Goal: Task Accomplishment & Management: Manage account settings

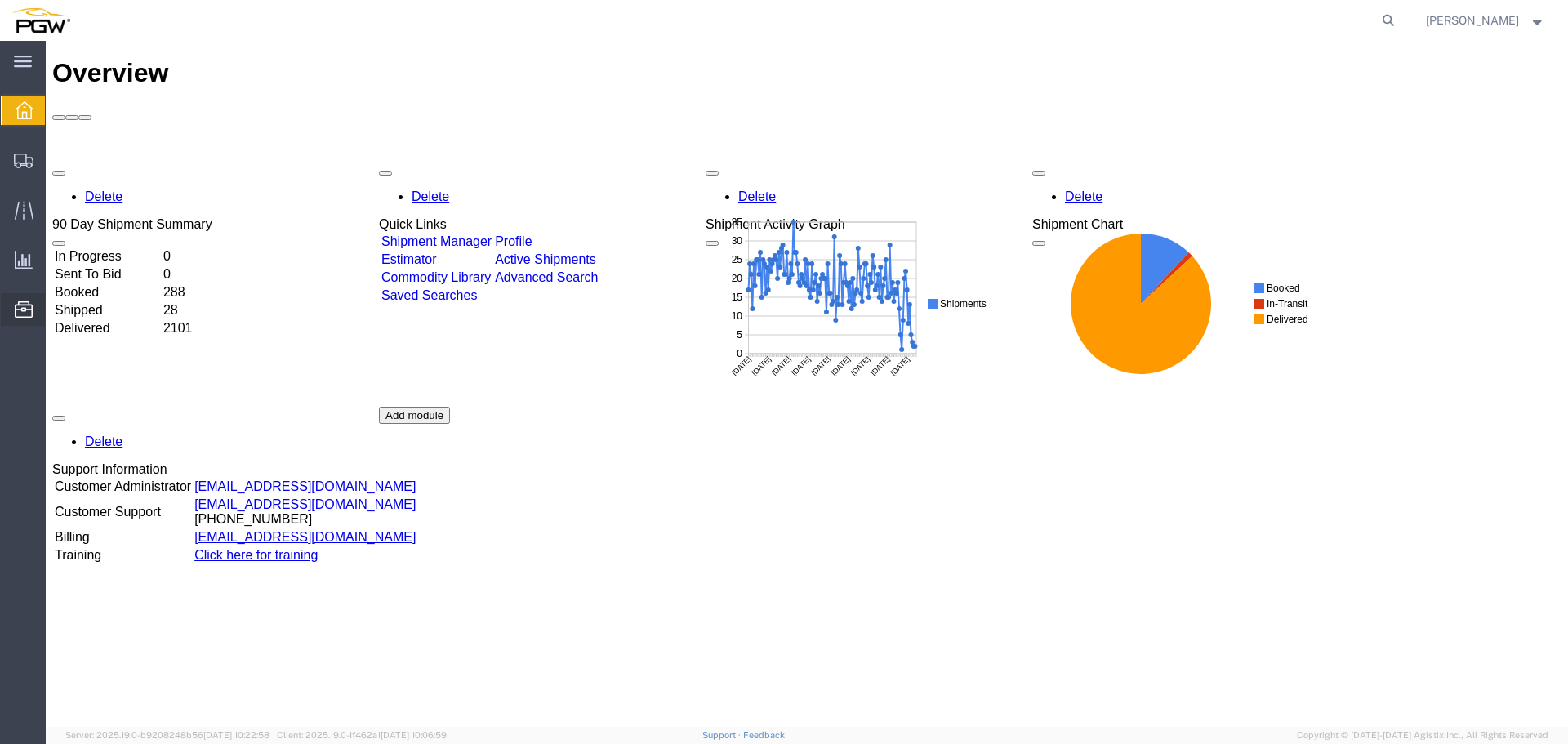
click at [0, 0] on span "Location Appointment" at bounding box center [0, 0] width 0 height 0
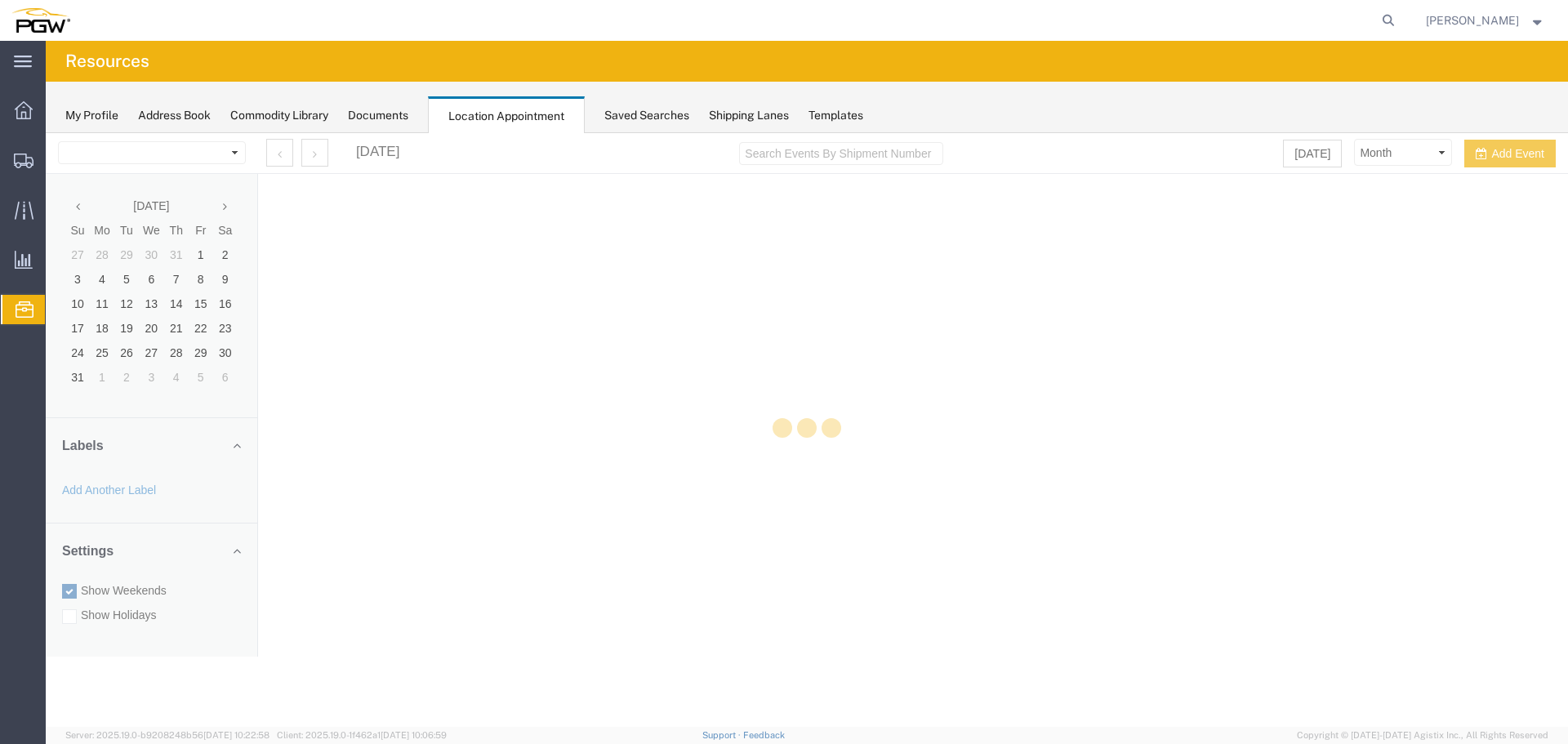
select select "28253"
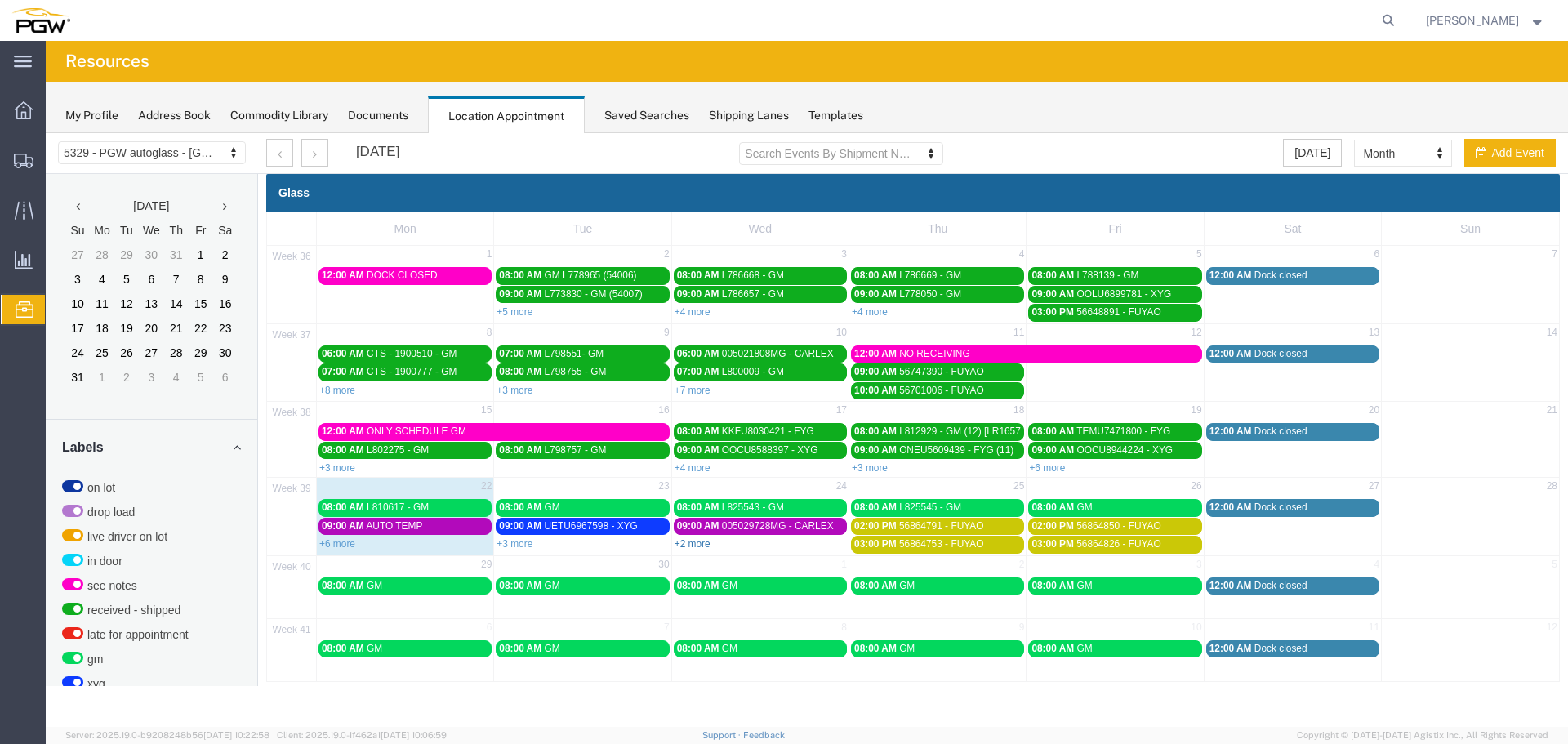
click at [683, 546] on link "+2 more" at bounding box center [693, 543] width 36 height 11
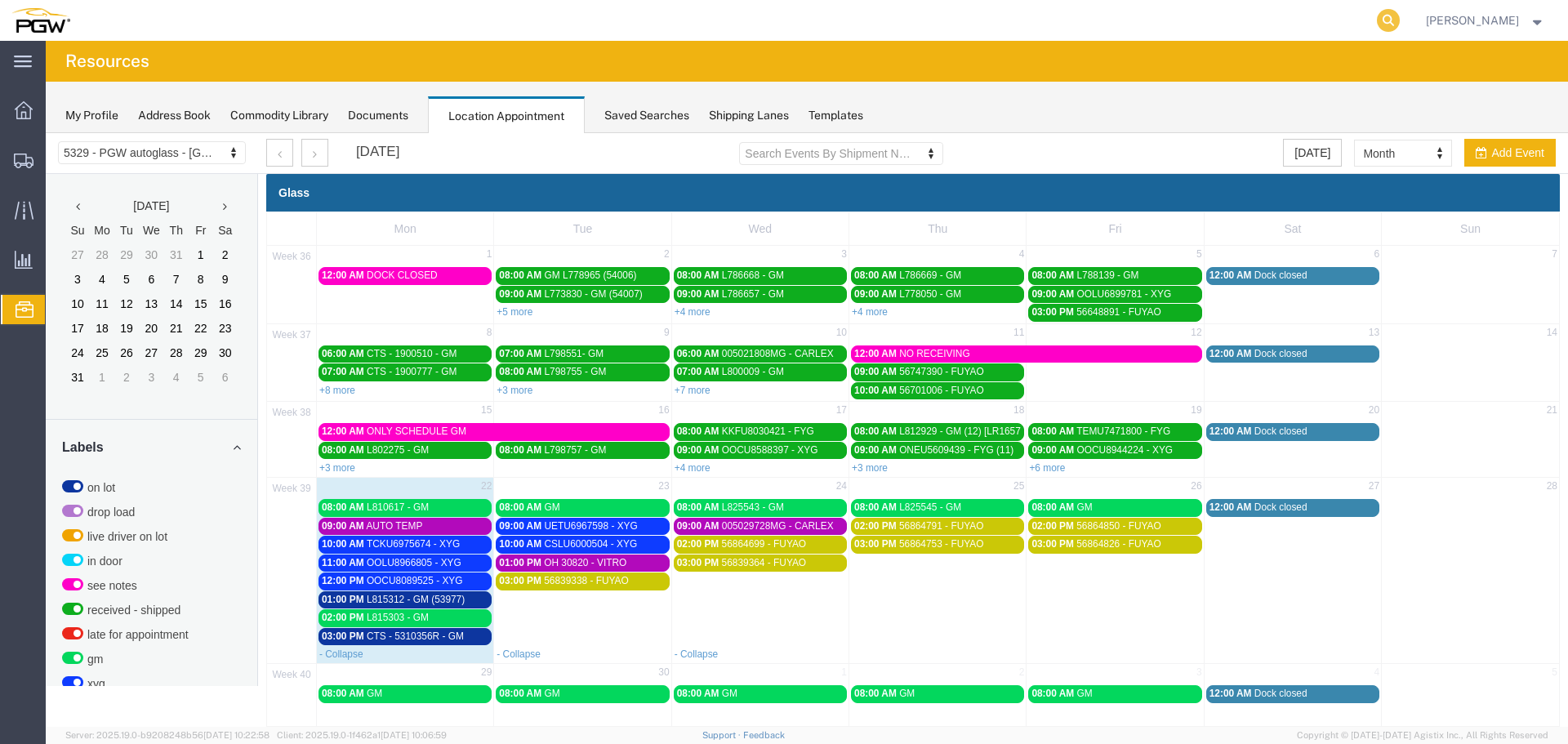
click at [1393, 14] on icon at bounding box center [1388, 20] width 23 height 23
paste input "668551"
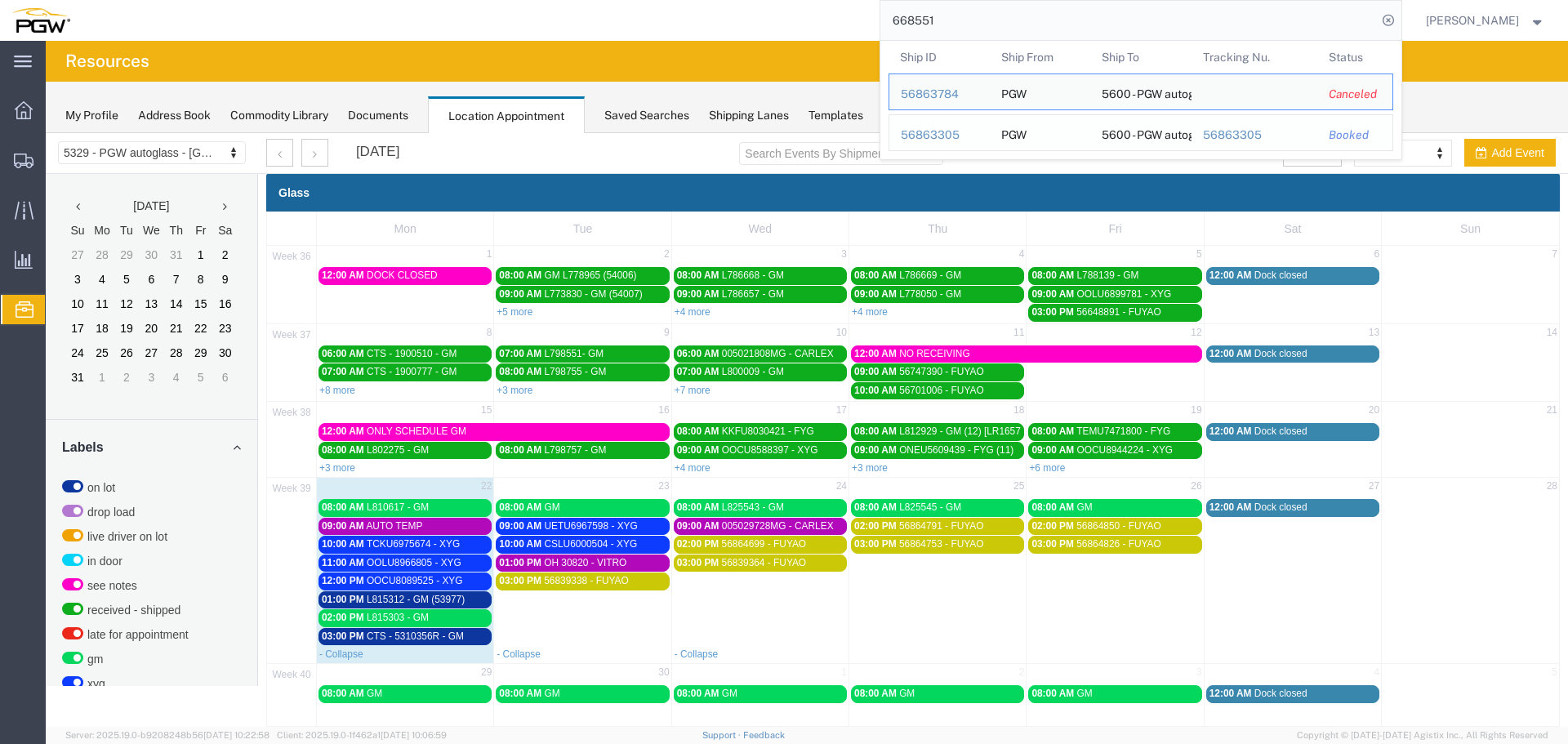
click at [943, 134] on div "56863305" at bounding box center [940, 134] width 78 height 17
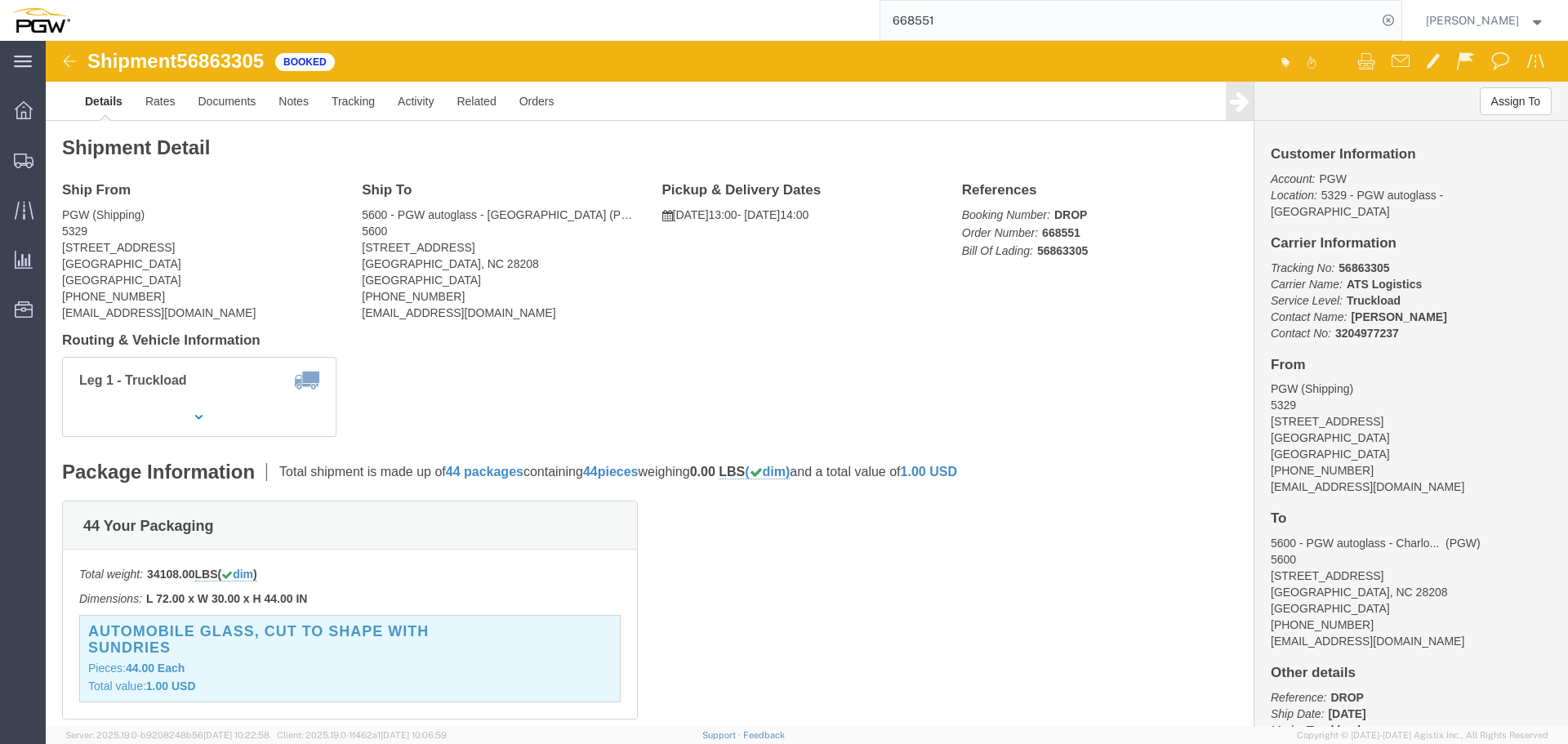
click span "56863305"
copy span "56863305"
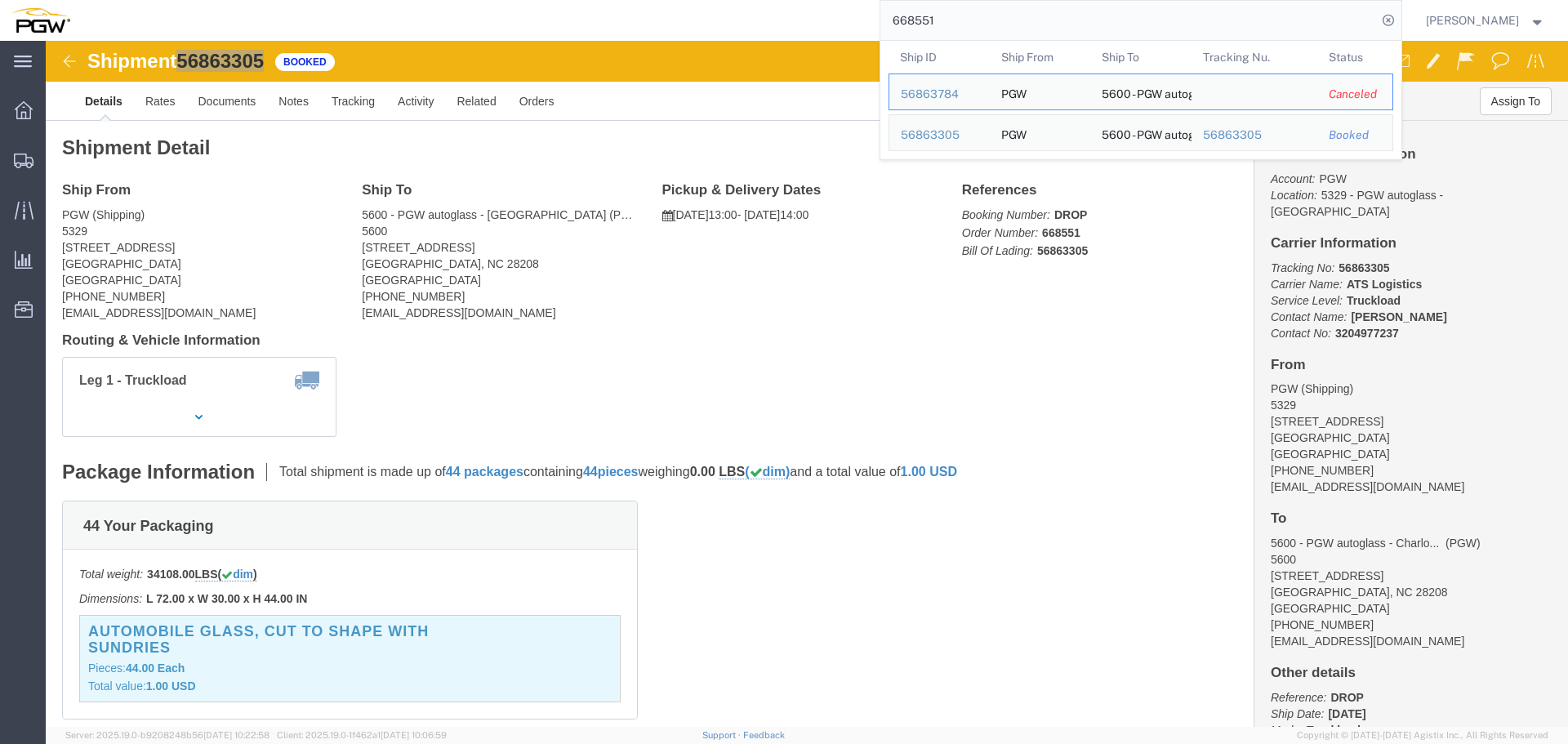
click at [998, 29] on input "668551" at bounding box center [1128, 20] width 496 height 39
paste input "32"
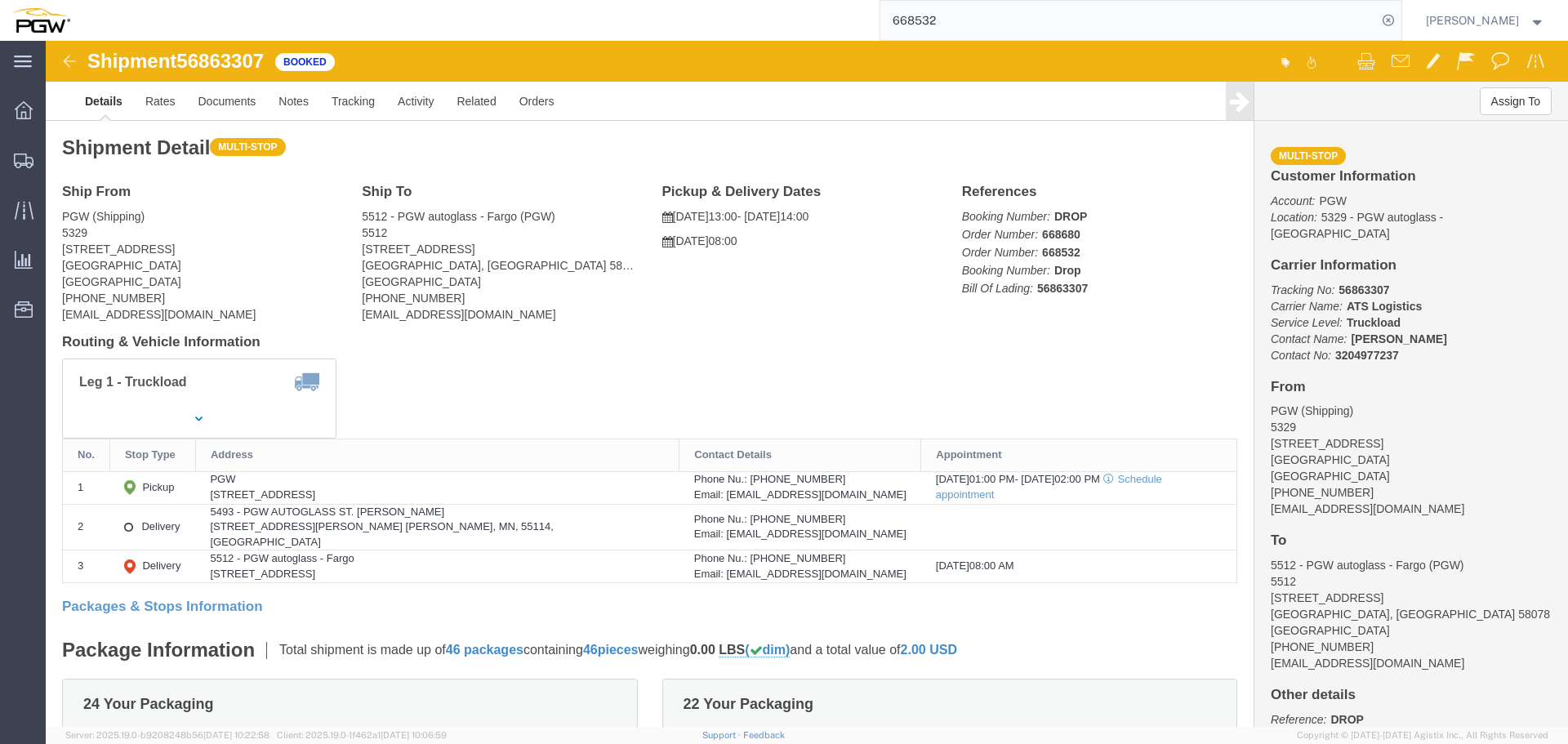
click span "56863307"
copy span "56863307"
click at [1042, 27] on input "668532" at bounding box center [1128, 20] width 496 height 39
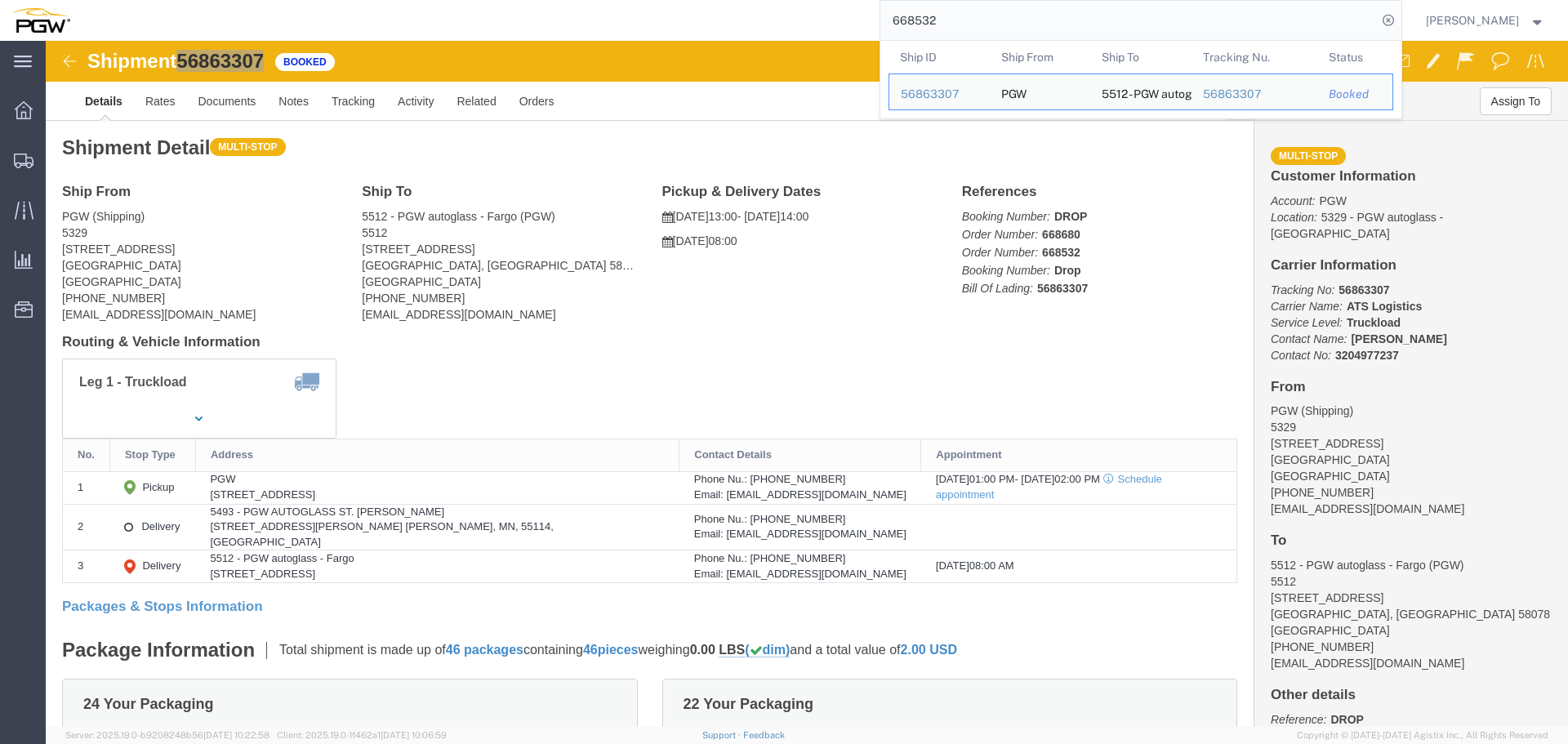
click at [1042, 27] on input "668532" at bounding box center [1128, 20] width 496 height 39
paste input "668521"
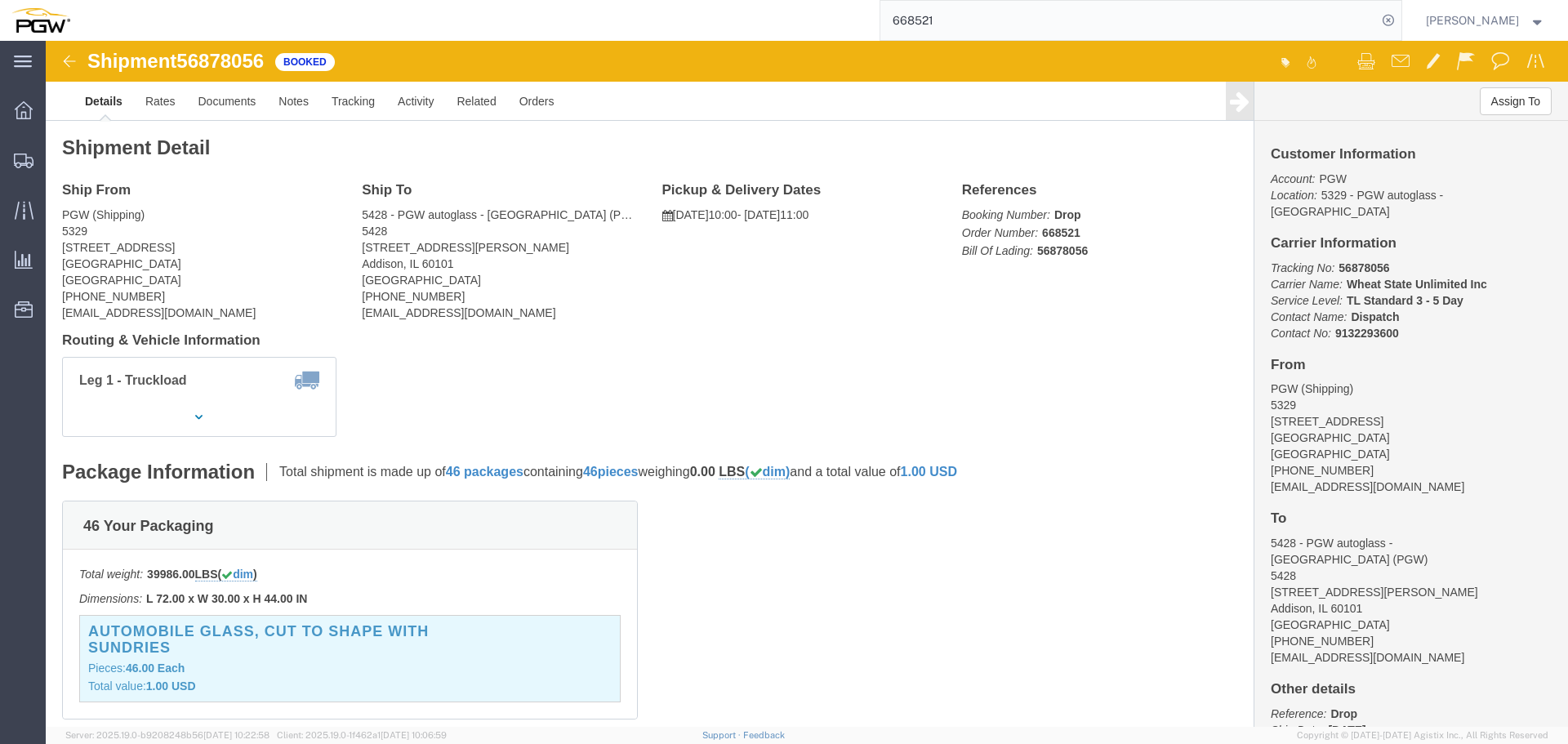
click span "56878056"
copy span "56878056"
click at [1036, 23] on input "668521" at bounding box center [1128, 20] width 496 height 39
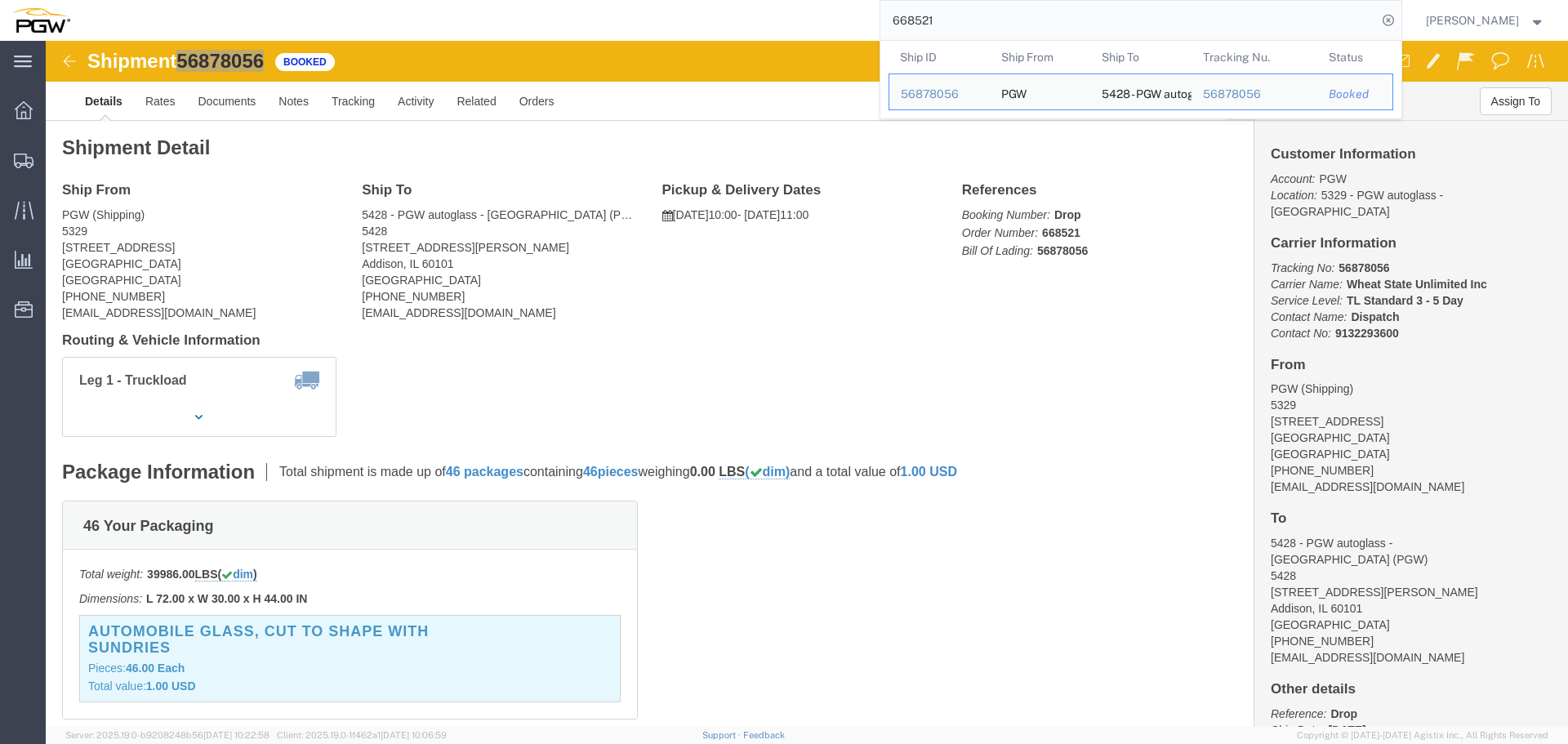
click at [1036, 23] on input "668521" at bounding box center [1128, 20] width 496 height 39
paste input "17"
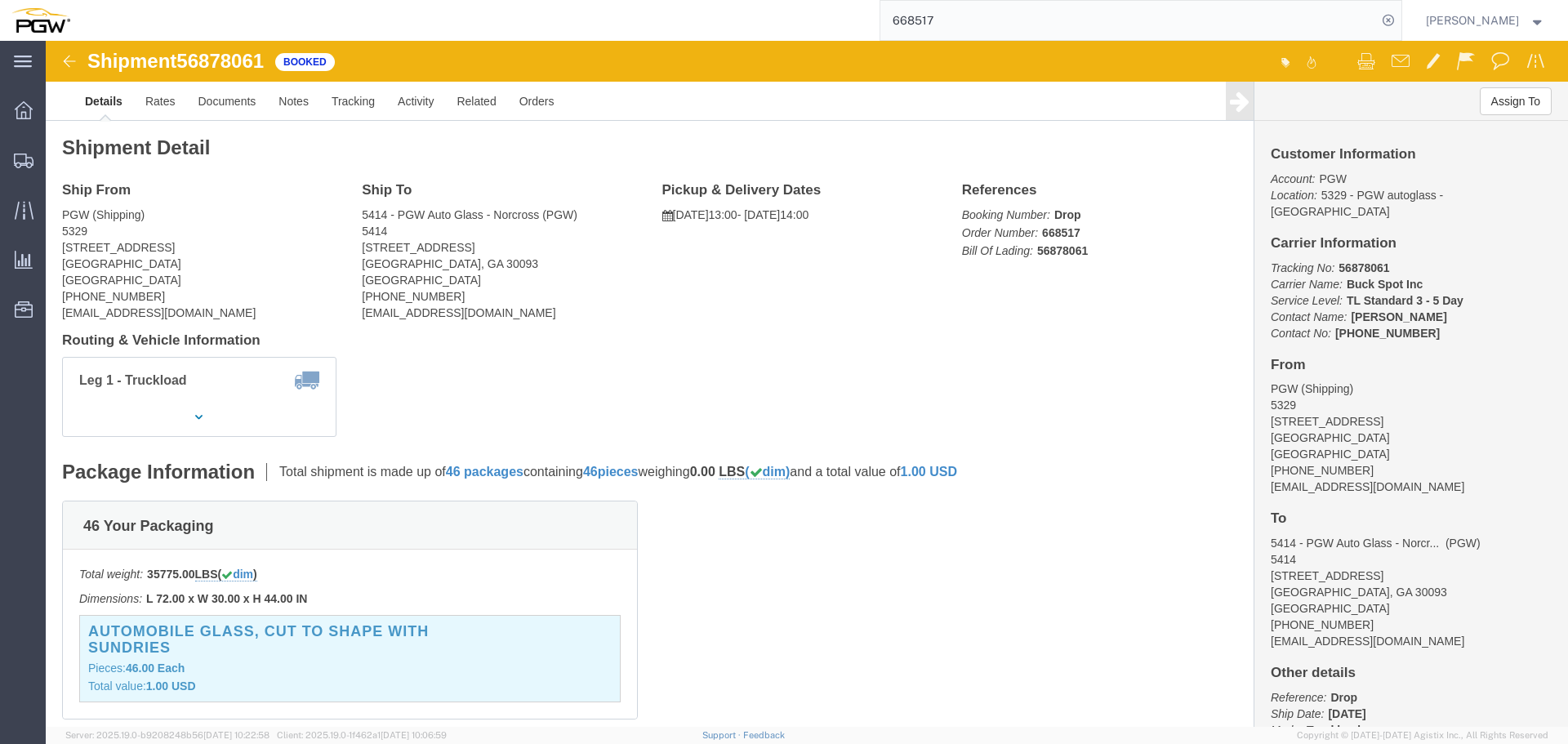
click span "56878061"
copy span "56878061"
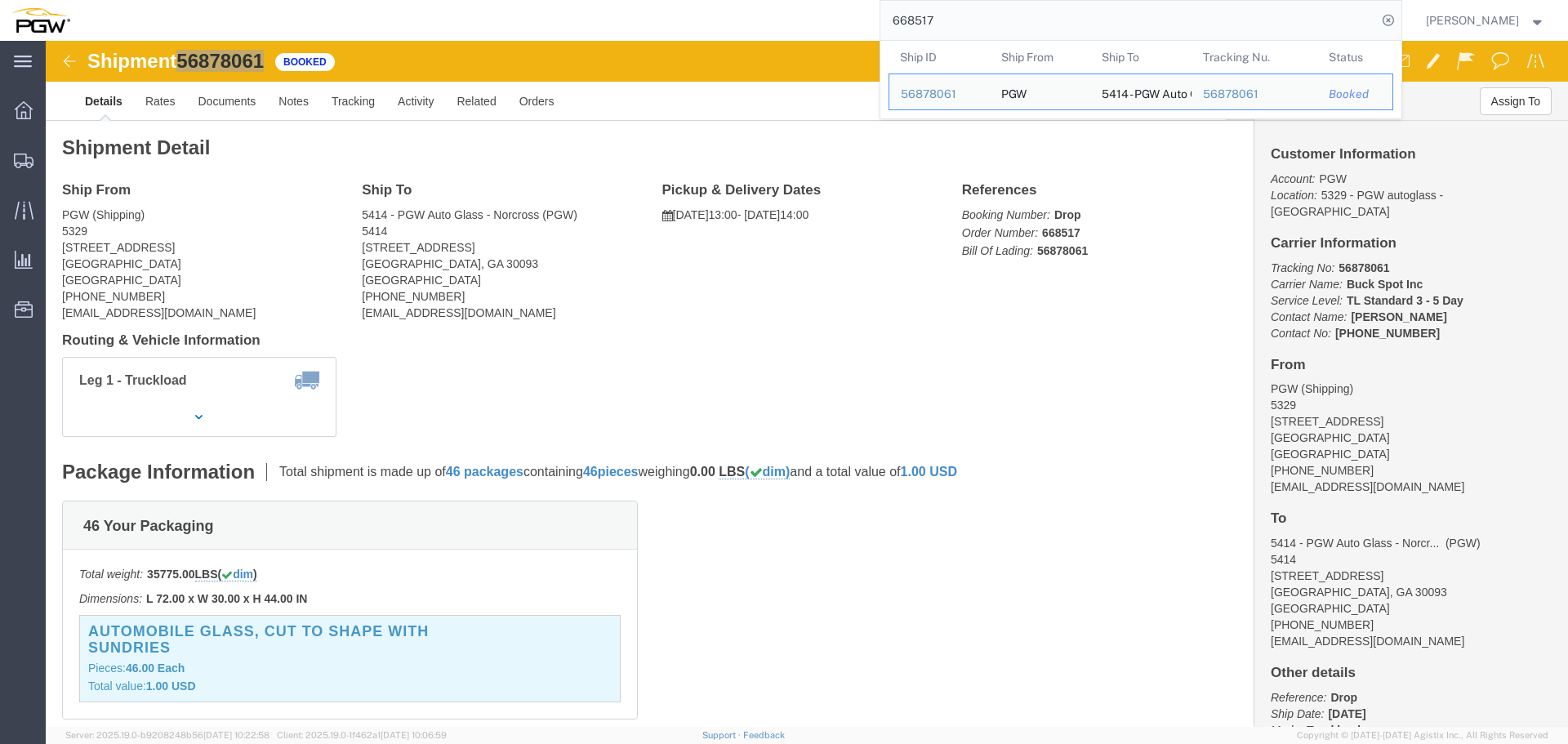
click at [958, 17] on input "668517" at bounding box center [1128, 20] width 496 height 39
paste input "20"
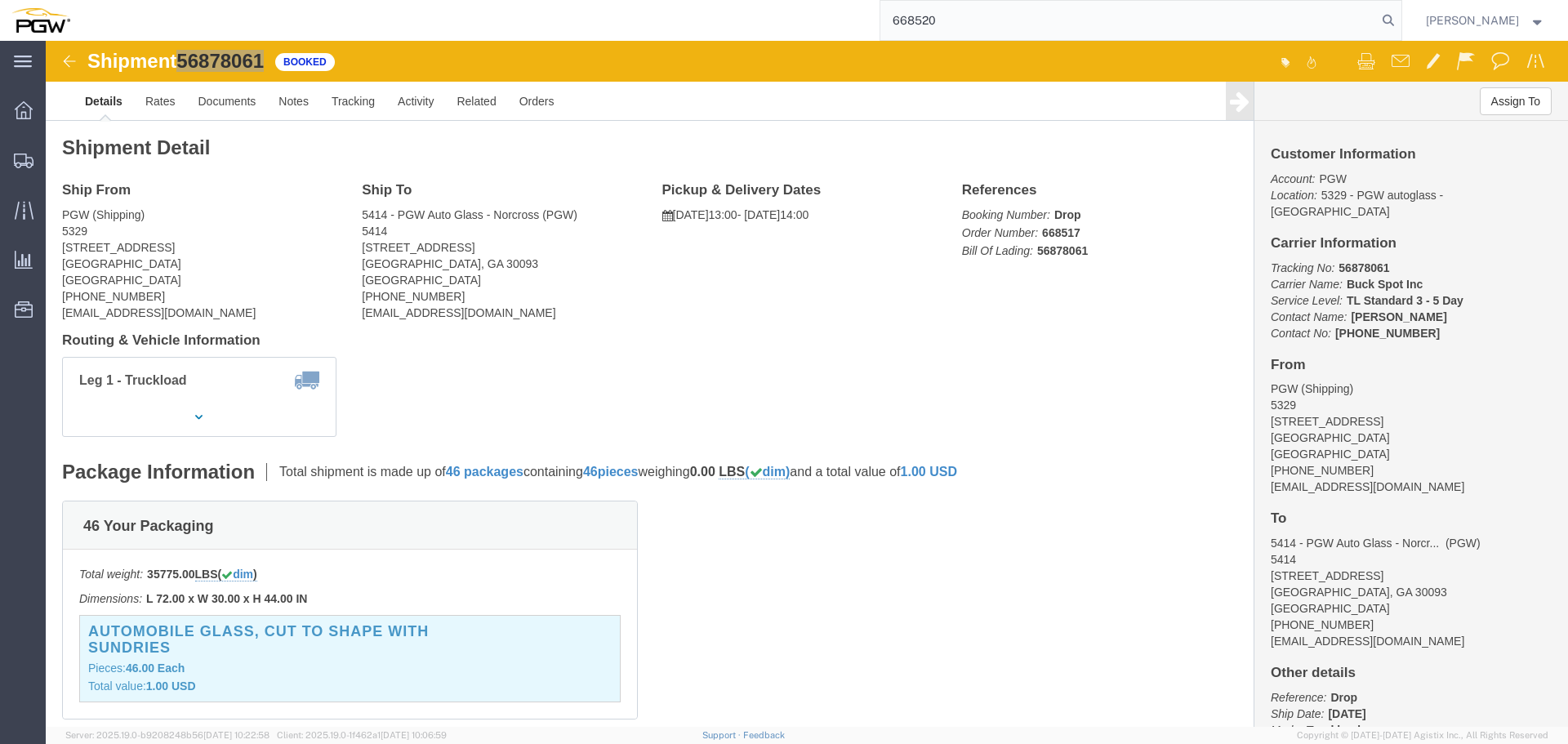
type input "668520"
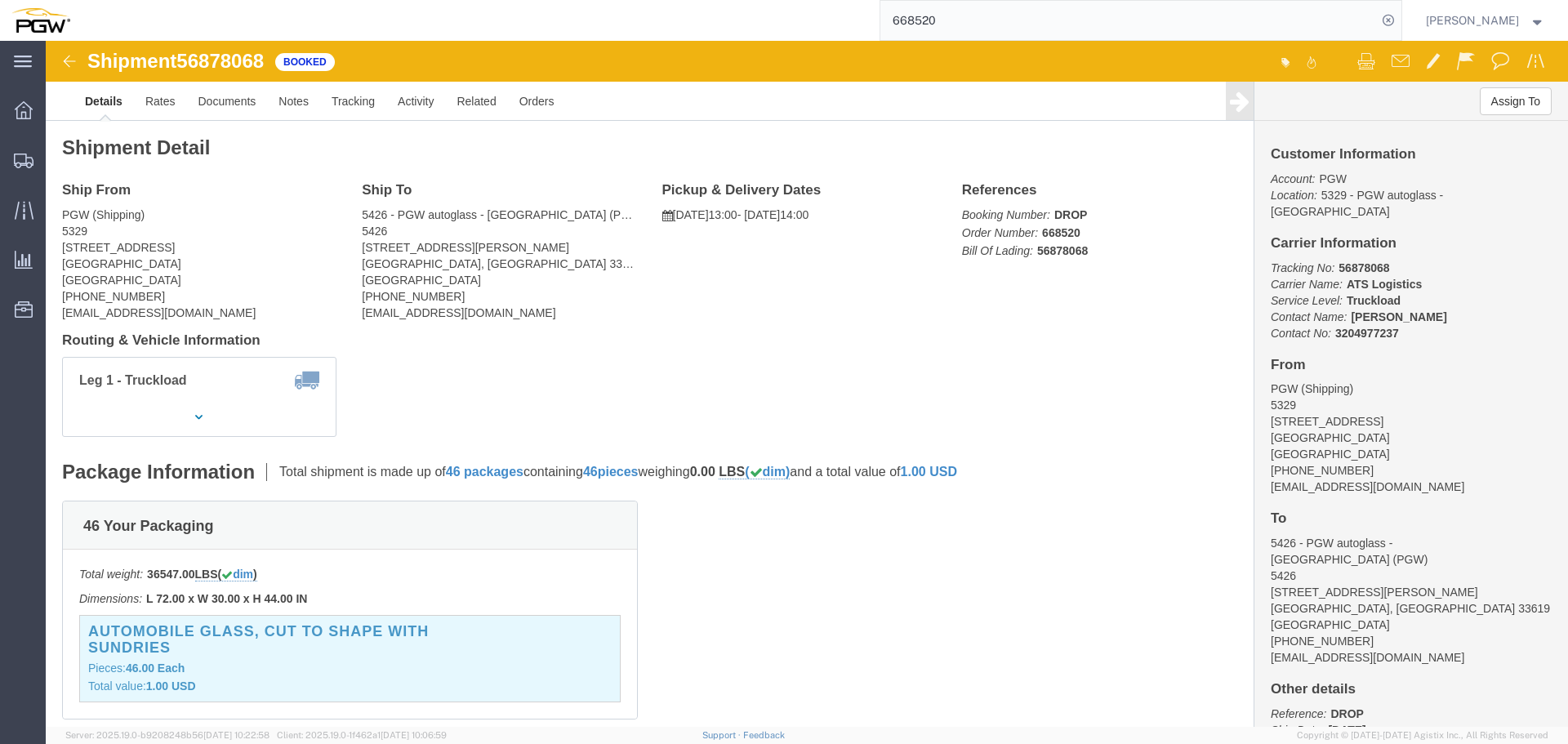
click span "56878068"
copy span "56878068"
click at [0, 0] on span "Location Appointment" at bounding box center [0, 0] width 0 height 0
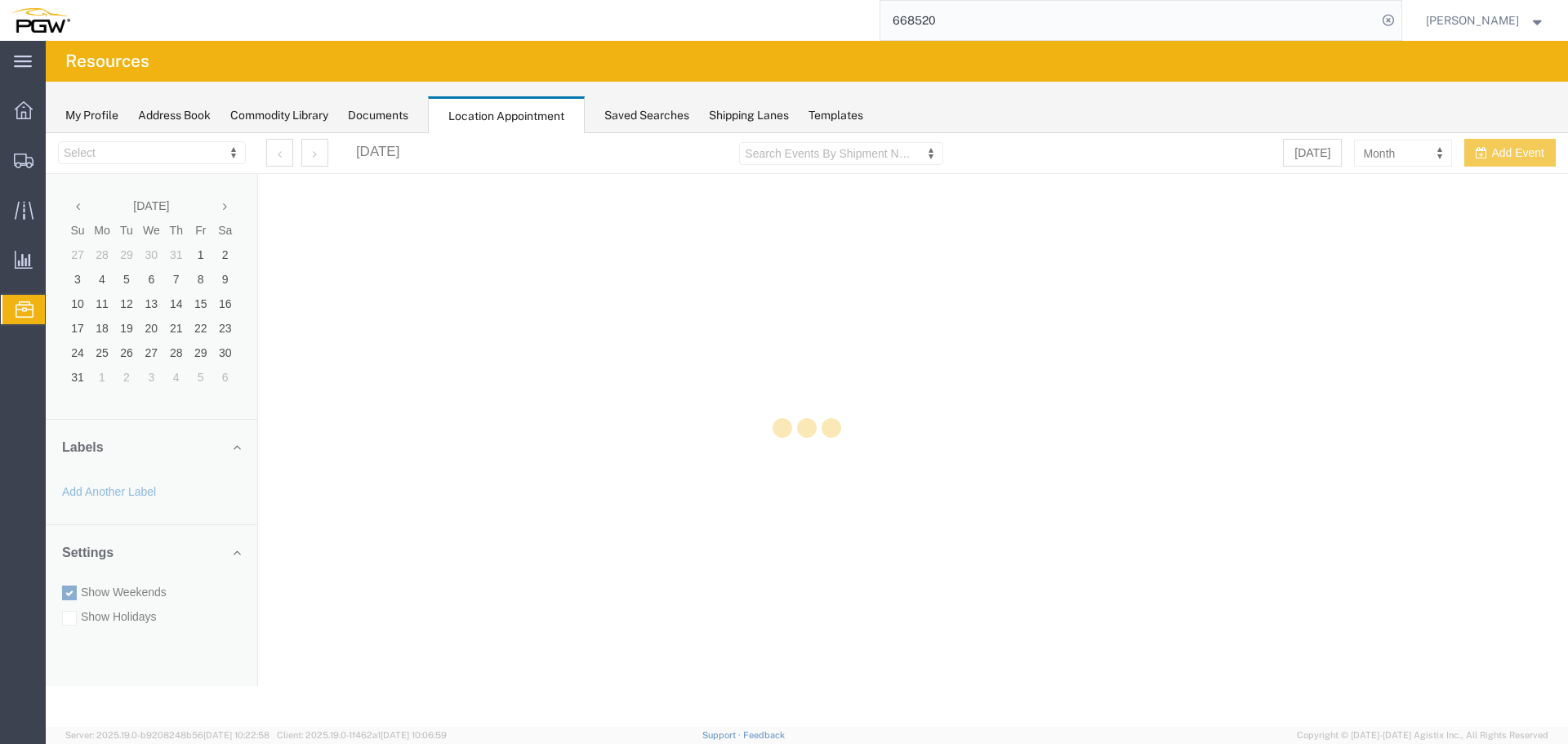
select select "28253"
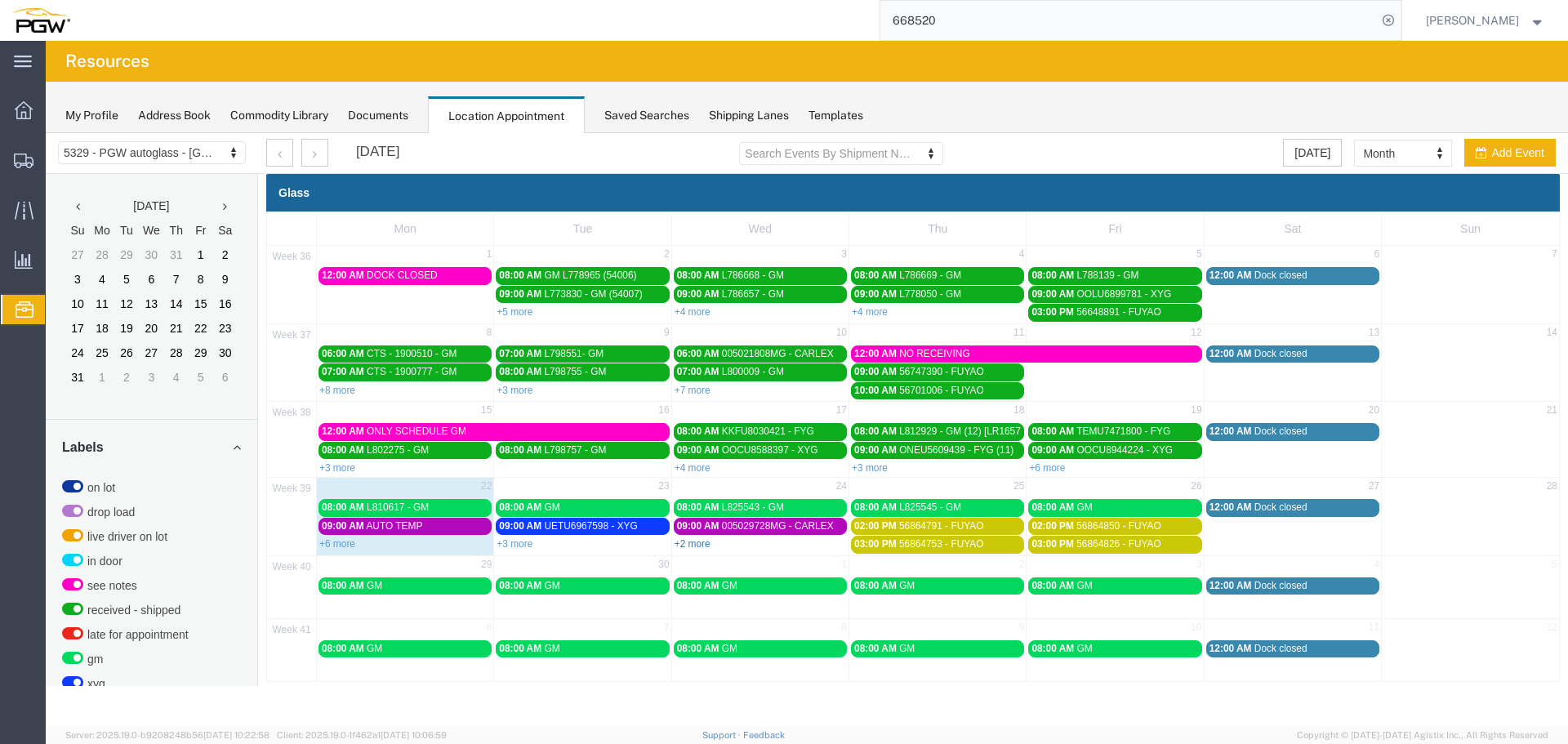
click at [699, 543] on link "+2 more" at bounding box center [693, 543] width 36 height 11
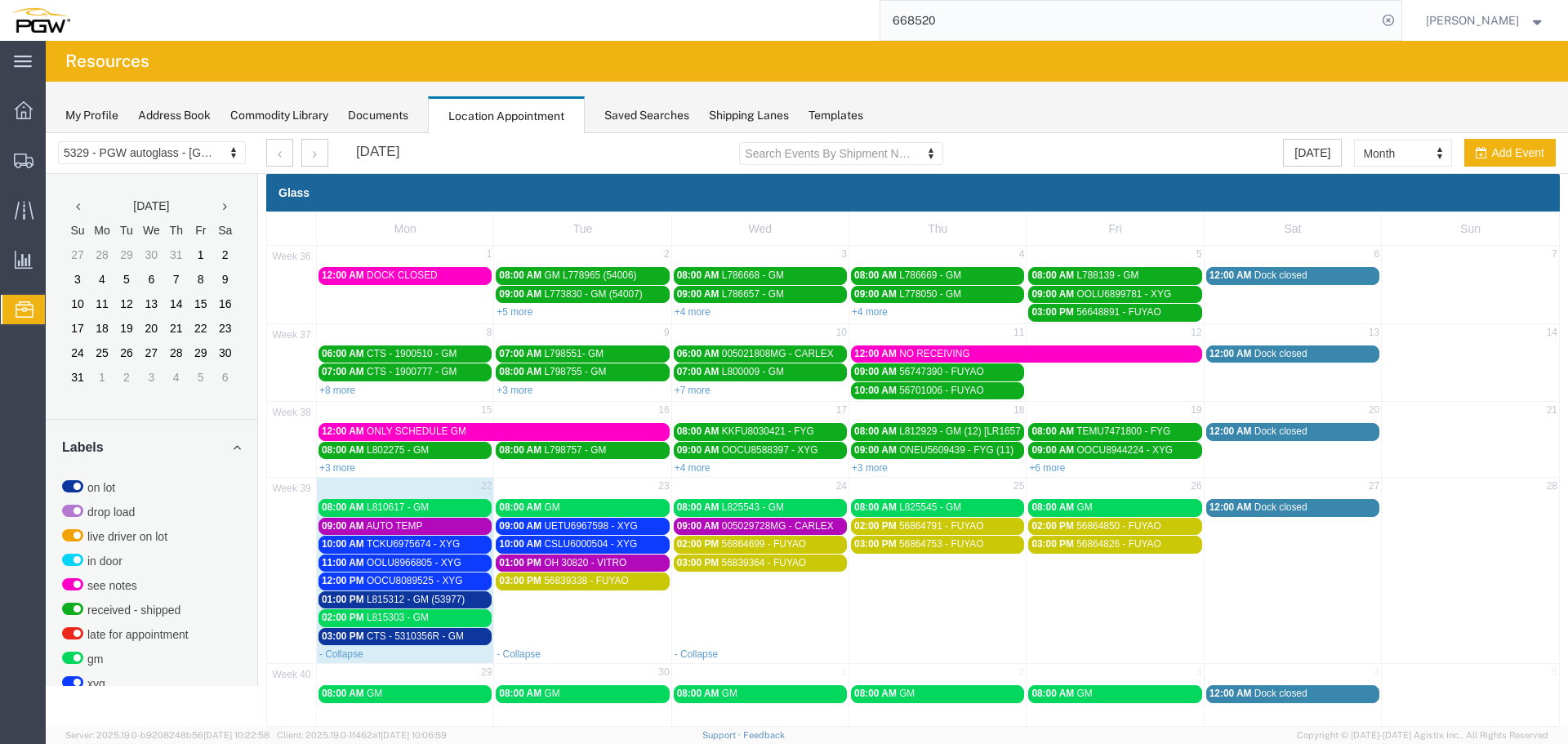
click at [557, 505] on span "GM" at bounding box center [552, 507] width 16 height 11
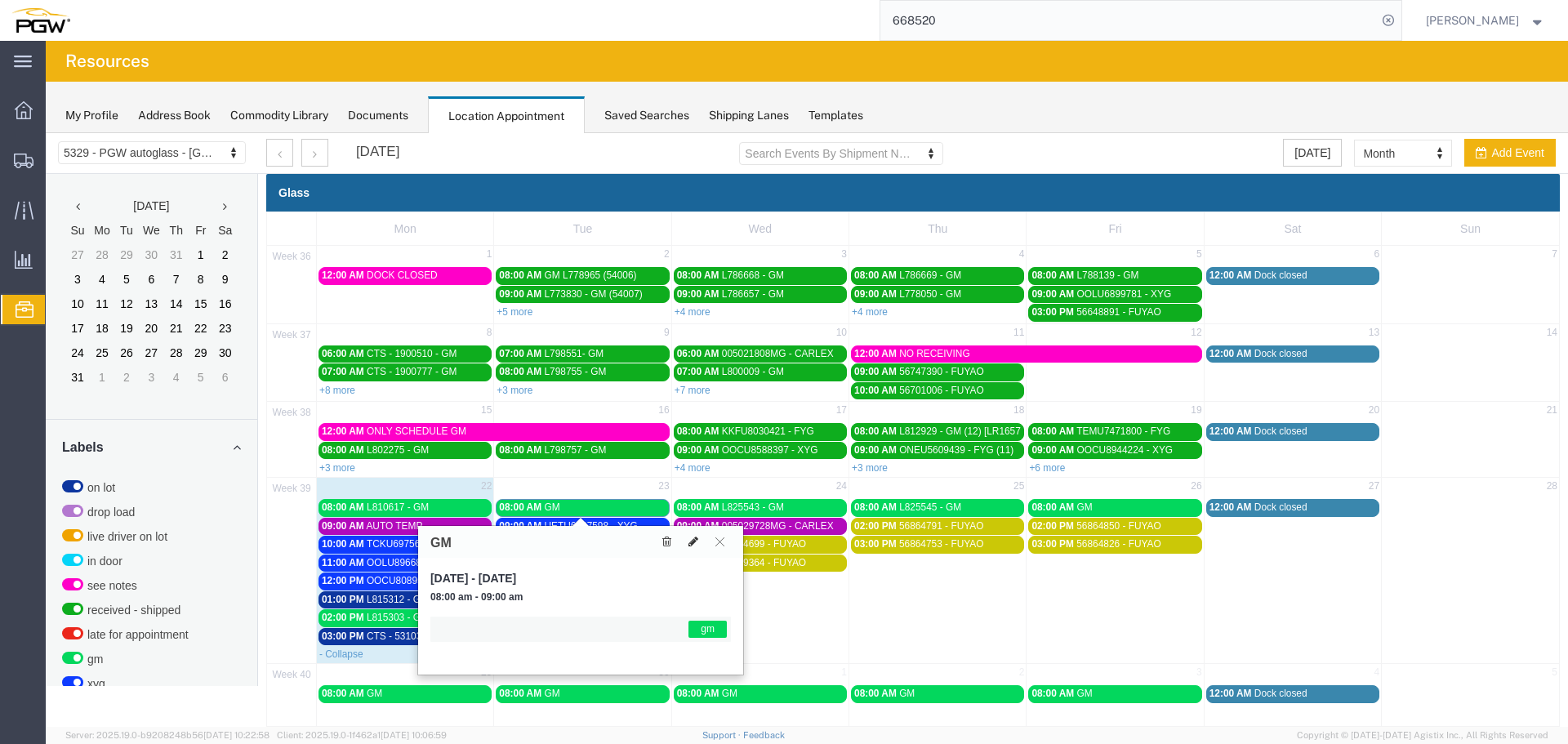
click at [696, 544] on icon at bounding box center [693, 541] width 10 height 11
select select "1"
select select "340"
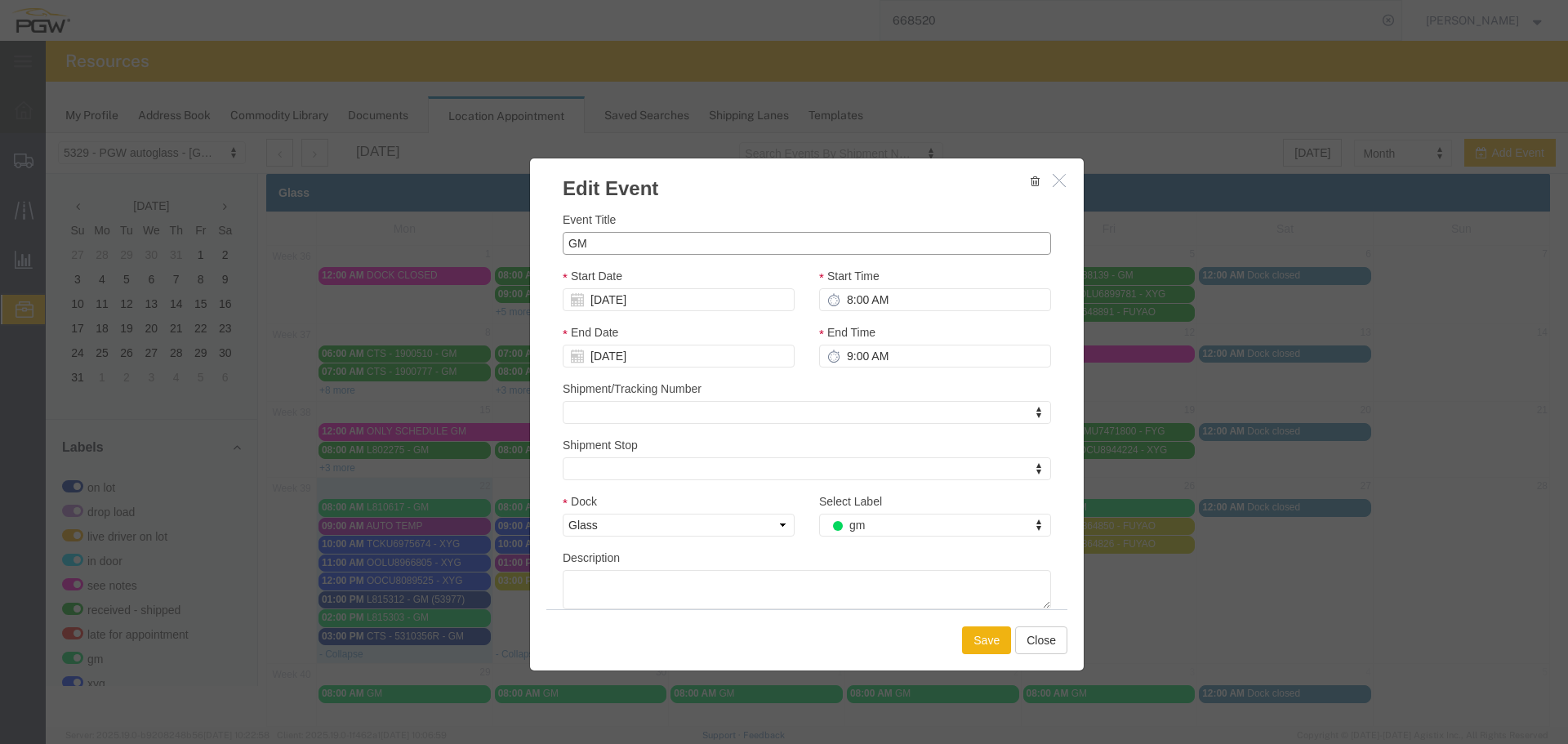
click at [563, 247] on input "GM" at bounding box center [807, 244] width 489 height 23
type input "CTS - 1900019 - GM"
click at [983, 639] on button "Save" at bounding box center [986, 640] width 49 height 27
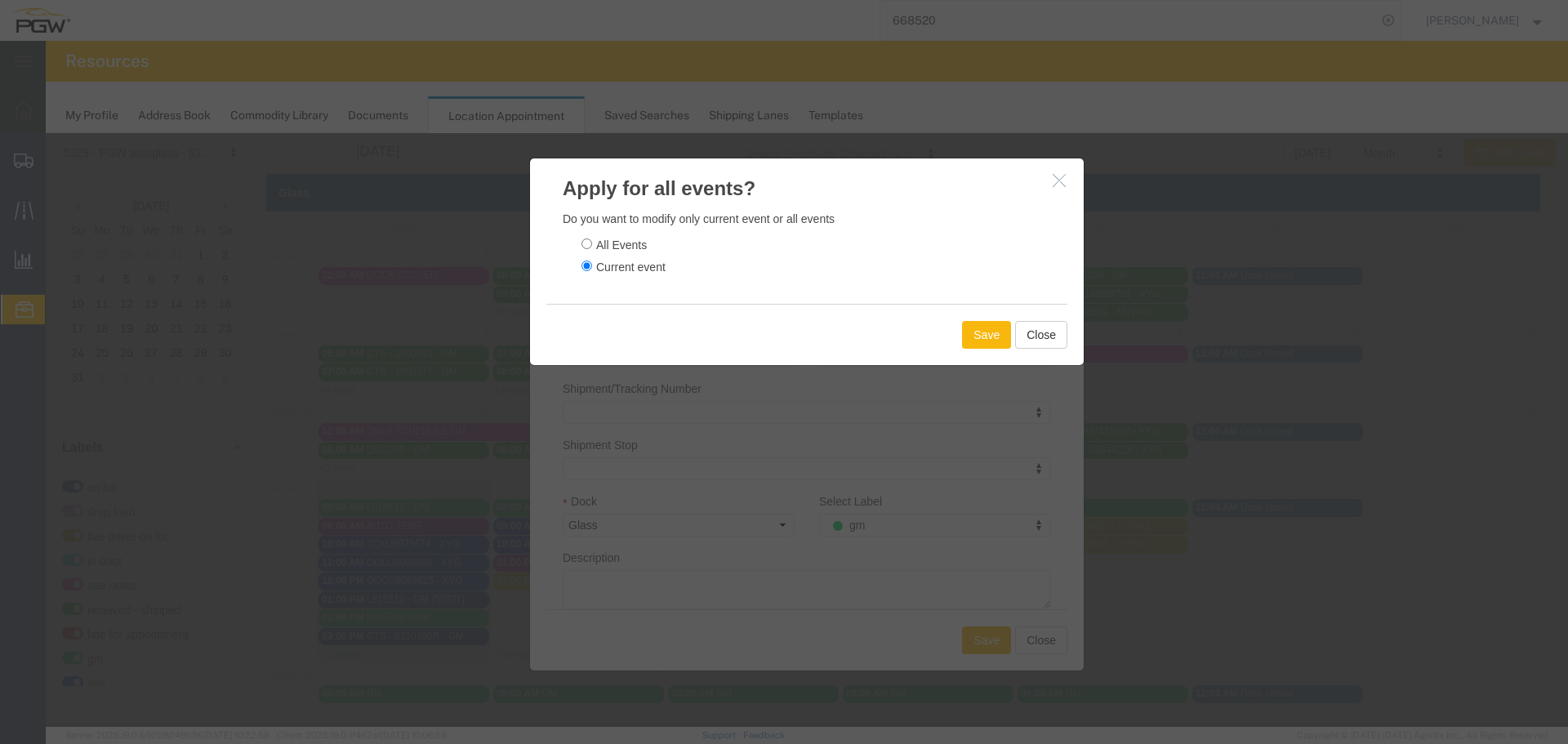
click at [981, 335] on button "Save" at bounding box center [986, 334] width 49 height 27
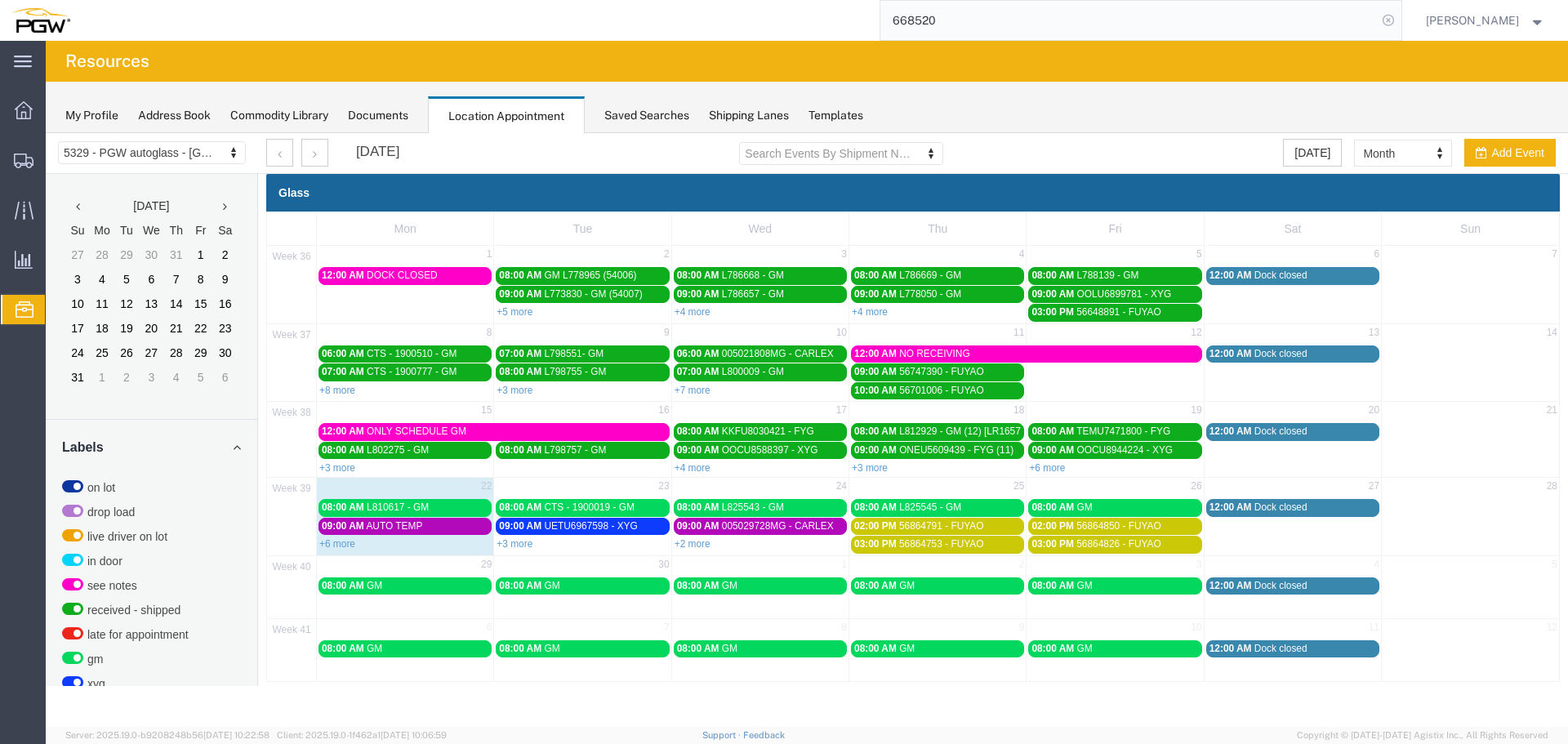
click at [1399, 24] on icon at bounding box center [1388, 20] width 23 height 23
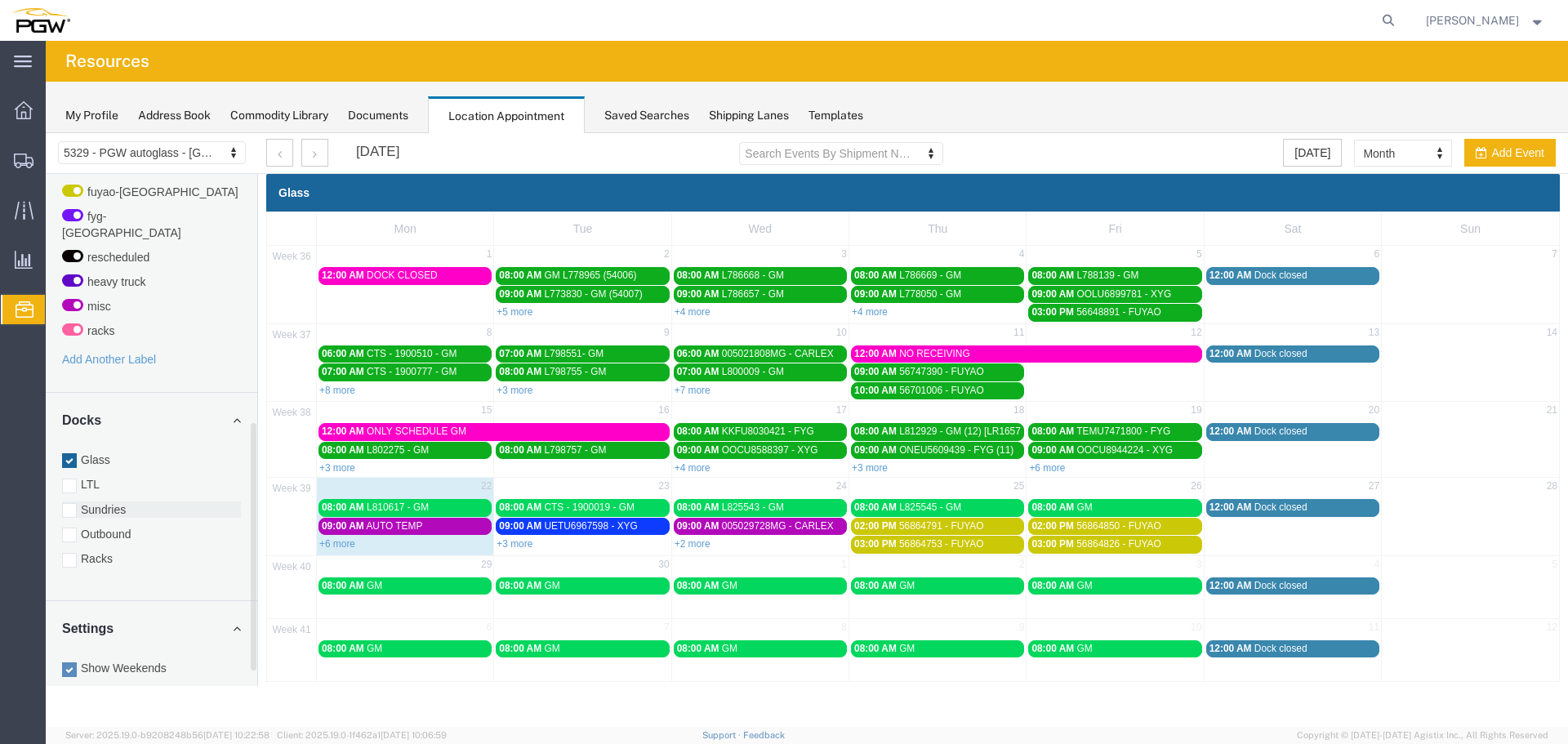
click at [108, 502] on label "Sundries" at bounding box center [151, 510] width 178 height 16
click at [46, 133] on input "Sundries" at bounding box center [46, 133] width 0 height 0
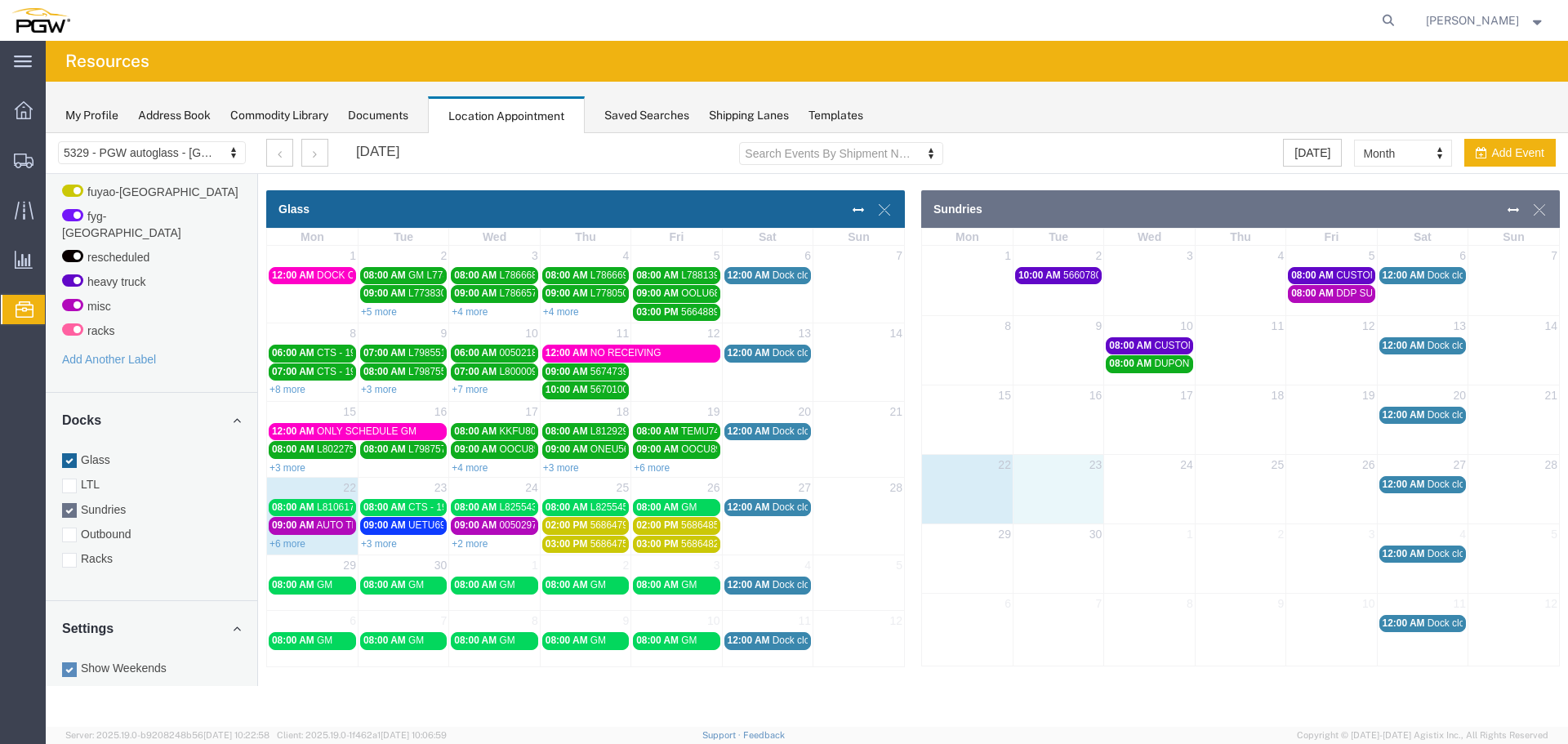
click at [1096, 492] on td at bounding box center [1057, 483] width 91 height 19
select select "4"
select select
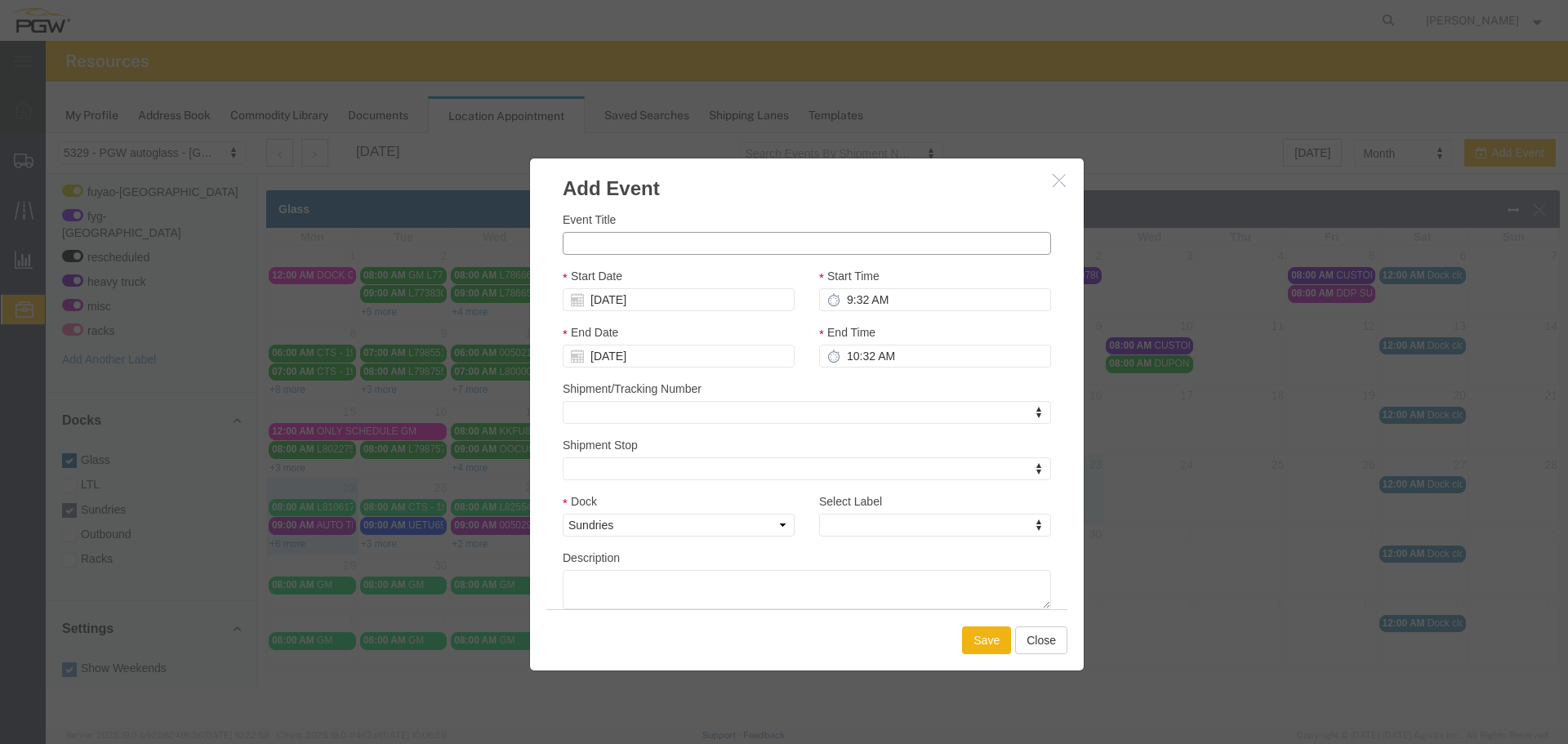
click at [763, 244] on input "Event Title" at bounding box center [807, 244] width 489 height 23
type input "CUSTOM GLASS"
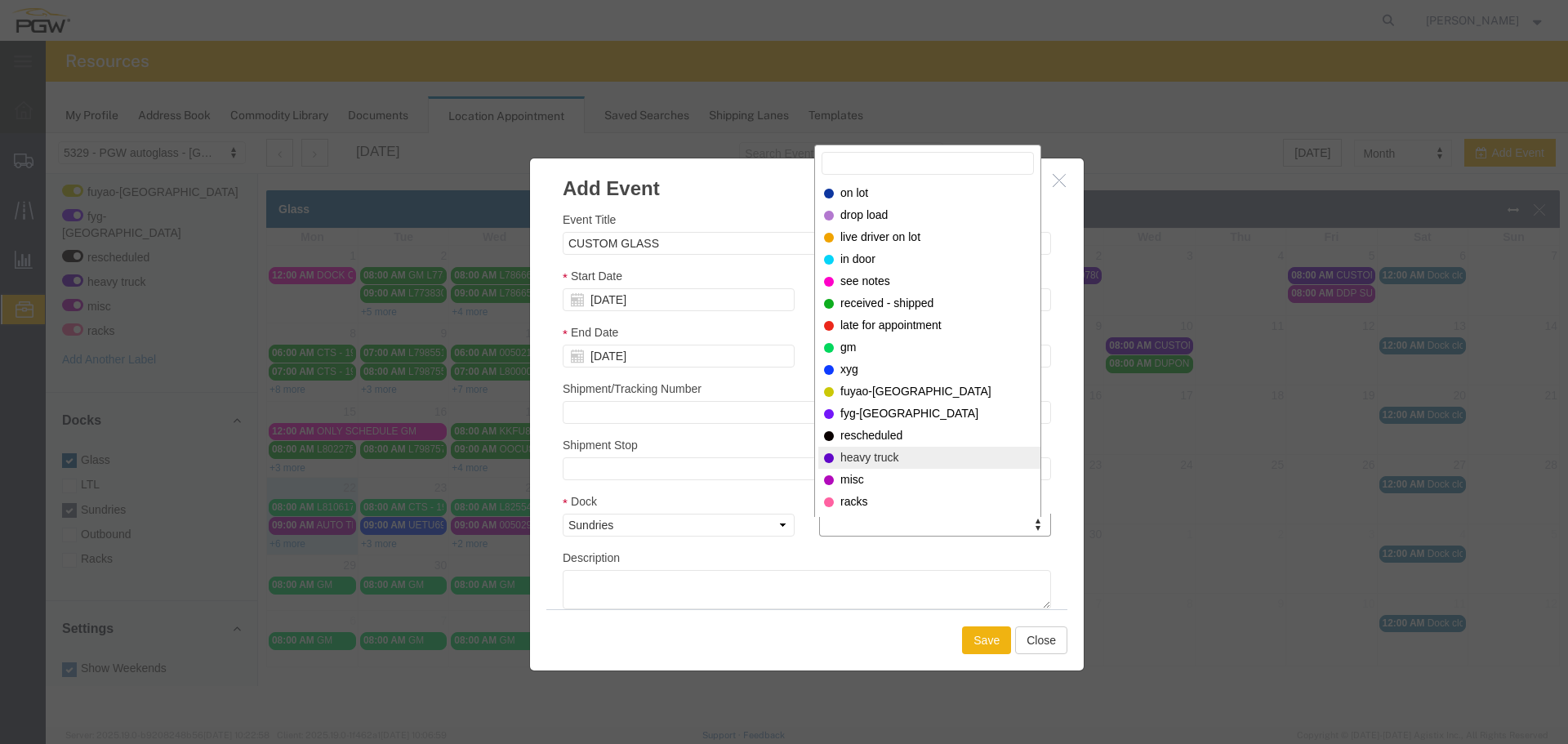
select select "12900"
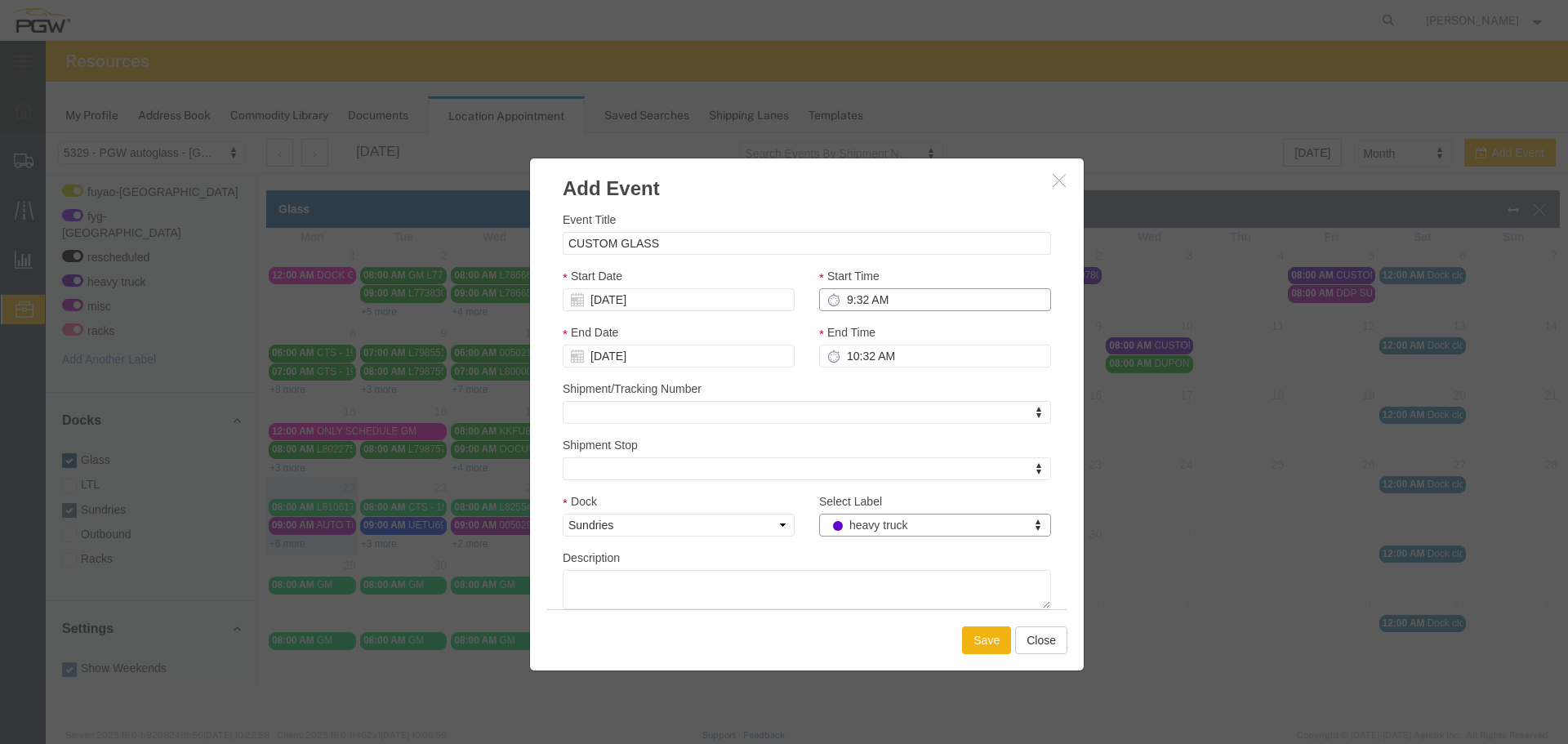
click at [847, 307] on input "9:32 AM" at bounding box center [935, 300] width 232 height 23
type input "8:00 AM"
click at [972, 632] on button "Save" at bounding box center [986, 640] width 49 height 27
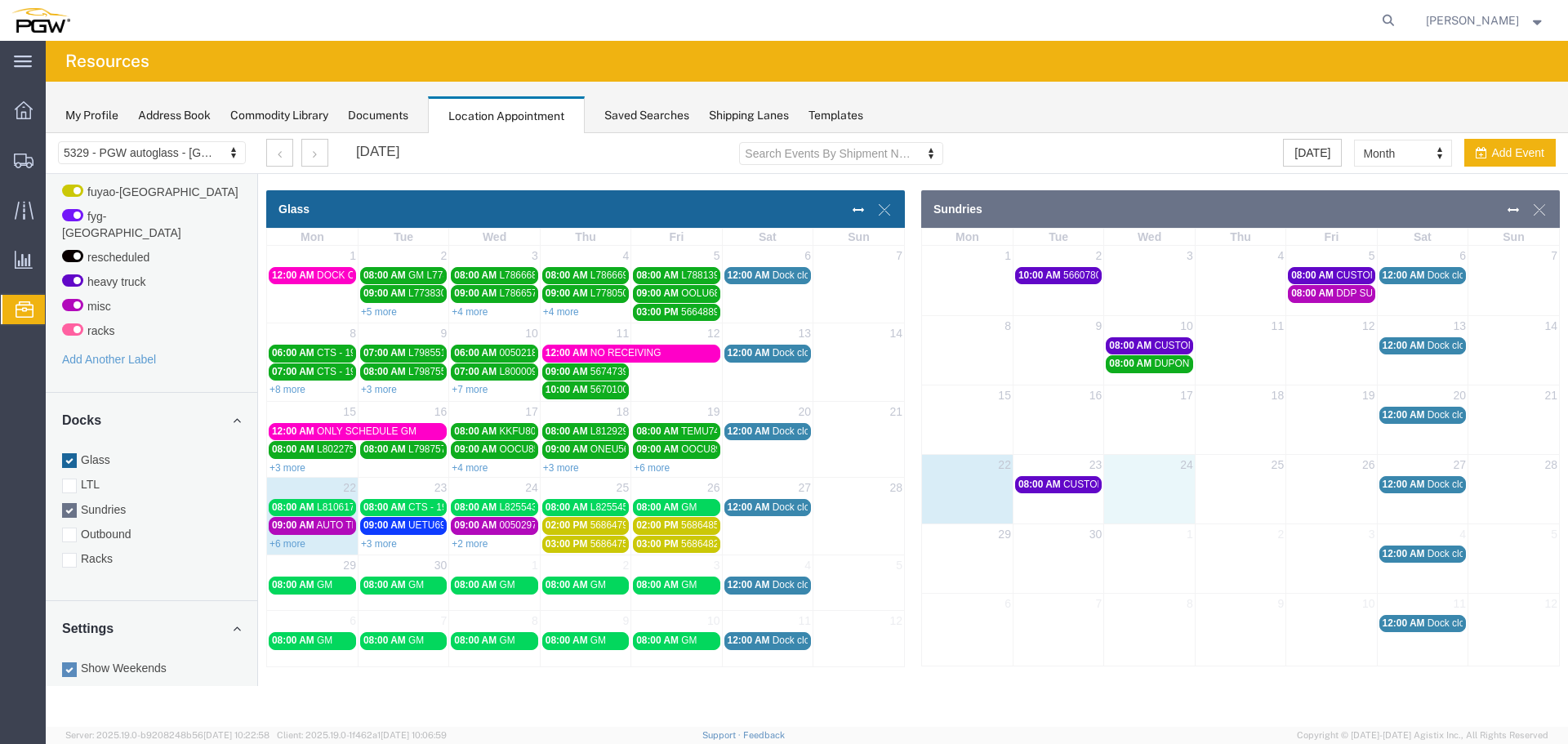
click at [1149, 473] on td "24" at bounding box center [1149, 465] width 91 height 20
select select "4"
select select
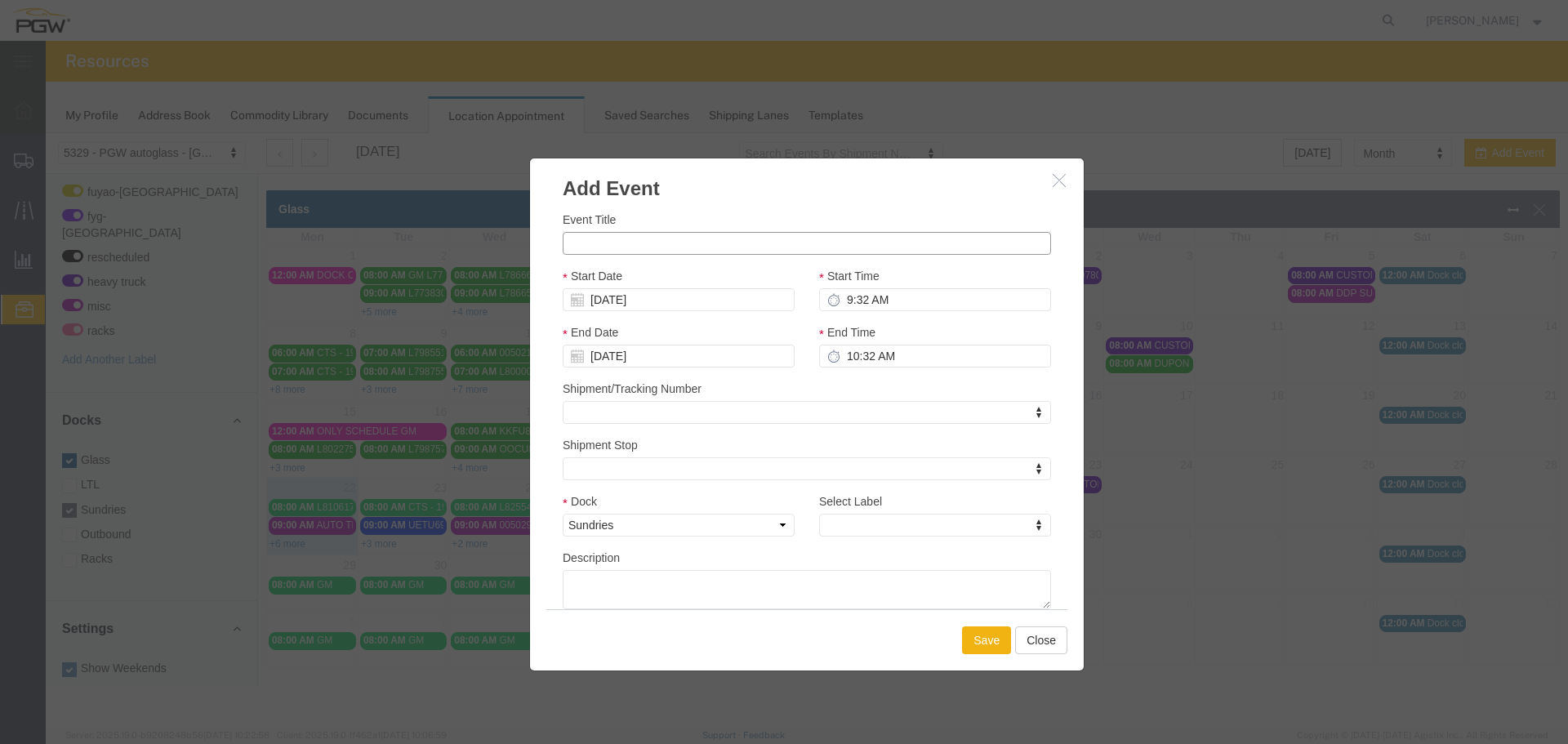
click at [835, 243] on input "Event Title" at bounding box center [807, 244] width 489 height 23
type input "CUSTOM GLASS"
click at [844, 296] on input "9:32 AM" at bounding box center [935, 300] width 232 height 23
type input "8:00 AM"
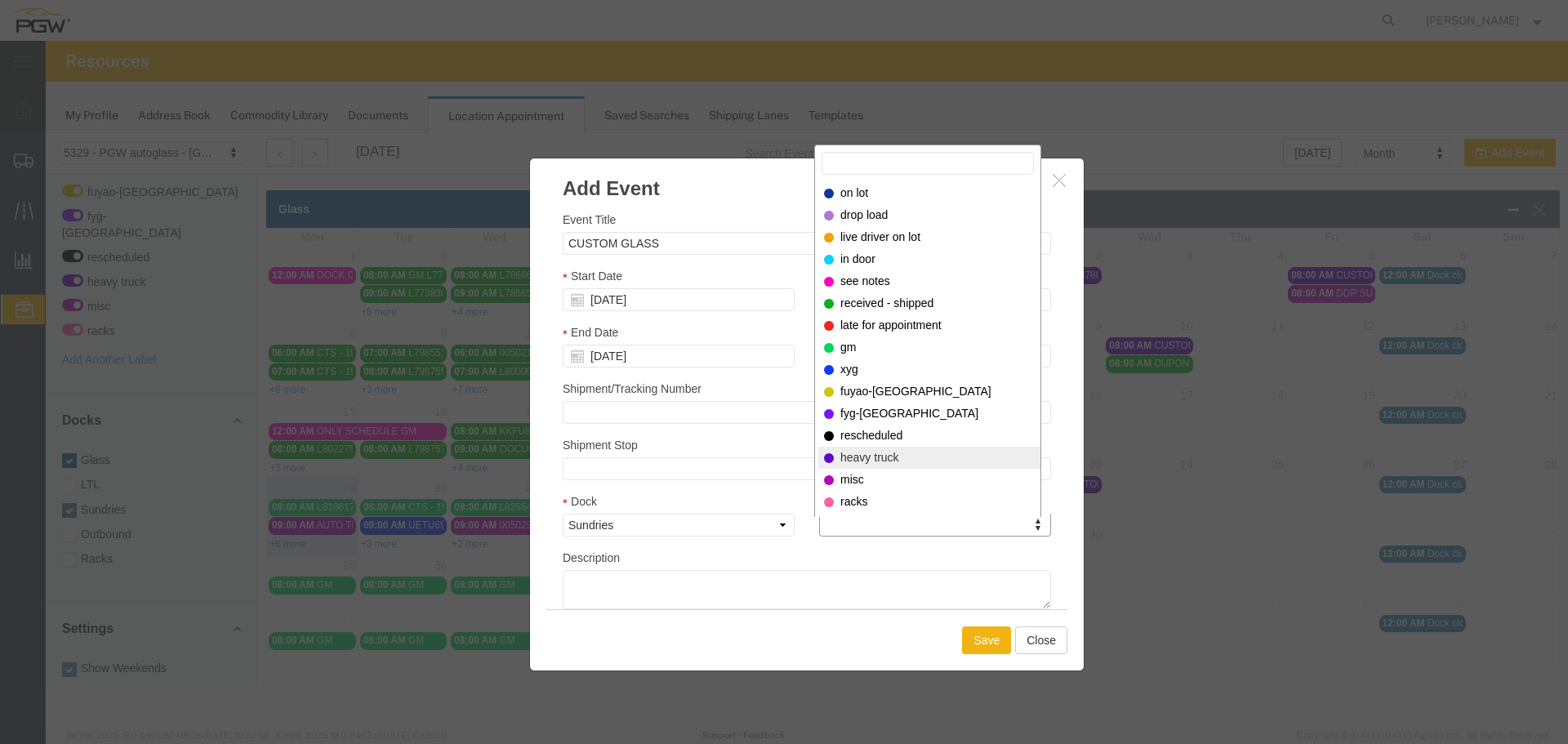
select select "12900"
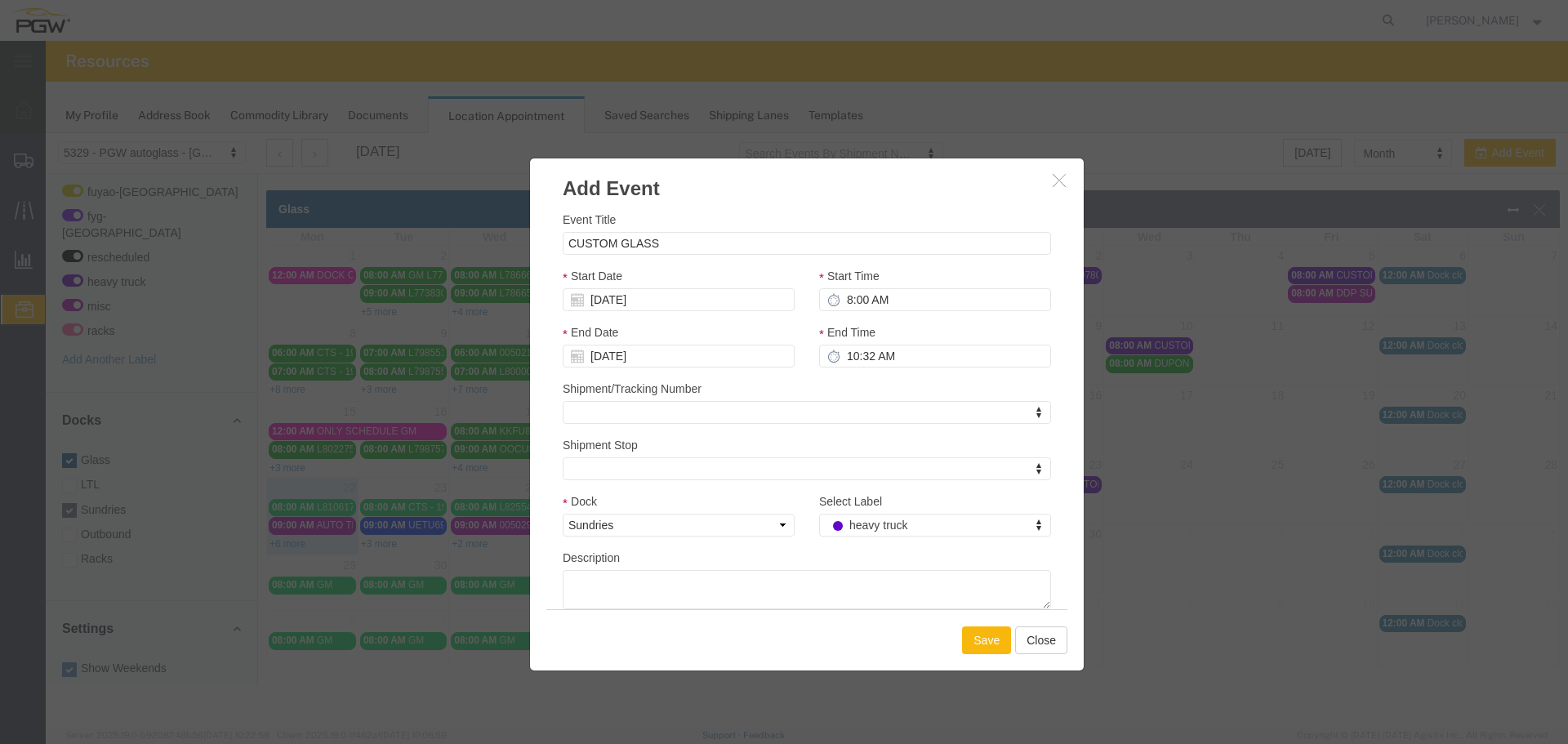
click at [975, 649] on button "Save" at bounding box center [986, 640] width 49 height 27
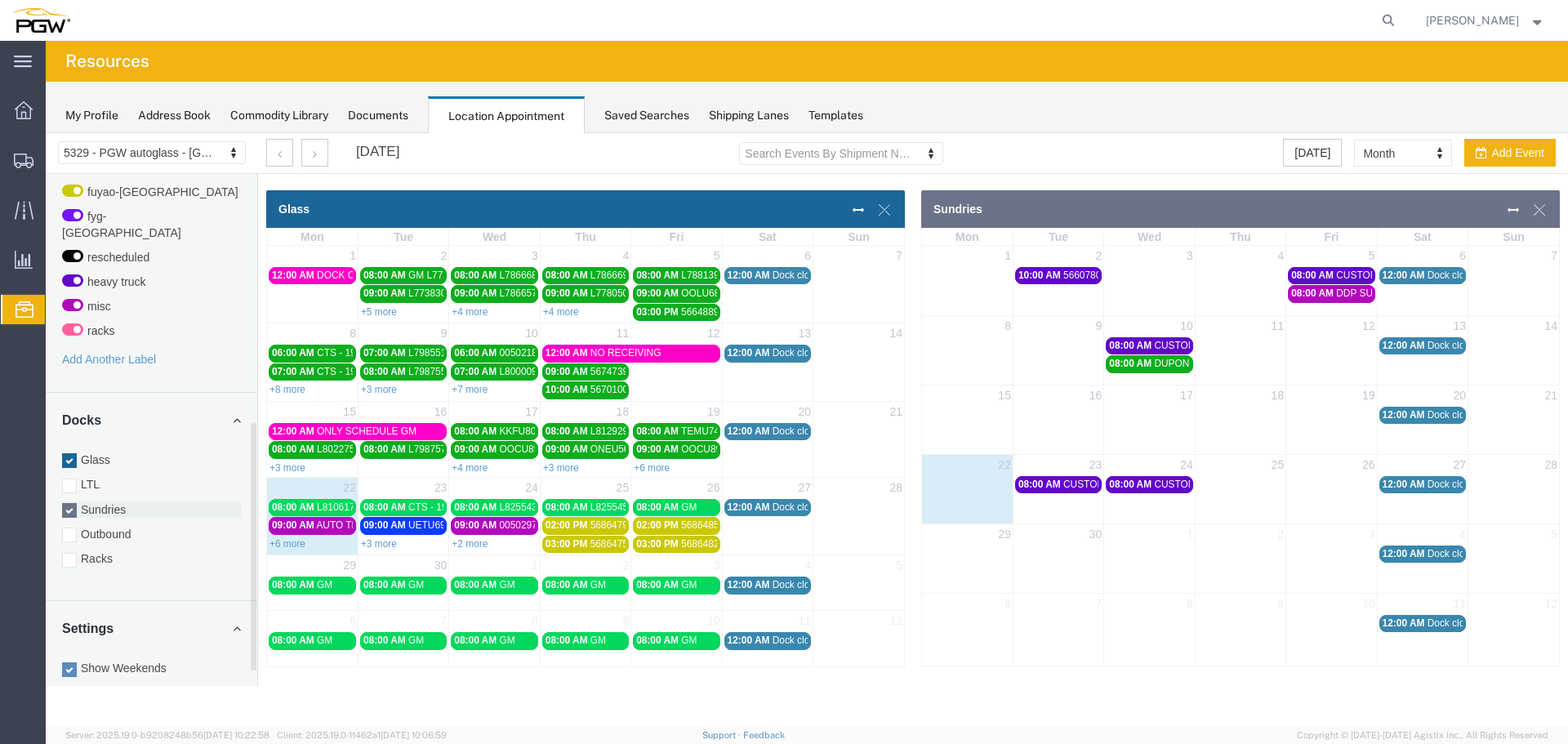
click at [127, 502] on label "Sundries" at bounding box center [151, 510] width 178 height 16
click at [46, 133] on input "Sundries" at bounding box center [46, 133] width 0 height 0
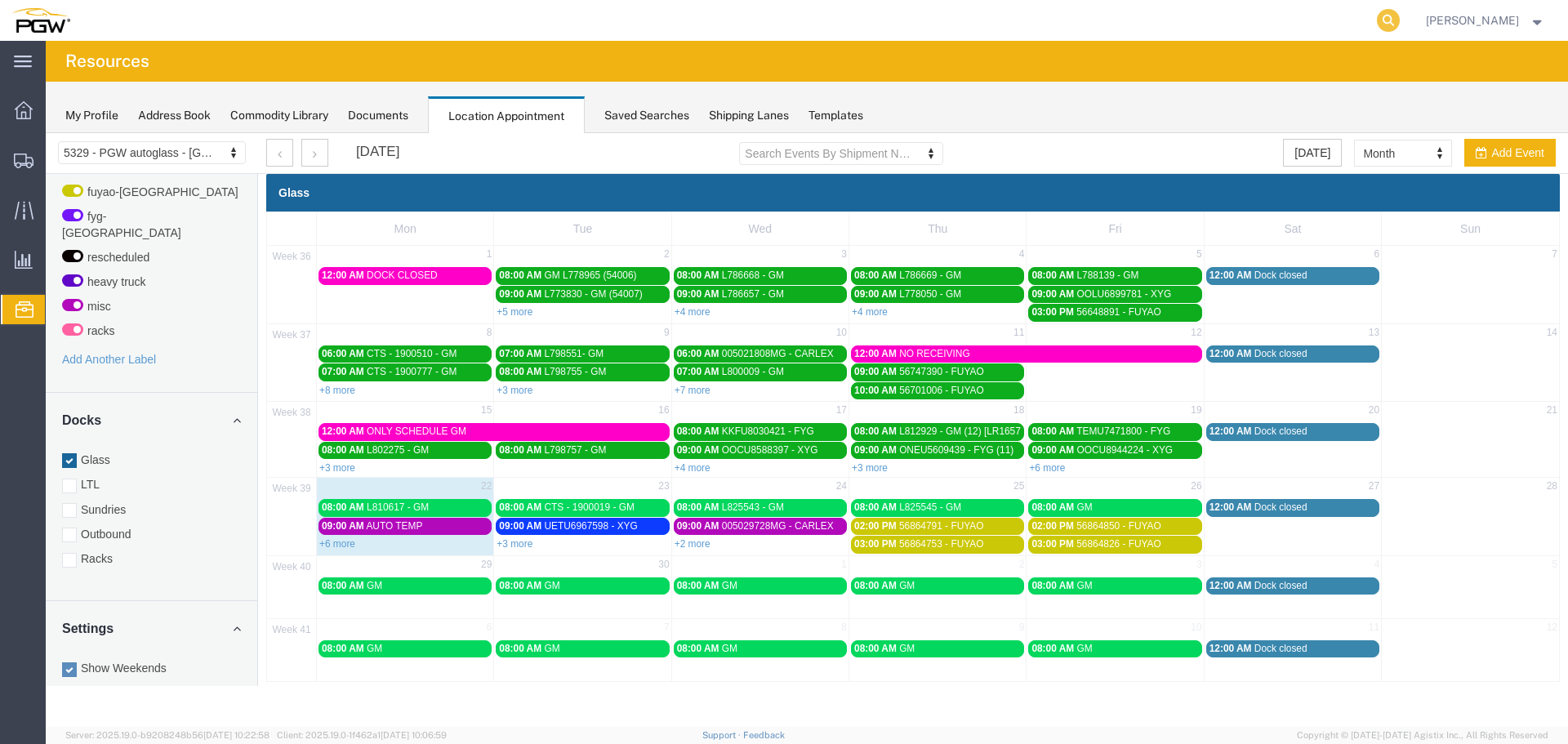
click at [1398, 20] on icon at bounding box center [1388, 20] width 23 height 23
paste input "668747"
type input "668747"
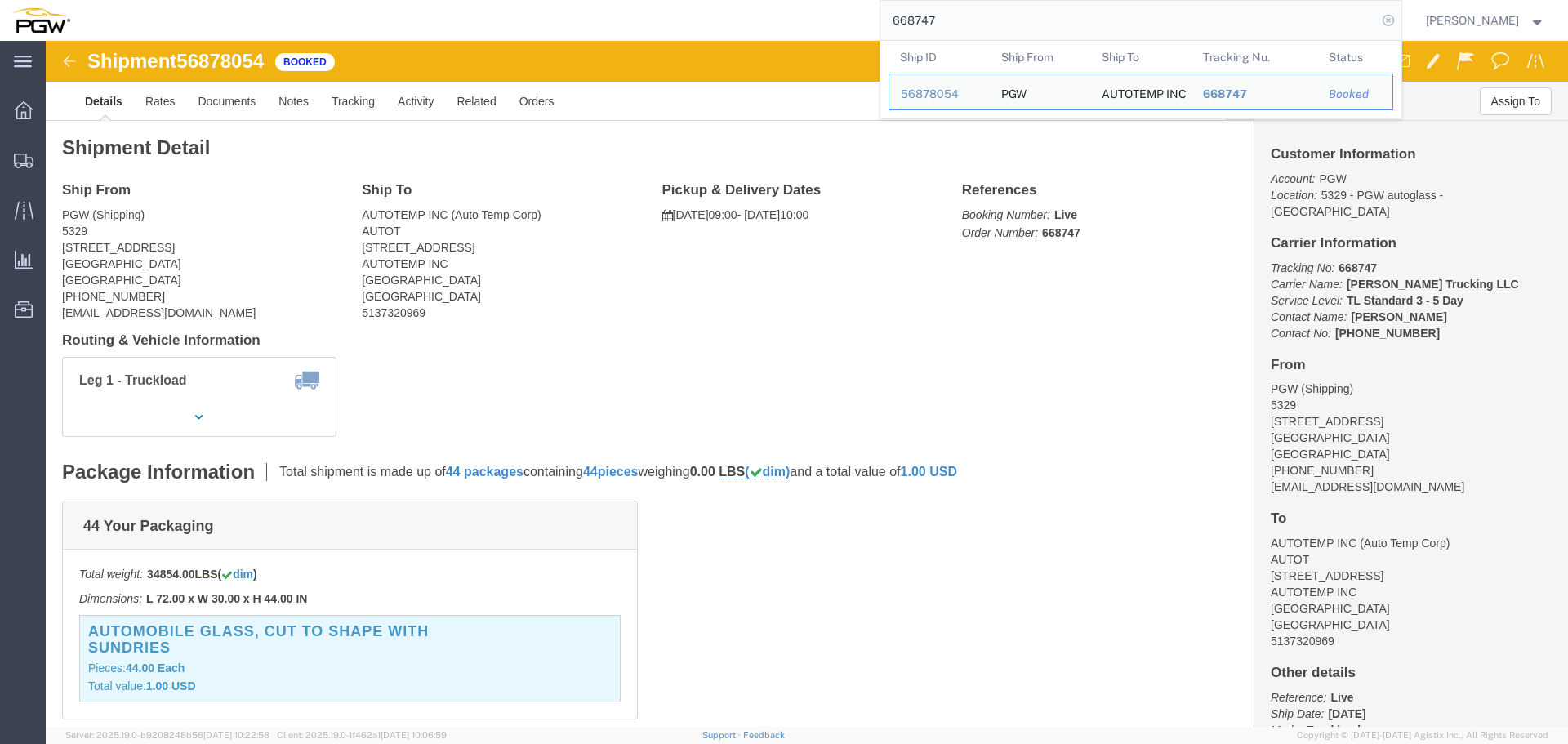
click at [1398, 27] on icon at bounding box center [1388, 20] width 23 height 23
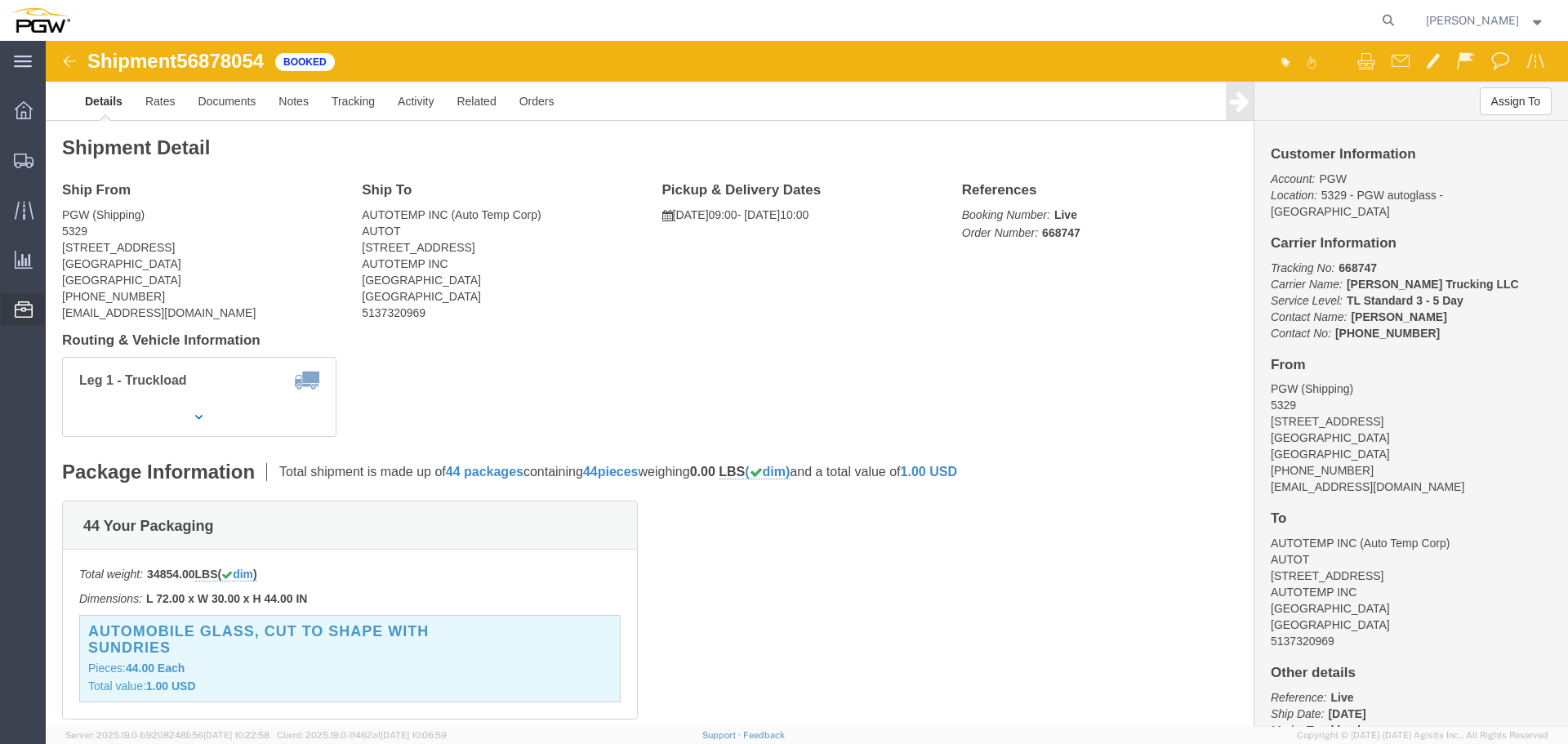
click at [0, 0] on span "Location Appointment" at bounding box center [0, 0] width 0 height 0
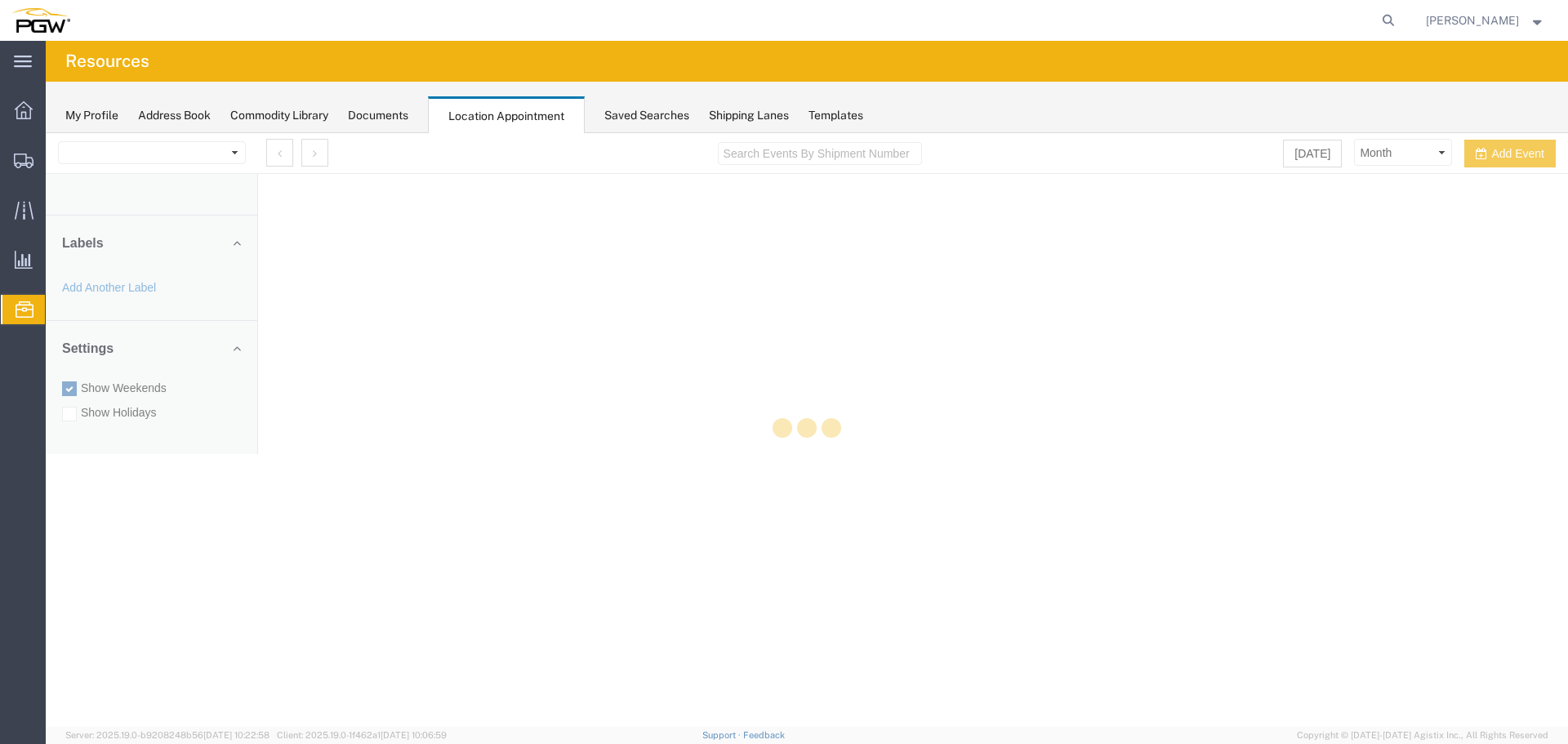
select select "28253"
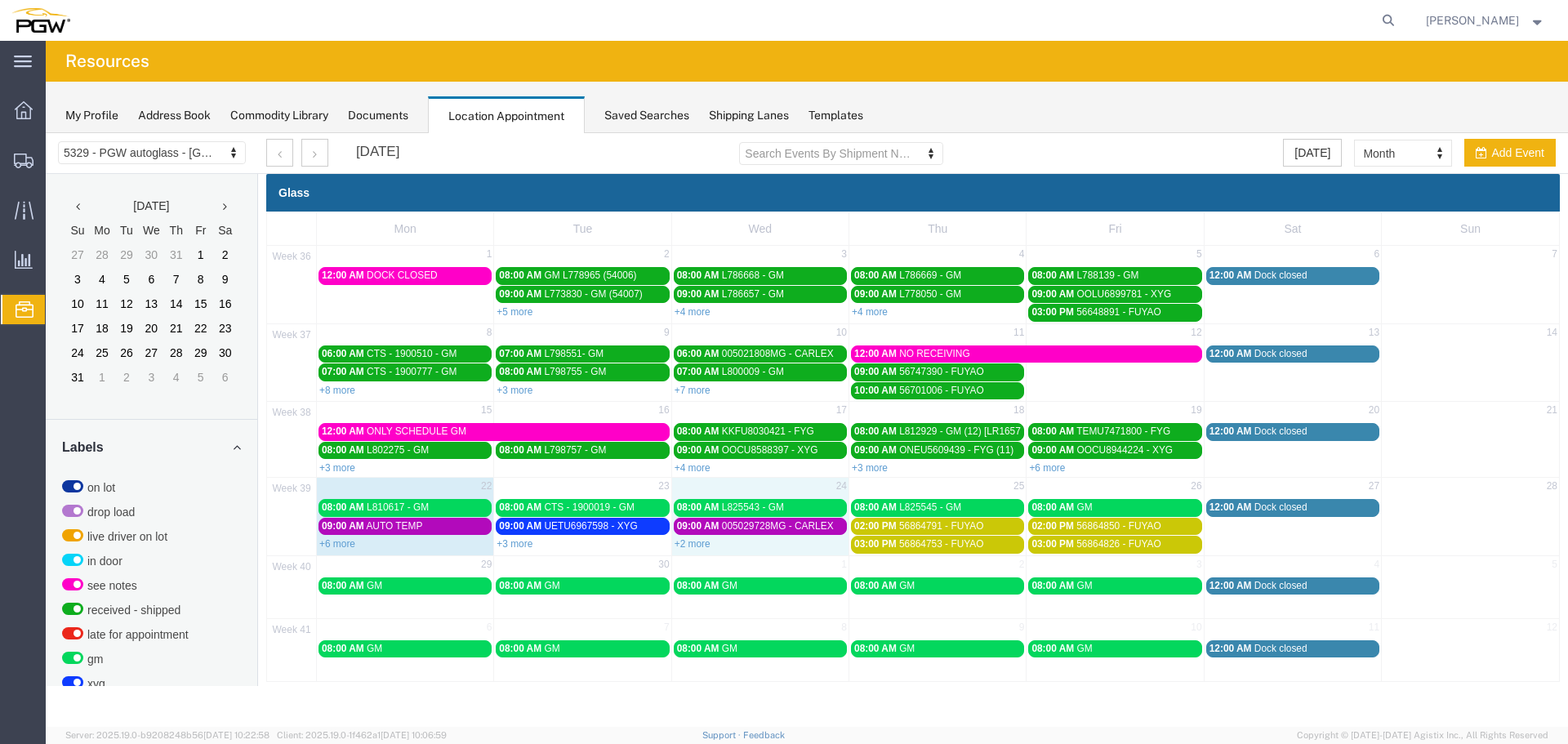
click at [693, 550] on div "+2 more" at bounding box center [761, 543] width 177 height 16
select select "1"
select select
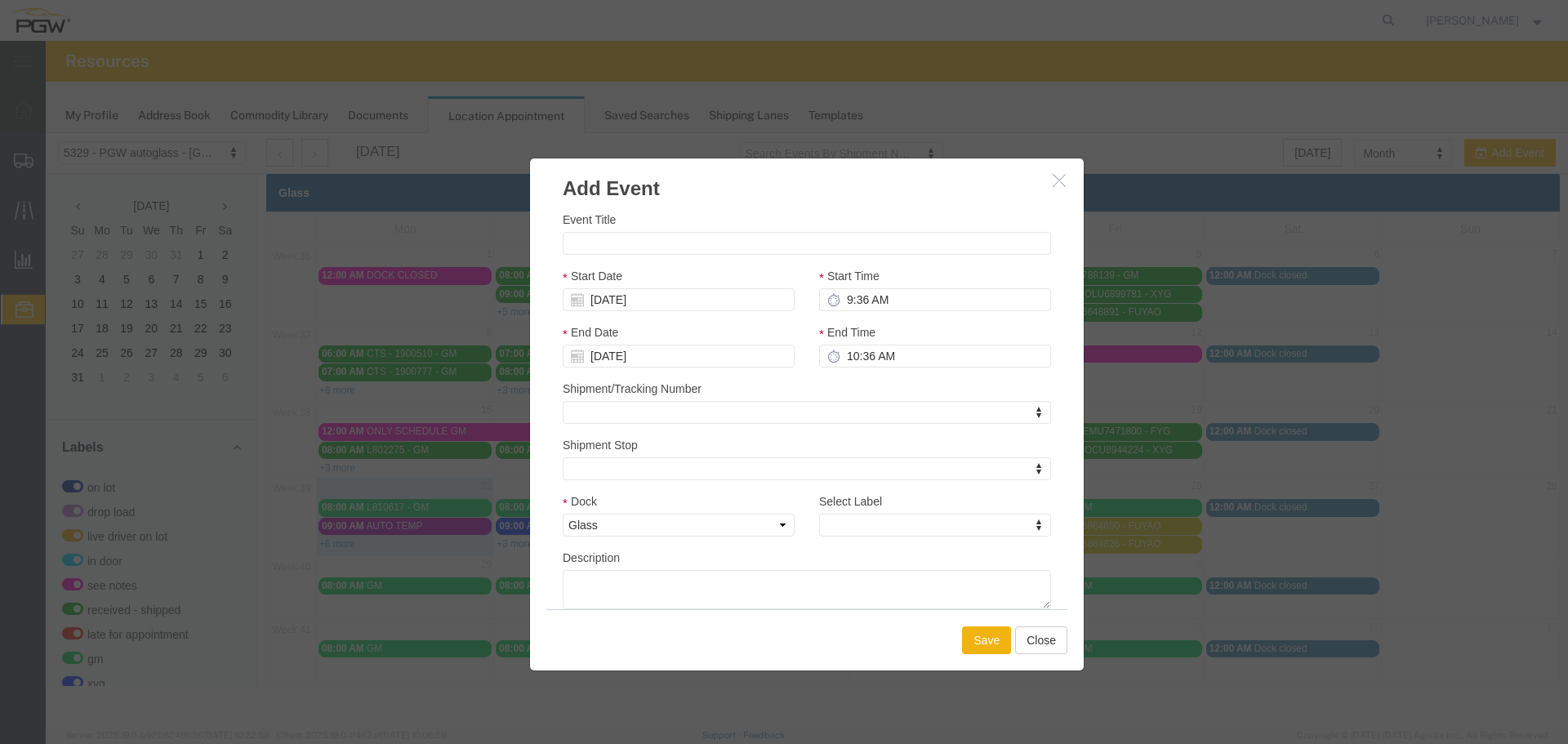
click at [1052, 181] on button "button" at bounding box center [1061, 180] width 20 height 20
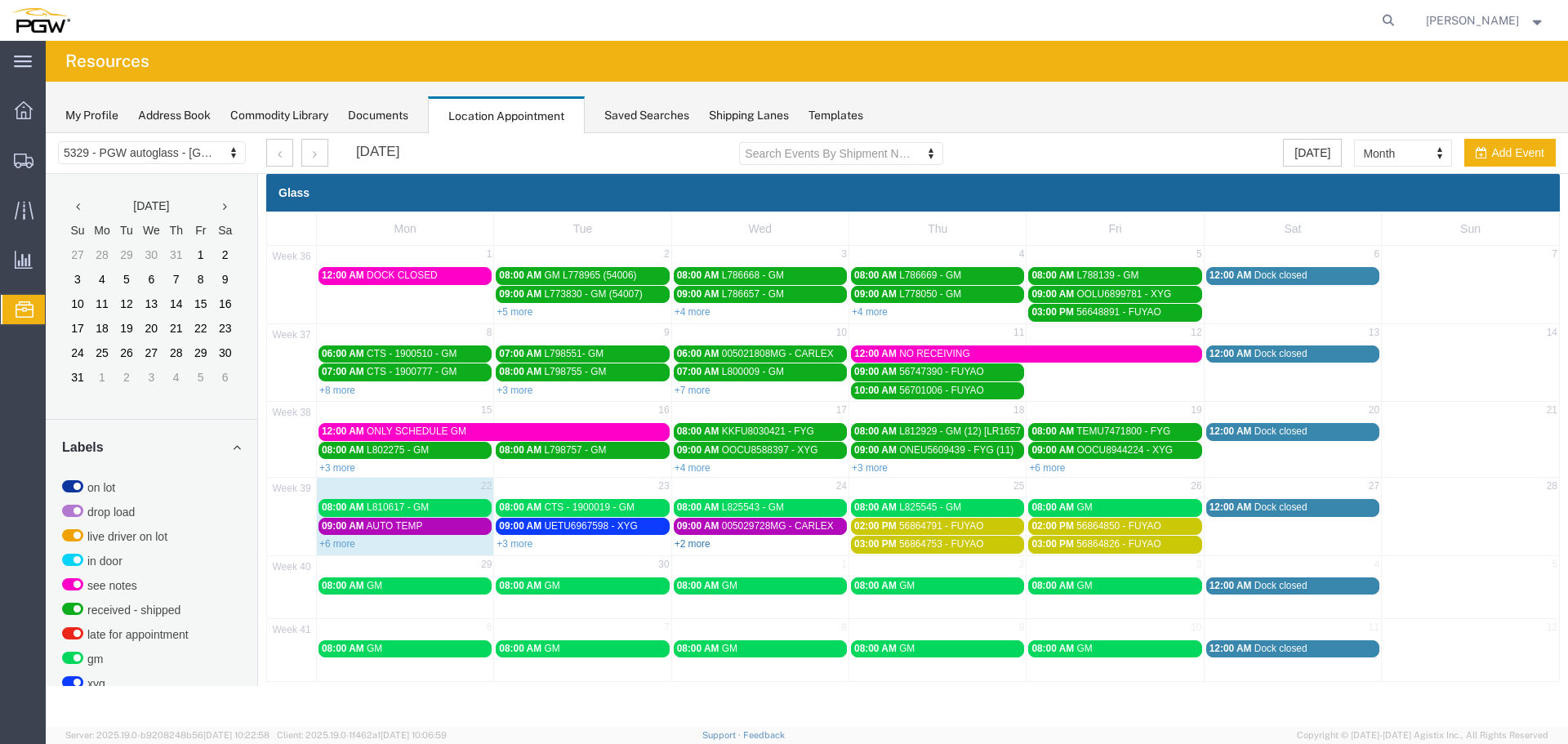
click at [700, 542] on link "+2 more" at bounding box center [693, 543] width 36 height 11
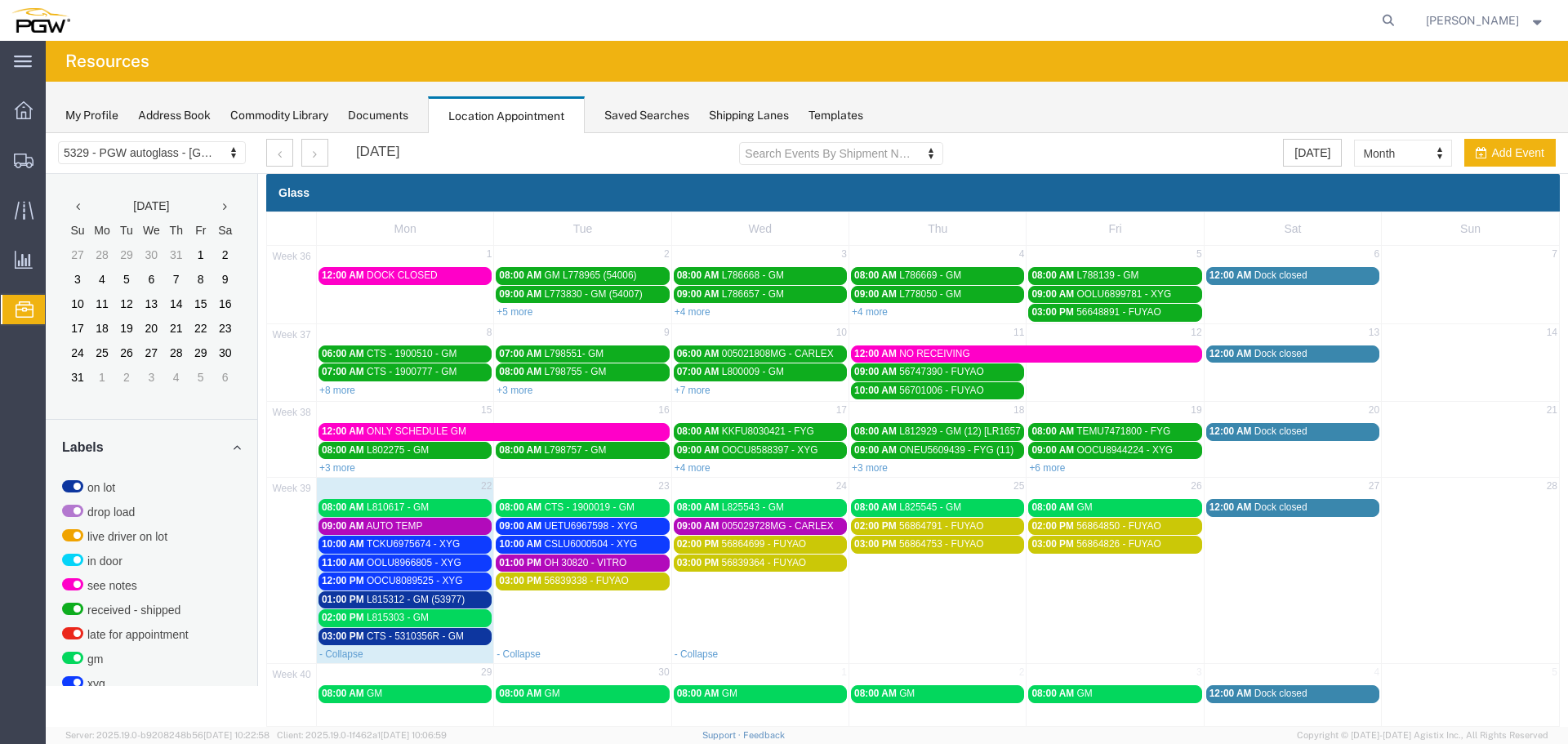
click at [466, 540] on div "10:00 AM TCKU6975674 - XYG" at bounding box center [405, 544] width 167 height 12
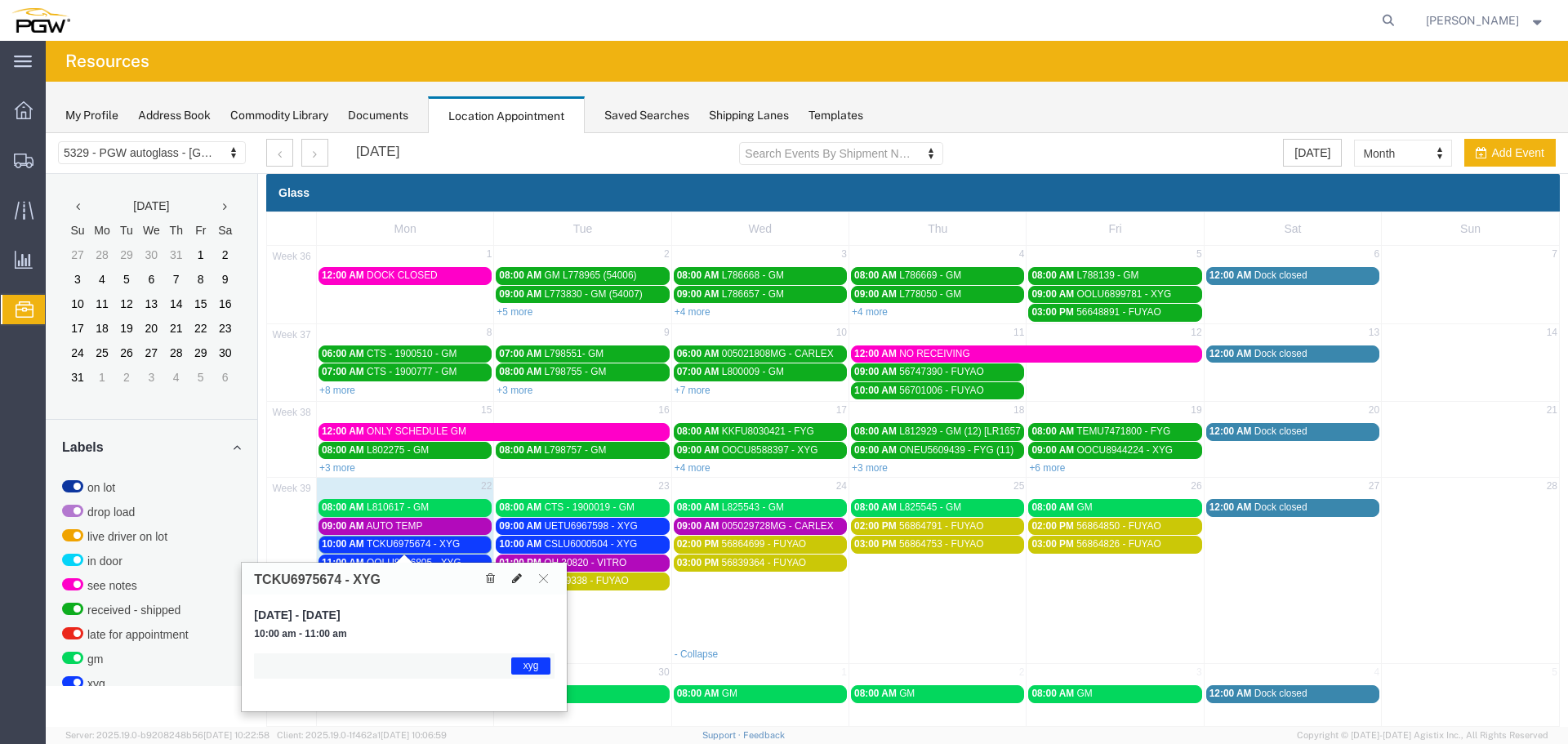
click at [513, 583] on icon at bounding box center [517, 578] width 10 height 11
select select "1"
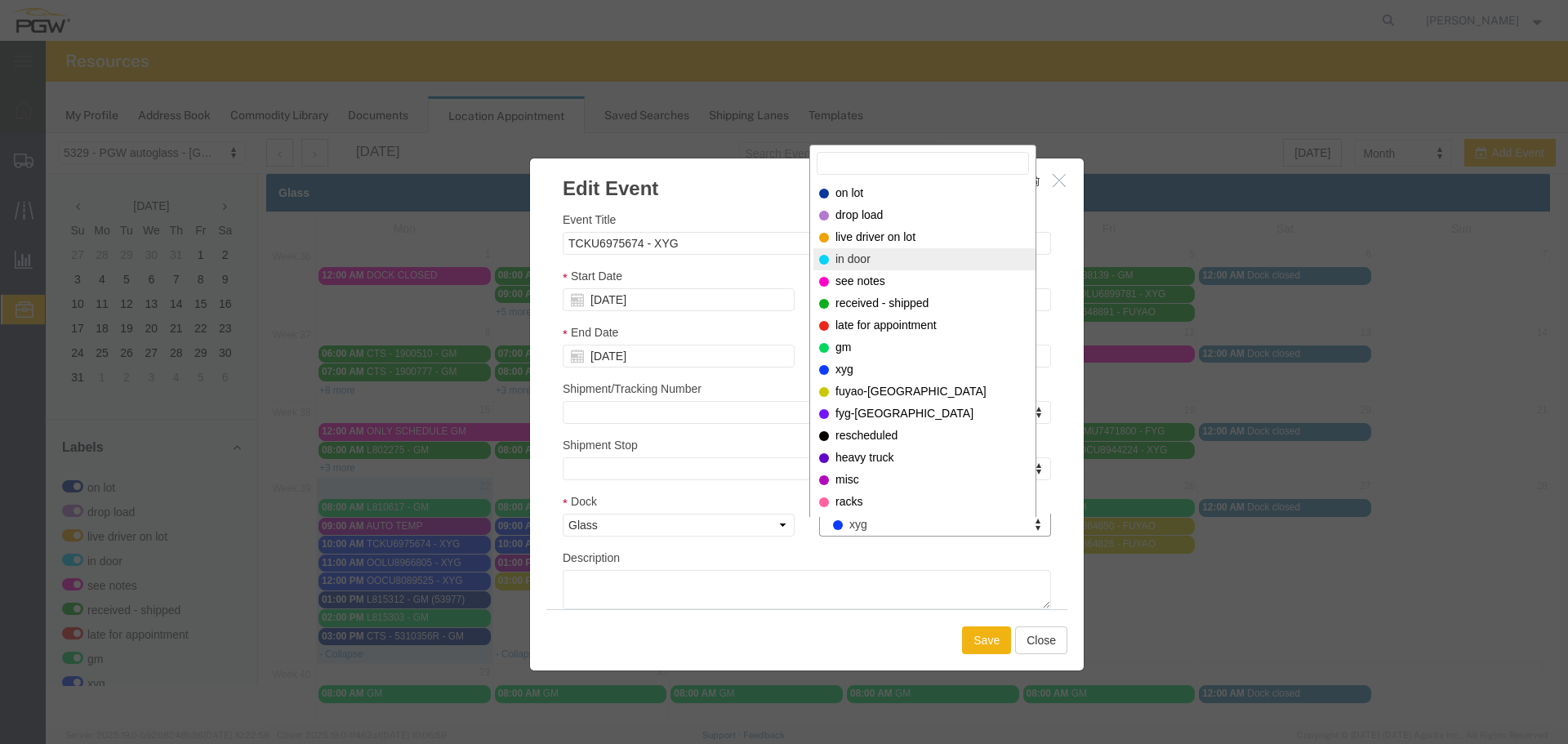
drag, startPoint x: 852, startPoint y: 261, endPoint x: 917, endPoint y: 318, distance: 86.5
select select "220"
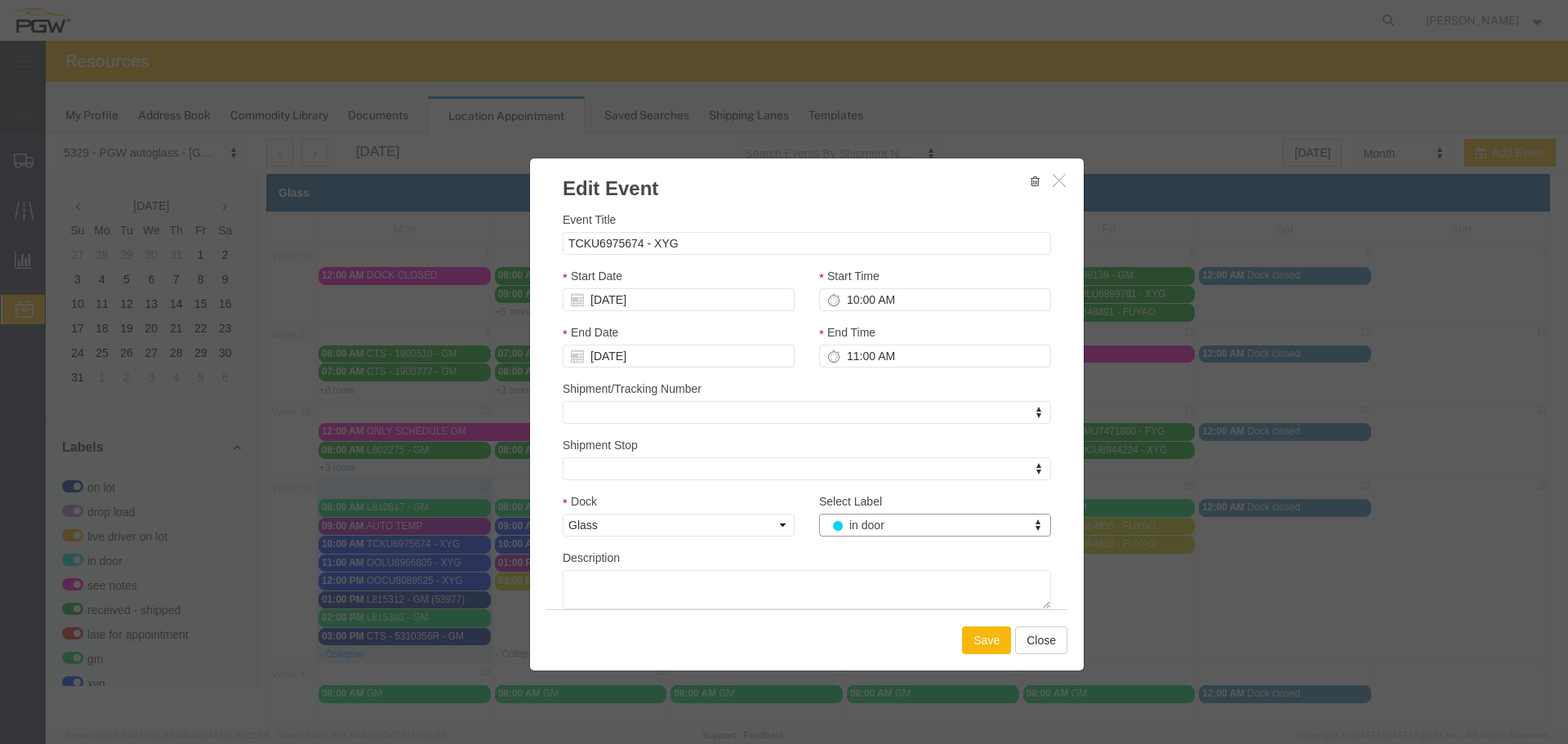
click at [978, 649] on button "Save" at bounding box center [986, 640] width 49 height 27
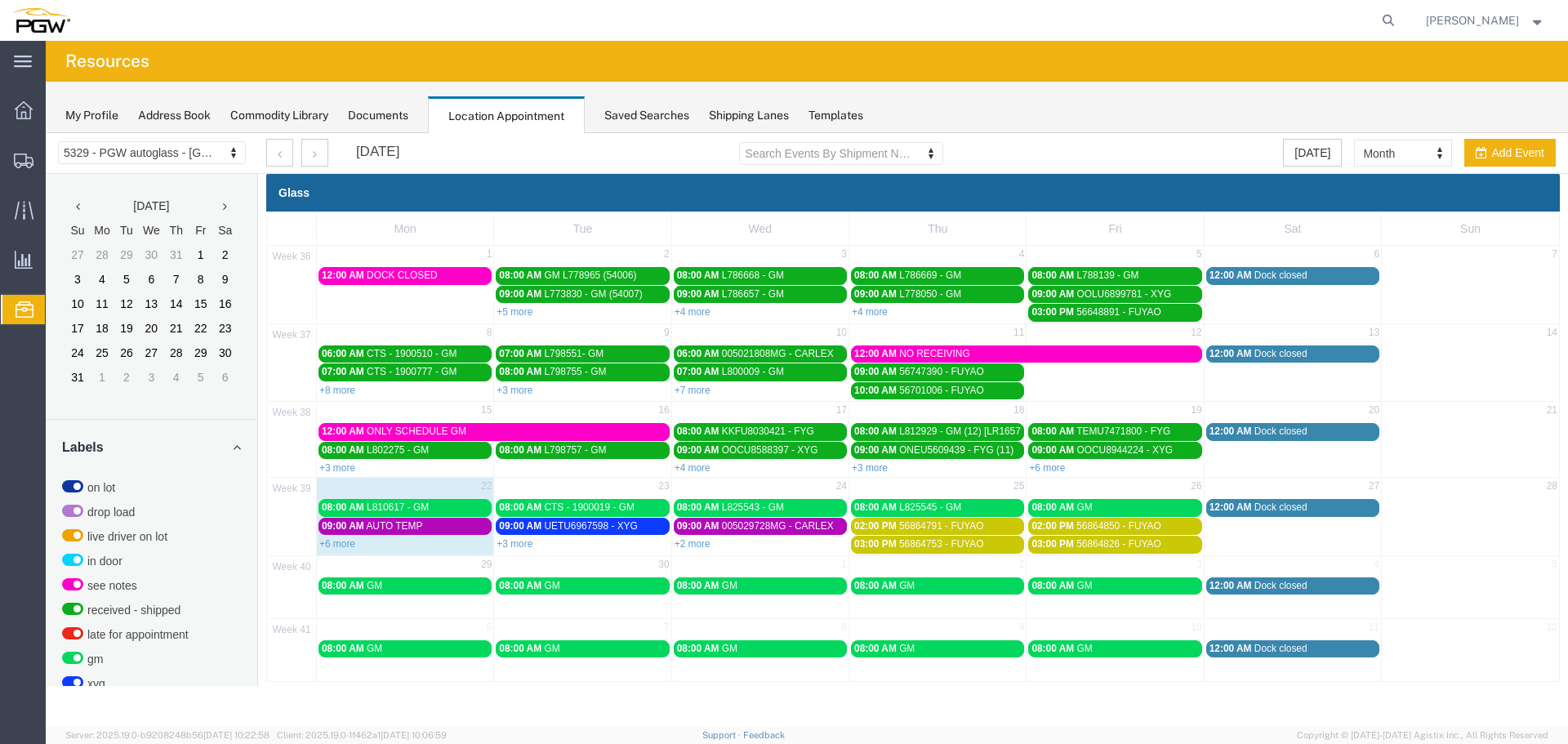
click at [392, 509] on span "L810617 - GM" at bounding box center [398, 507] width 62 height 11
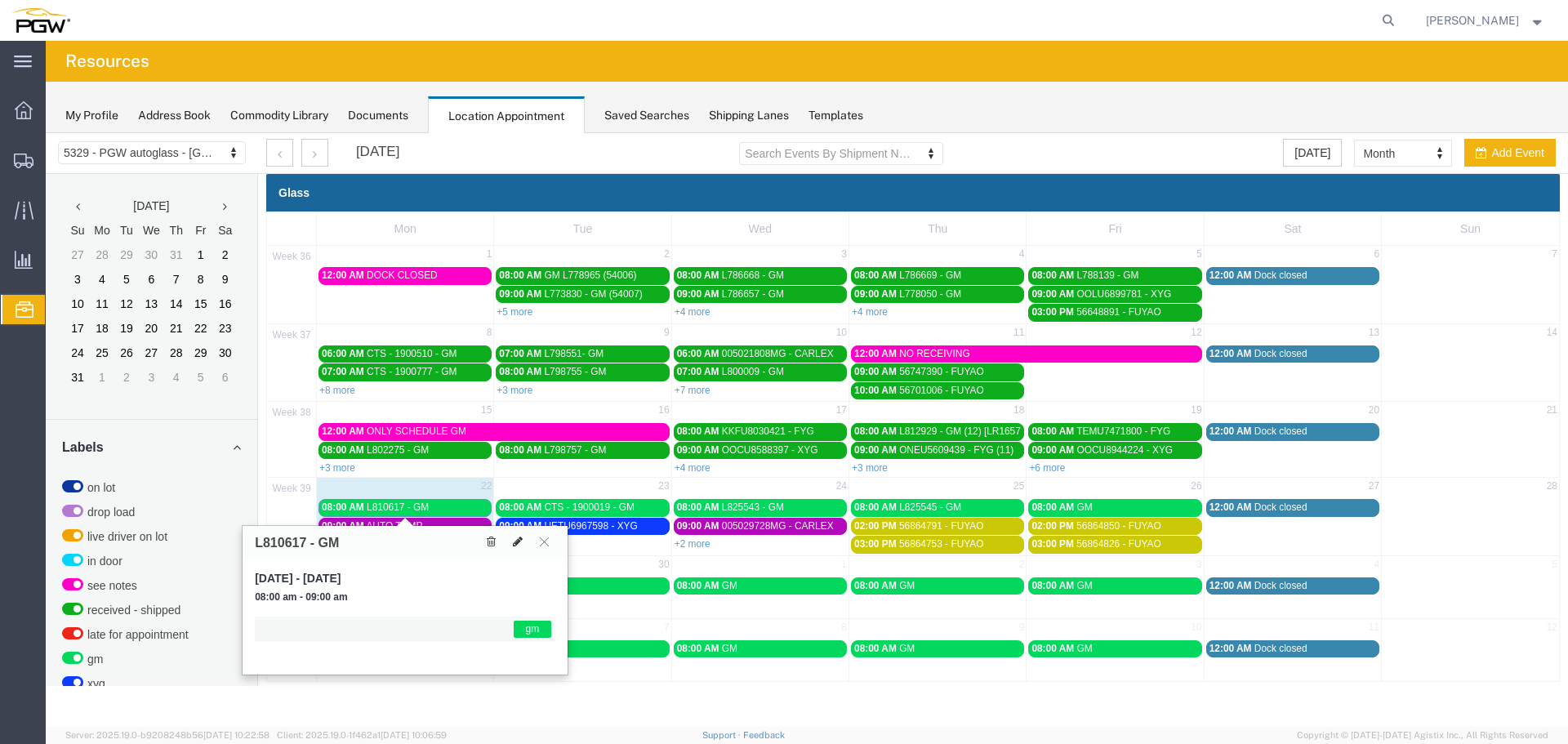
click at [521, 542] on icon at bounding box center [518, 541] width 10 height 11
select select "1"
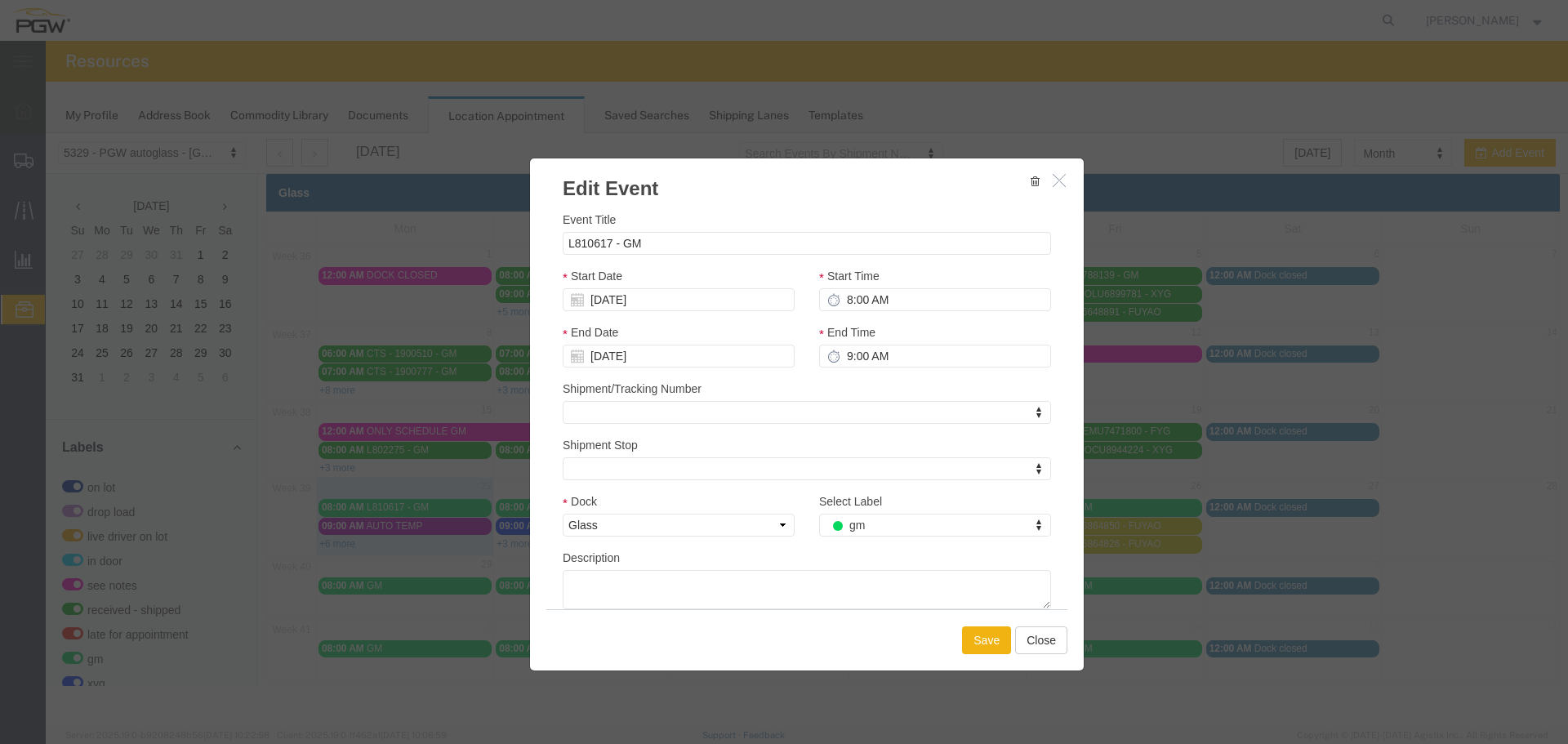
drag, startPoint x: 805, startPoint y: 535, endPoint x: 849, endPoint y: 521, distance: 46.2
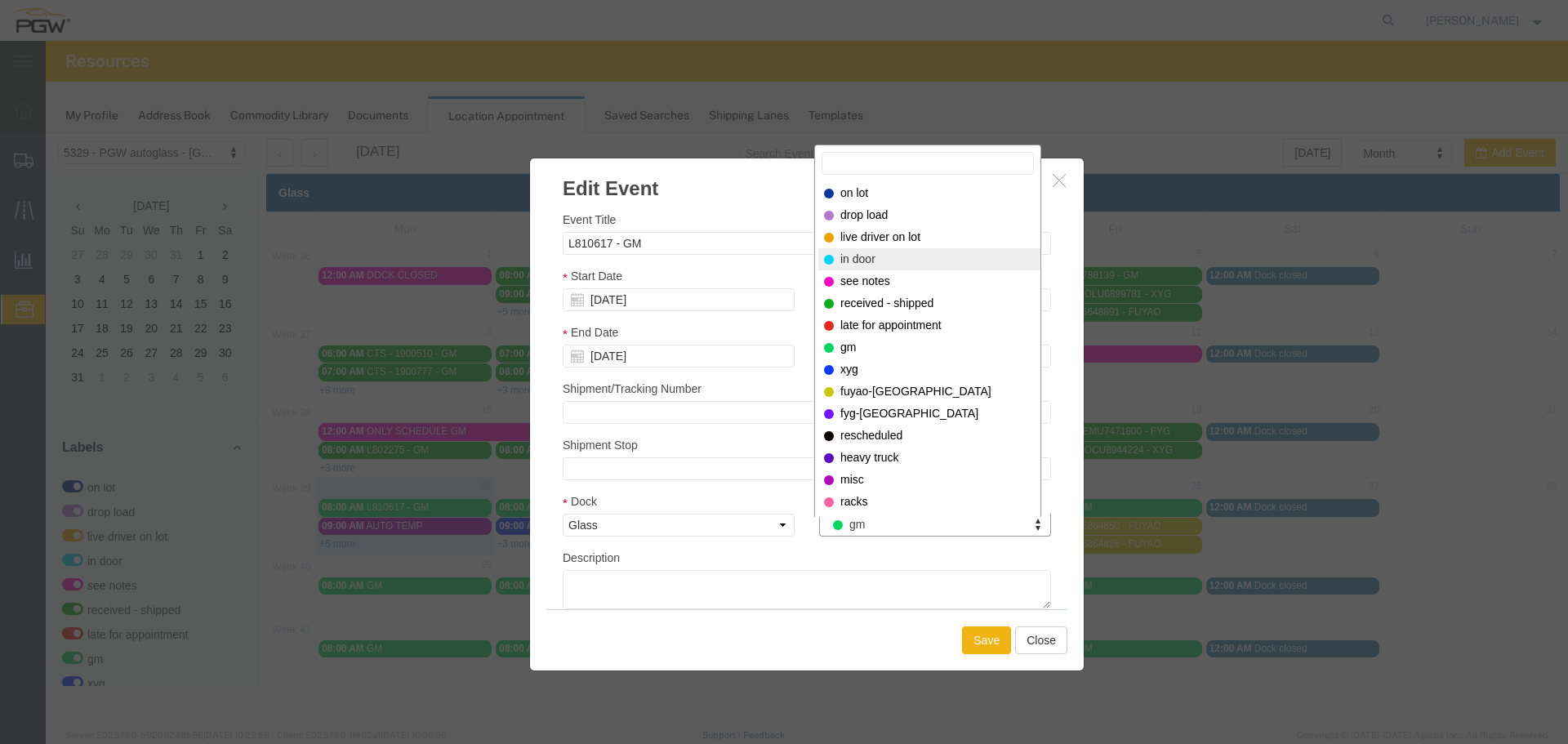
select select "220"
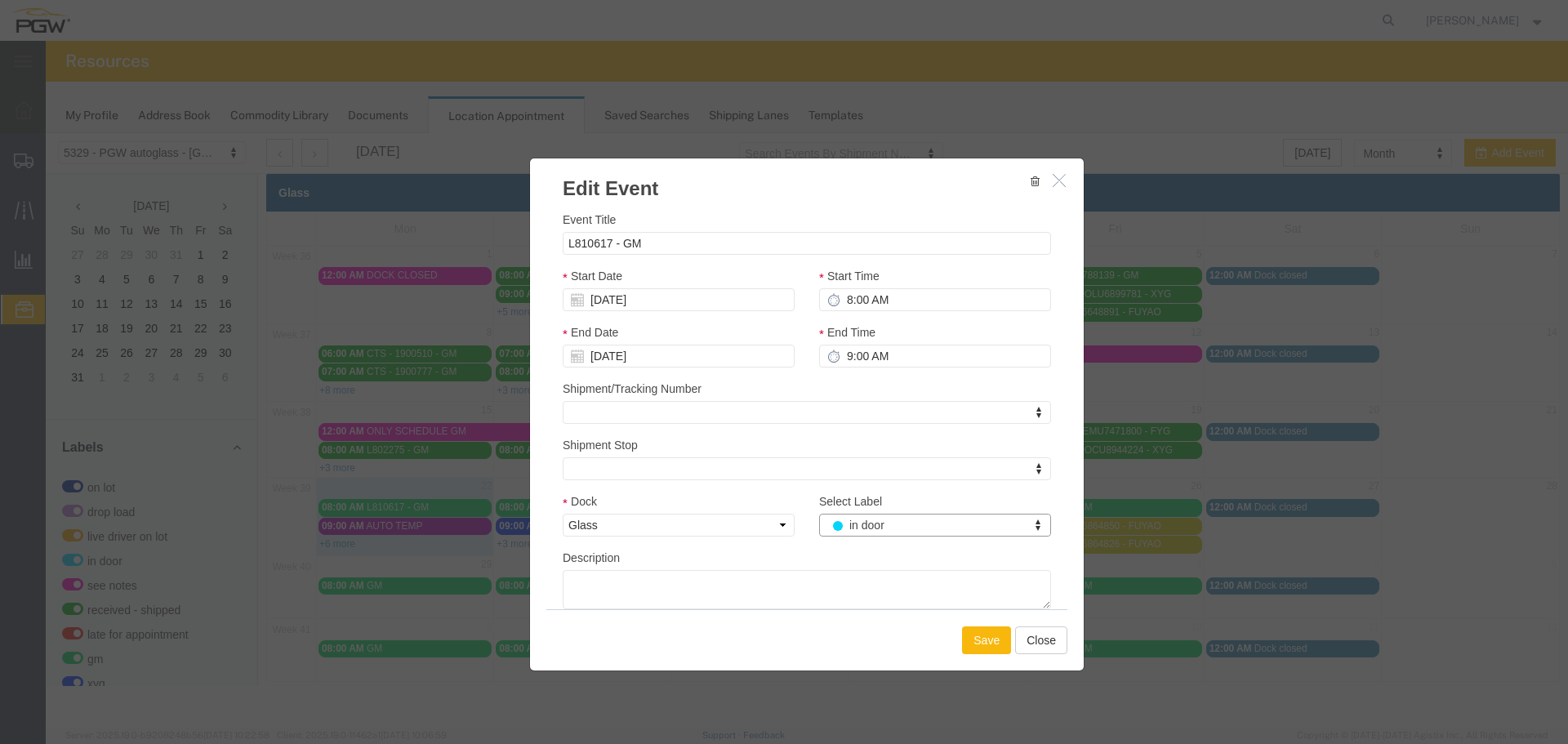
click at [981, 632] on button "Save" at bounding box center [986, 640] width 49 height 27
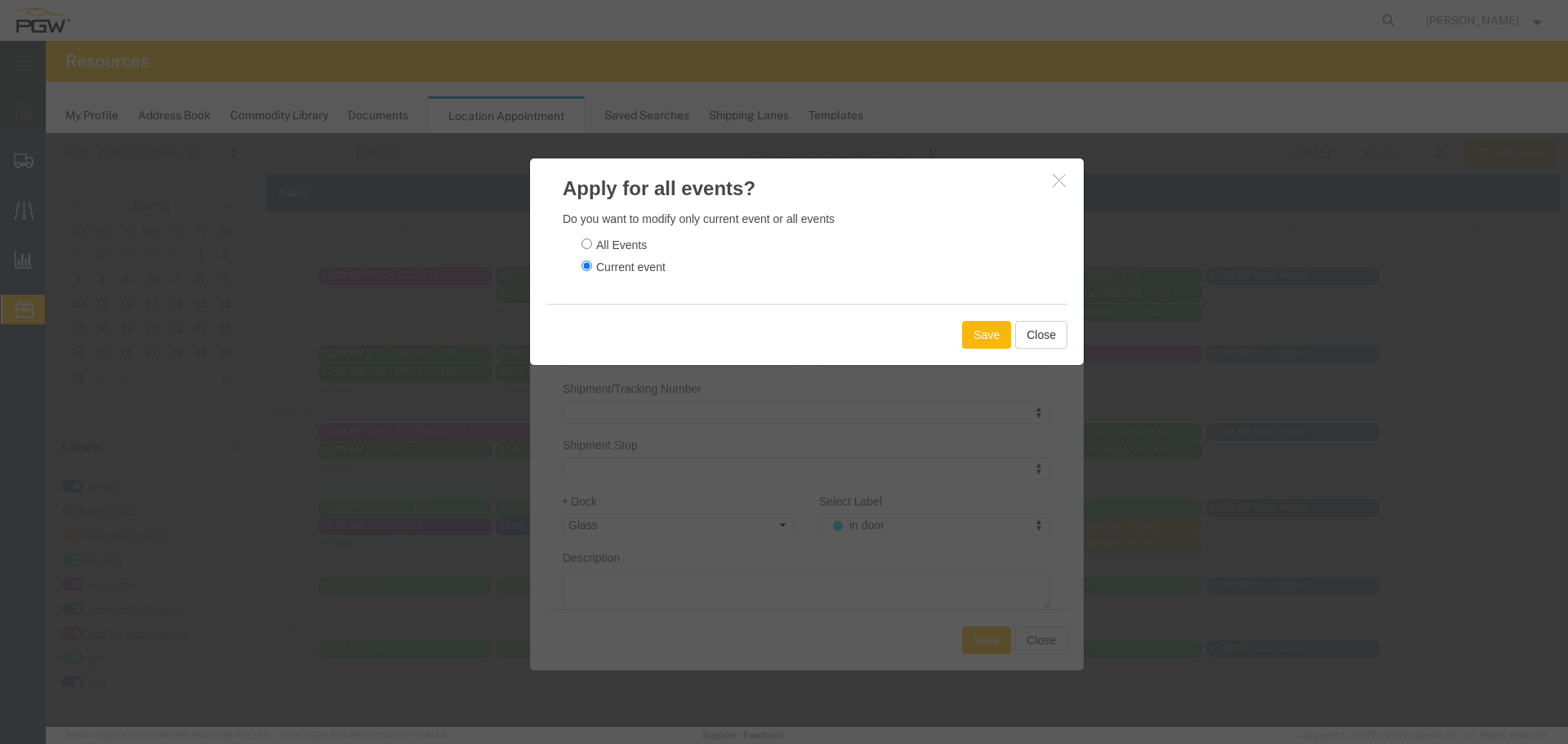
click at [999, 327] on button "Save" at bounding box center [986, 334] width 49 height 27
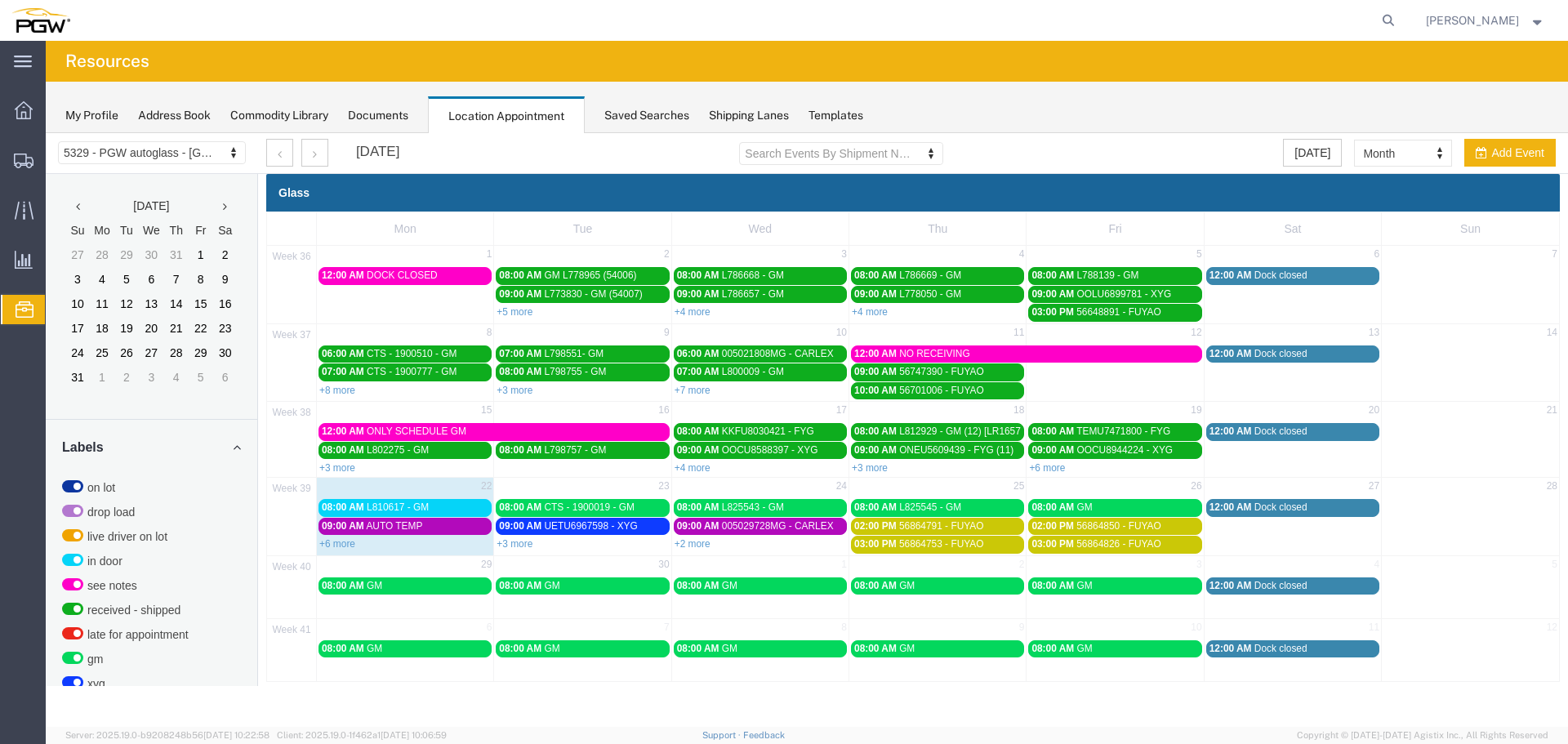
click at [458, 527] on div "09:00 AM AUTO TEMP" at bounding box center [405, 527] width 167 height 12
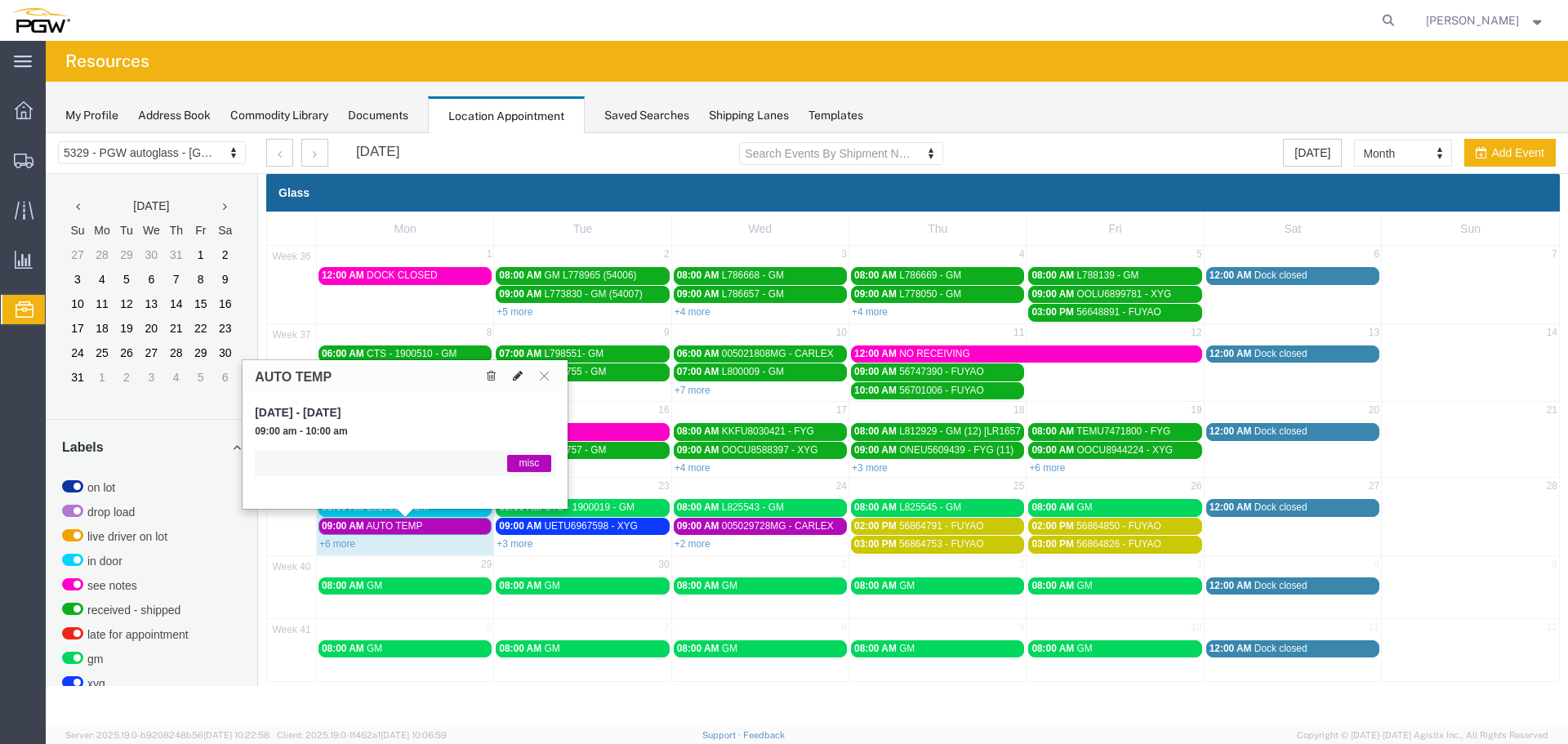
click at [524, 383] on button at bounding box center [518, 376] width 23 height 17
select select "1"
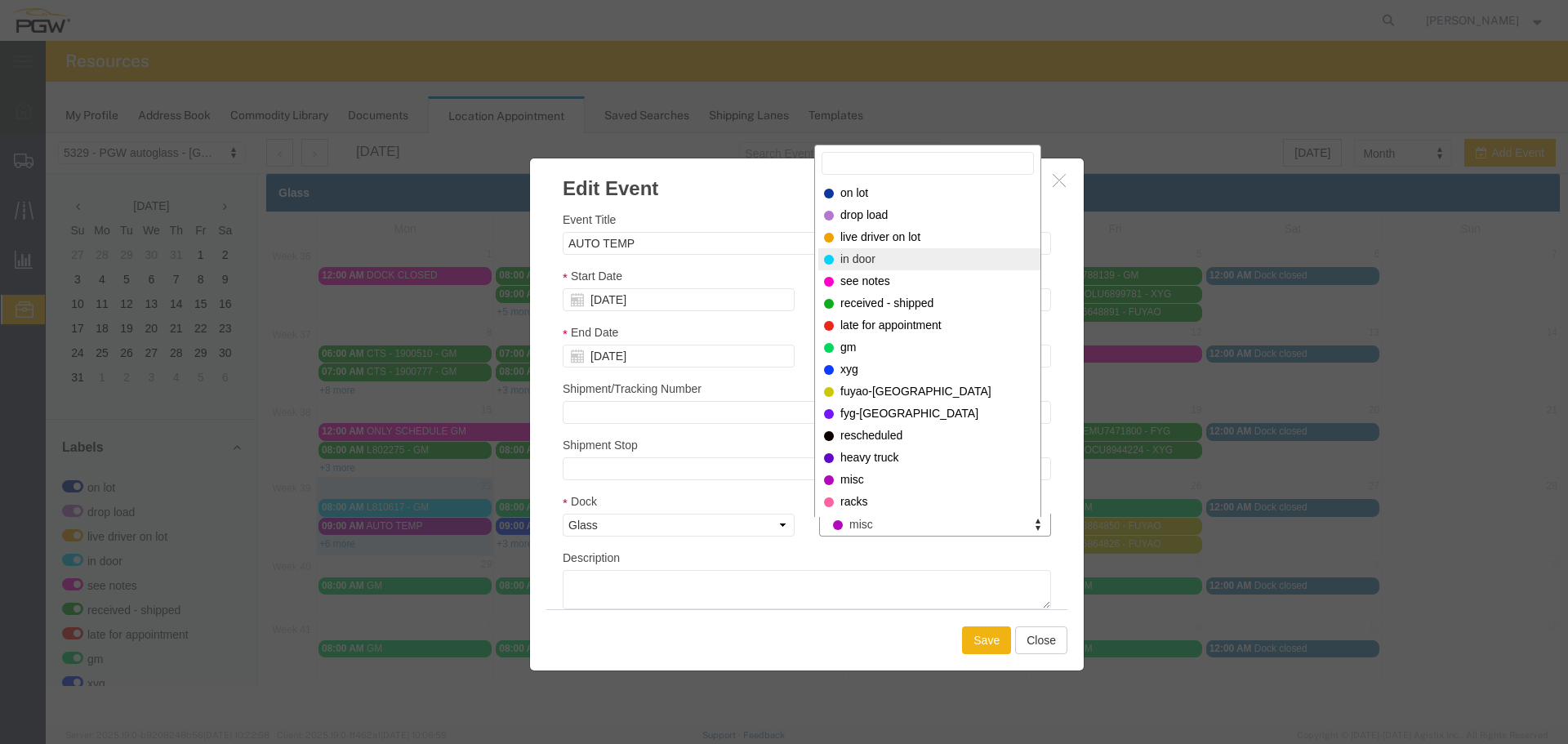
select select "220"
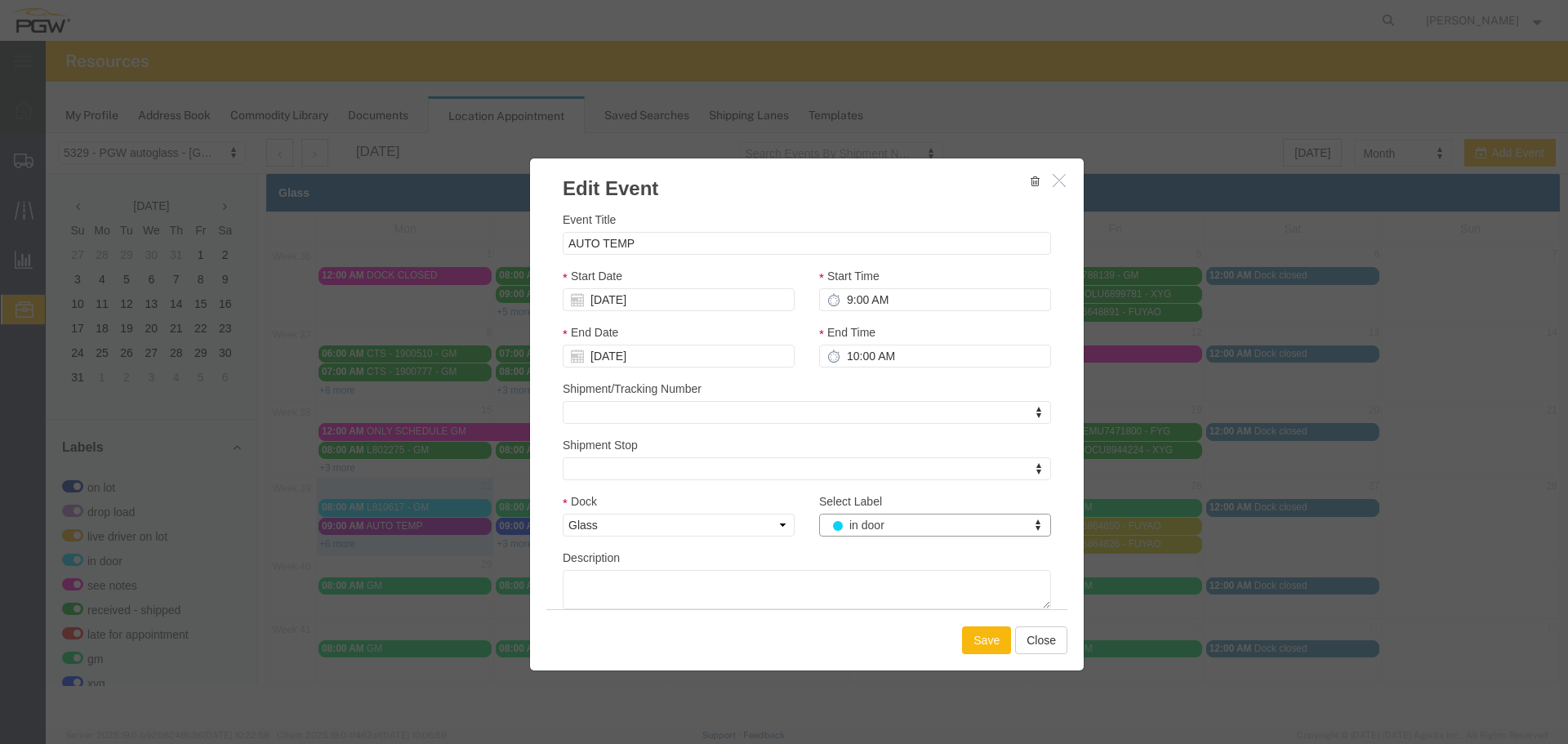
click at [976, 636] on button "Save" at bounding box center [986, 640] width 49 height 27
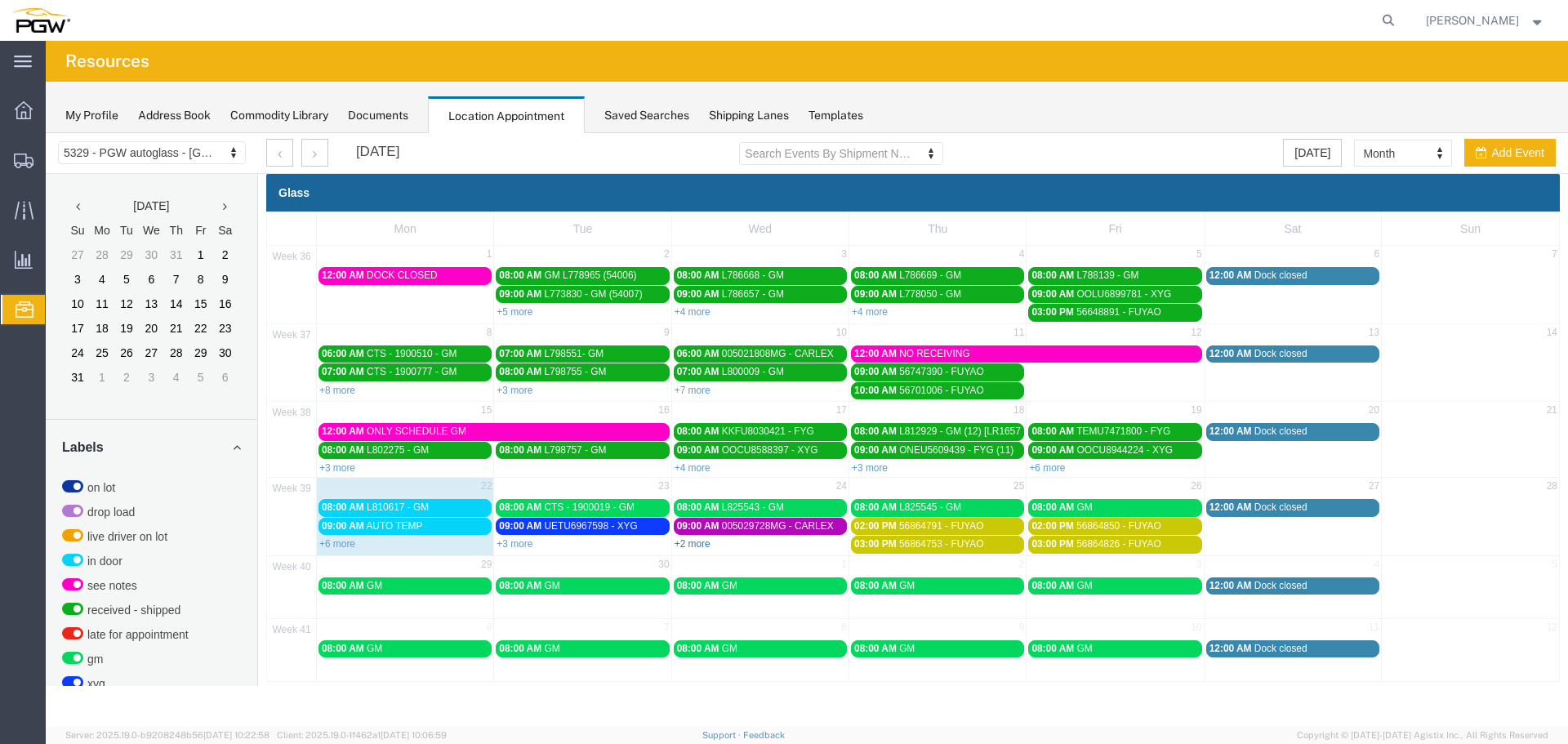
click at [699, 545] on link "+2 more" at bounding box center [693, 543] width 36 height 11
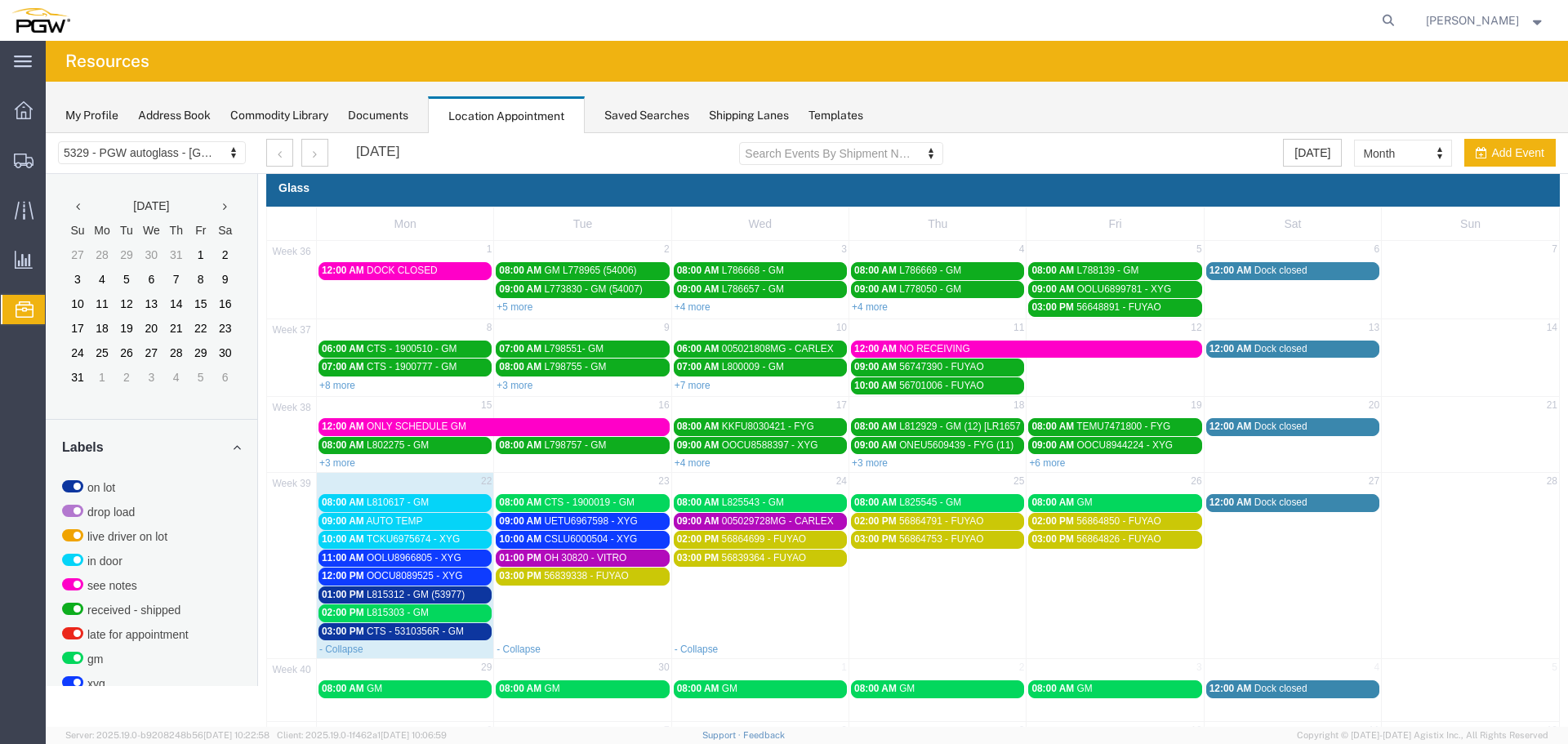
scroll to position [80, 0]
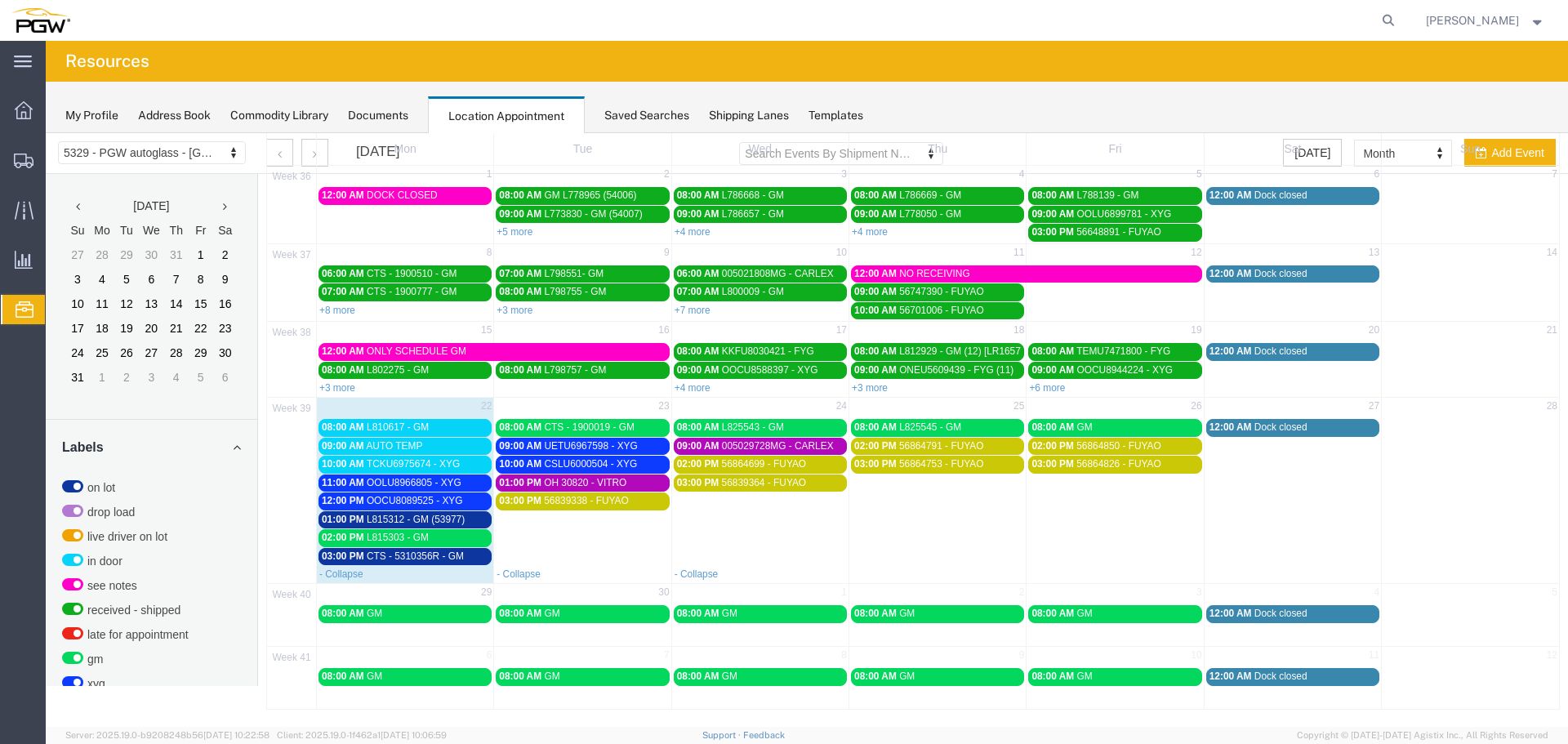
click at [577, 543] on td "03:00 PM 56839338 - FUYAO" at bounding box center [582, 528] width 178 height 73
select select "1"
select select
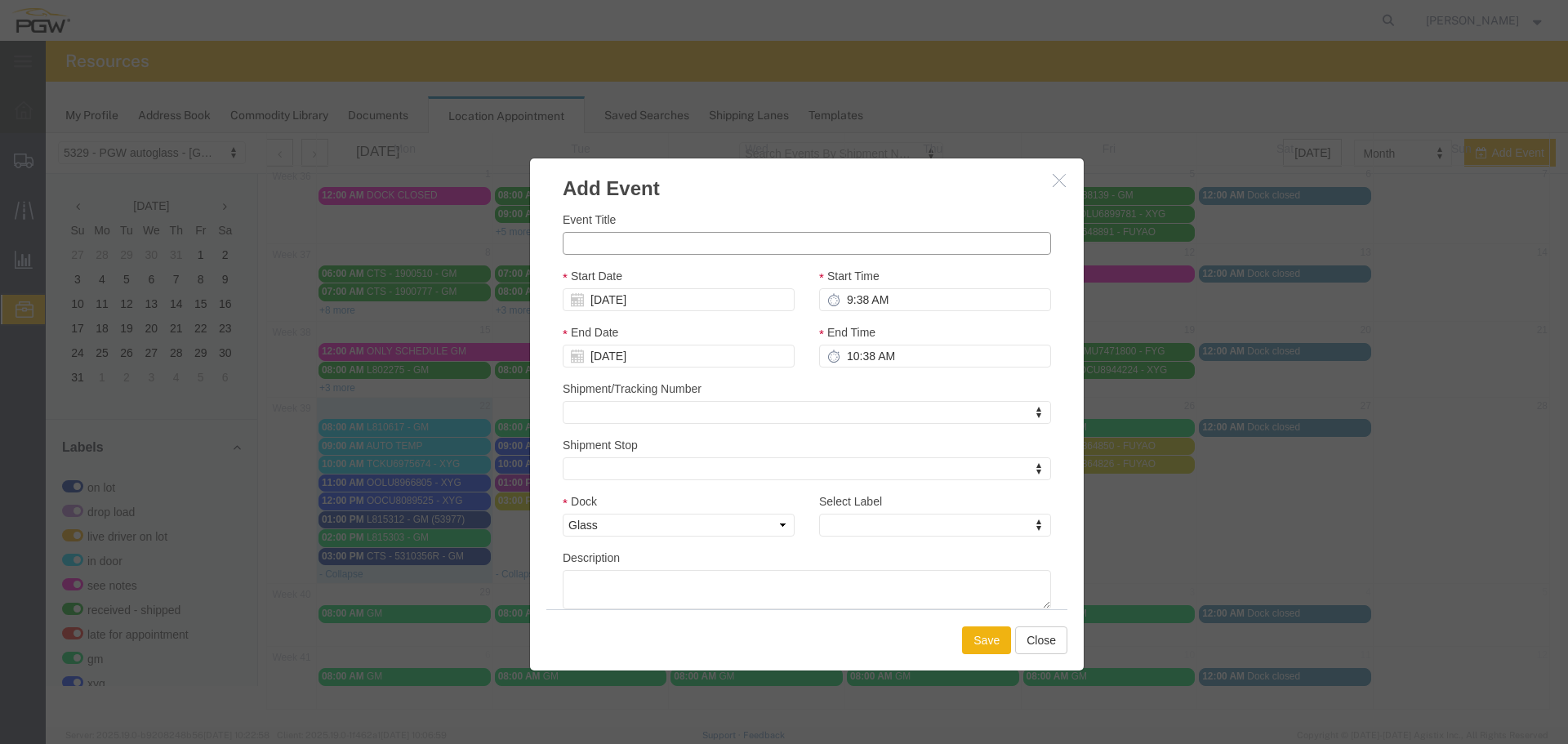
click at [598, 248] on input "Event Title" at bounding box center [807, 244] width 489 height 23
paste input "TRHU7041525"
type input "TRHU7041525 - XYG"
click at [836, 294] on input "9:38 AM" at bounding box center [935, 300] width 232 height 23
type input "11:38 AM"
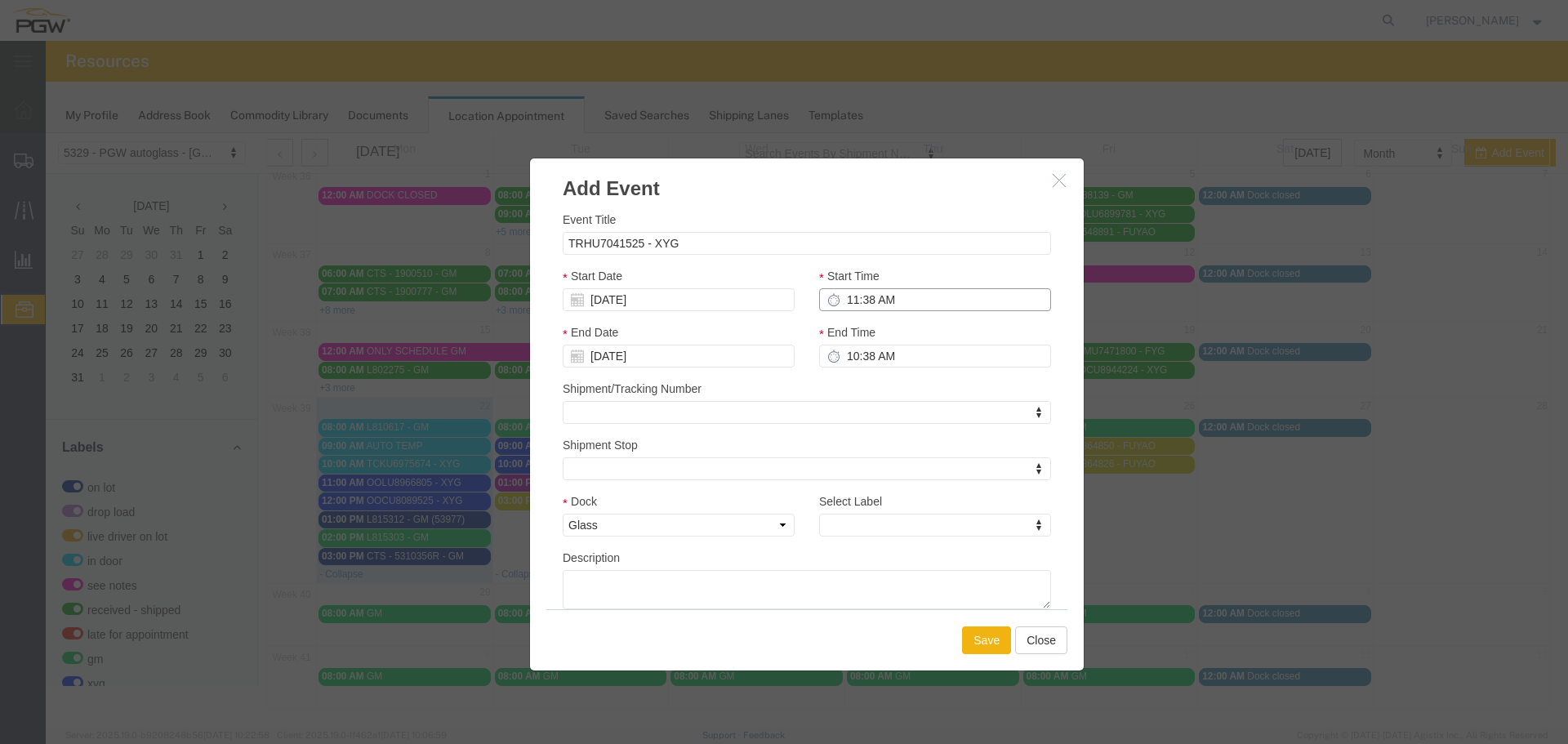
type input "12:38 PM"
type input "11:00 AM"
type input "12:00 PM"
type input "11:00 AM"
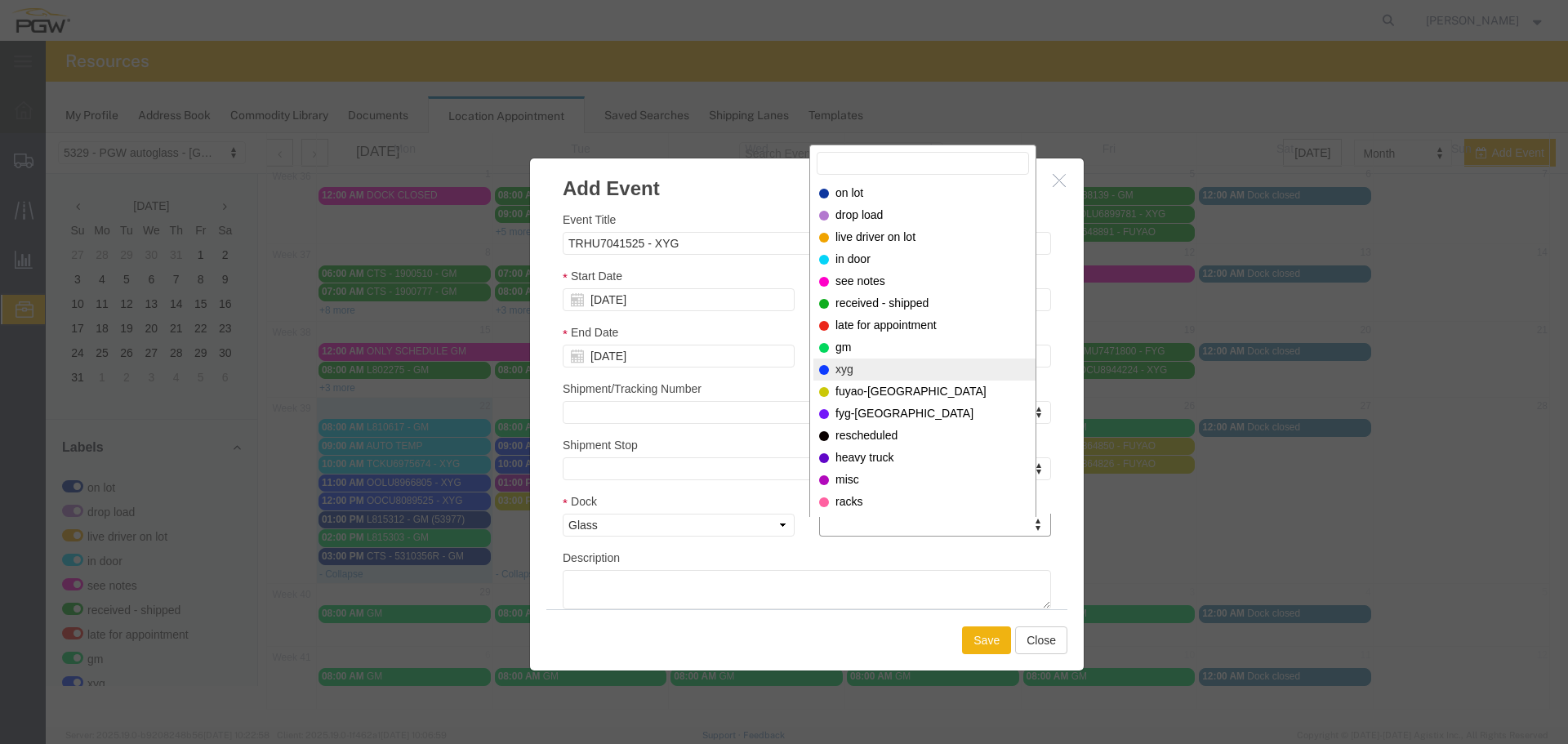
select select "12920"
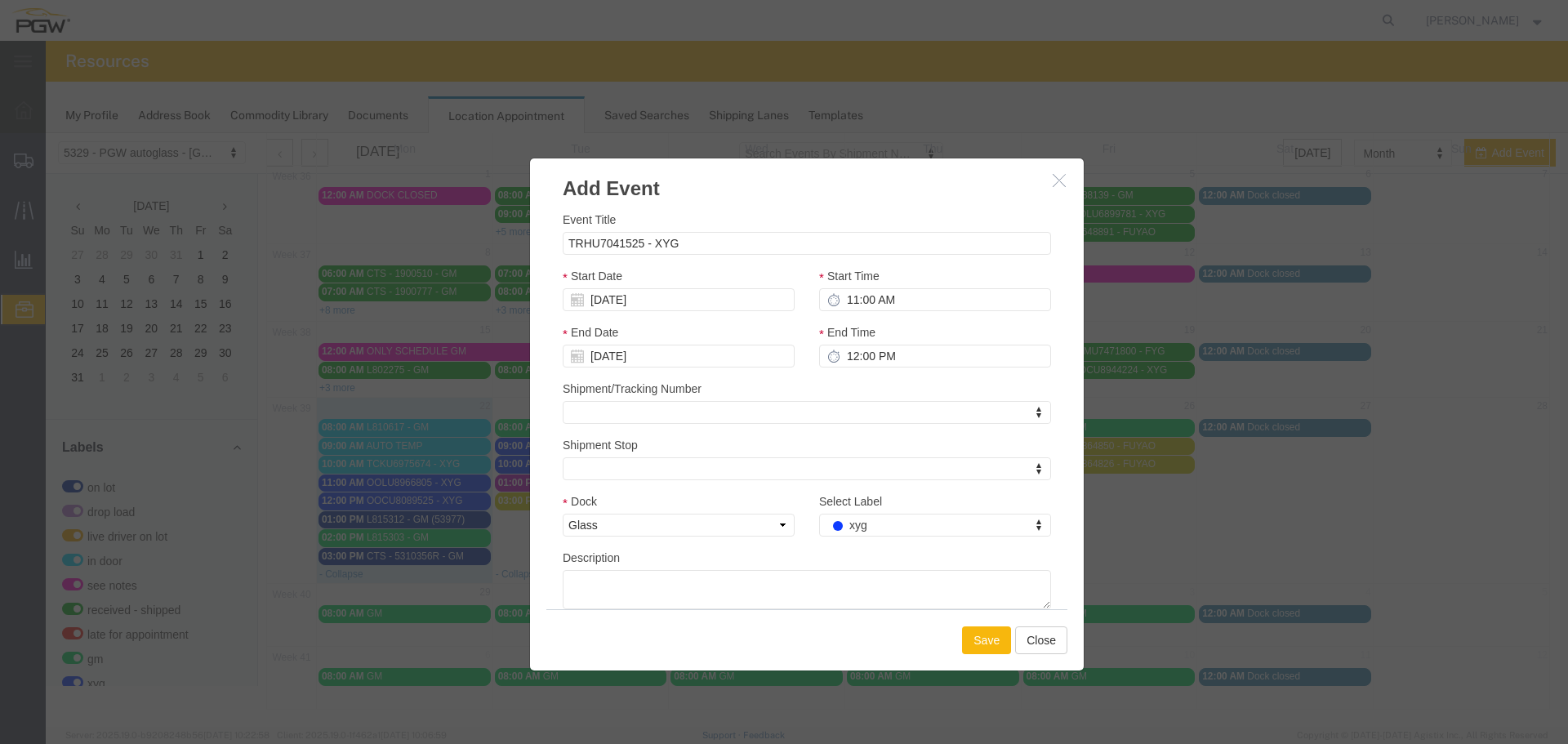
click at [967, 631] on button "Save" at bounding box center [986, 640] width 49 height 27
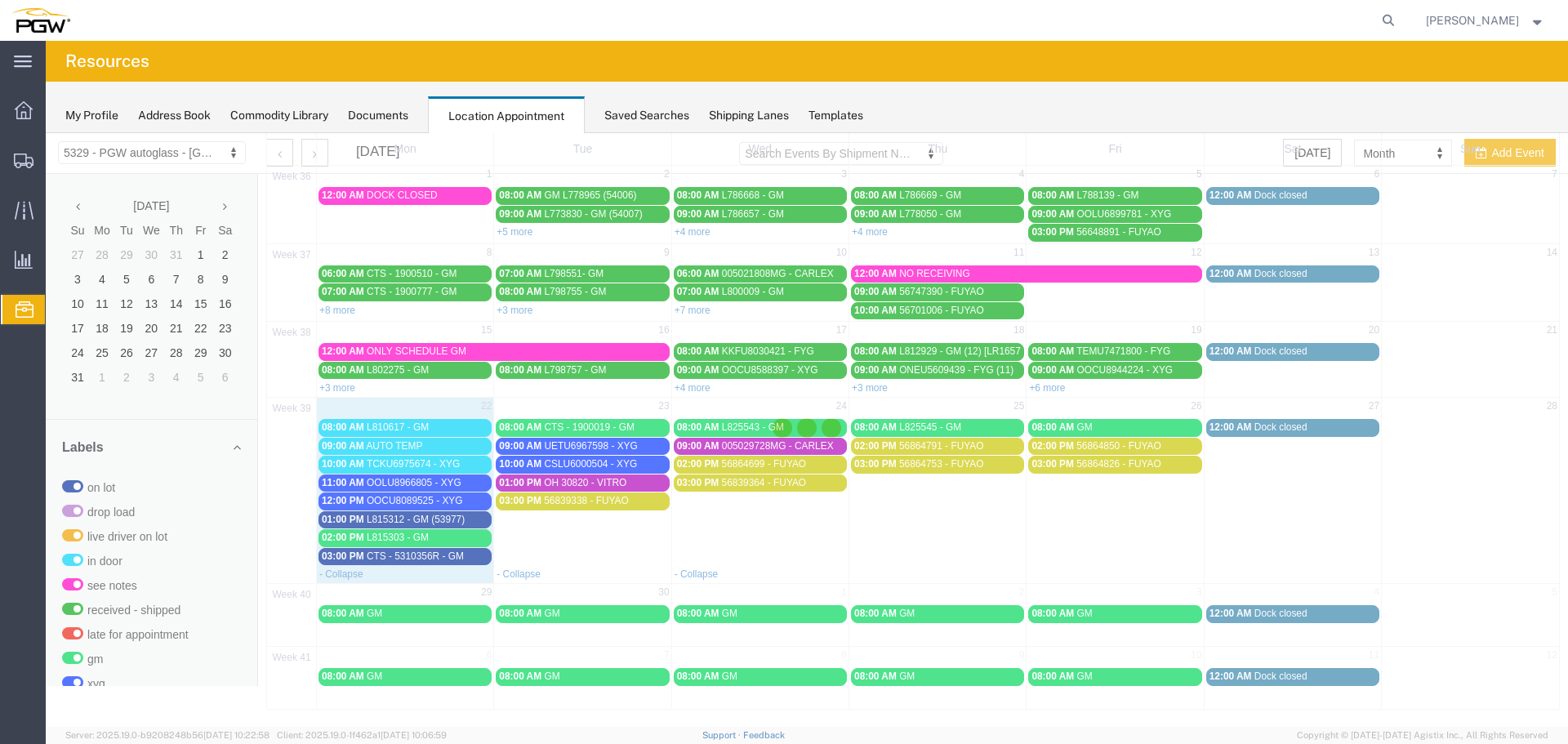
scroll to position [0, 0]
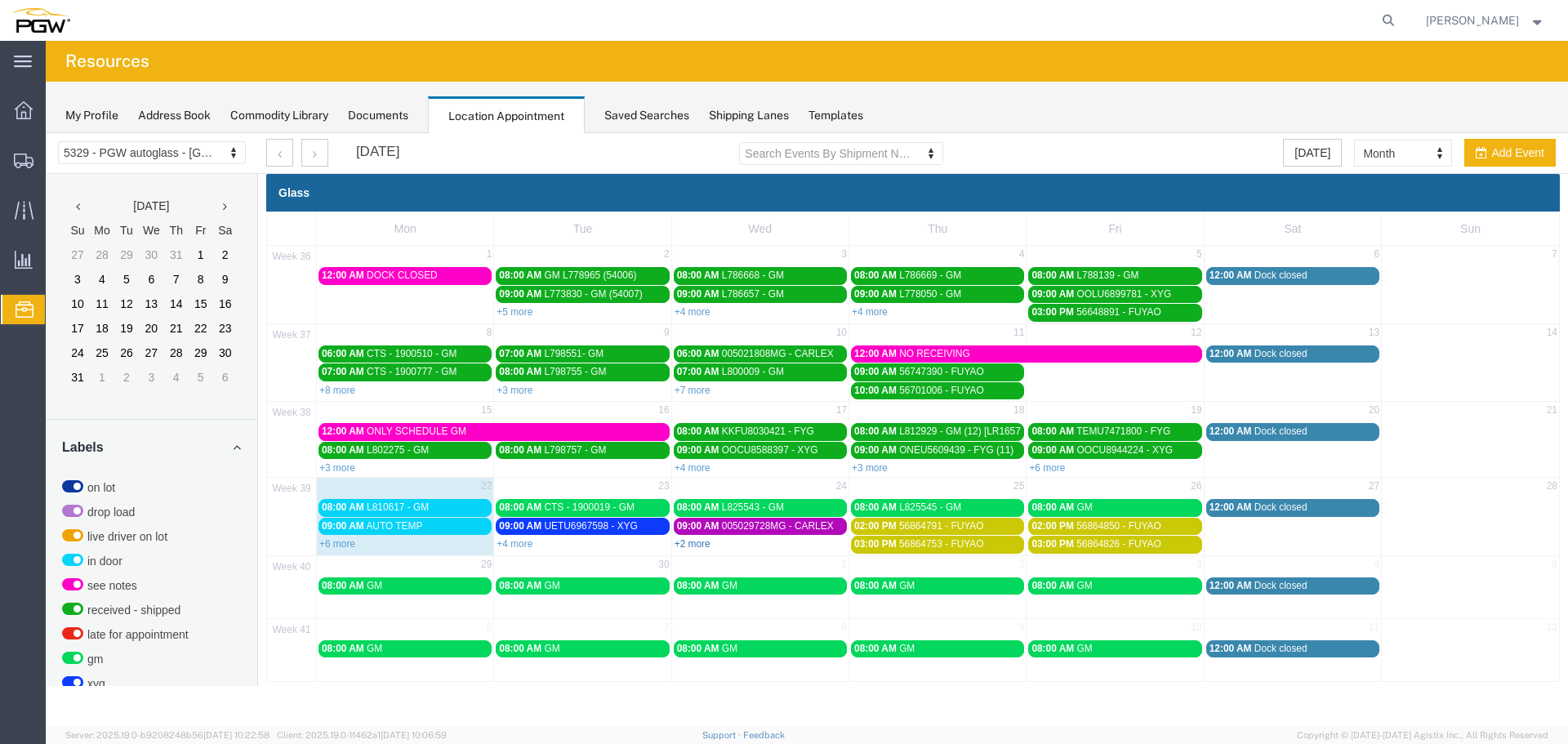
click at [693, 543] on link "+2 more" at bounding box center [693, 543] width 36 height 11
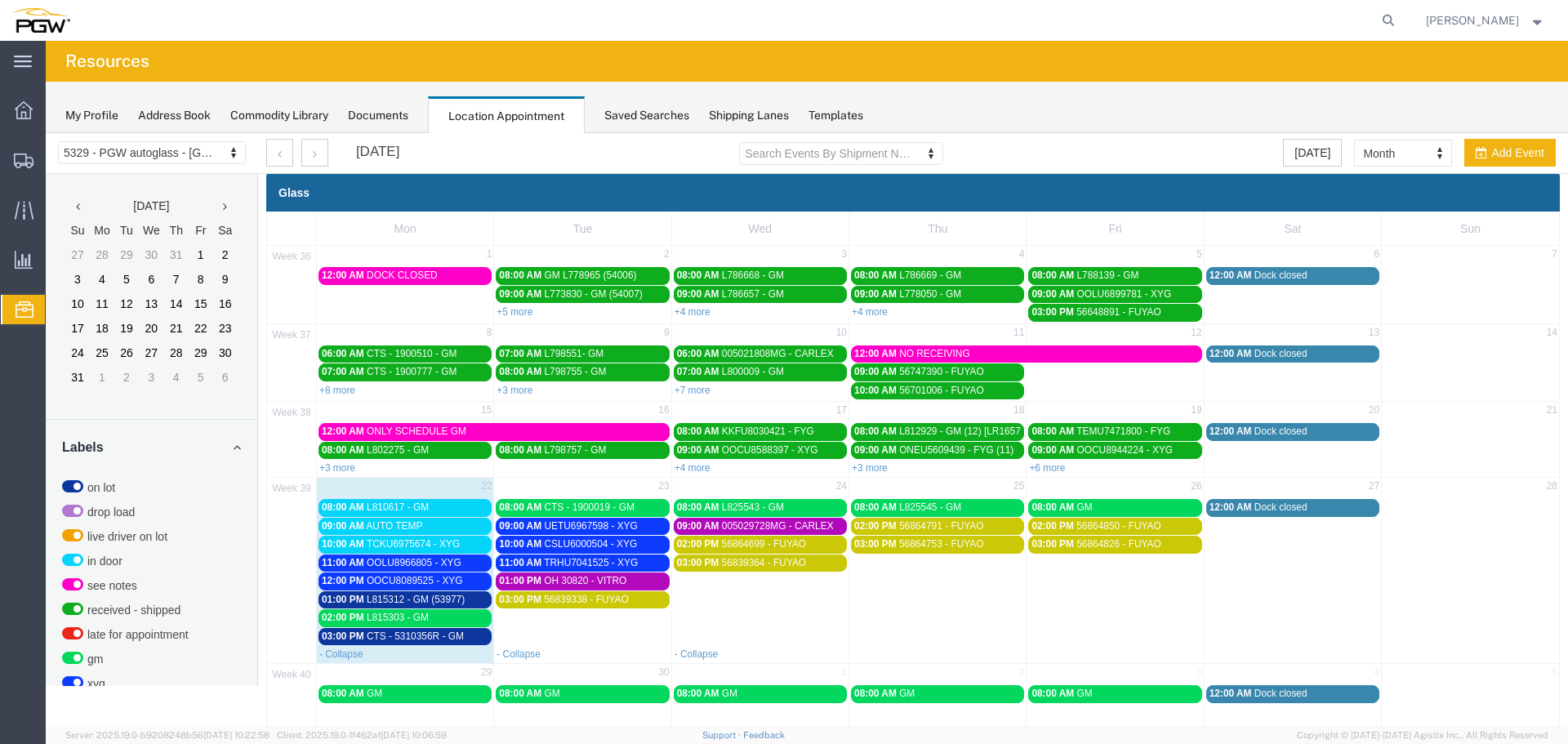
click at [552, 630] on td "03:00 PM 56839338 - FUYAO" at bounding box center [582, 618] width 178 height 55
select select "1"
select select
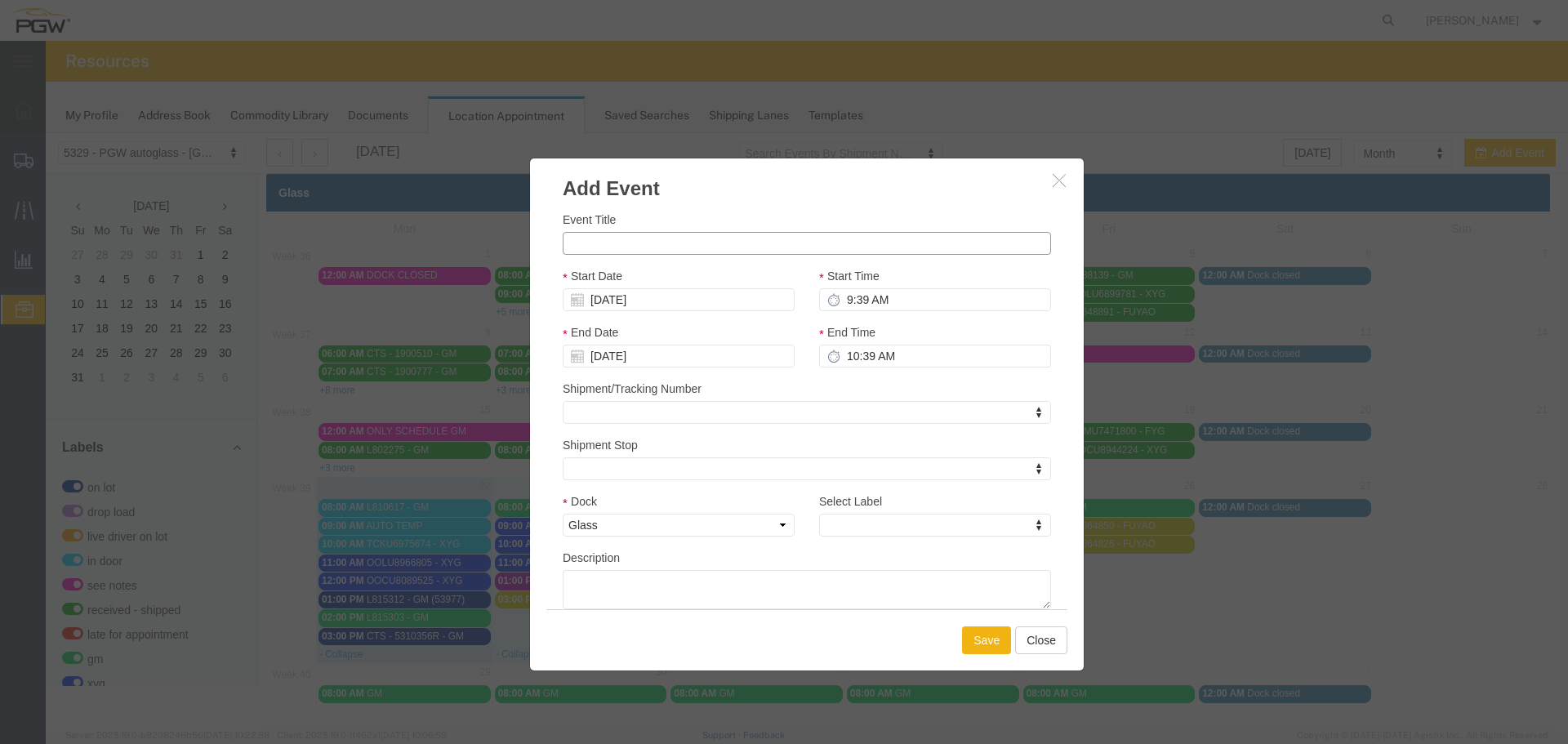
click at [599, 243] on input "Event Title" at bounding box center [807, 244] width 489 height 23
paste input "CCLU7633297"
type input "CCLU7633297 - XYG"
click at [837, 302] on input "9:39 AM" at bounding box center [935, 300] width 232 height 23
type input "12:39 AM"
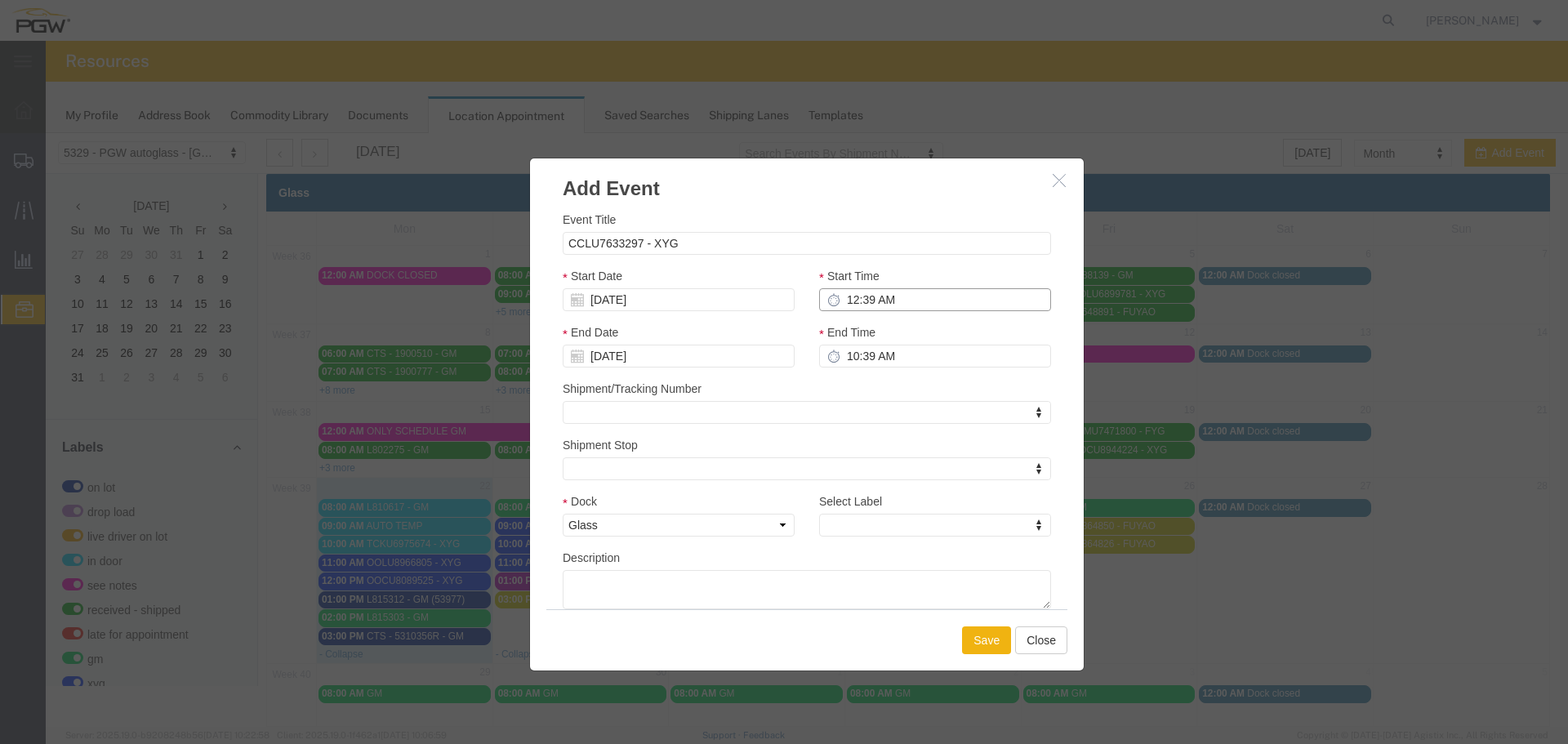
type input "1:39 AM"
type input "12:00 AM"
type input "1:00 AM"
type input "12:00 PM"
type input "1:00 PM"
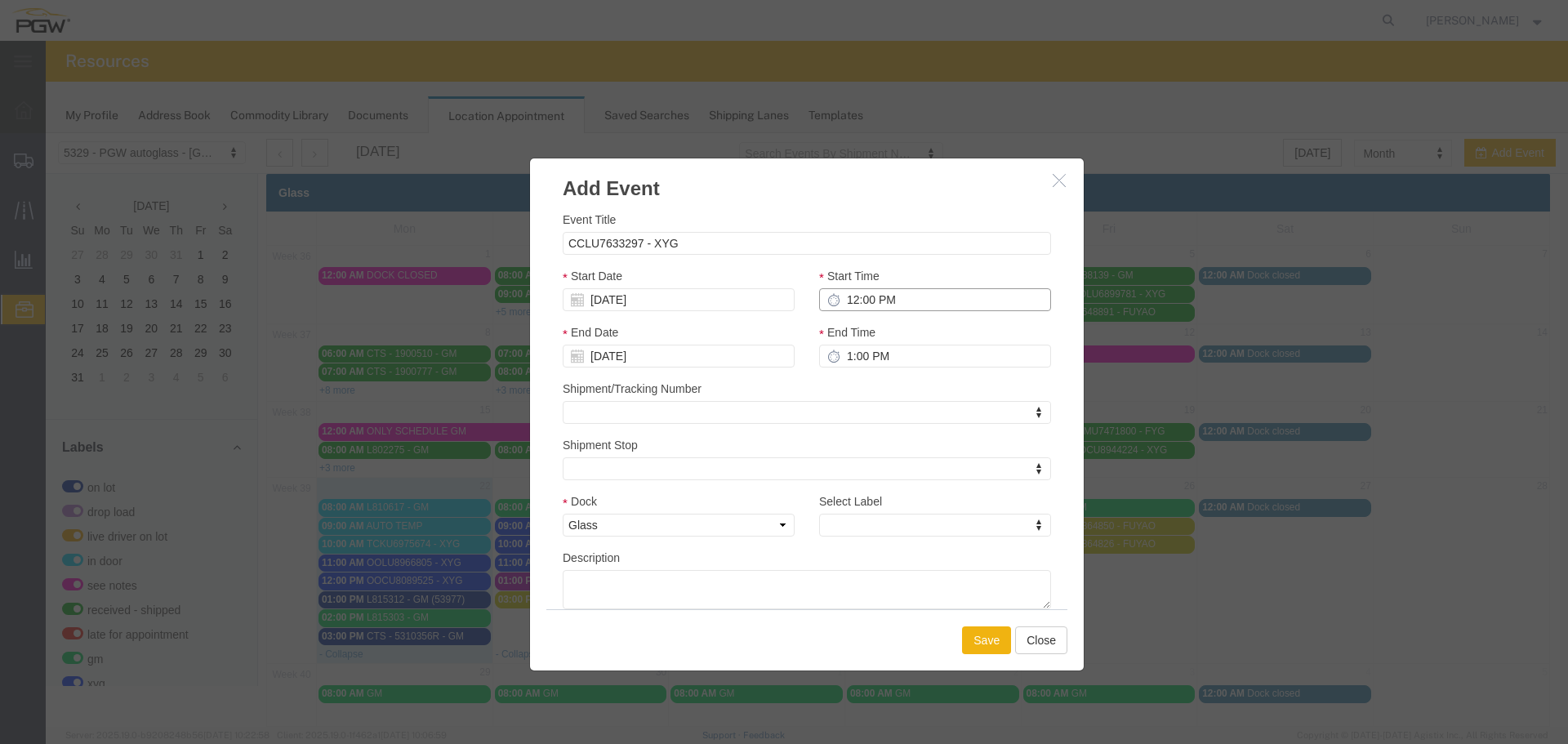
type input "12:00 PM"
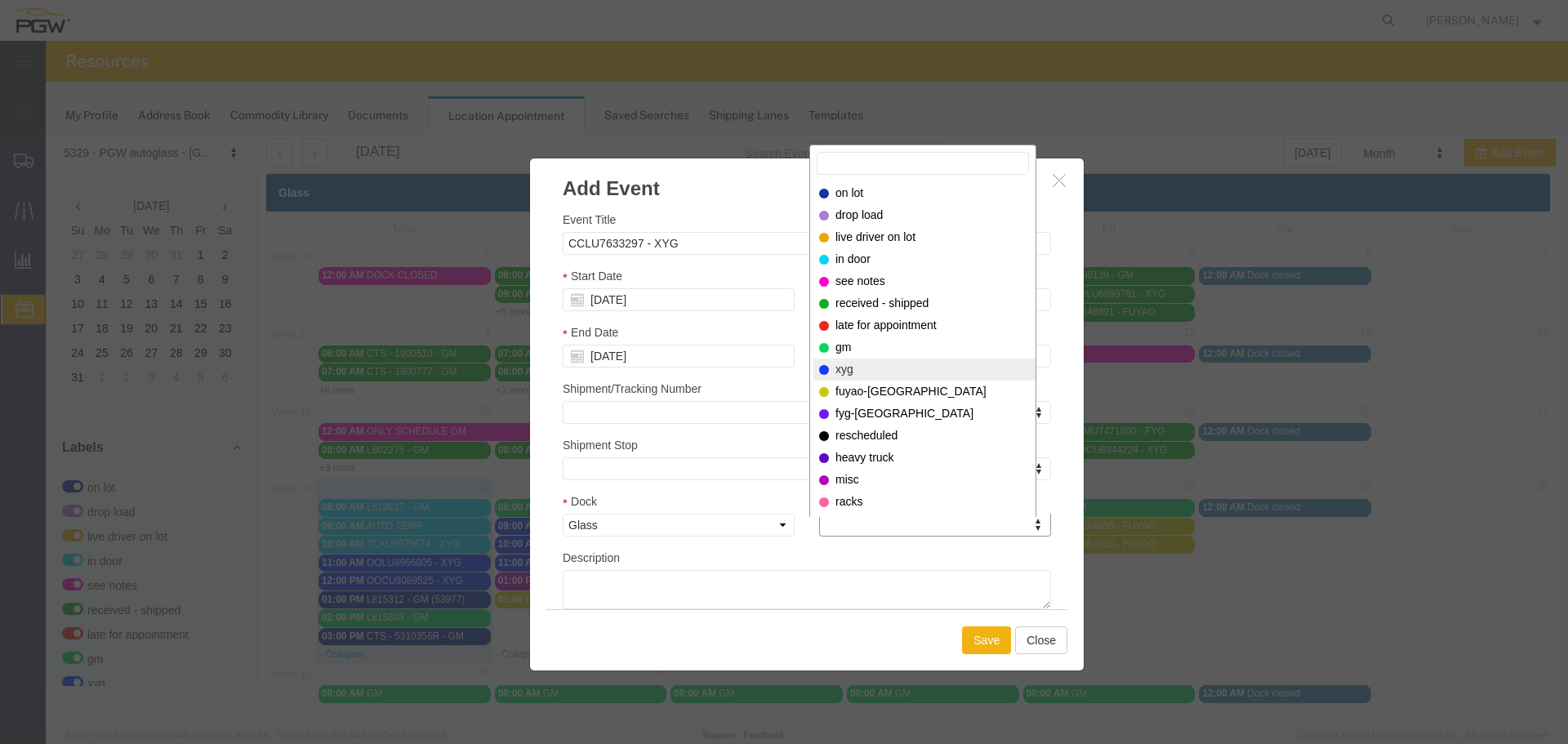
select select "12920"
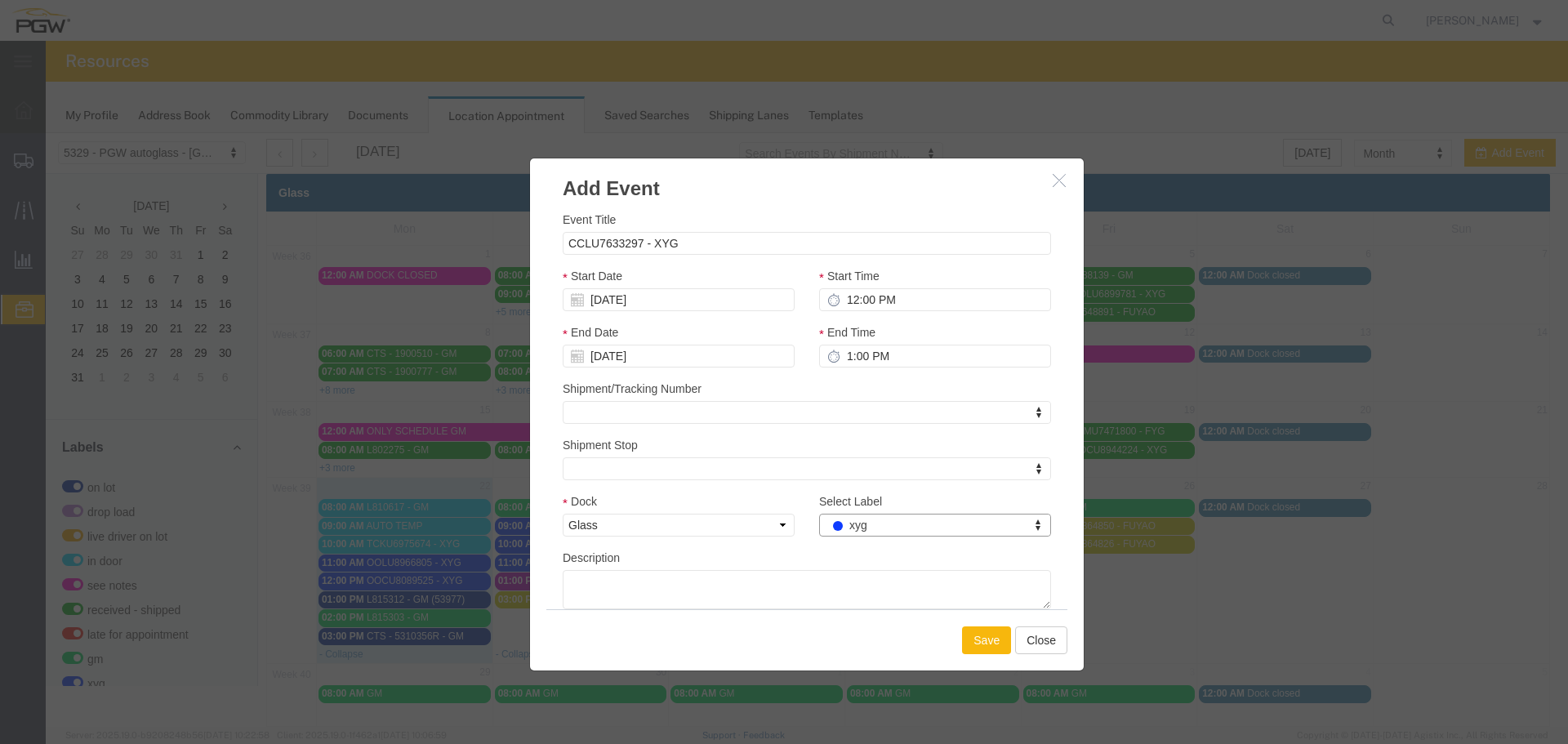
click at [977, 634] on button "Save" at bounding box center [986, 640] width 49 height 27
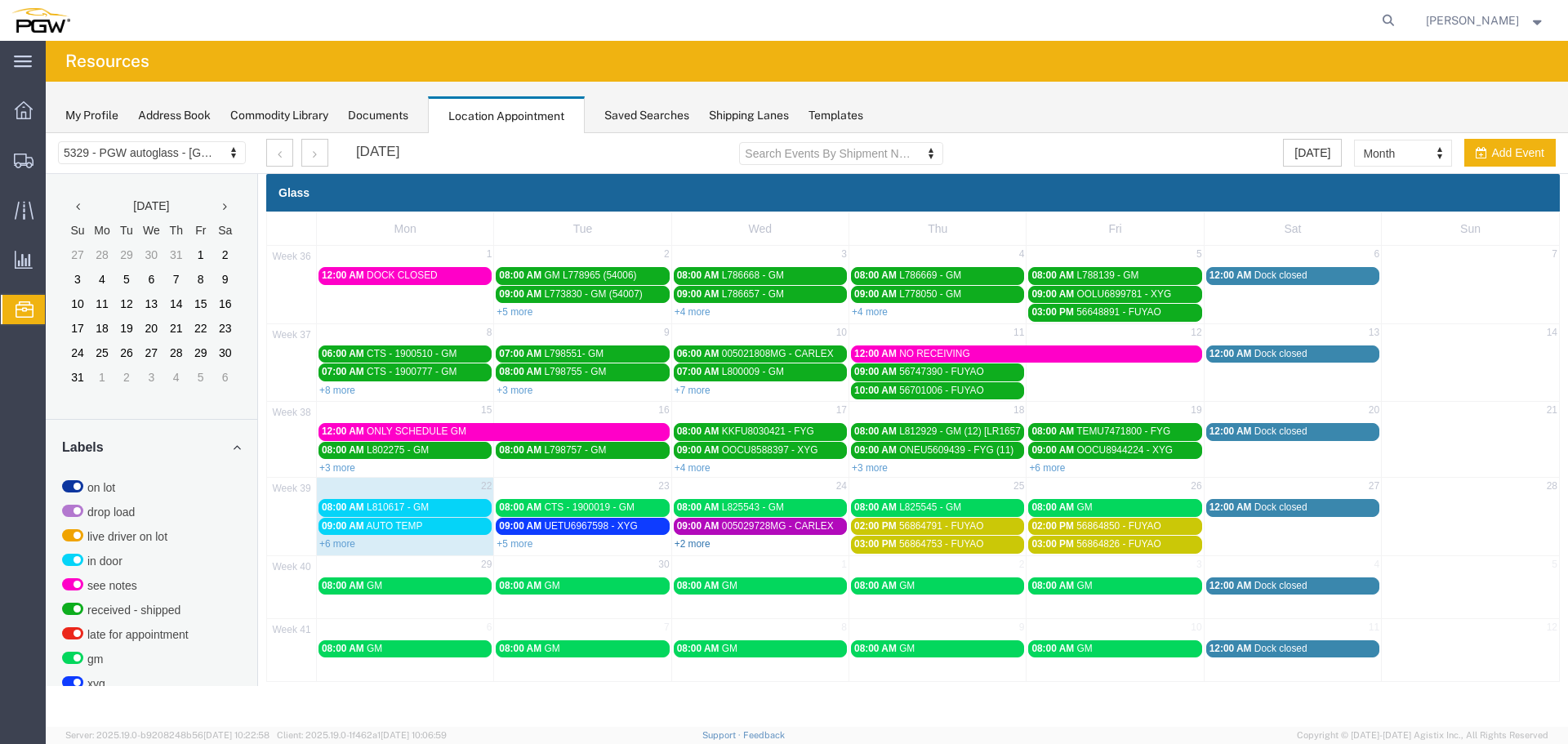
click at [704, 547] on link "+2 more" at bounding box center [693, 543] width 36 height 11
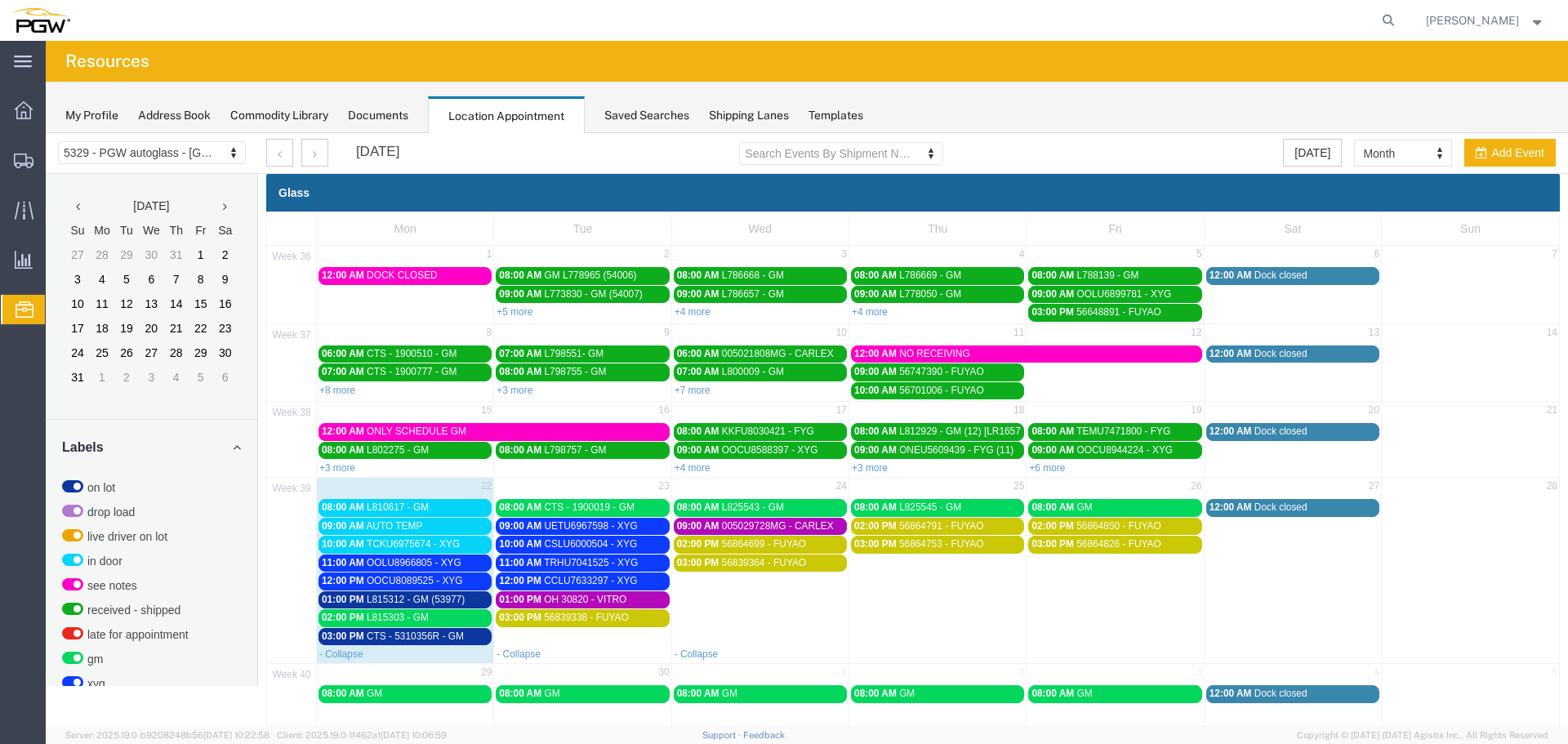
click at [602, 639] on td "03:00 PM 56839338 - FUYAO" at bounding box center [582, 627] width 178 height 37
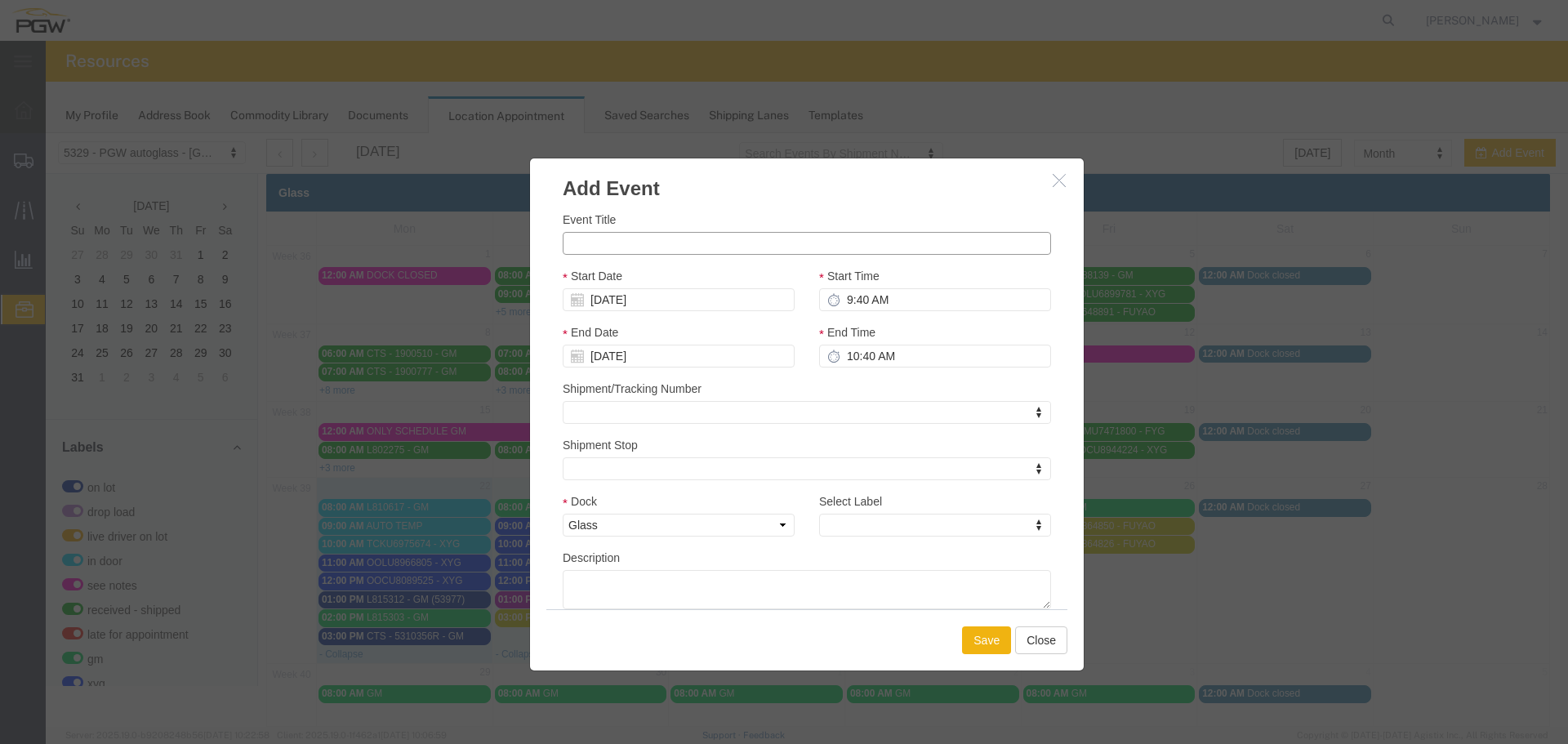
click at [599, 232] on input "Event Title" at bounding box center [807, 244] width 489 height 23
paste input "OOCU8121463"
type input "OOCU8121463 - XYG"
click at [840, 302] on input "9:40 AM" at bounding box center [935, 300] width 232 height 23
type input "2:40 AM"
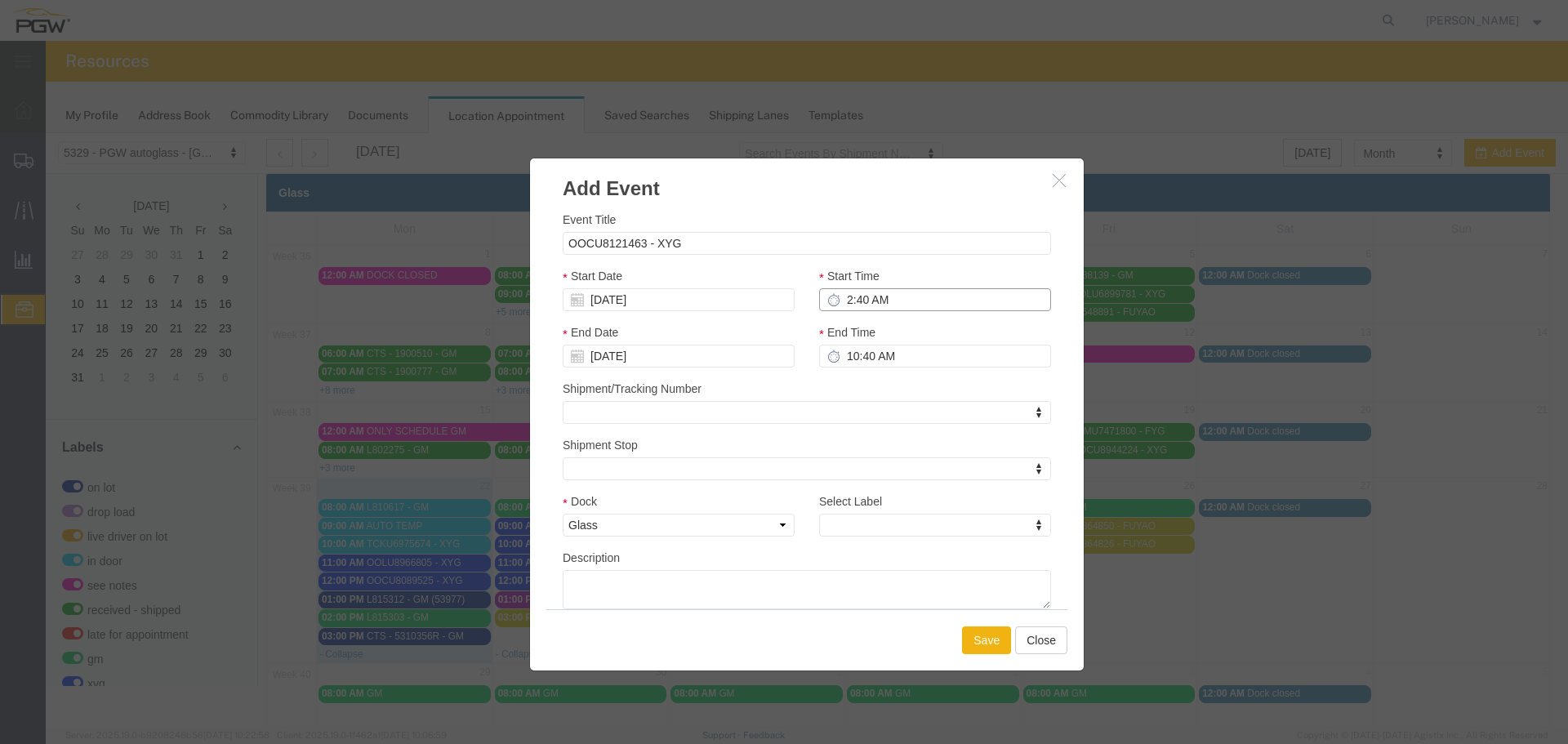
type input "3:40 AM"
type input "2:00 AM"
type input "3:00 AM"
type input "2:00 PM"
type input "3:00 PM"
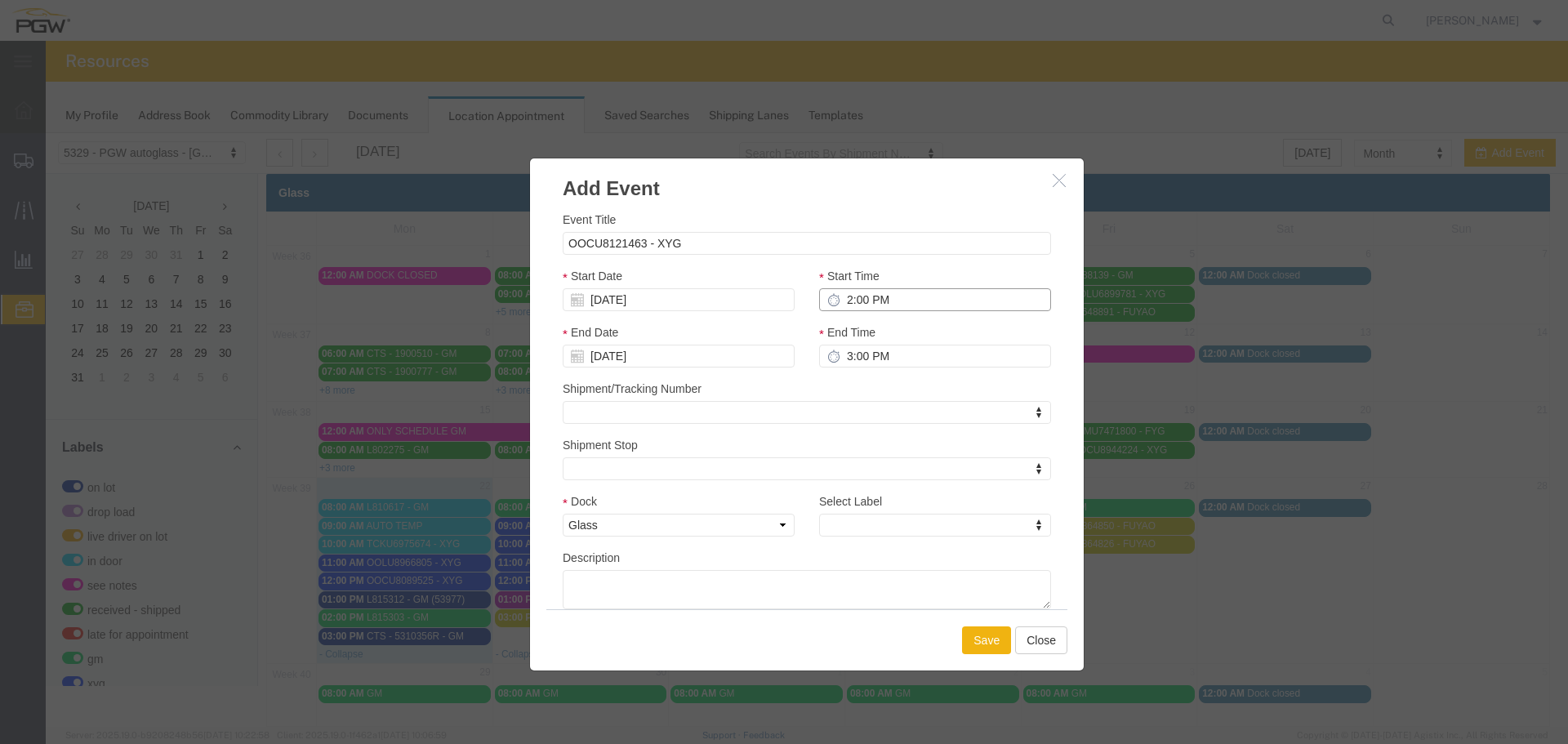
type input "2:00 PM"
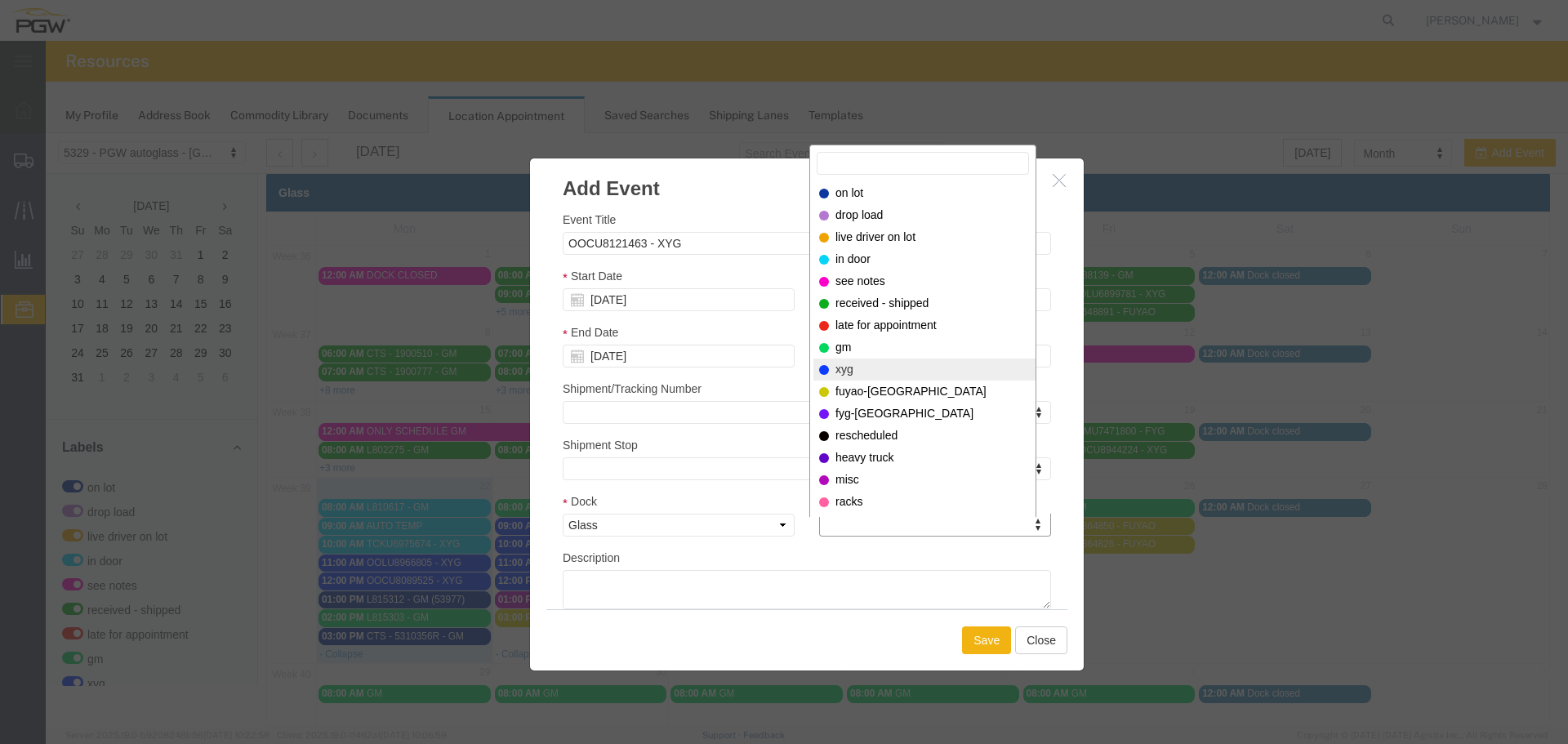
select select "12920"
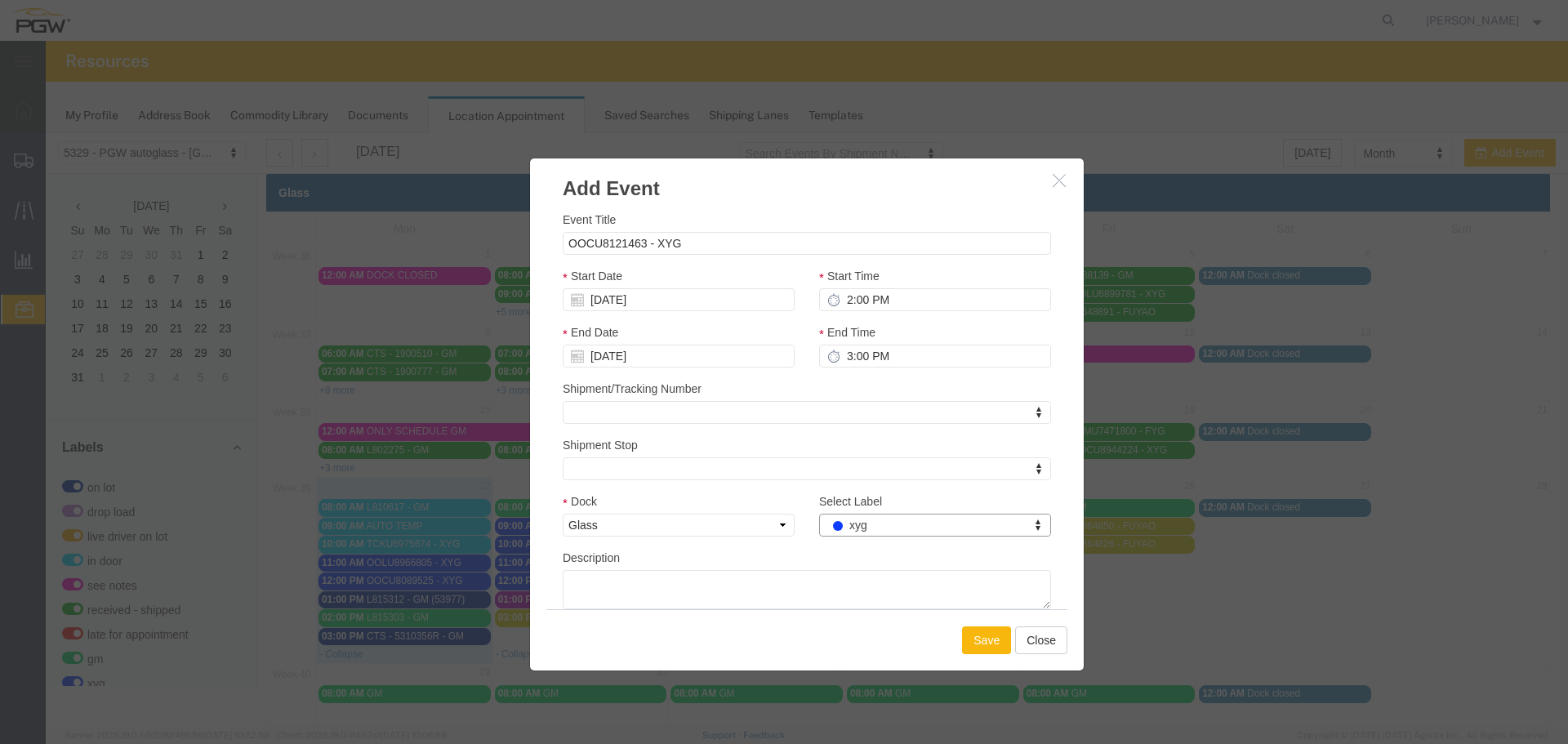
click at [980, 646] on button "Save" at bounding box center [986, 640] width 49 height 27
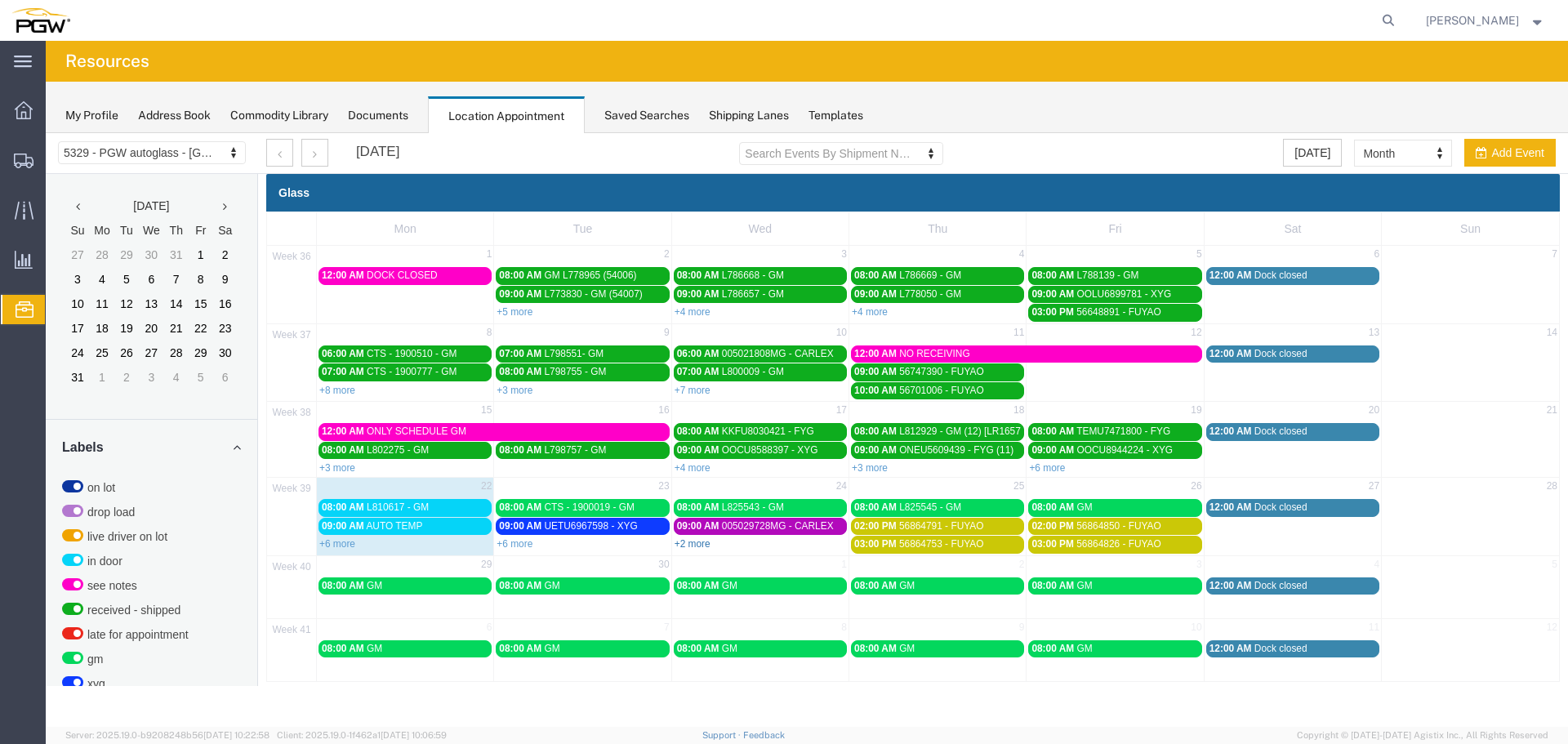
click at [686, 545] on link "+2 more" at bounding box center [693, 543] width 36 height 11
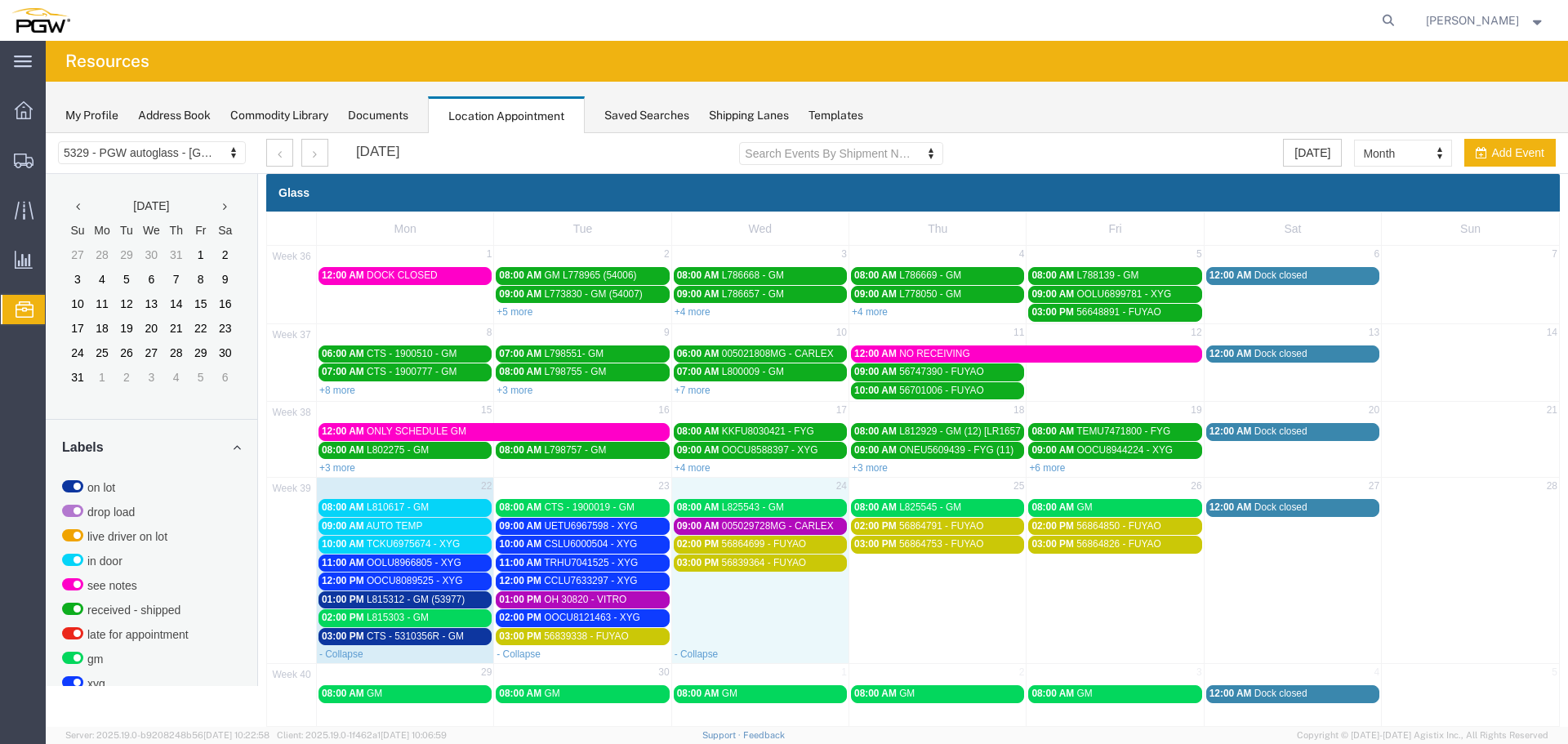
click at [725, 603] on td "03:00 PM 56839364 - FUYAO" at bounding box center [760, 600] width 178 height 92
select select "1"
select select
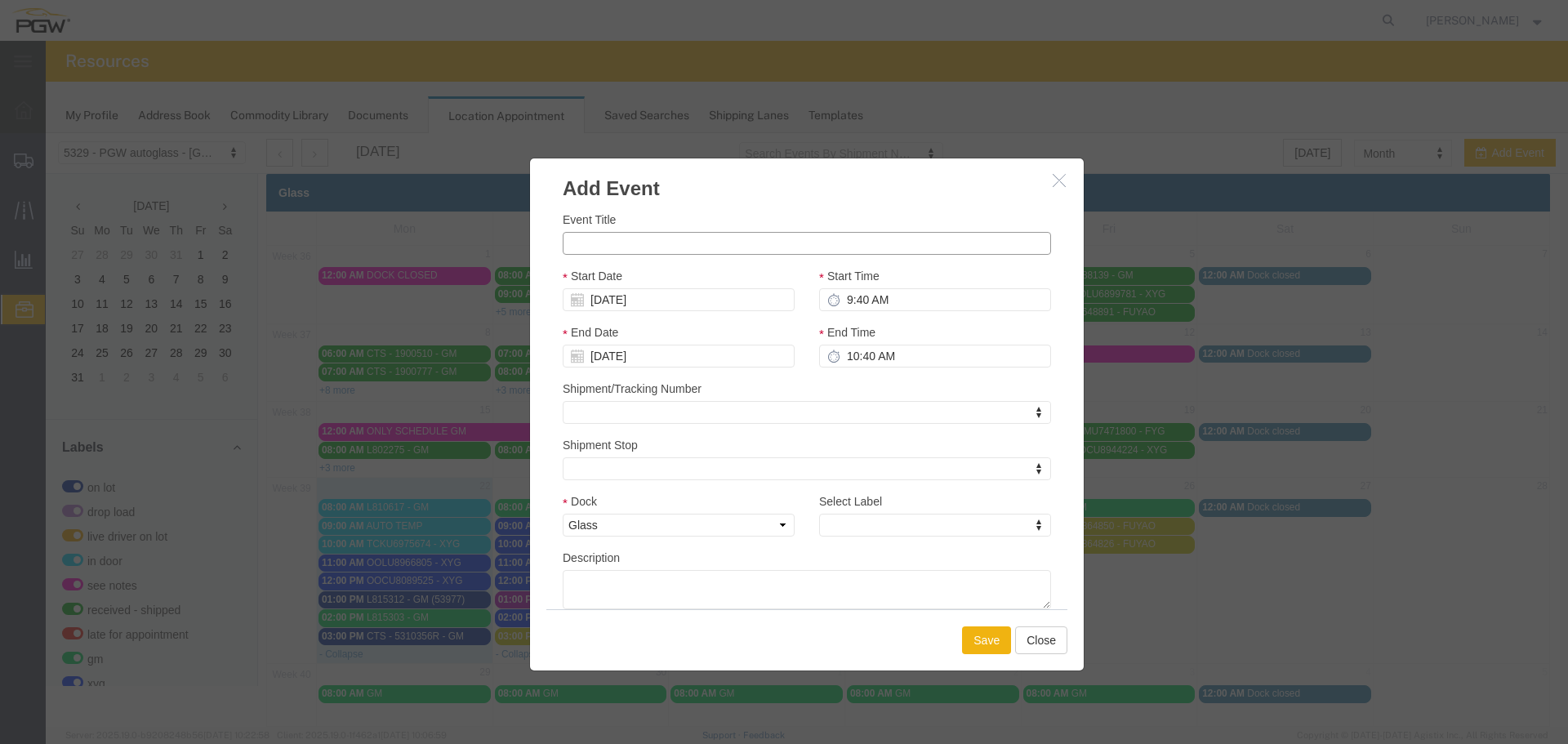
click at [588, 242] on input "Event Title" at bounding box center [807, 244] width 489 height 23
paste input "CCLU7642982"
type input "CCLU7642982 - XYG"
click at [831, 306] on input "9:40 AM" at bounding box center [935, 300] width 232 height 23
type input "10:40 AM"
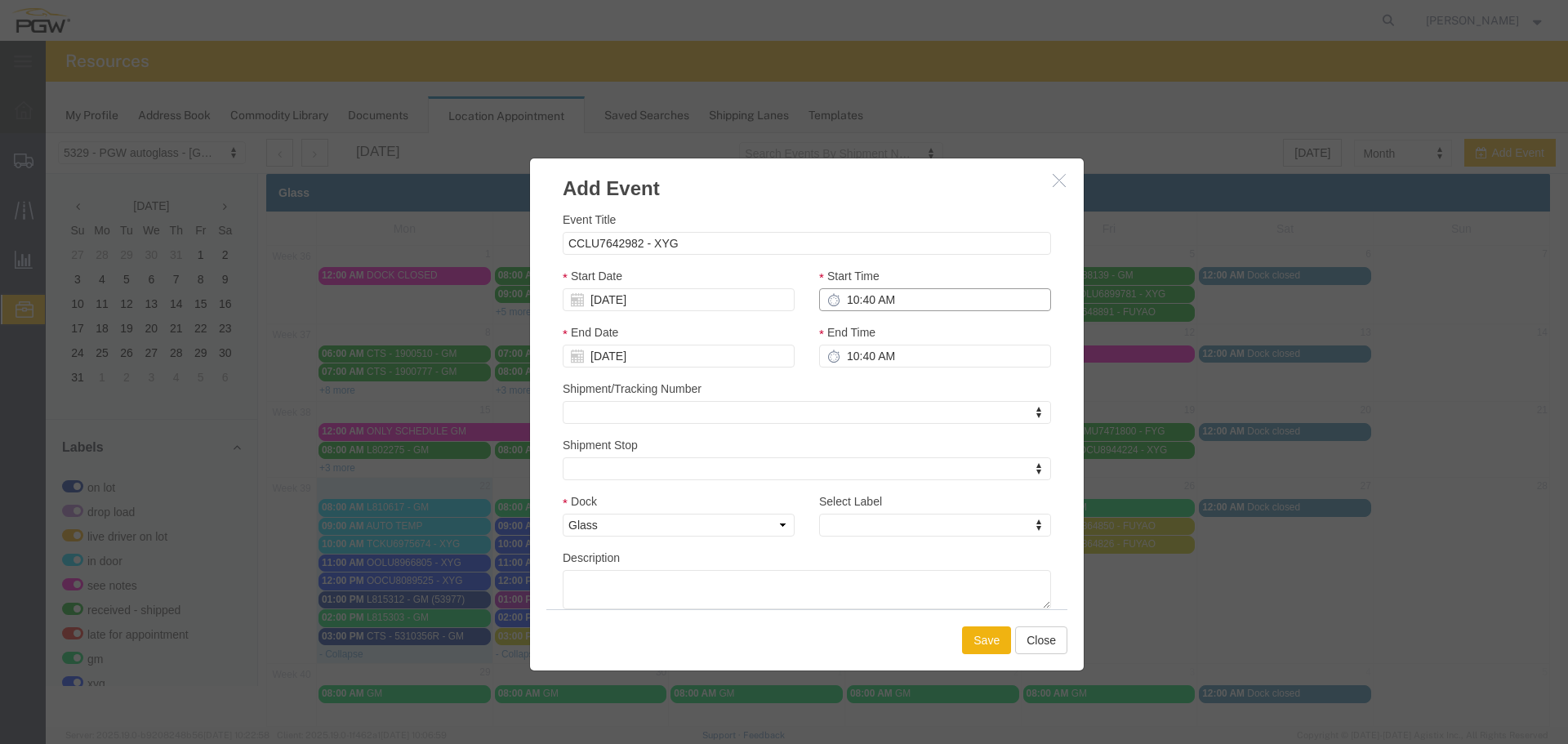
type input "11:40 AM"
type input "10:00 AM"
type input "11:00 AM"
type input "10:00 AM"
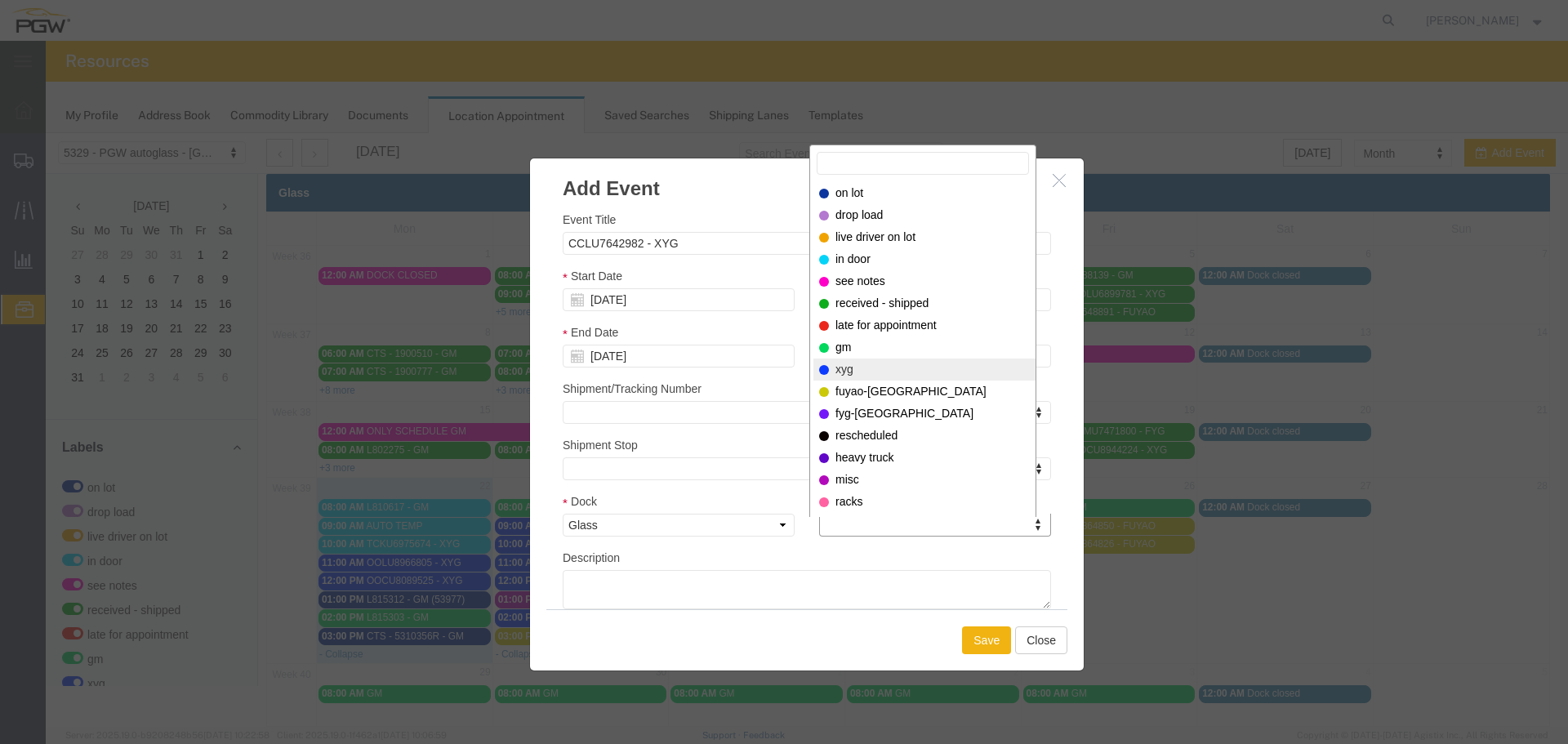
select select "12920"
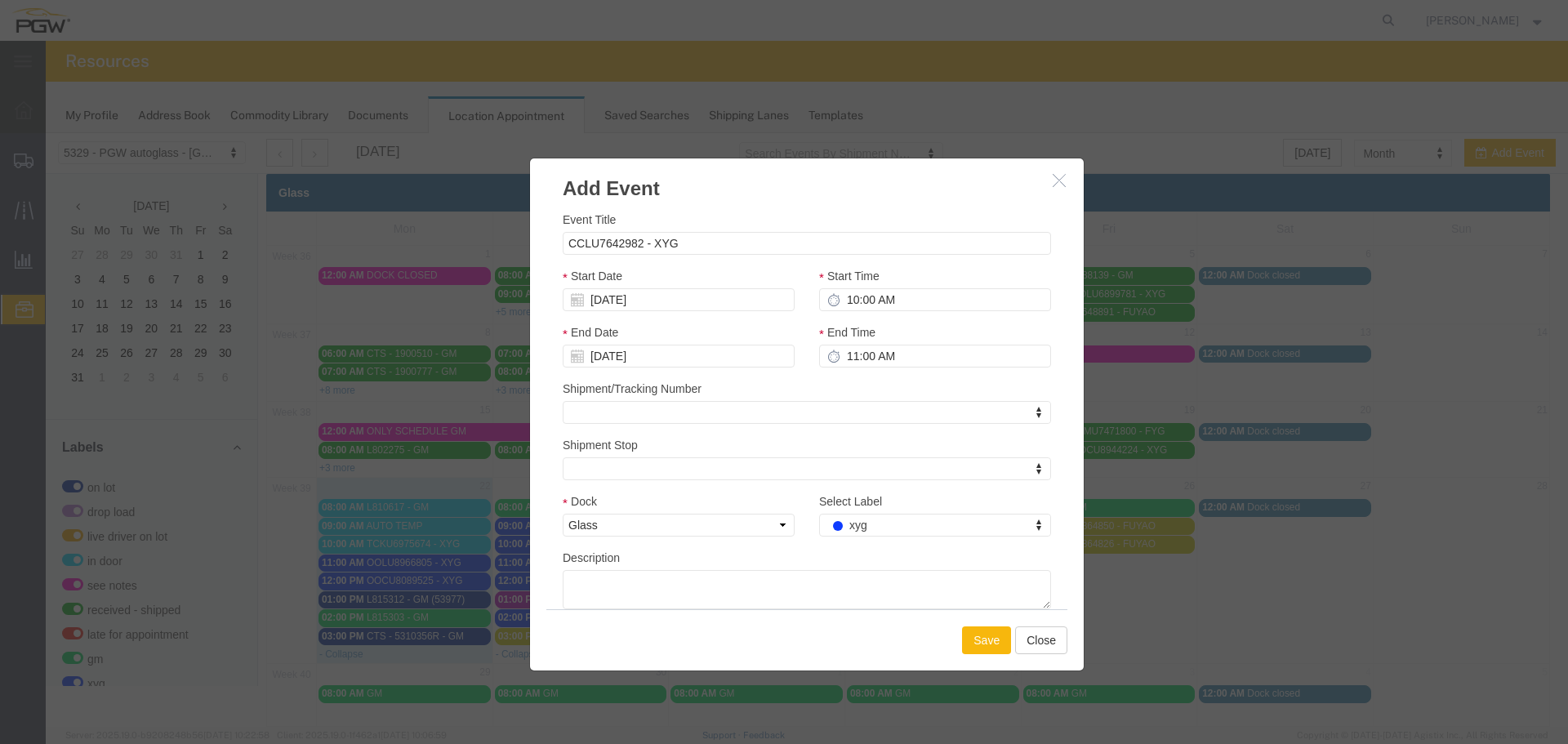
click at [980, 645] on button "Save" at bounding box center [986, 640] width 49 height 27
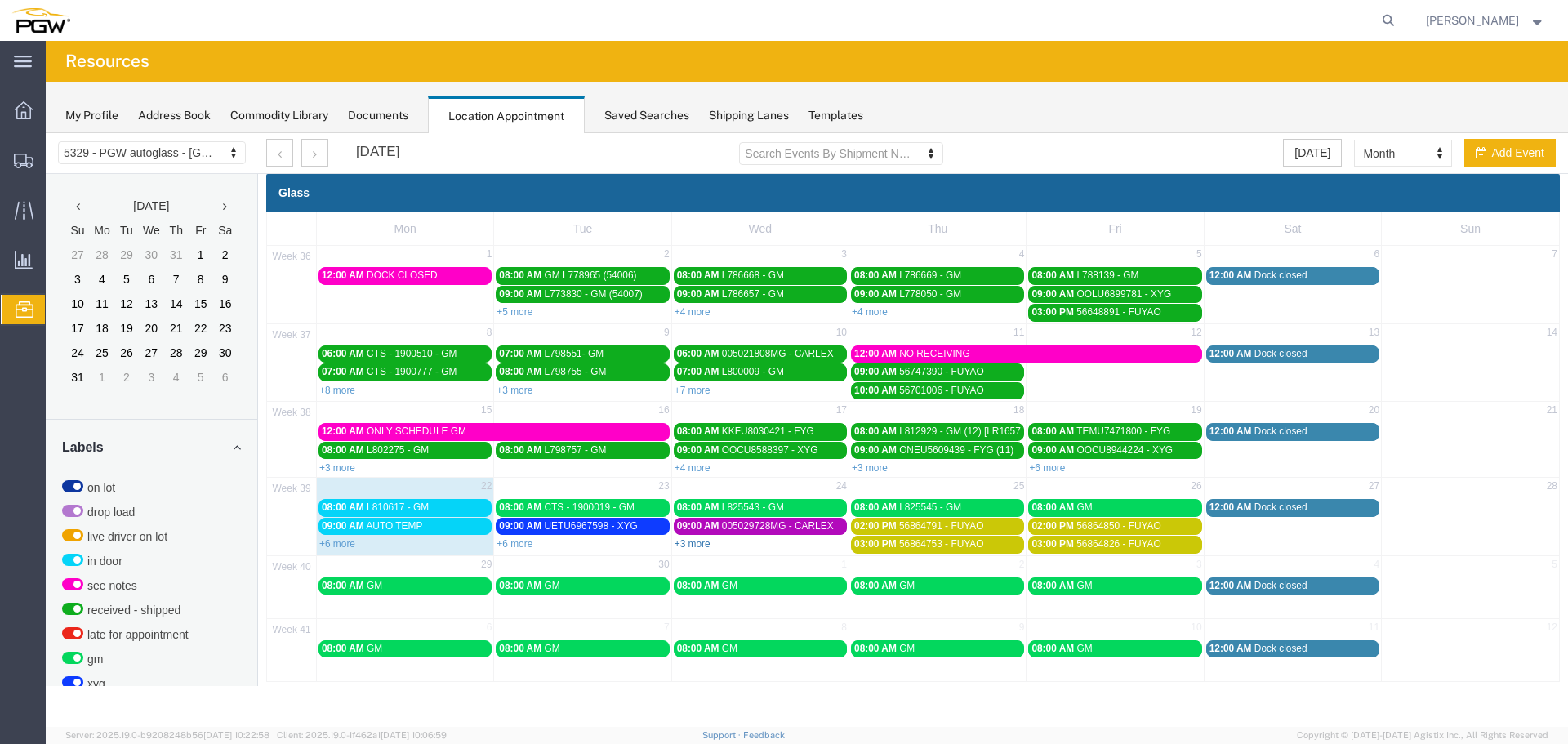
click at [694, 545] on link "+3 more" at bounding box center [693, 543] width 36 height 11
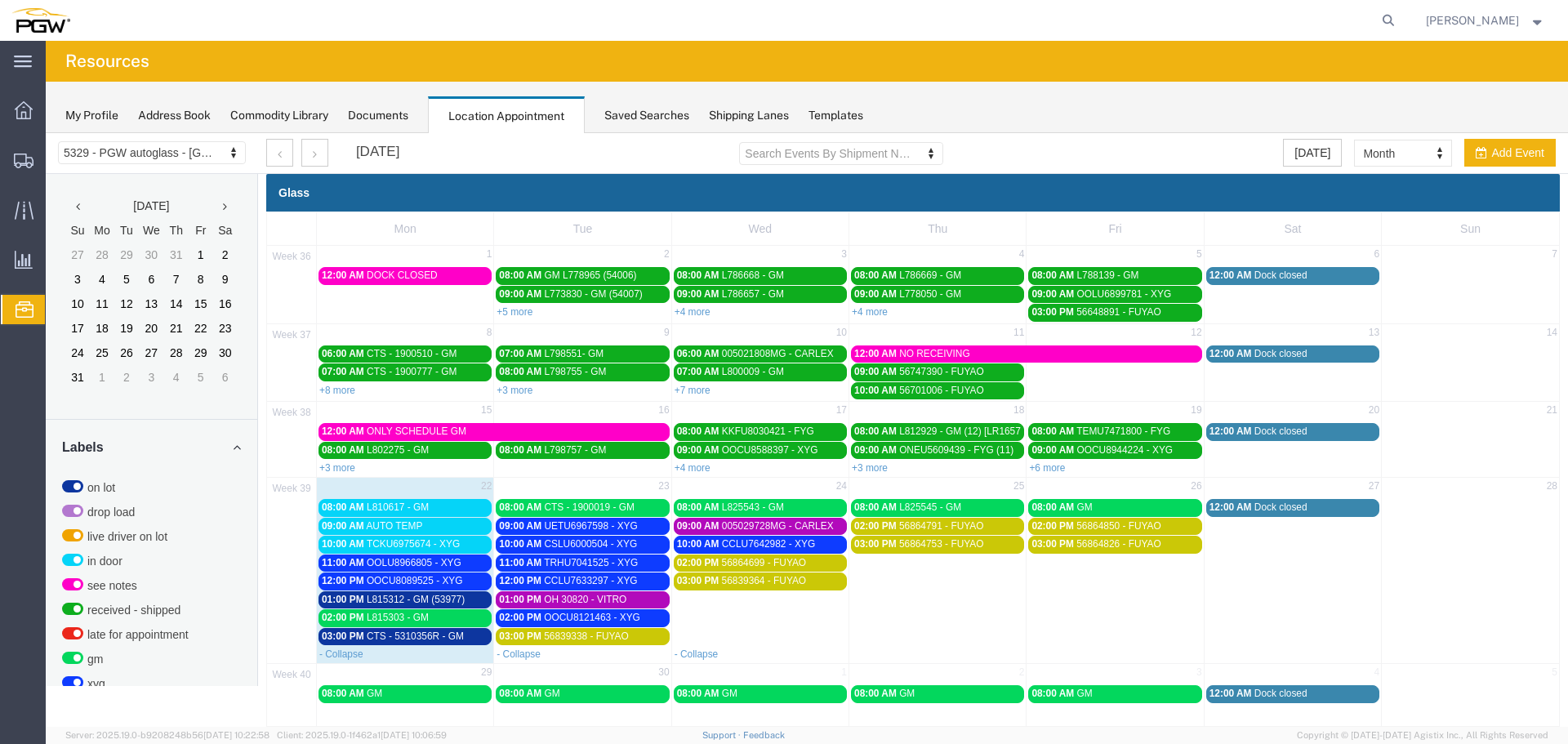
click at [724, 618] on td "03:00 PM 56839364 - FUYAO" at bounding box center [760, 608] width 178 height 73
select select "1"
select select
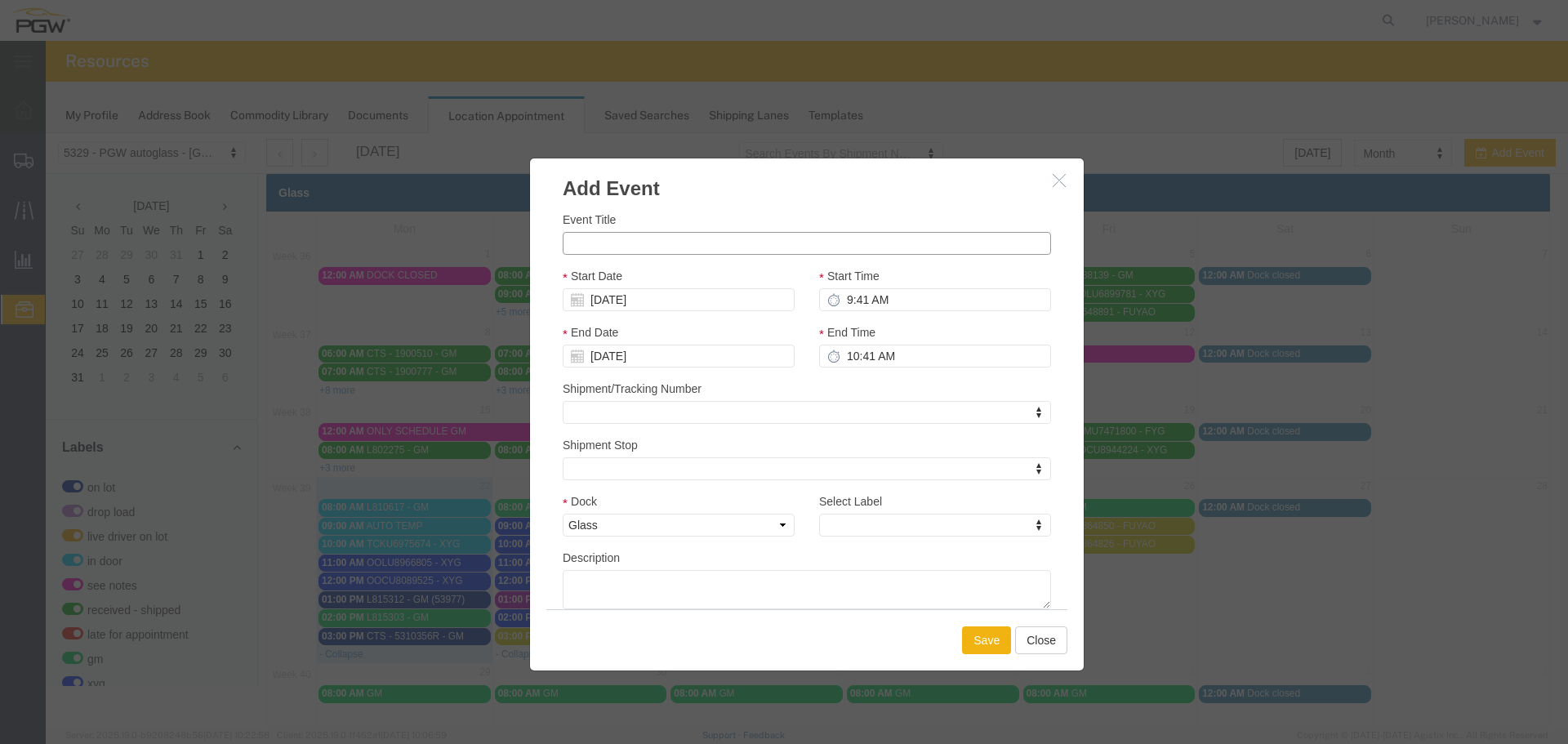
click at [617, 246] on input "Event Title" at bounding box center [807, 244] width 489 height 23
paste input "CSNU7195645"
type input "CSNU7195645 - XYG"
click at [843, 306] on input "9:41 AM" at bounding box center [935, 300] width 232 height 23
type input "11:41 AM"
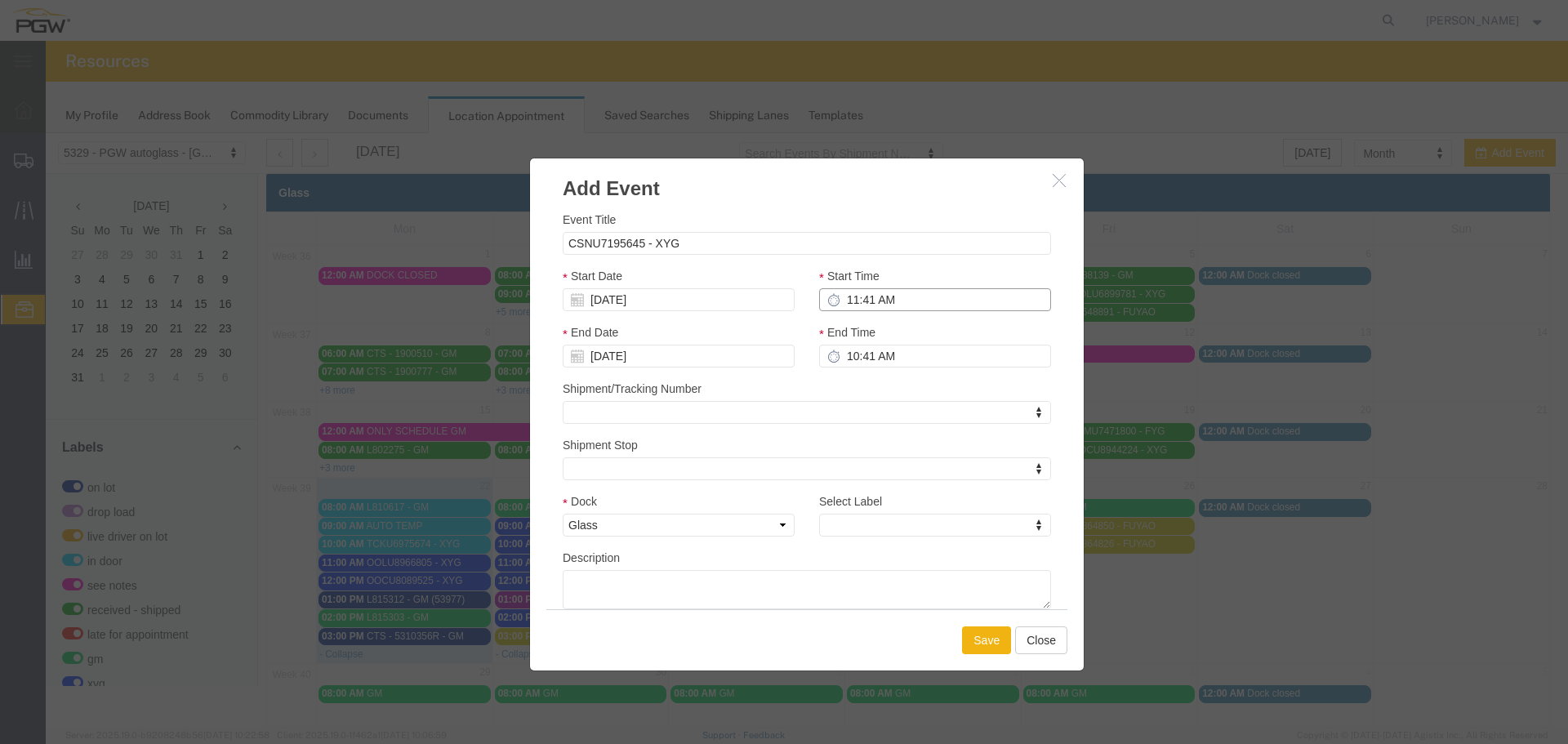
type input "12:41 PM"
type input "11:00 AM"
type input "12:00 PM"
type input "11:00 AM"
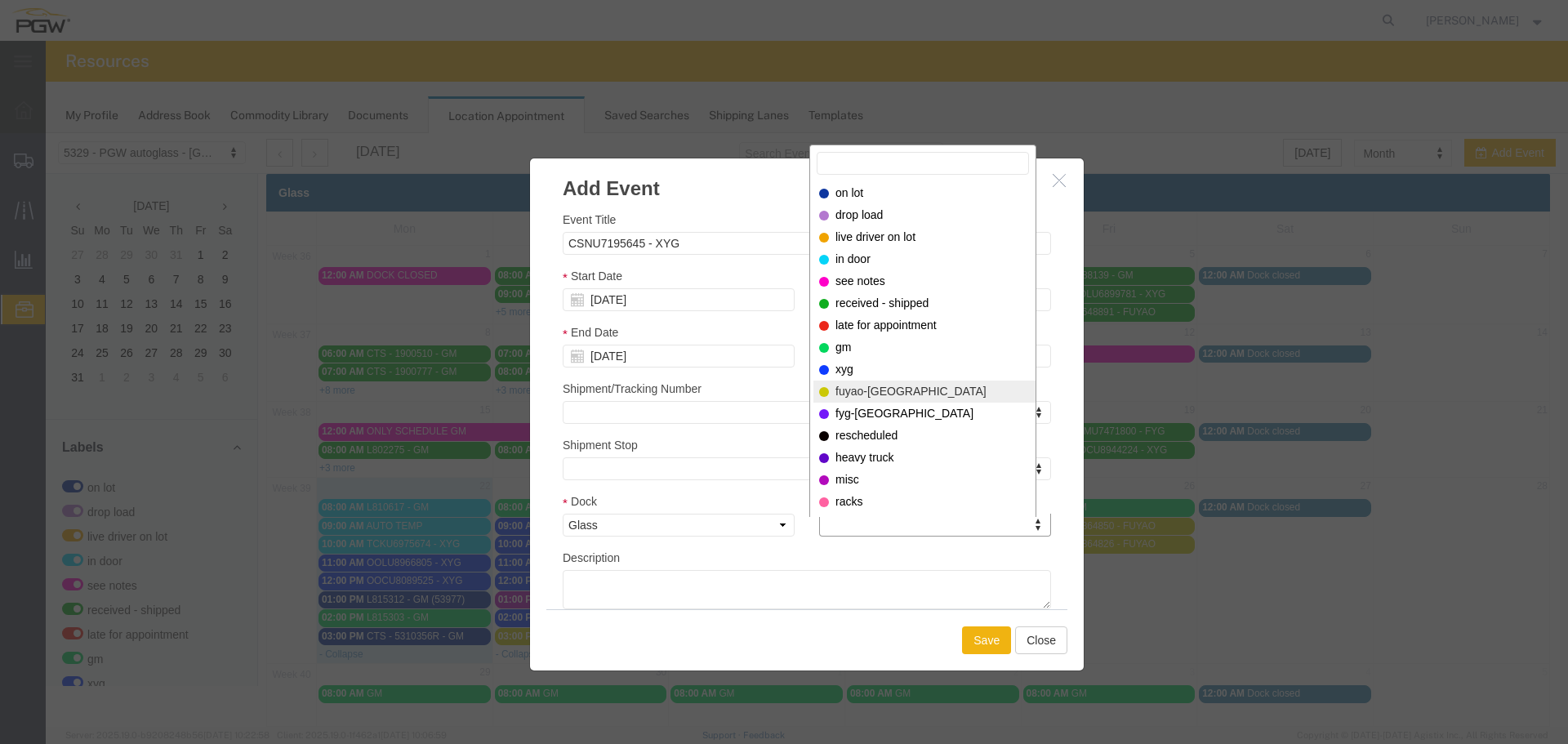
select select "12920"
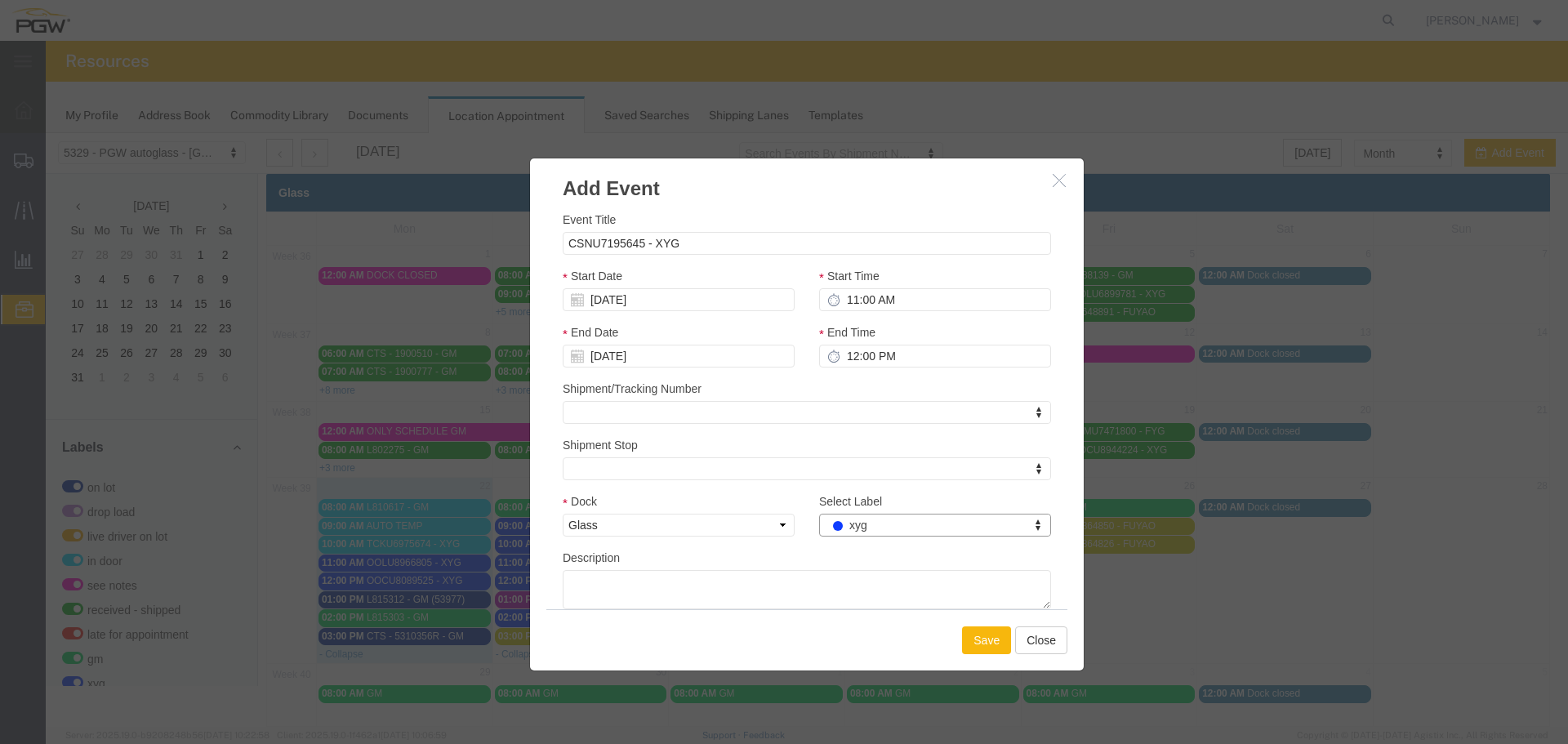
click at [975, 643] on button "Save" at bounding box center [986, 640] width 49 height 27
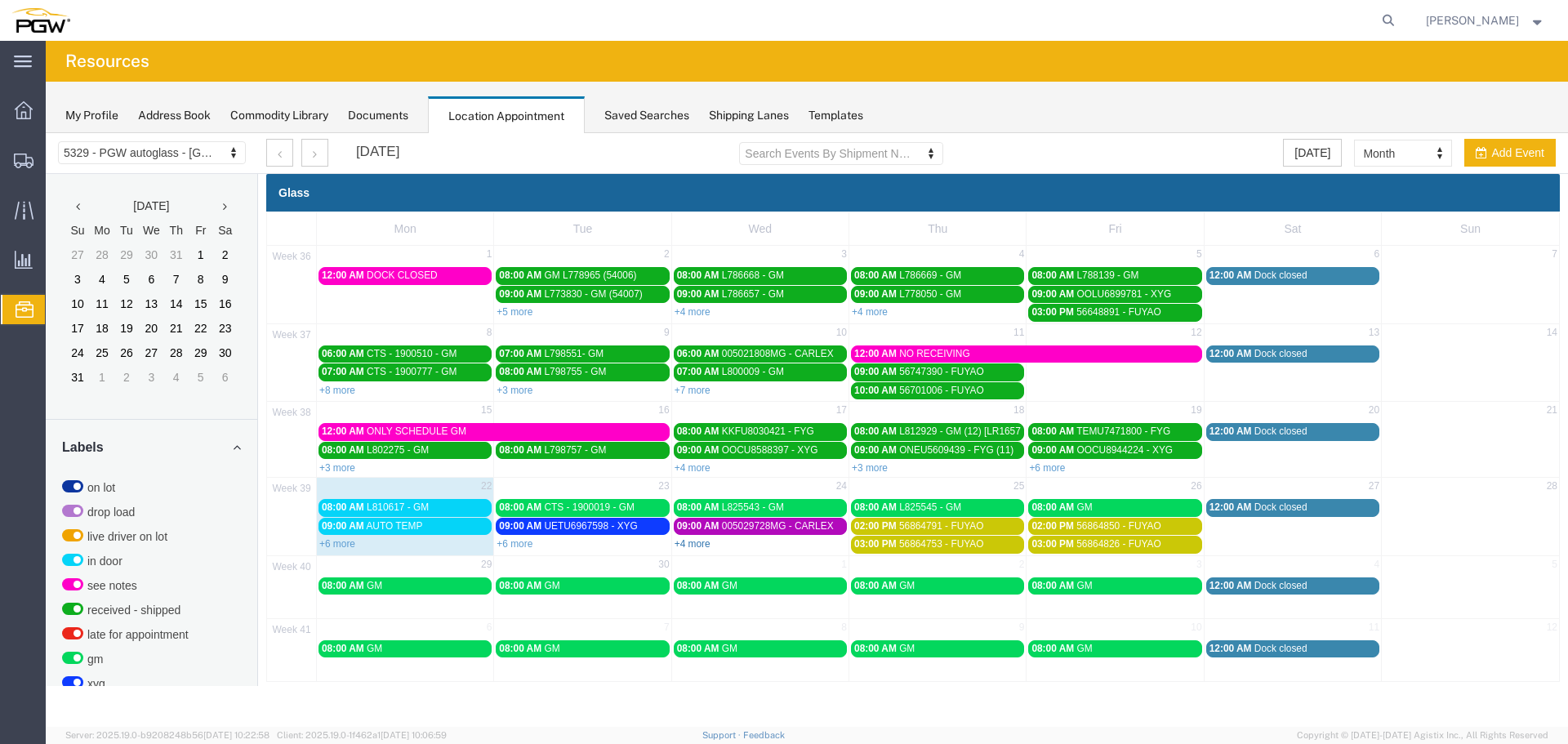
click at [701, 549] on link "+4 more" at bounding box center [693, 543] width 36 height 11
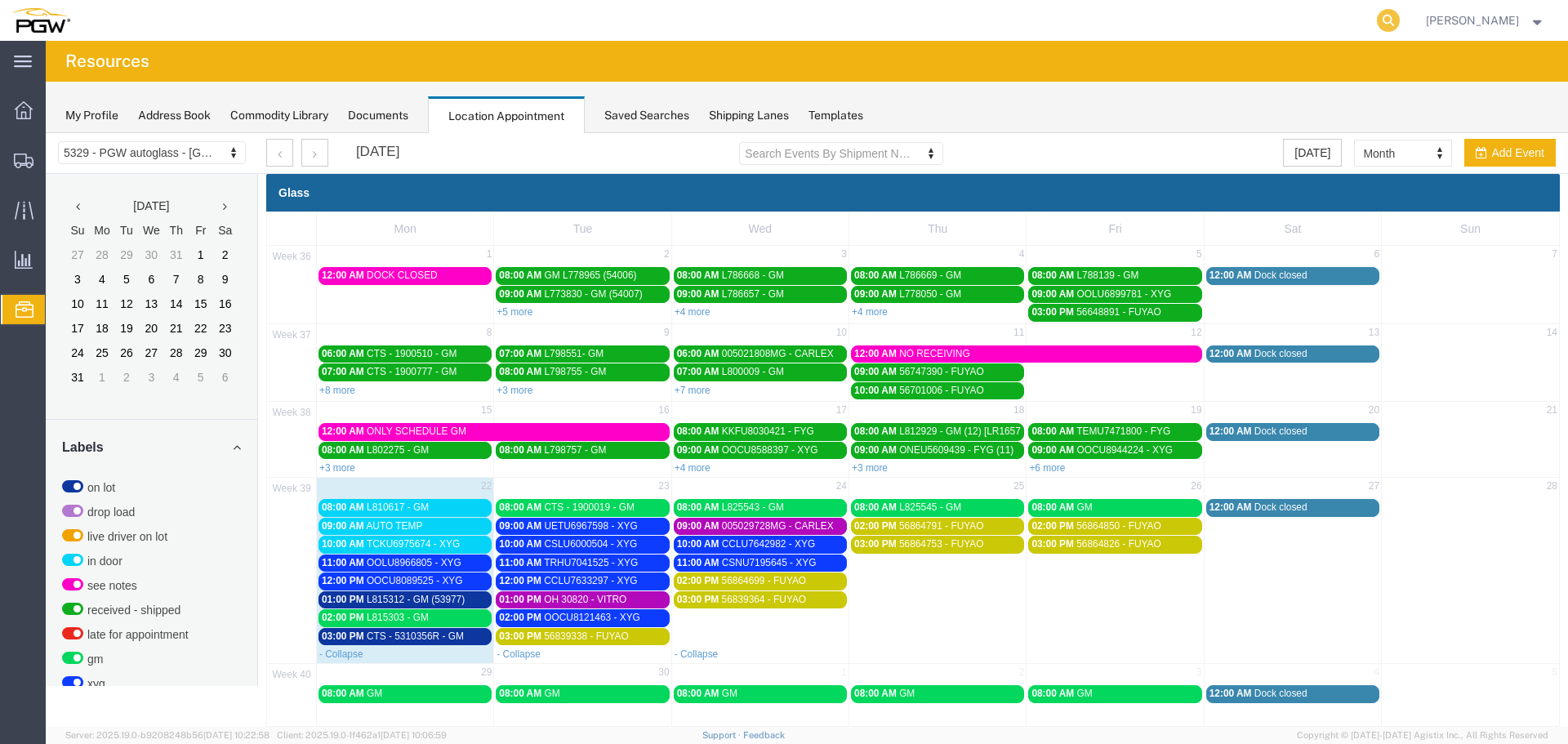
click at [1398, 27] on icon at bounding box center [1388, 20] width 23 height 23
paste input "668532"
type input "668532"
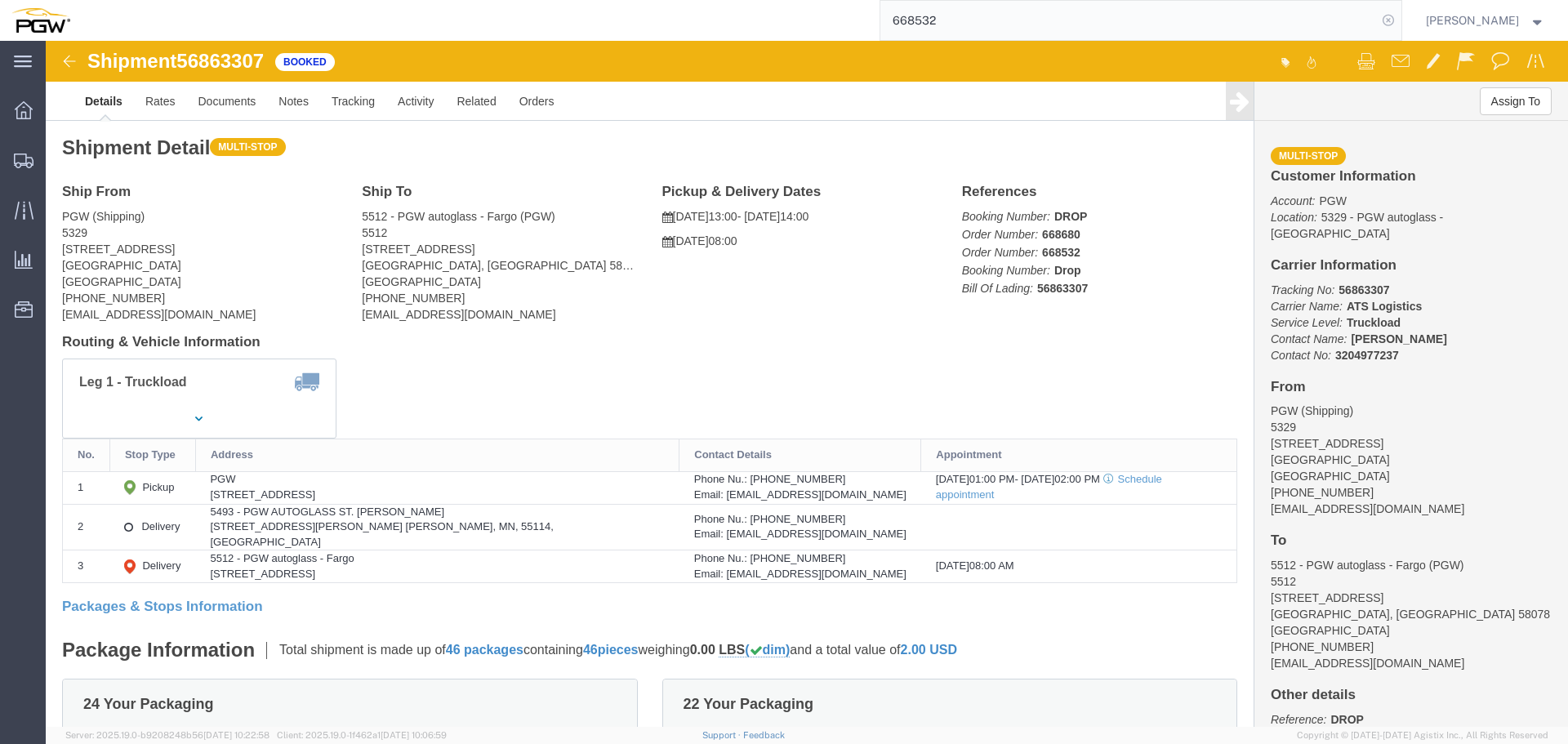
click at [1399, 24] on icon at bounding box center [1388, 20] width 23 height 23
click at [0, 0] on span "Location Appointment" at bounding box center [0, 0] width 0 height 0
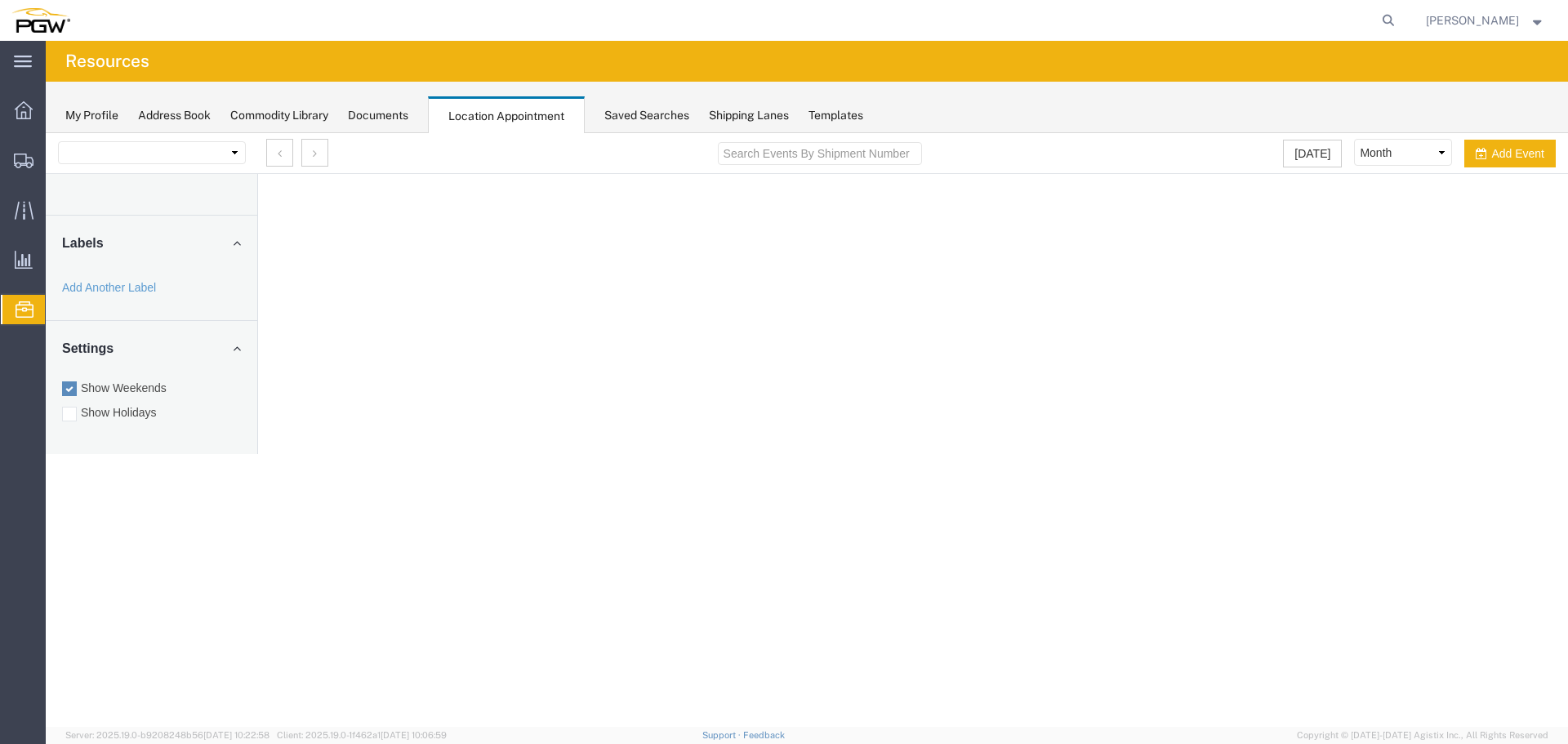
select select "28253"
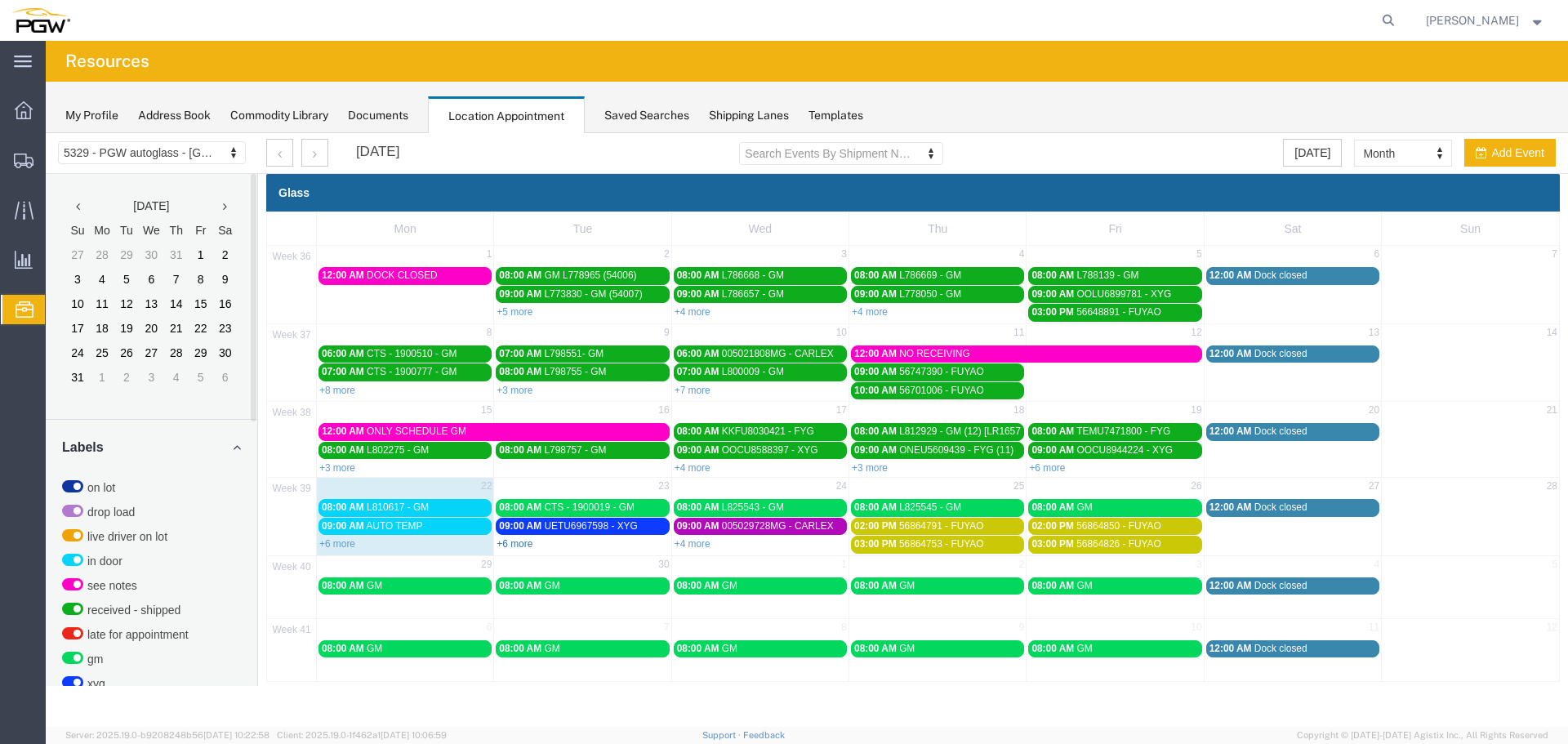
click at [511, 545] on link "+6 more" at bounding box center [514, 543] width 36 height 11
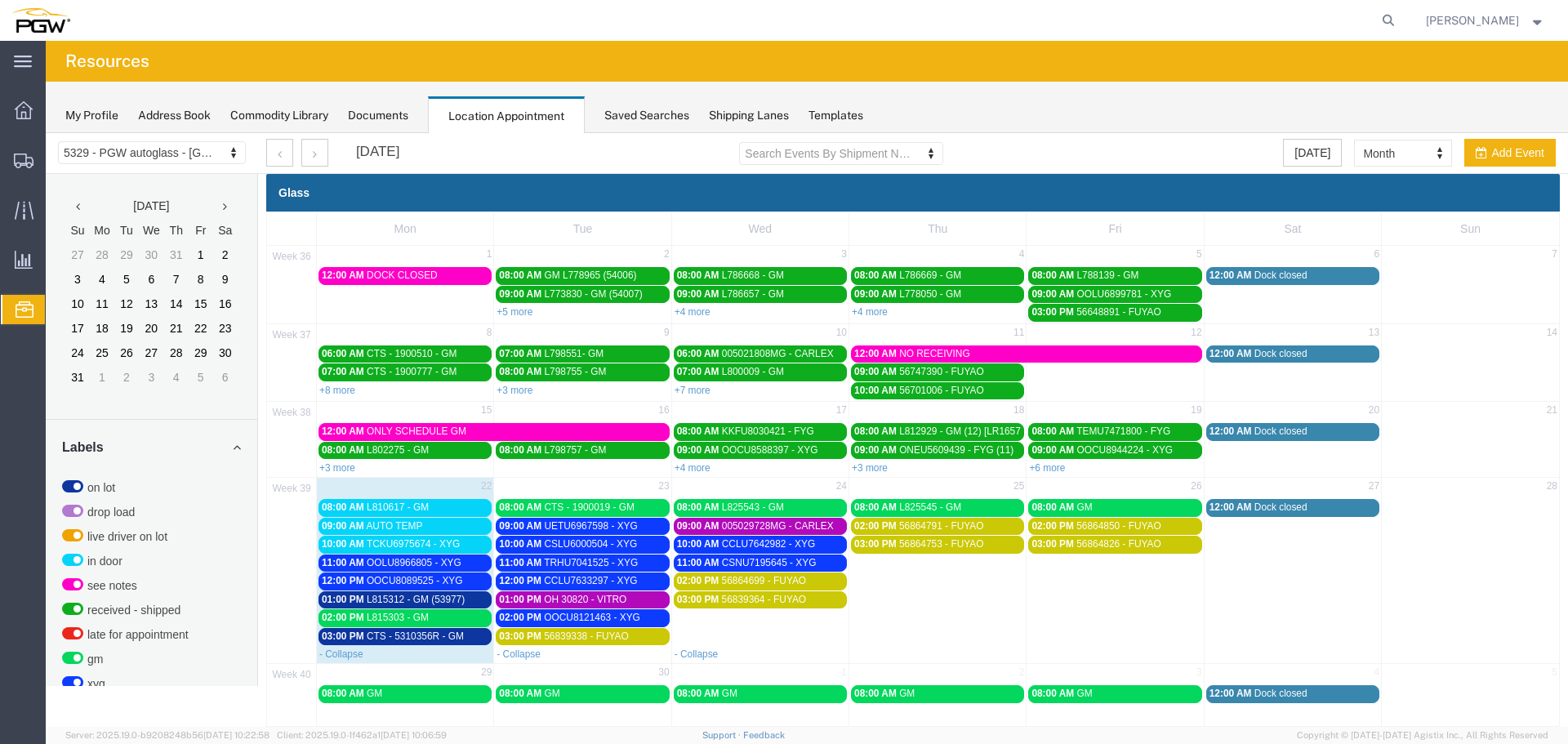
click at [382, 505] on span "L810617 - GM" at bounding box center [398, 507] width 62 height 11
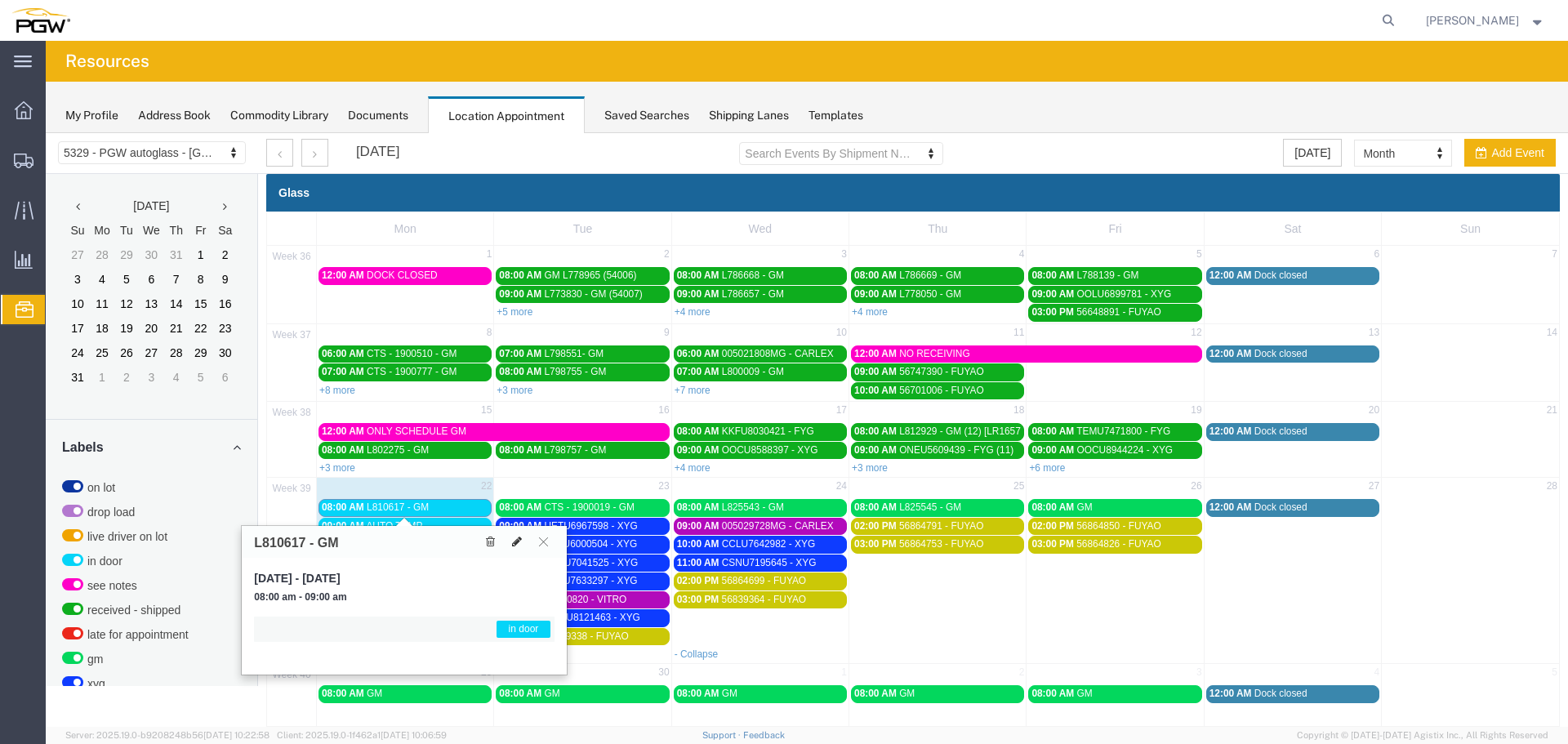
click at [520, 545] on icon at bounding box center [517, 541] width 10 height 11
select select "1"
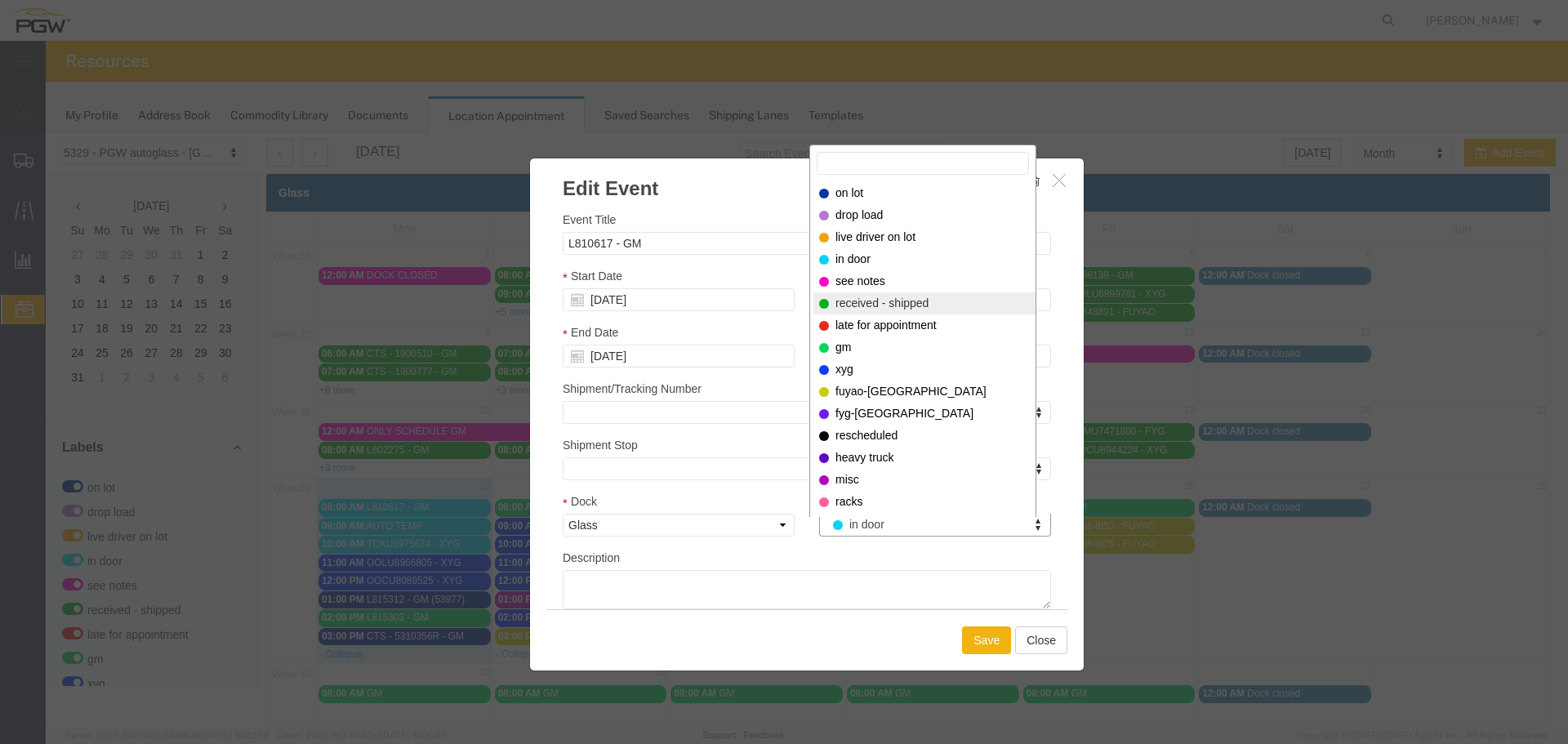
drag, startPoint x: 852, startPoint y: 309, endPoint x: 900, endPoint y: 321, distance: 49.5
select select "200"
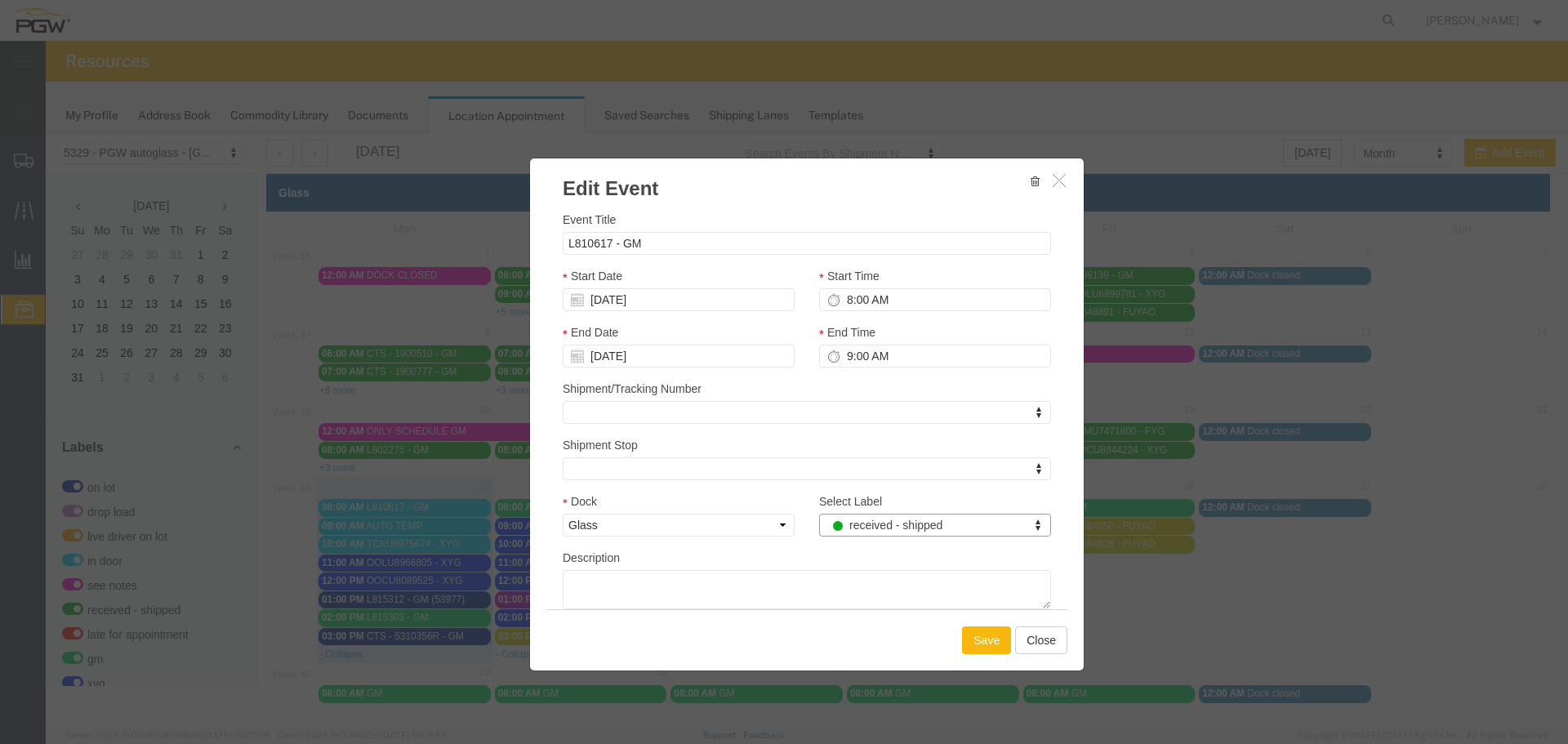
click at [974, 629] on button "Save" at bounding box center [986, 640] width 49 height 27
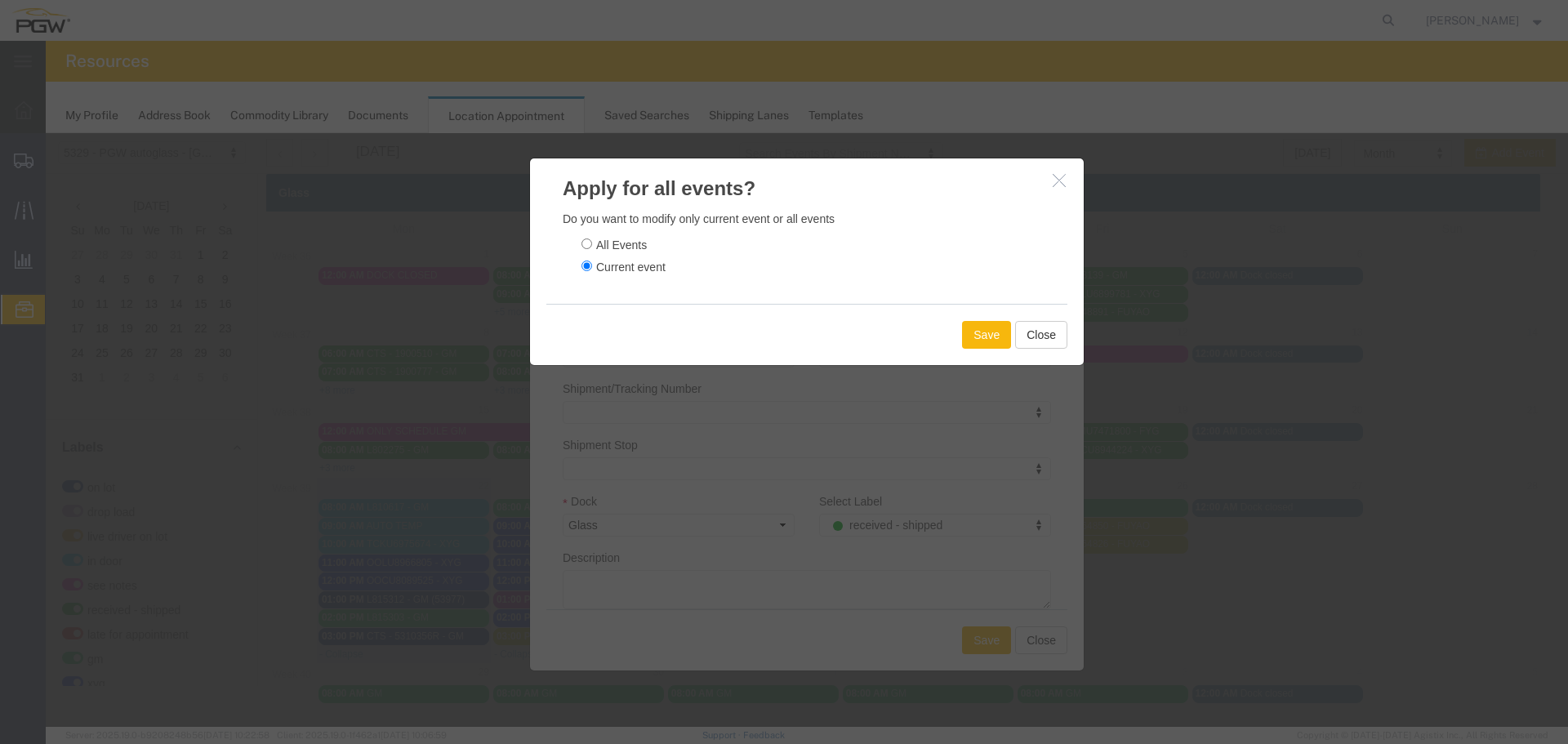
click at [977, 338] on button "Save" at bounding box center [986, 334] width 49 height 27
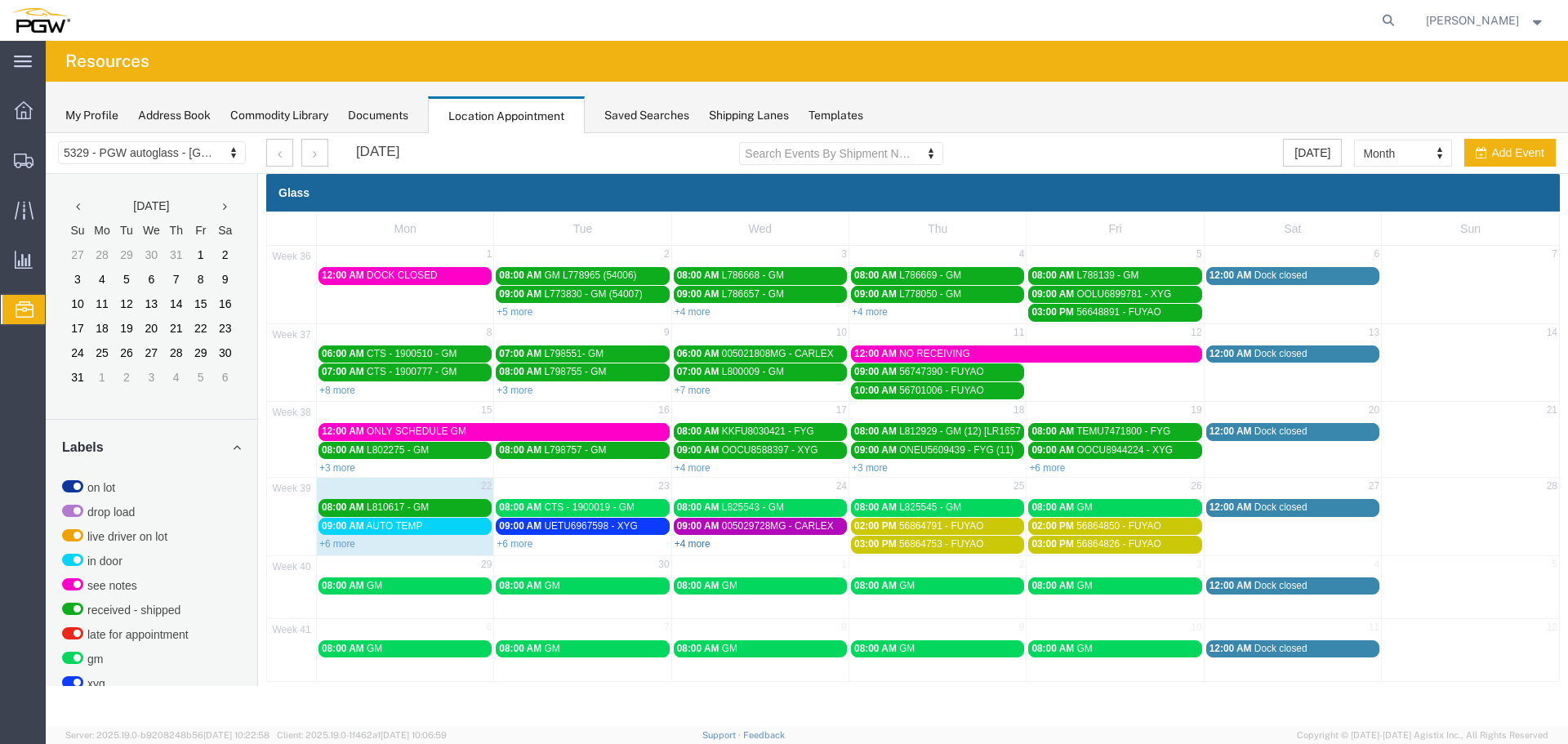
click at [685, 543] on link "+4 more" at bounding box center [693, 543] width 36 height 11
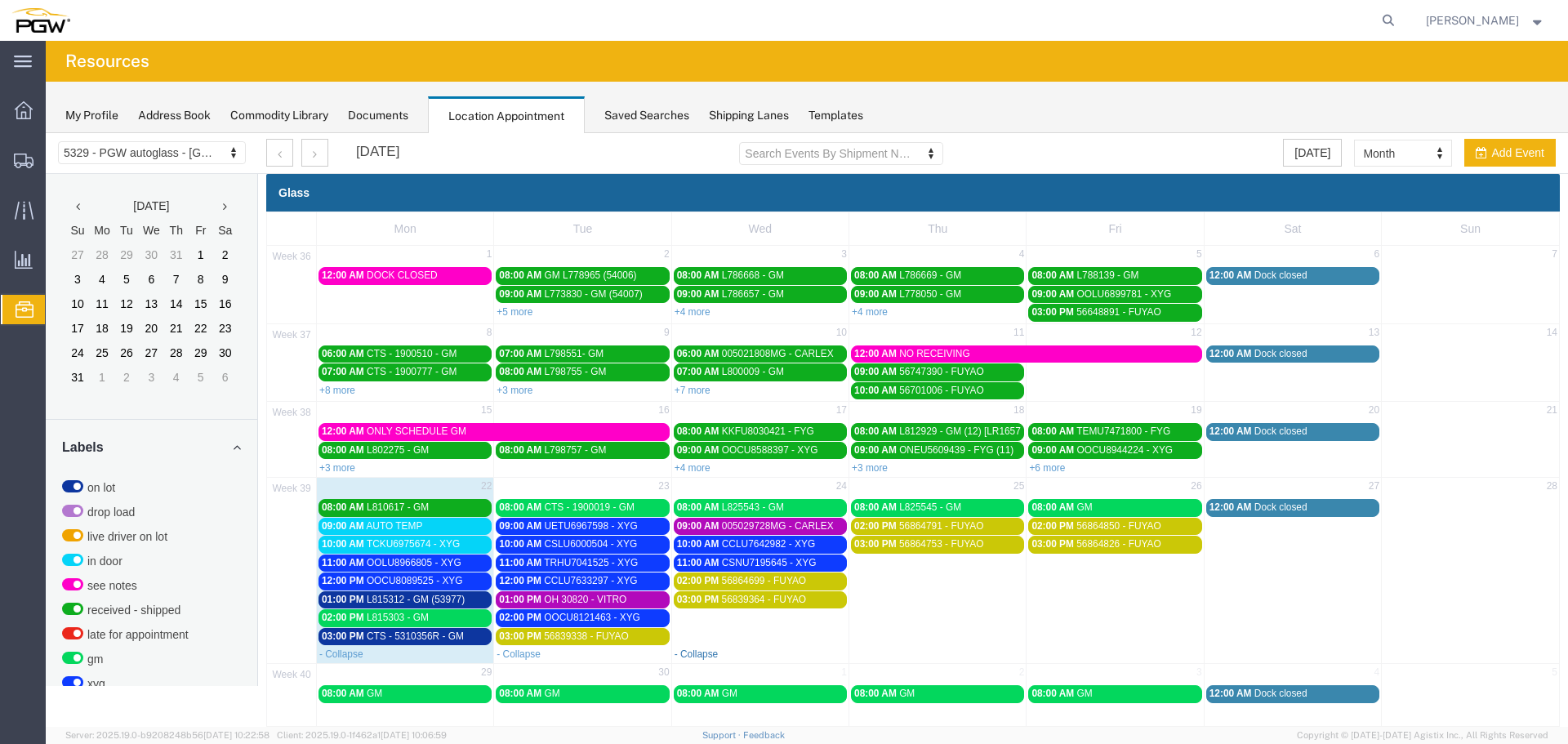
click at [682, 651] on link "- Collapse" at bounding box center [697, 654] width 44 height 11
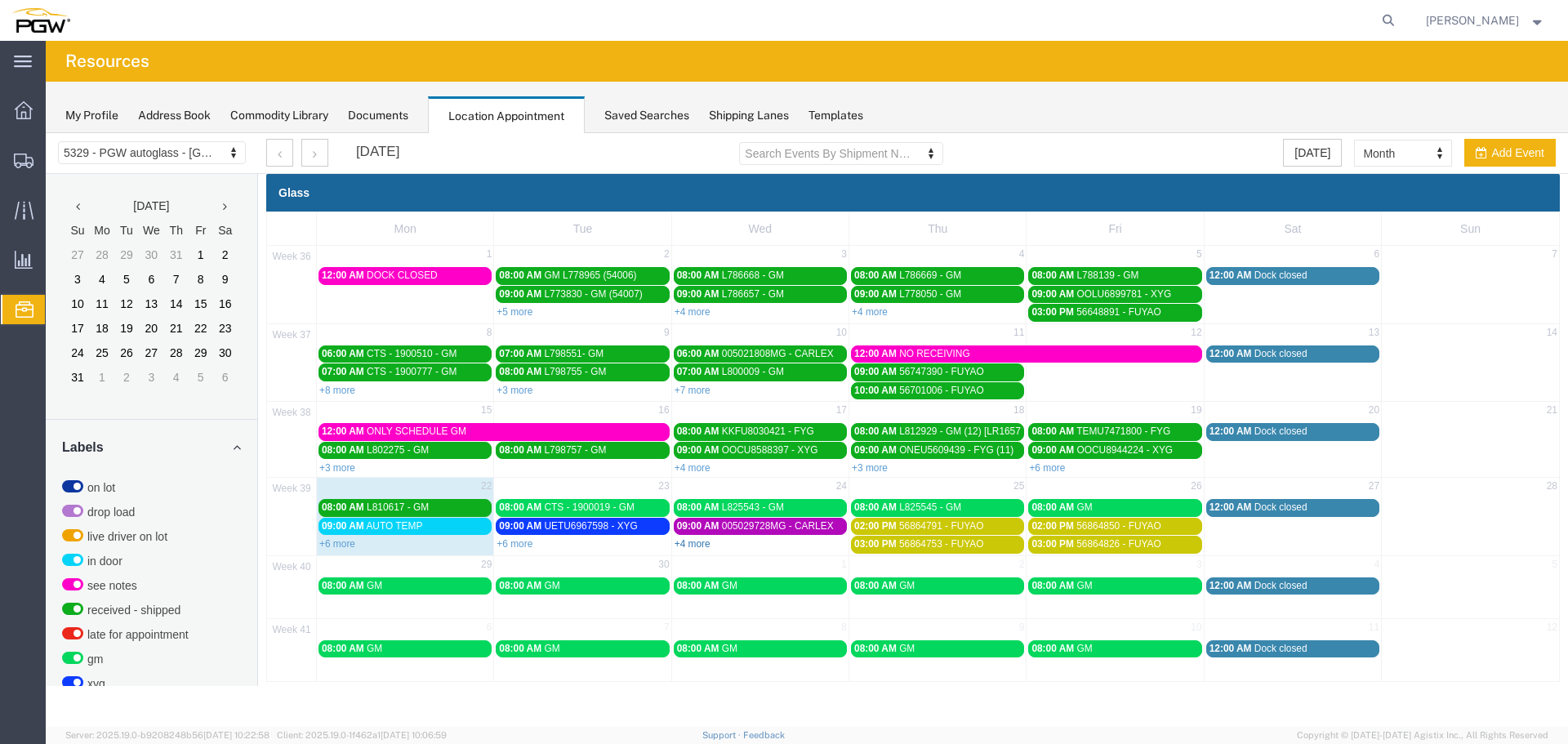
click at [699, 545] on link "+4 more" at bounding box center [693, 543] width 36 height 11
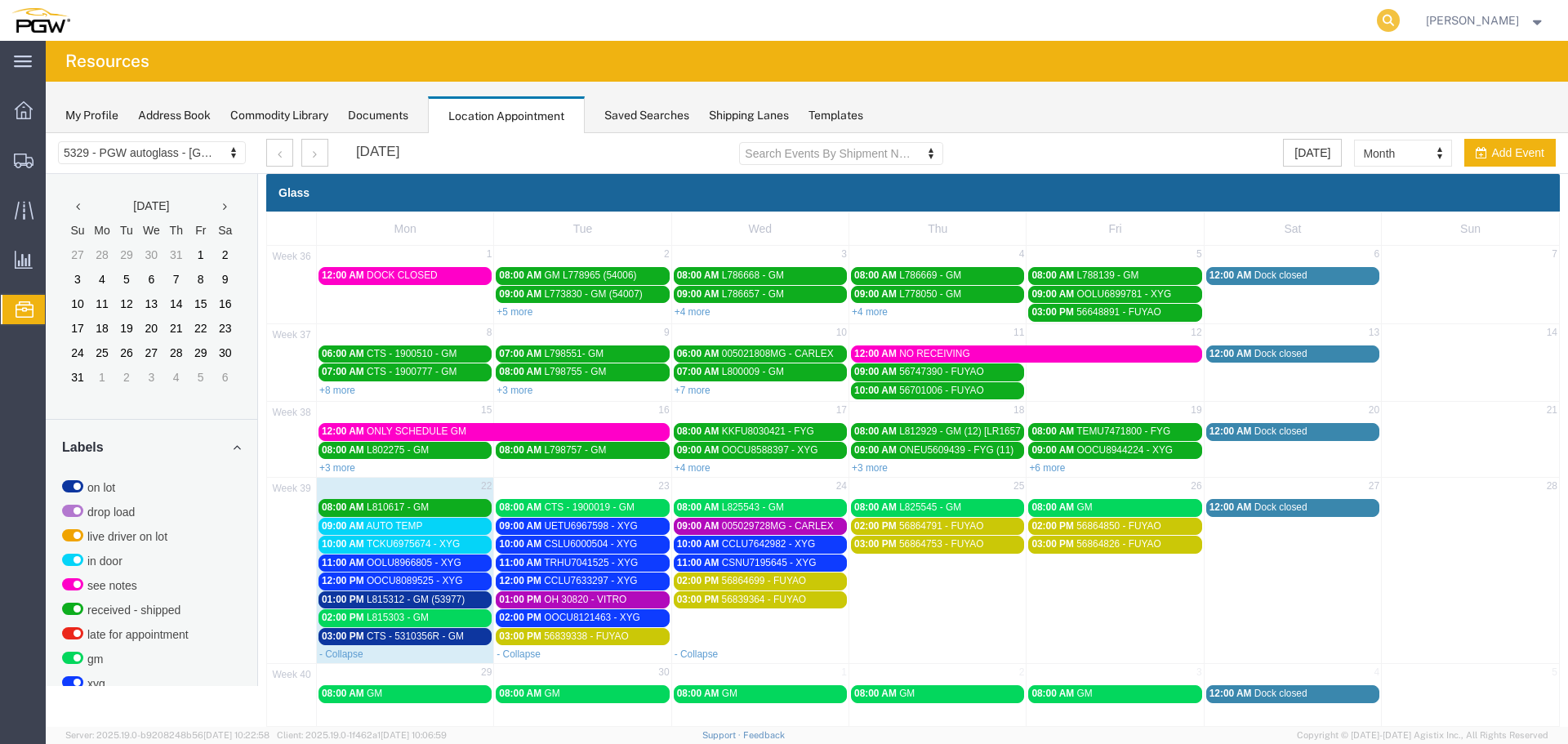
click at [1396, 19] on icon at bounding box center [1388, 20] width 23 height 23
type input "A"
click at [758, 637] on td "03:00 PM 56839364 - FUYAO" at bounding box center [760, 618] width 178 height 55
select select "1"
select select
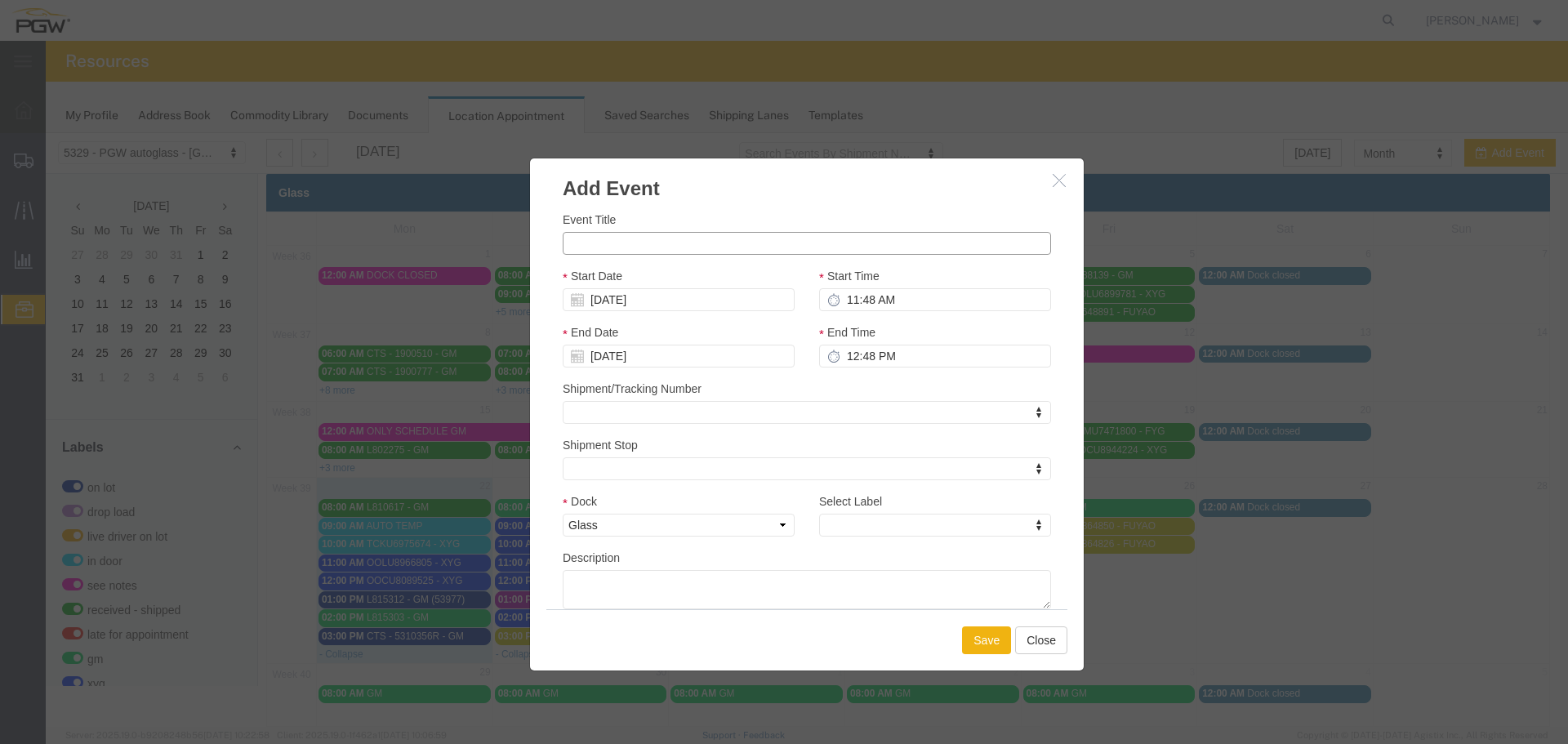
click at [630, 240] on input "Event Title" at bounding box center [807, 244] width 489 height 23
paste input "L824874"
type input "L824874 - GM"
click at [840, 301] on input "11:48 AM" at bounding box center [935, 300] width 232 height 23
type input "12:48 AM"
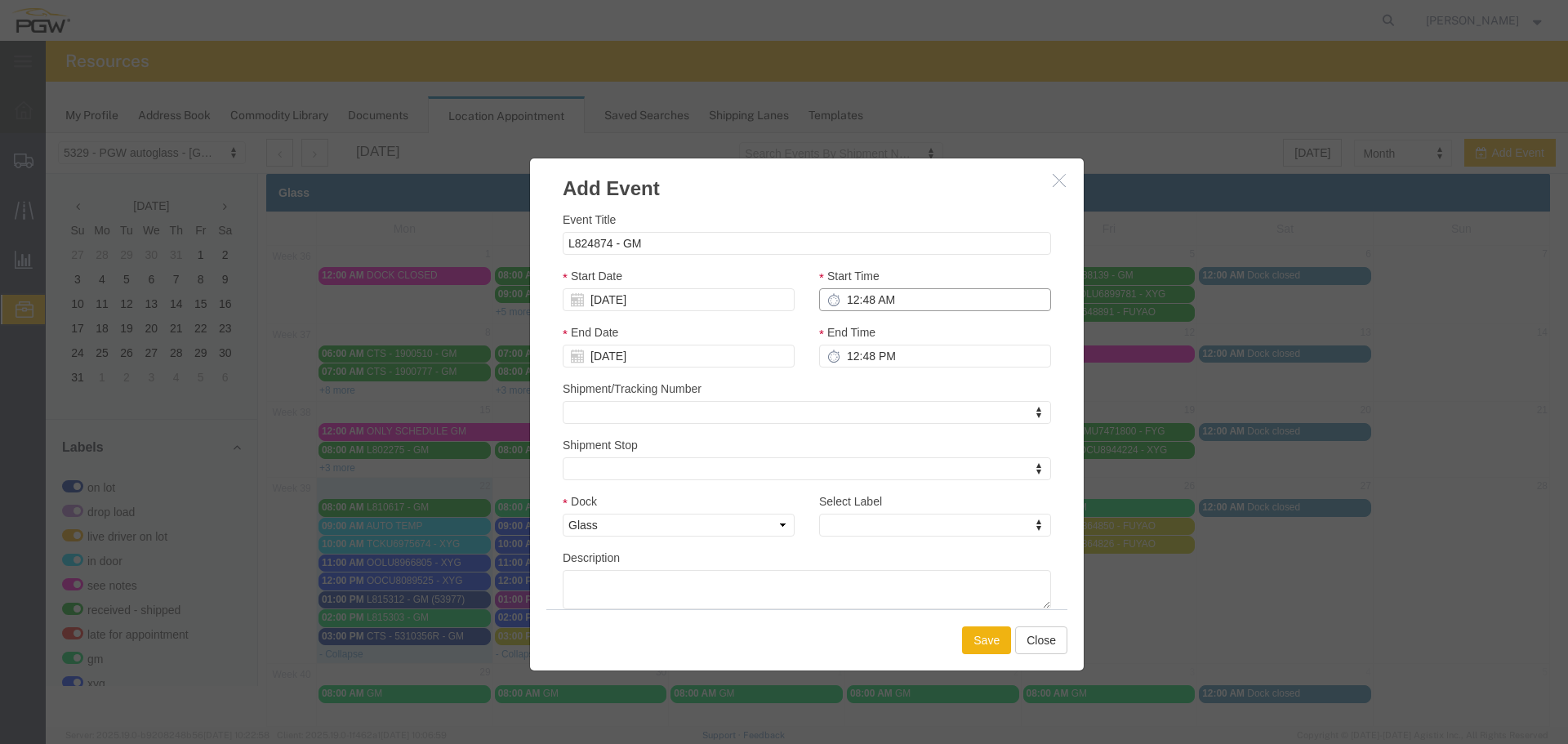
type input "1:48 AM"
type input "12:00 AM"
type input "1:00 AM"
type input "12:00 PM"
type input "1:00 PM"
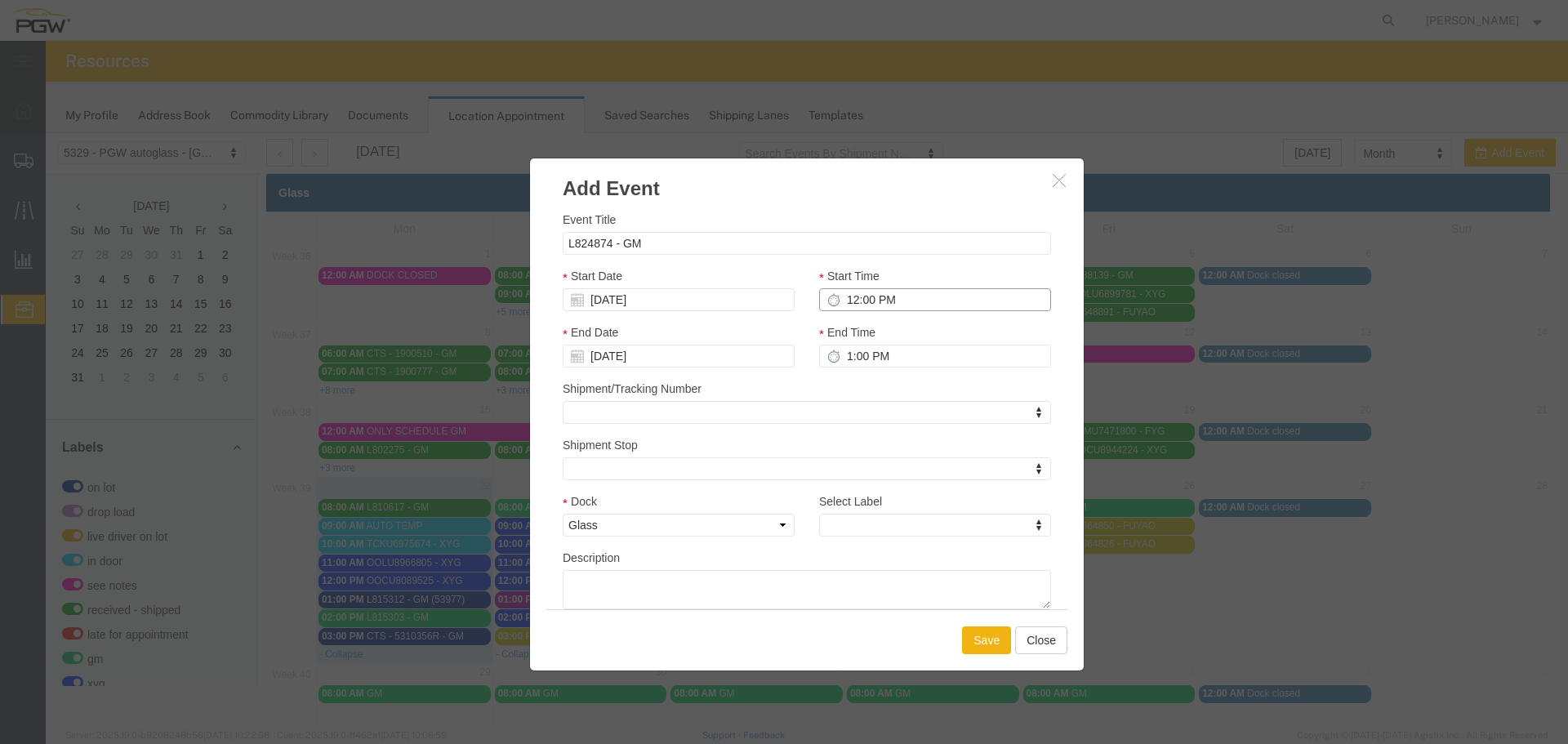
type input "12:00 PM"
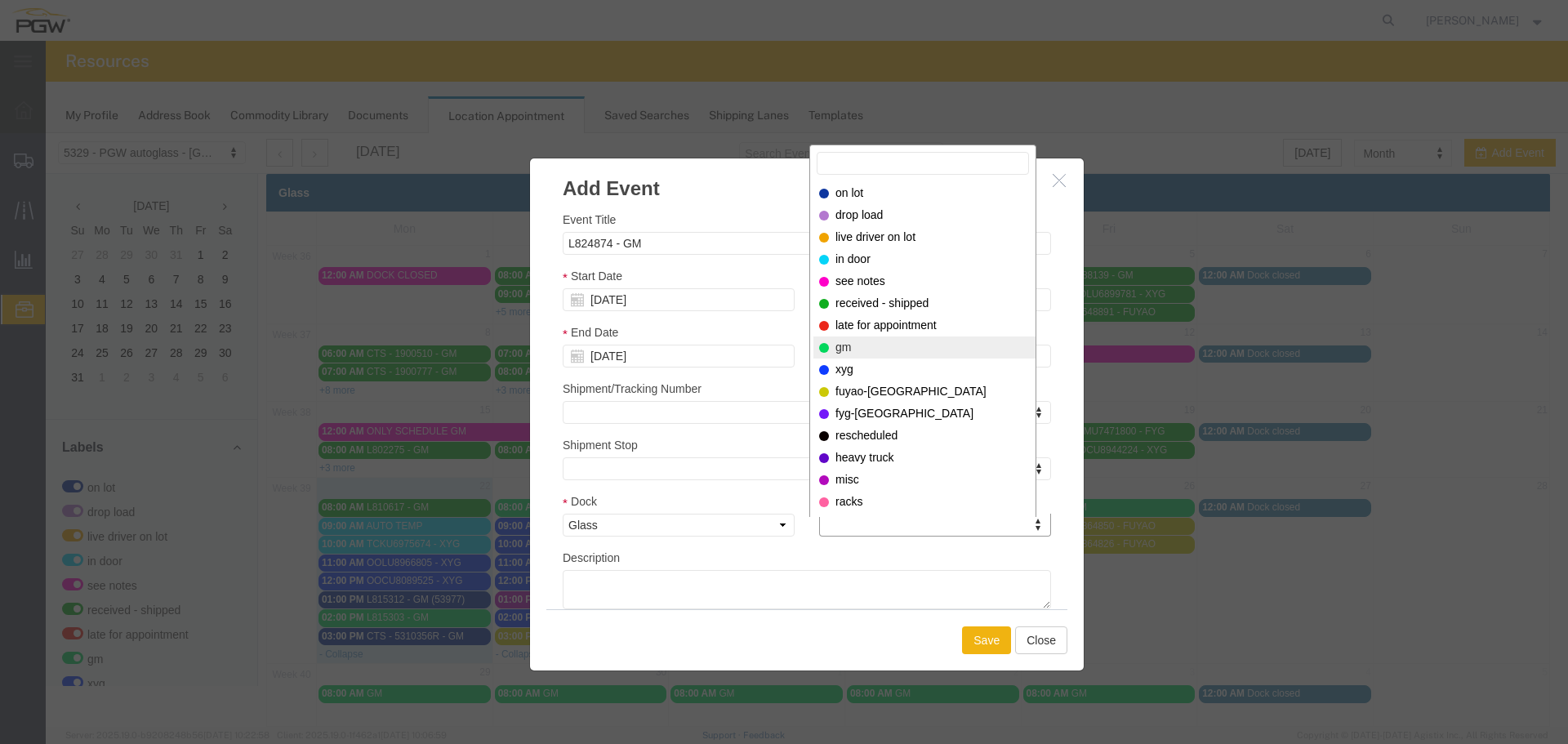
select select "340"
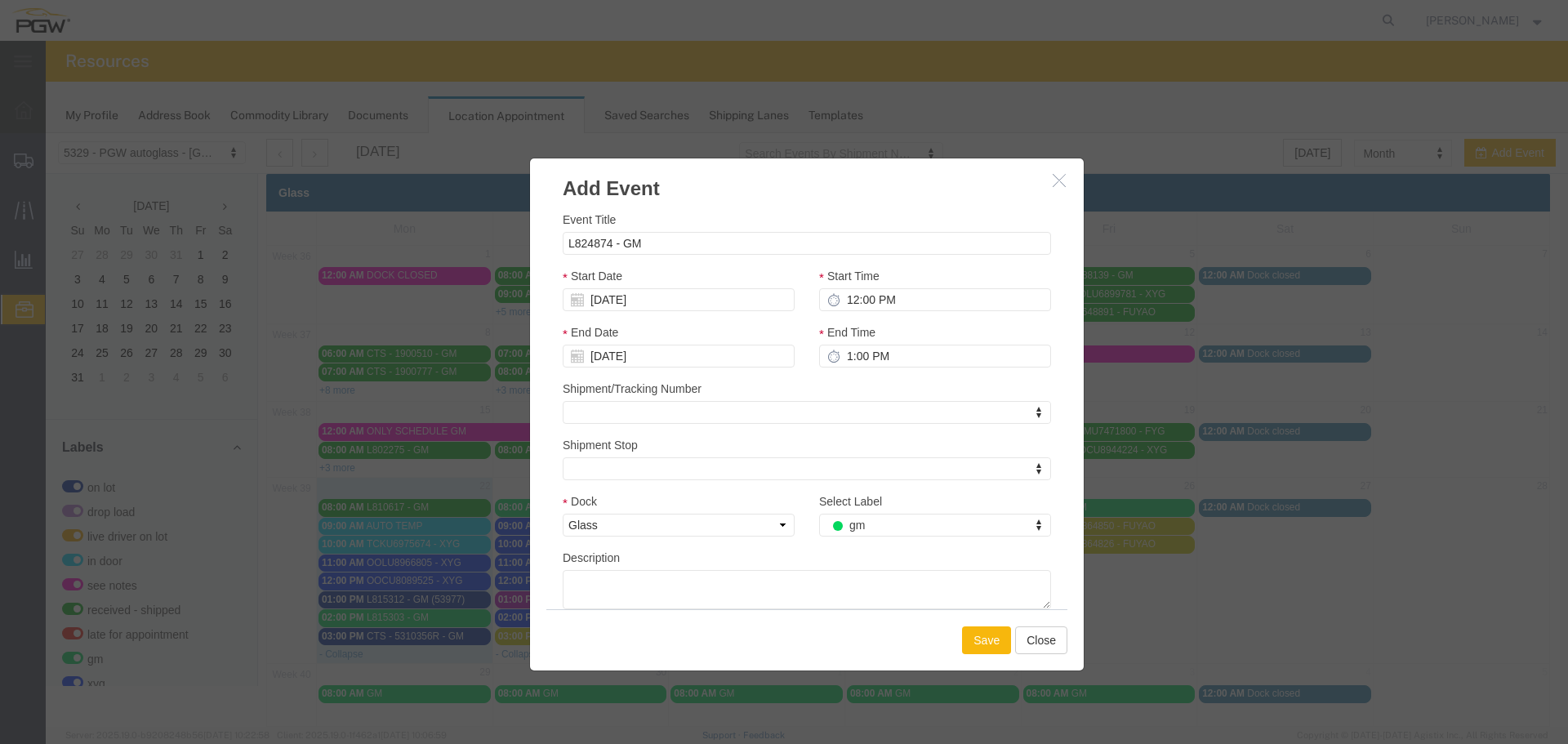
click at [981, 642] on button "Save" at bounding box center [986, 640] width 49 height 27
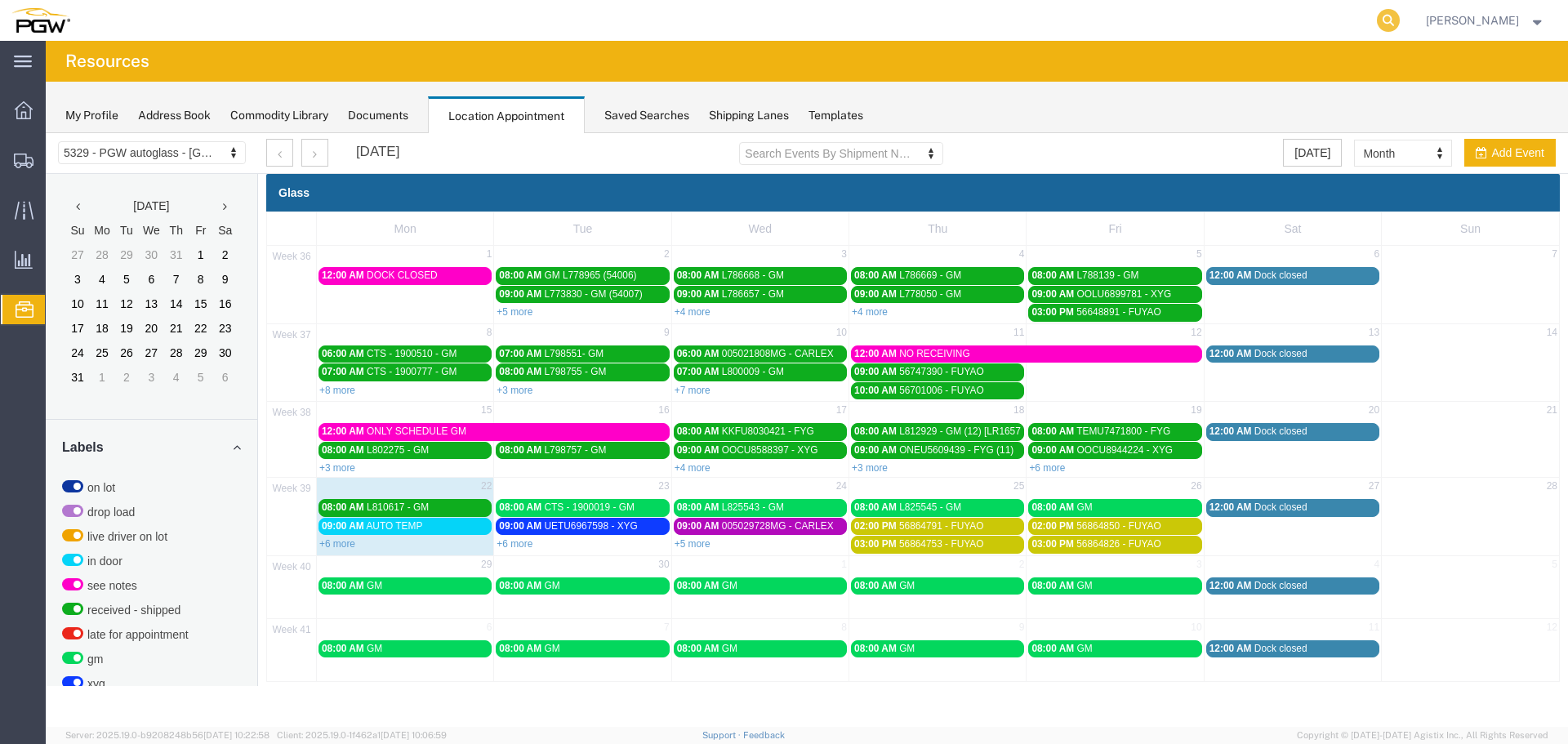
click at [1396, 17] on icon at bounding box center [1388, 20] width 23 height 23
paste input "56878054"
type input "56878054"
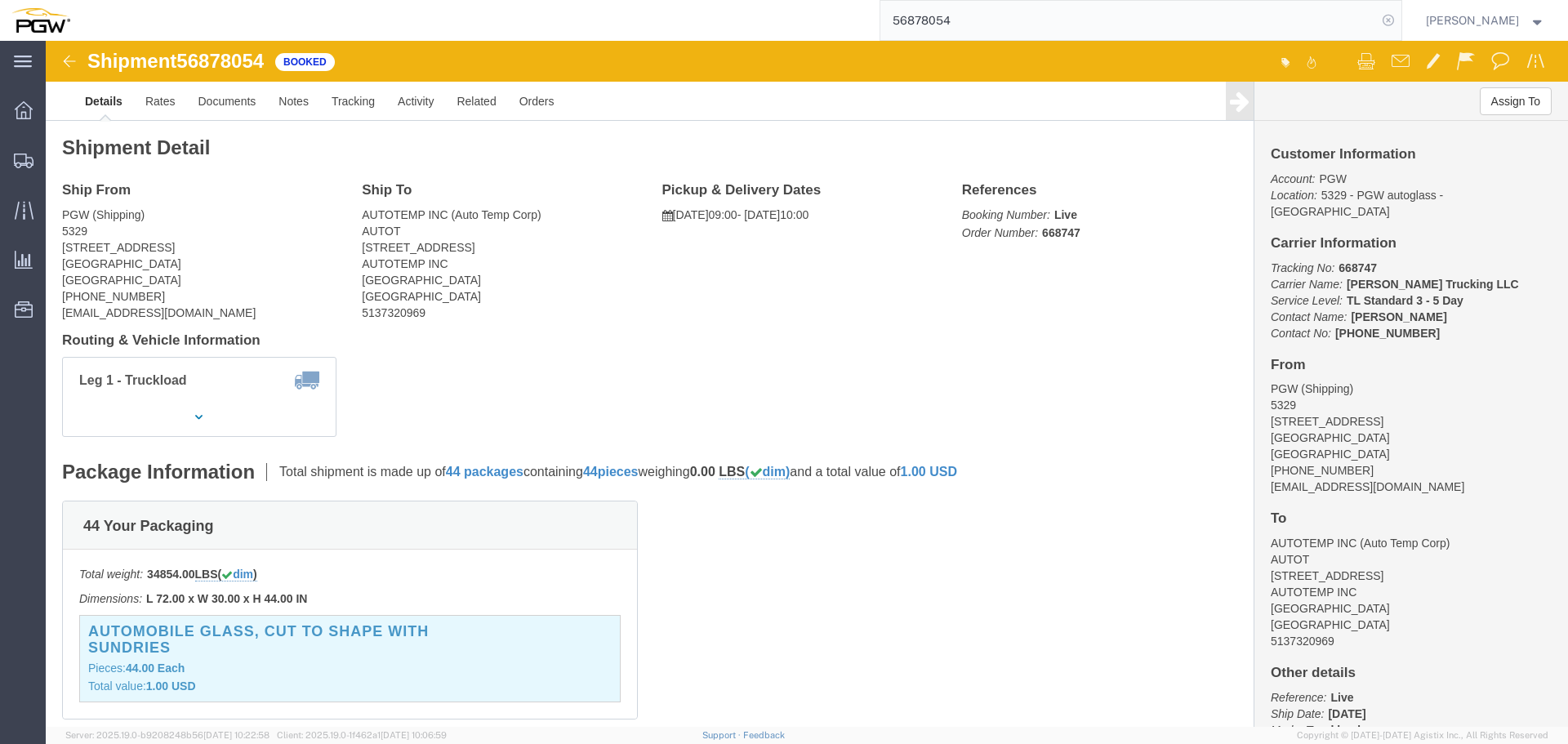
click at [1398, 18] on icon at bounding box center [1388, 20] width 23 height 23
click at [0, 0] on span "Location Appointment" at bounding box center [0, 0] width 0 height 0
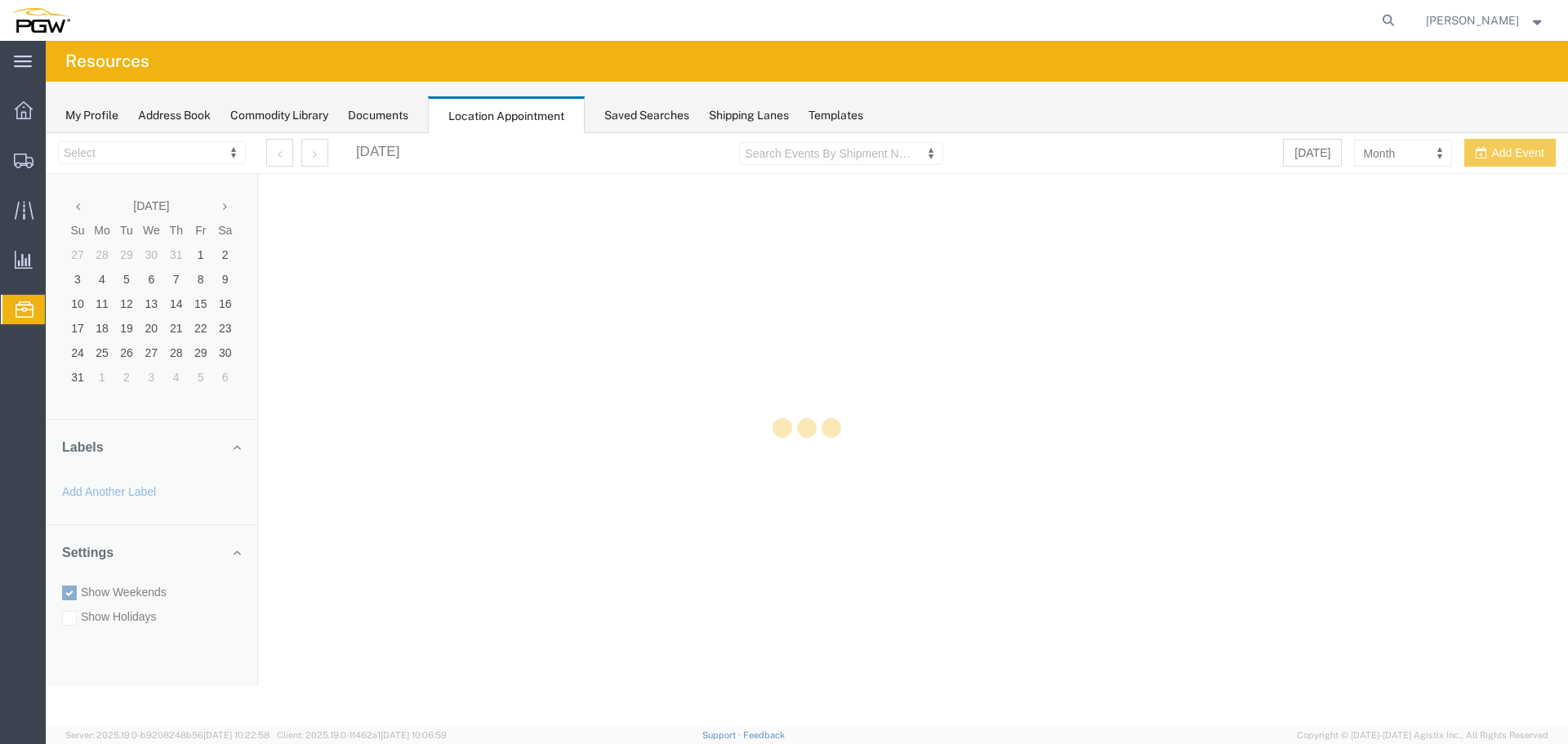
select select "28253"
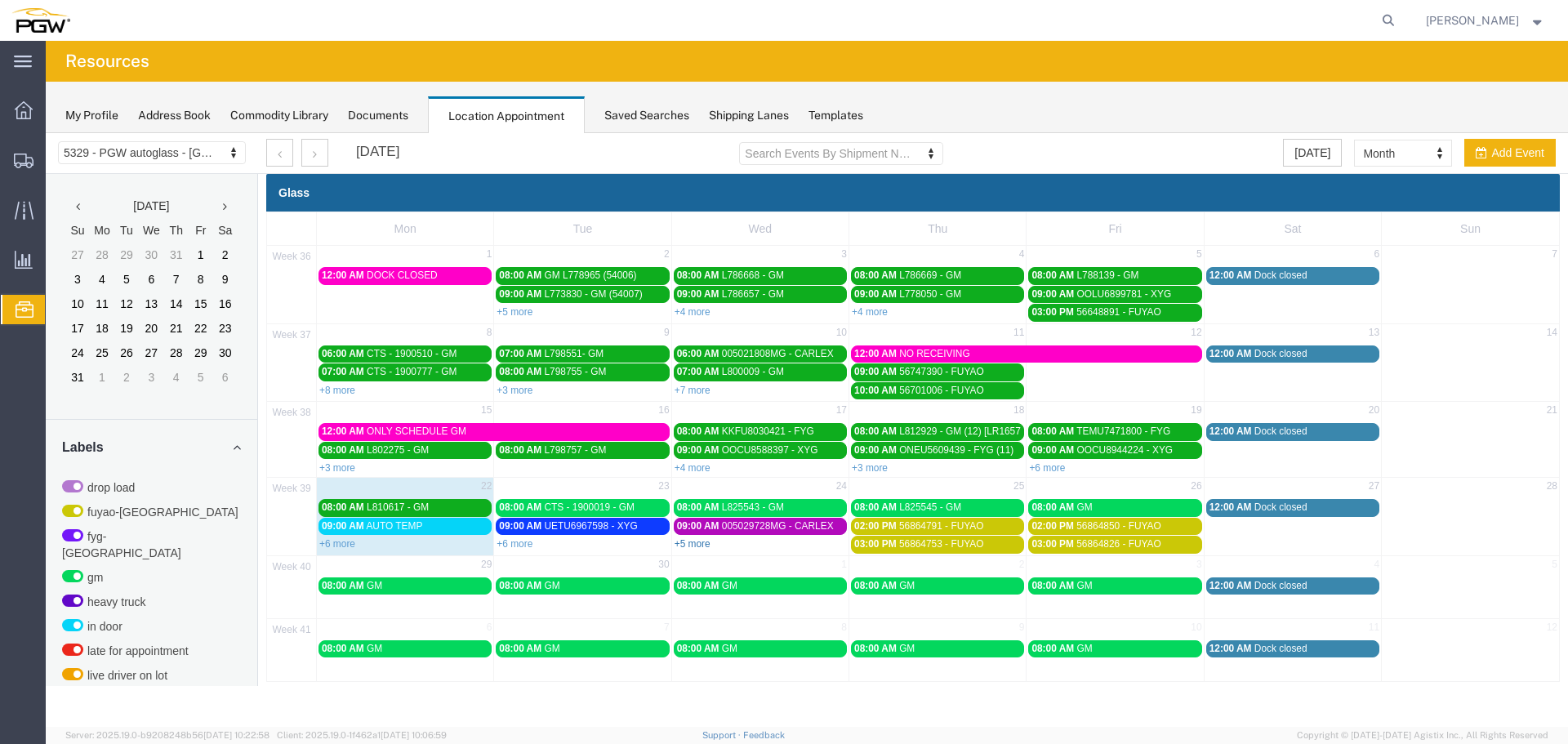
click at [687, 544] on link "+5 more" at bounding box center [693, 543] width 36 height 11
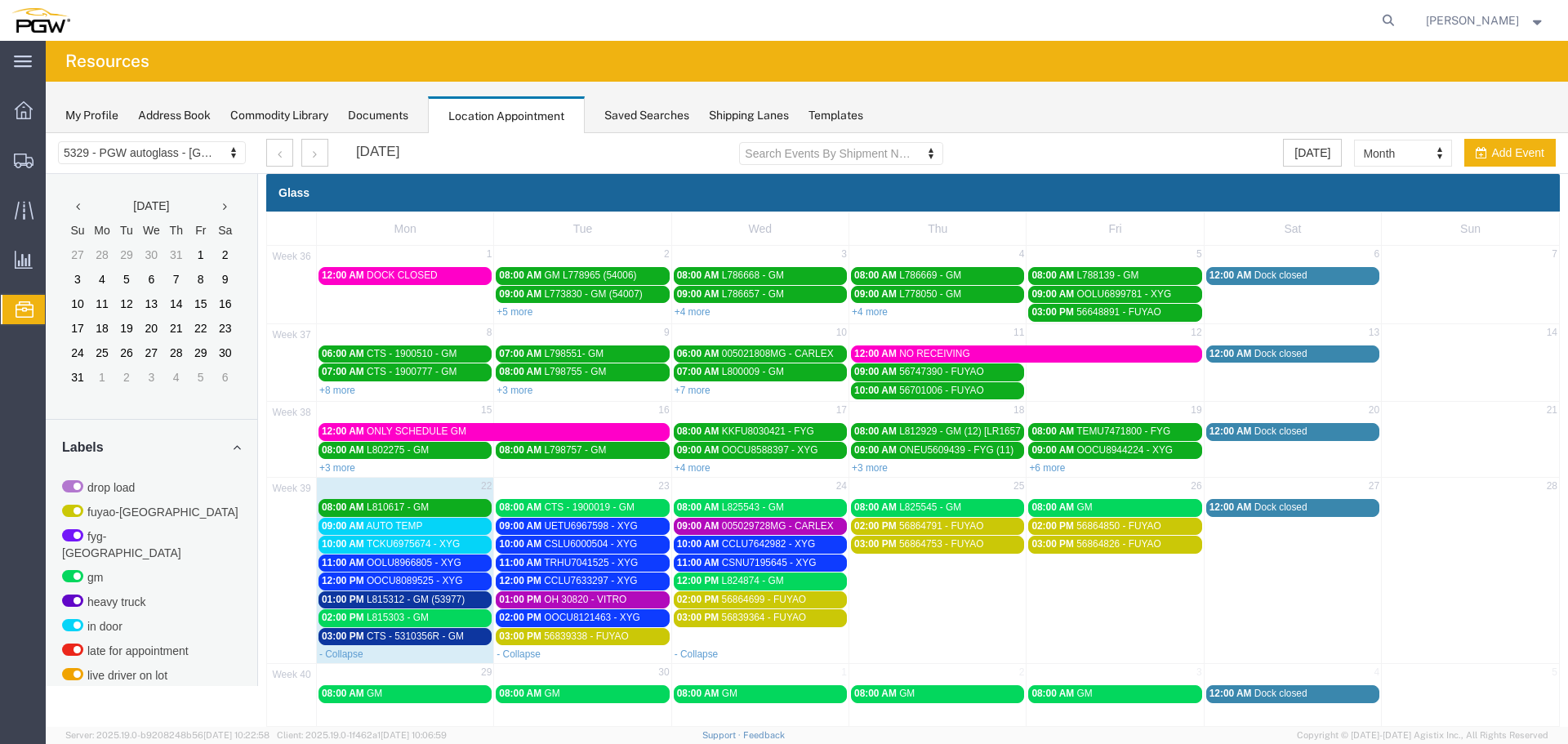
click at [443, 561] on span "OOLU8966805 - XYG" at bounding box center [413, 562] width 95 height 11
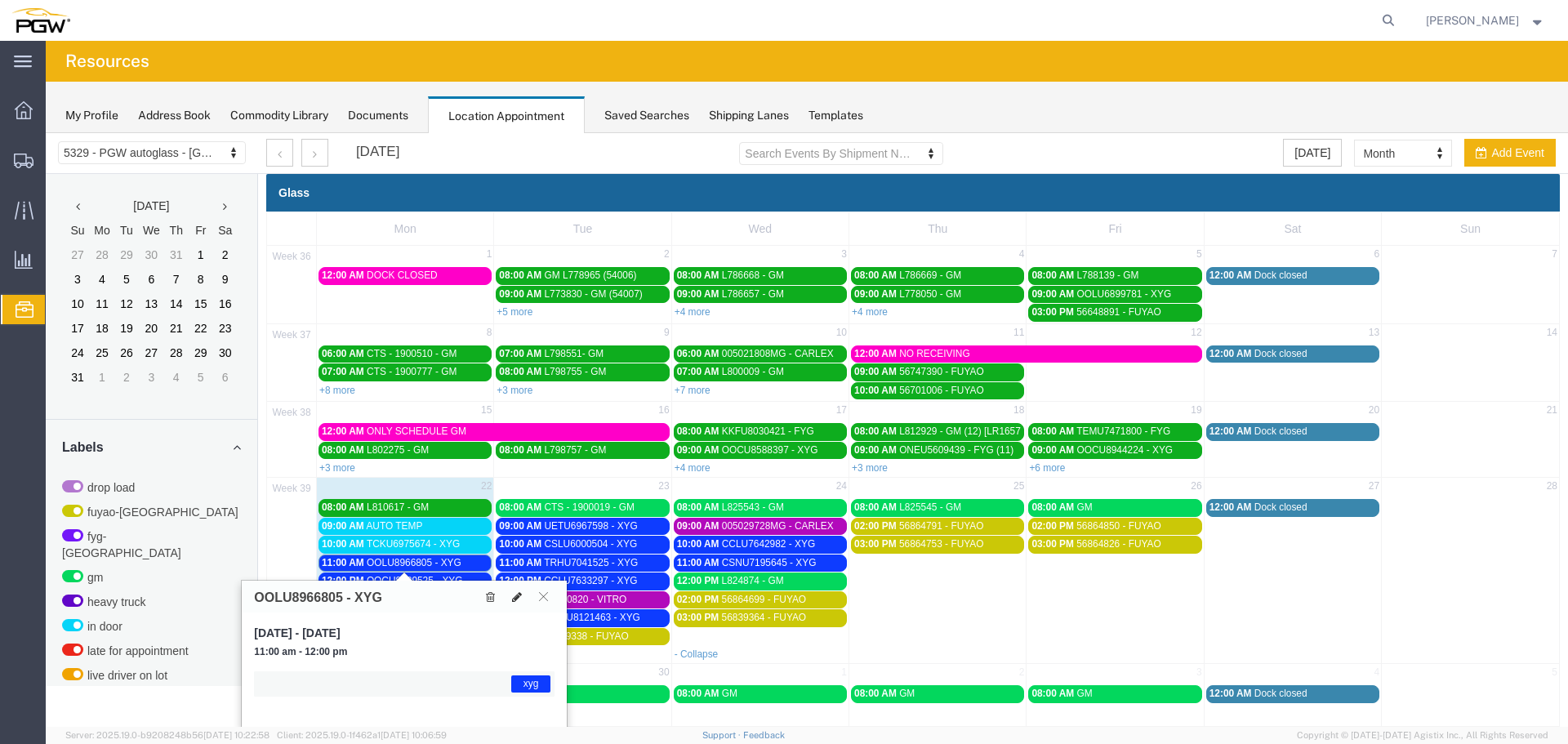
click at [525, 596] on button at bounding box center [517, 596] width 23 height 17
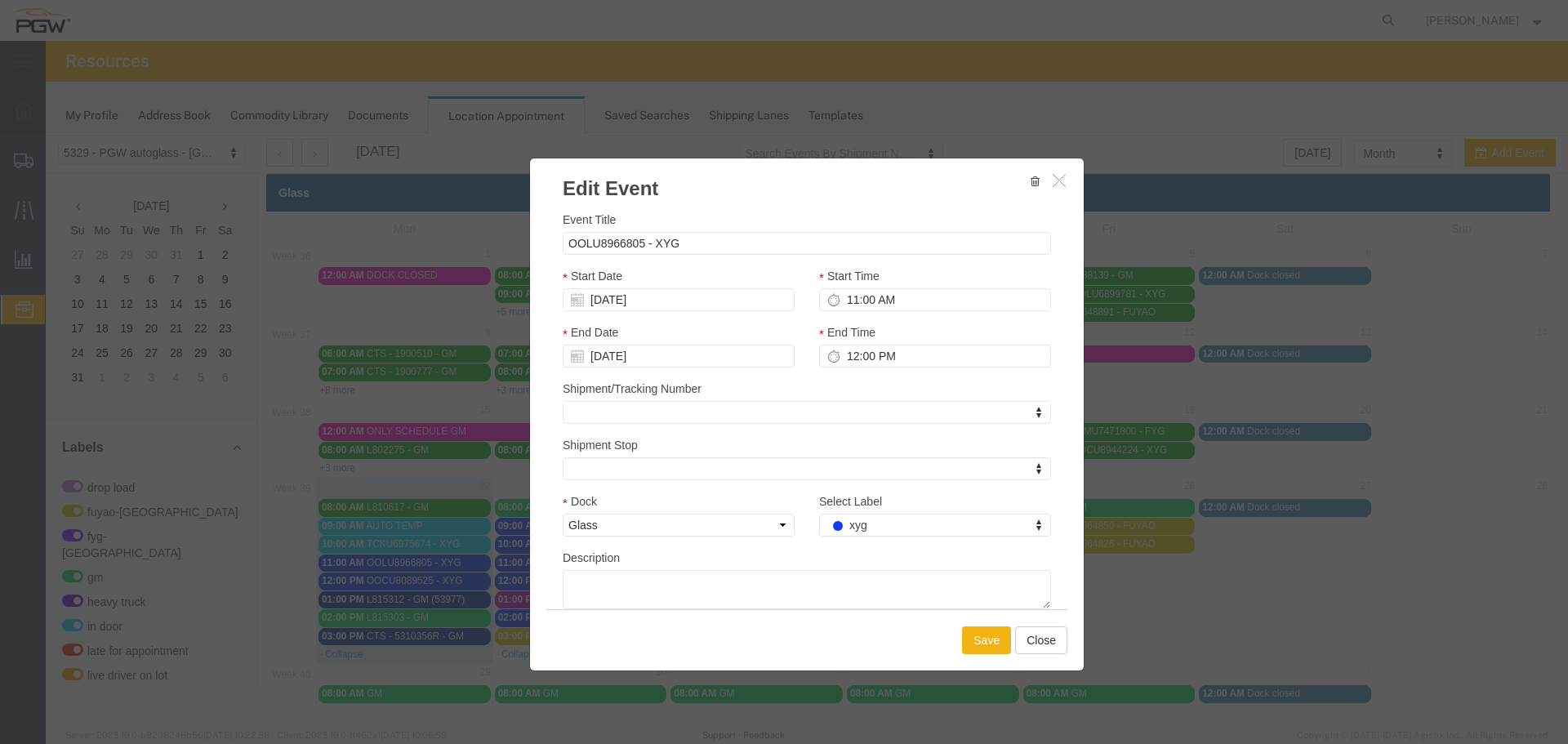
click at [933, 499] on div "Select Label xyg Select Label Select Label drop load fuyao-[GEOGRAPHIC_DATA] fy…" at bounding box center [935, 514] width 232 height 44
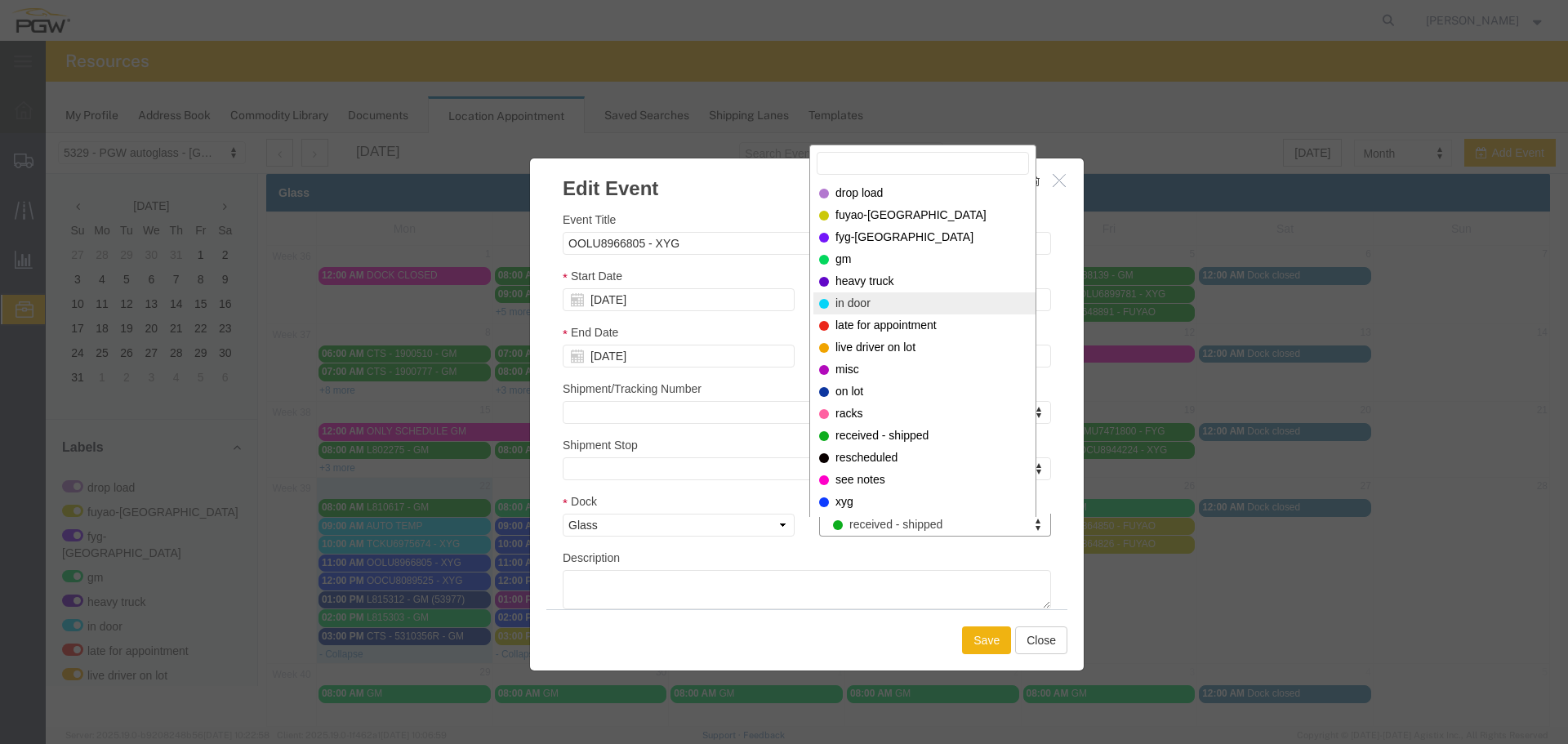
select select "220"
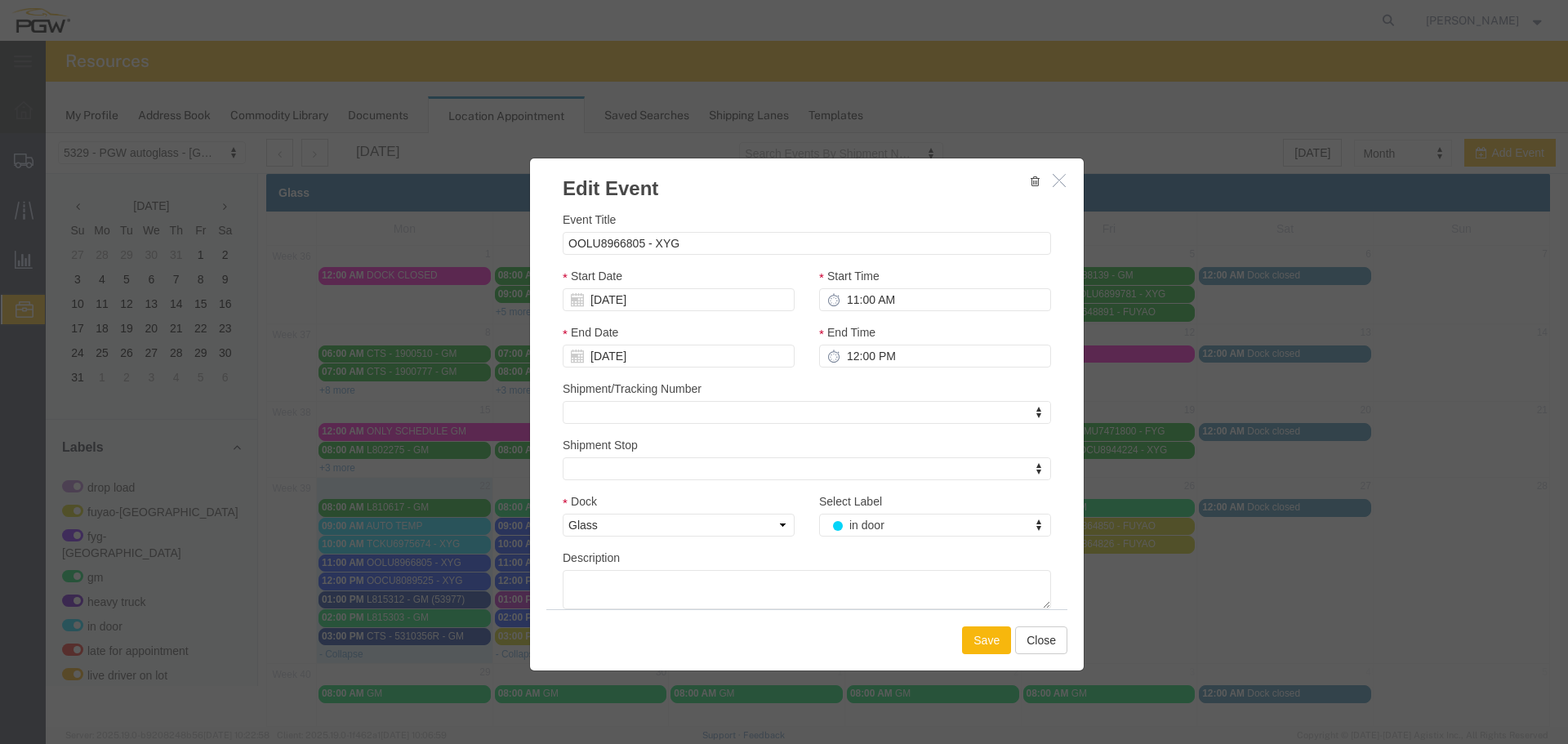
click at [996, 644] on button "Save" at bounding box center [986, 640] width 49 height 27
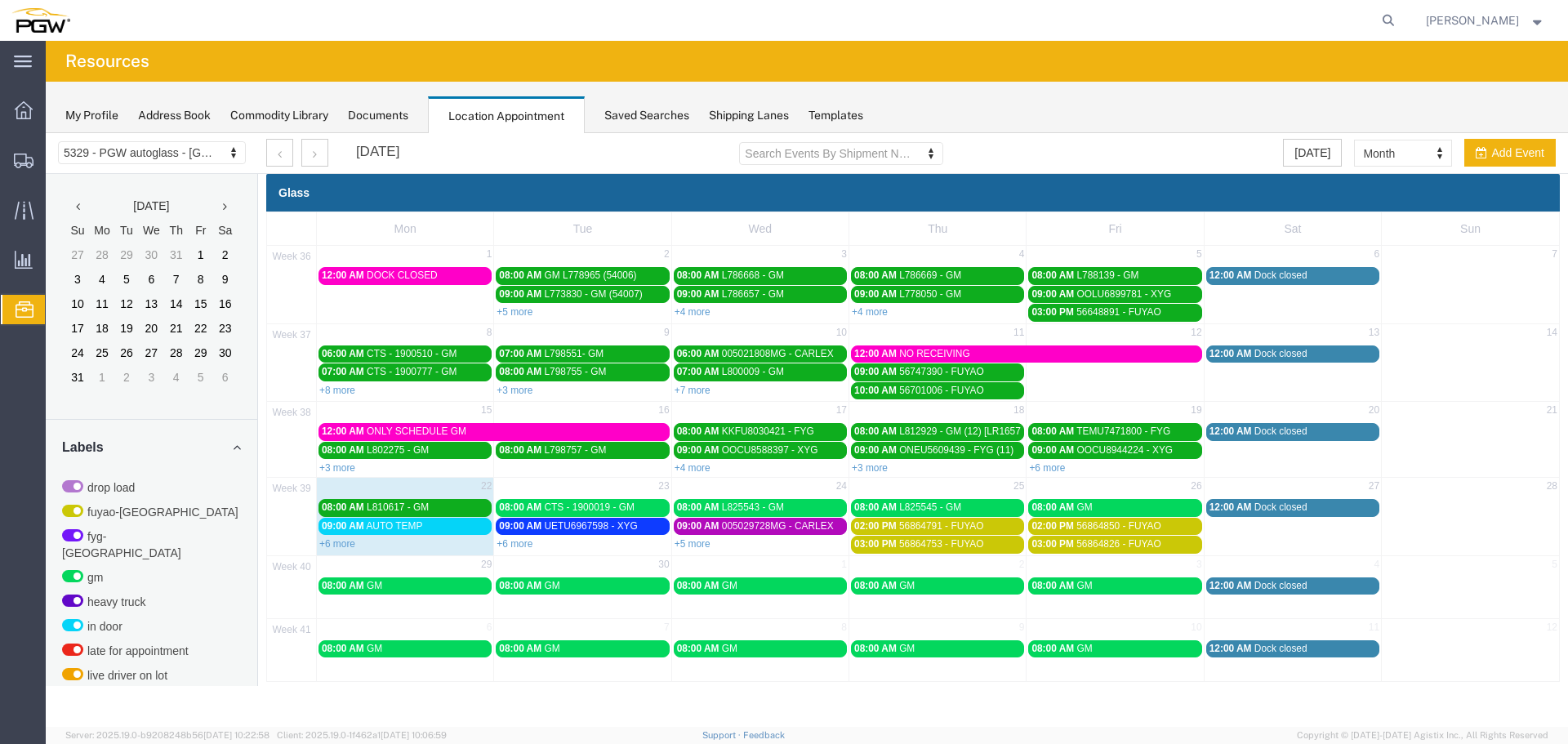
click at [351, 531] on span "09:00 AM" at bounding box center [343, 526] width 42 height 11
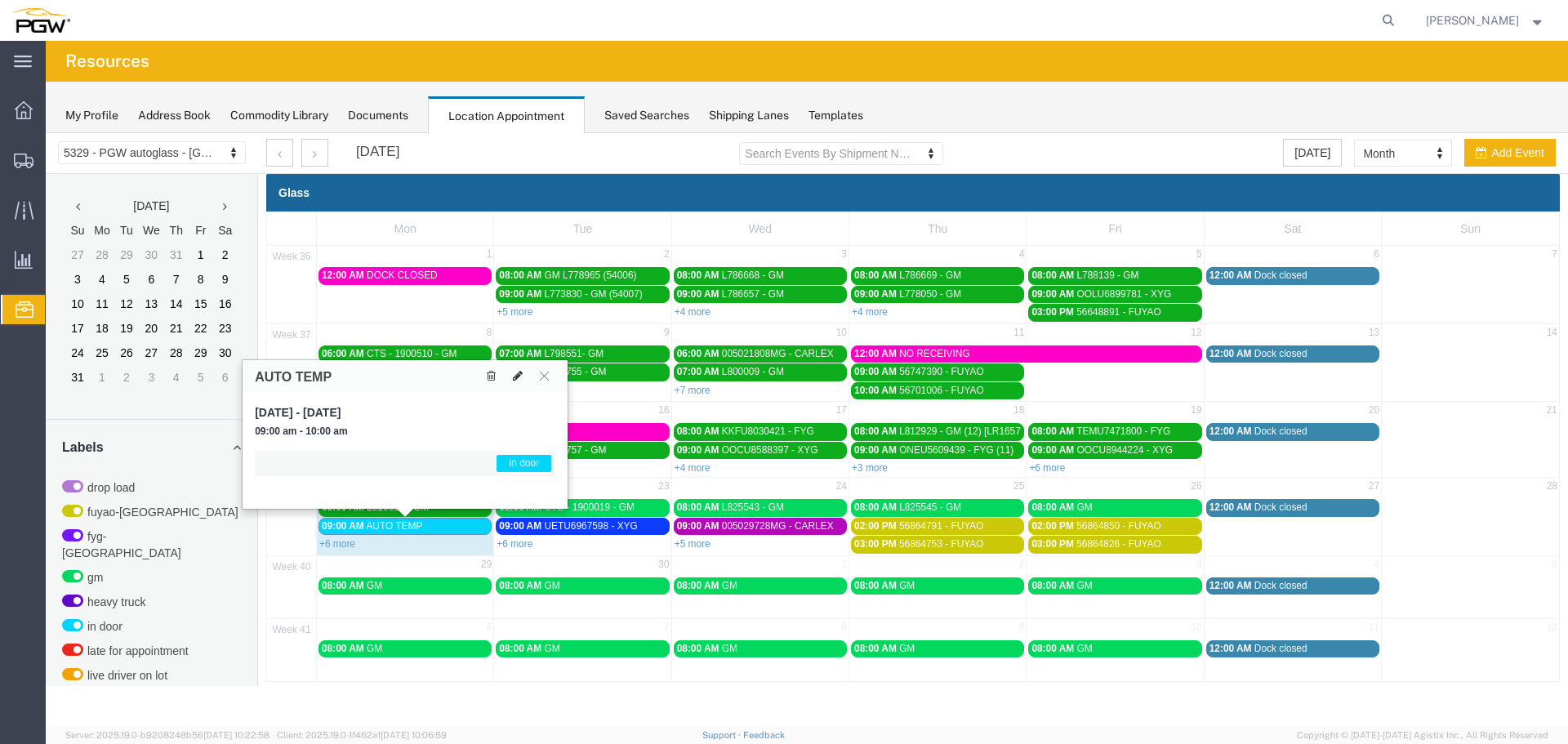
click at [511, 369] on button at bounding box center [518, 376] width 23 height 17
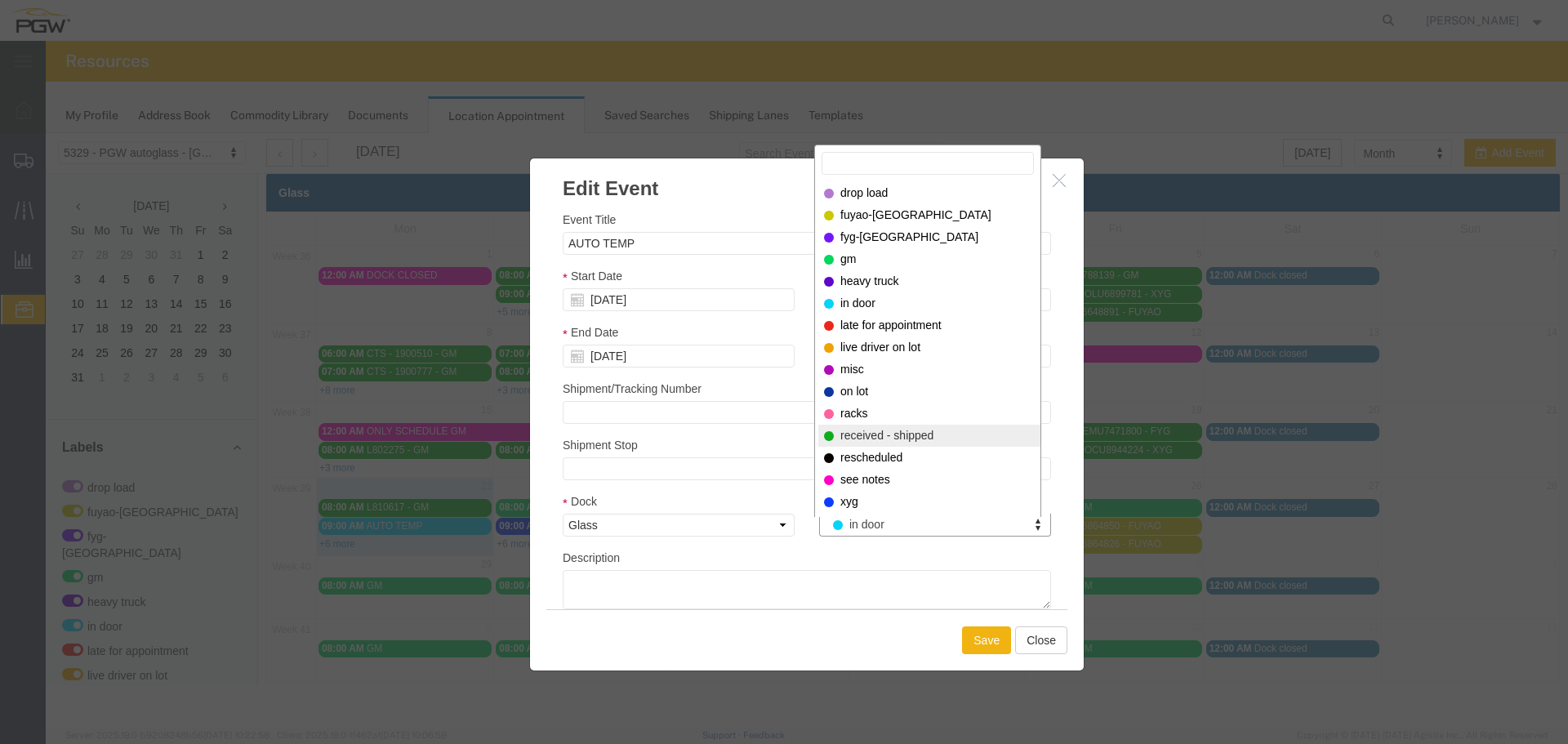
select select "200"
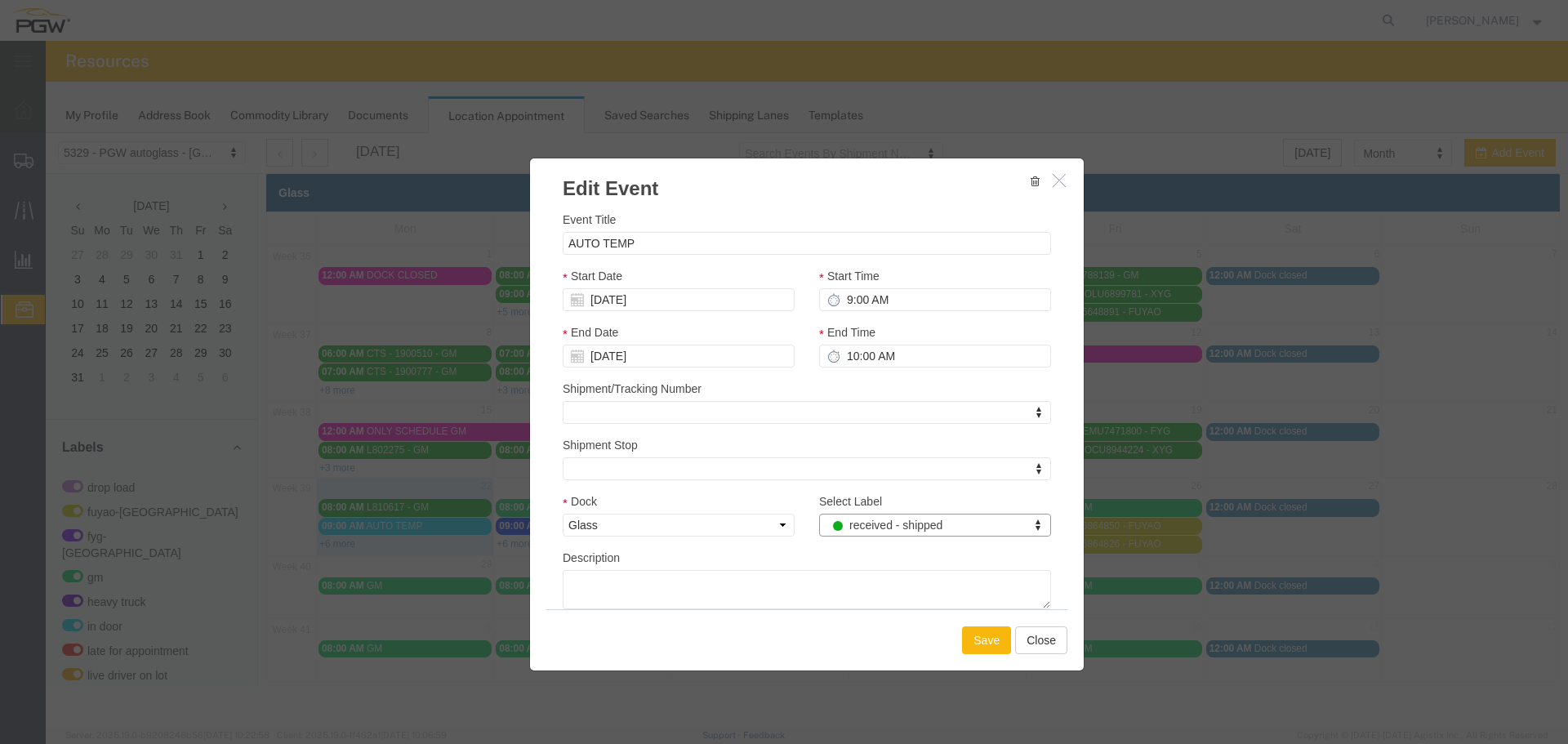
click at [1000, 646] on button "Save" at bounding box center [986, 640] width 49 height 27
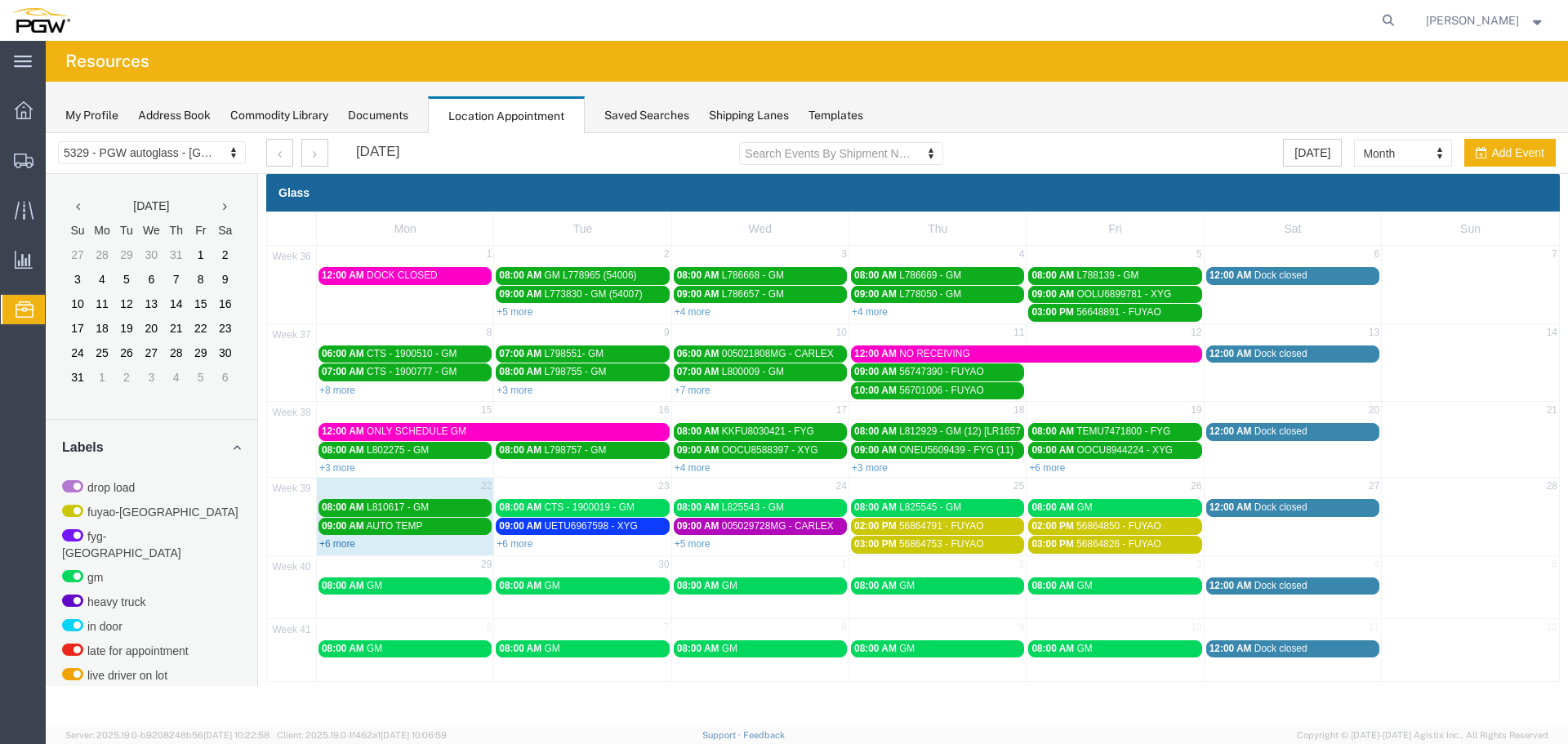
click at [340, 543] on link "+6 more" at bounding box center [337, 543] width 36 height 11
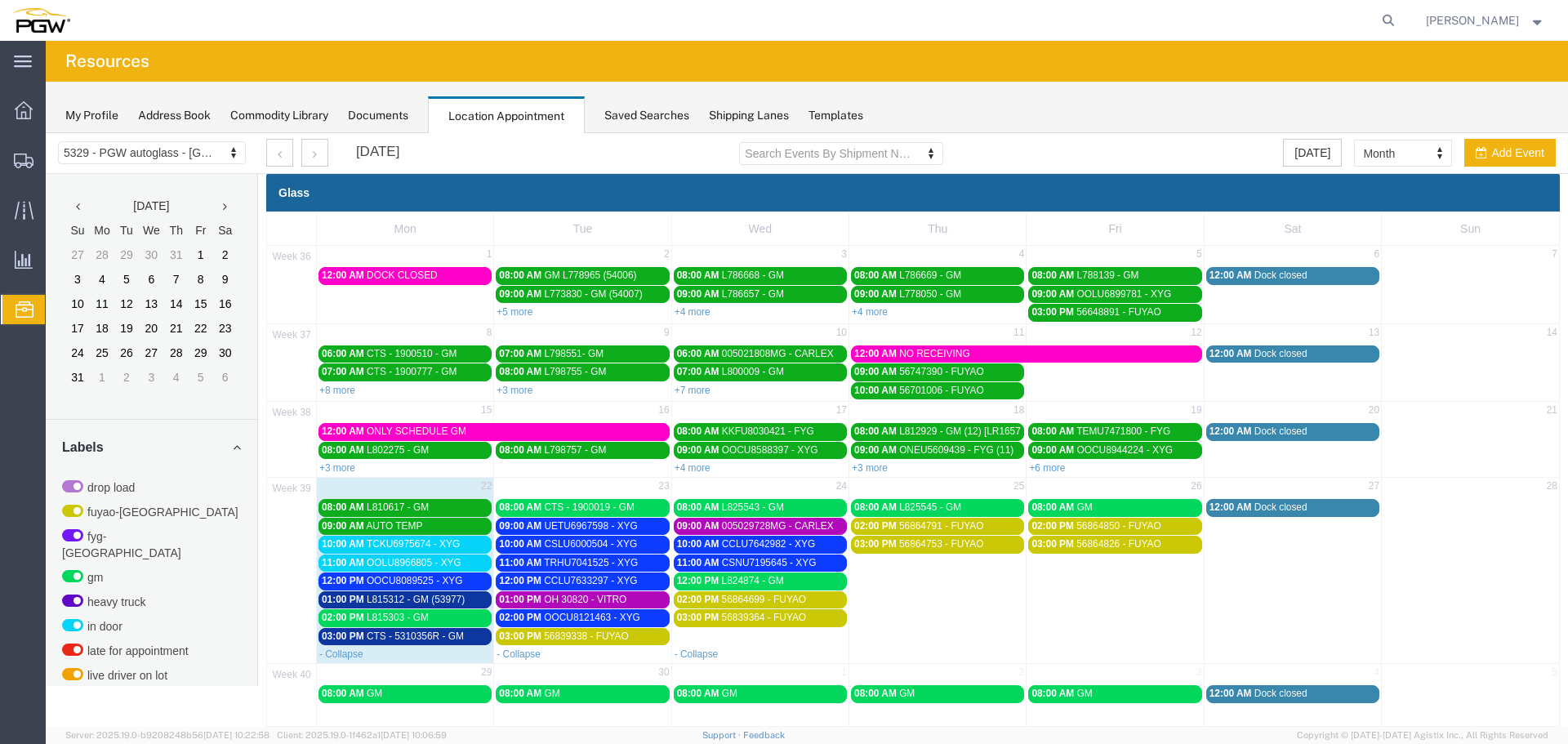
click at [340, 543] on span "10:00 AM" at bounding box center [343, 543] width 42 height 11
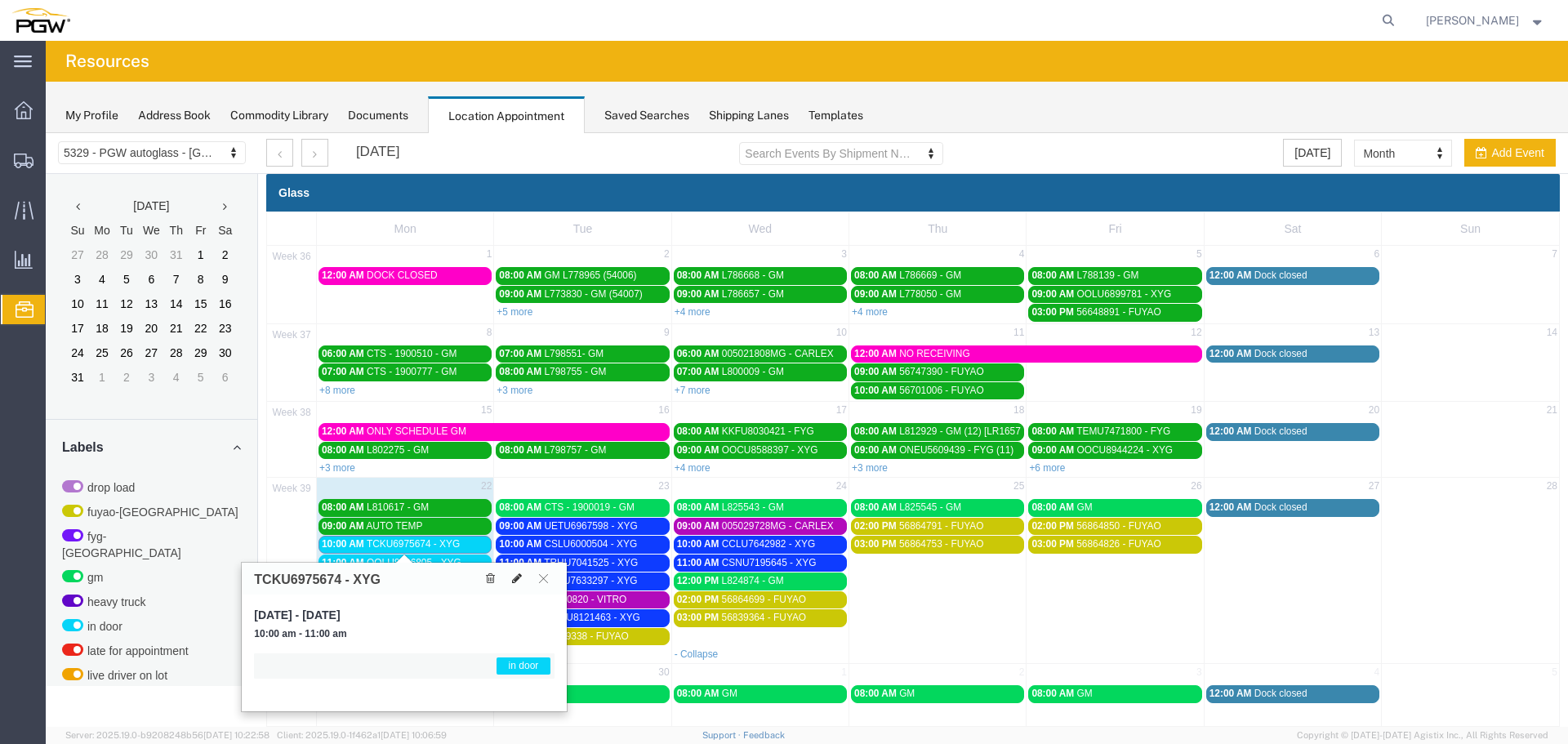
click at [513, 574] on icon at bounding box center [517, 578] width 10 height 11
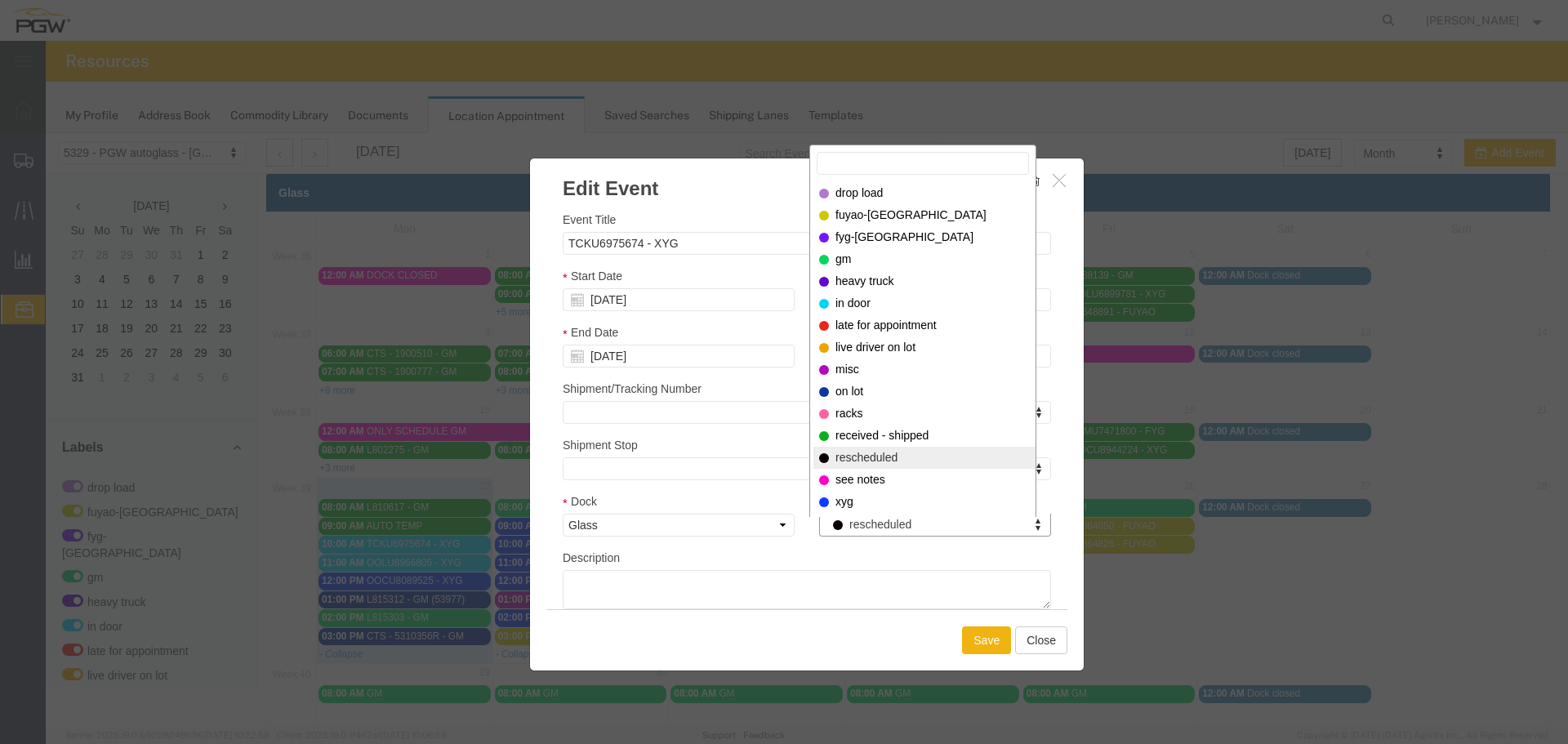
drag, startPoint x: 858, startPoint y: 524, endPoint x: 859, endPoint y: 496, distance: 28.0
select select "200"
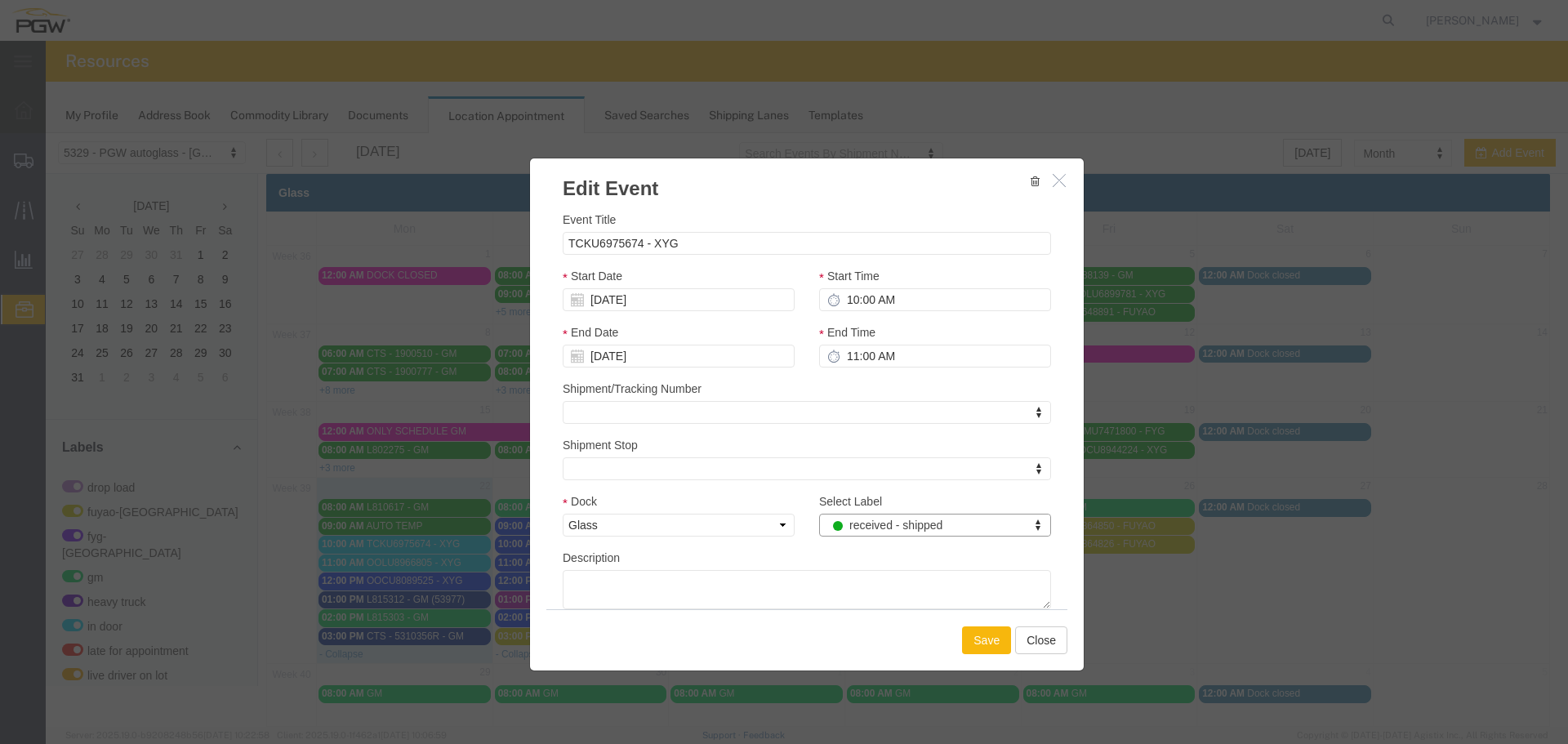
click at [975, 636] on button "Save" at bounding box center [986, 640] width 49 height 27
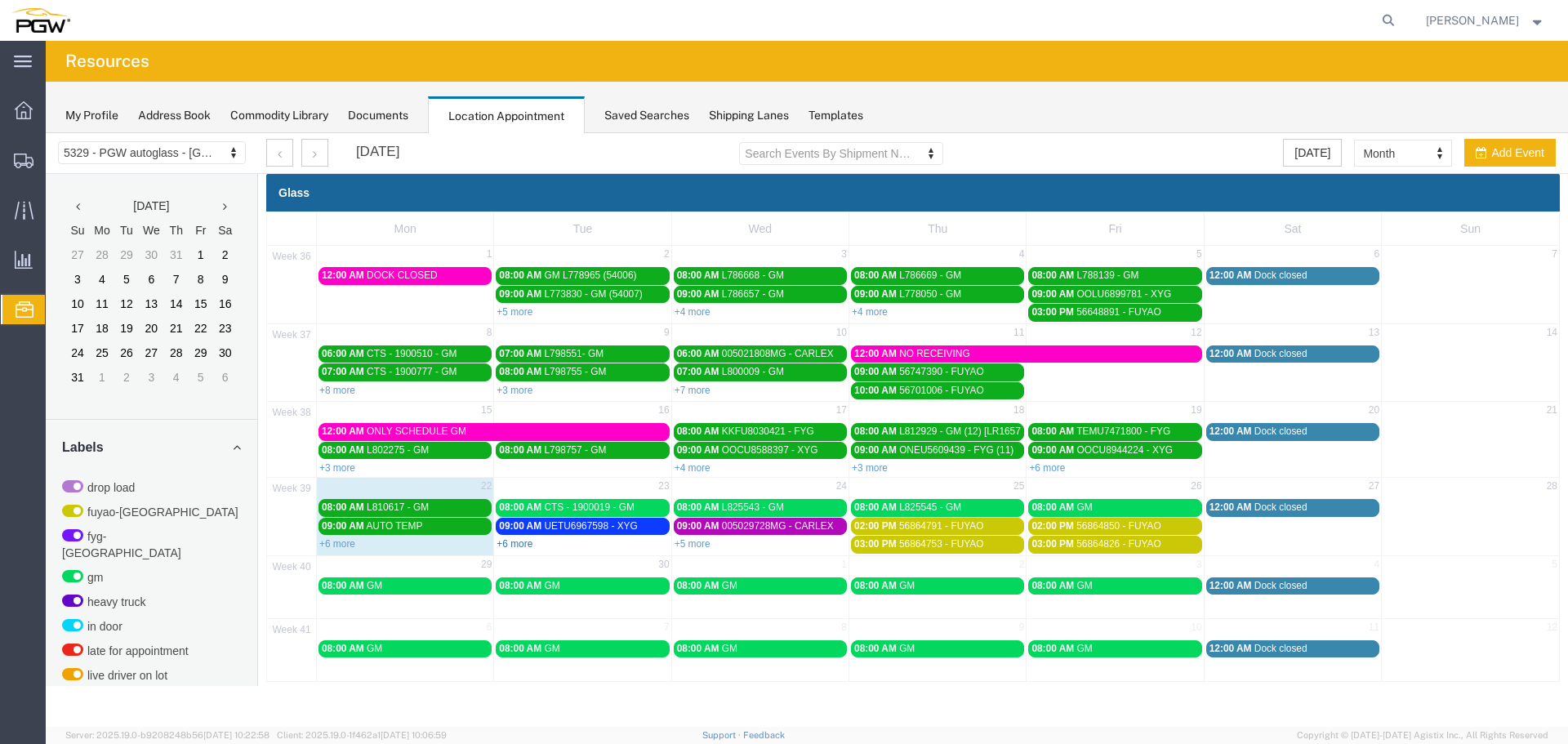
click at [522, 545] on link "+6 more" at bounding box center [514, 543] width 36 height 11
